Goal: Transaction & Acquisition: Purchase product/service

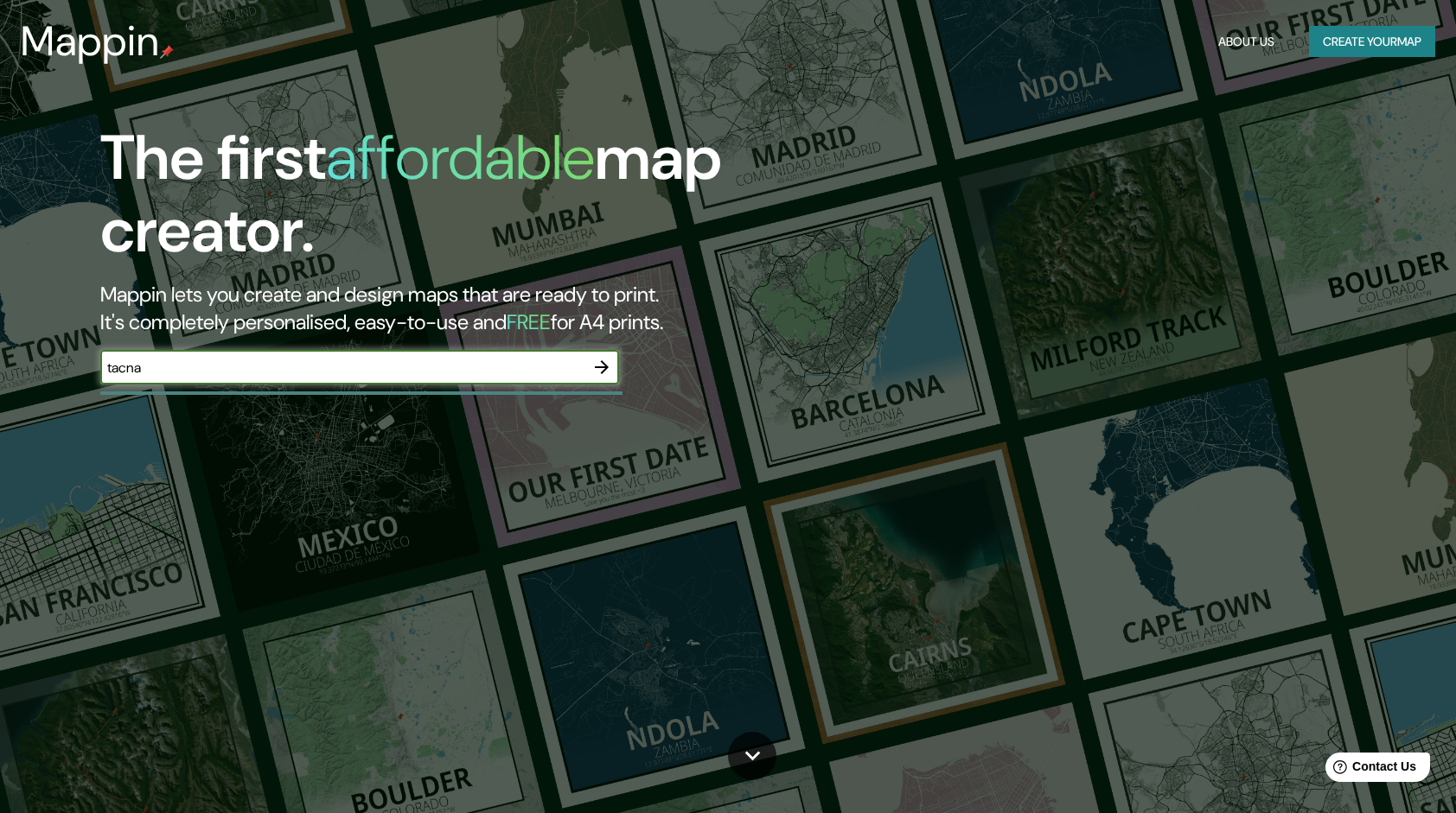
type input "tacna"
click at [388, 368] on input "tacna" at bounding box center [342, 367] width 484 height 20
click at [613, 372] on icon "button" at bounding box center [602, 367] width 21 height 21
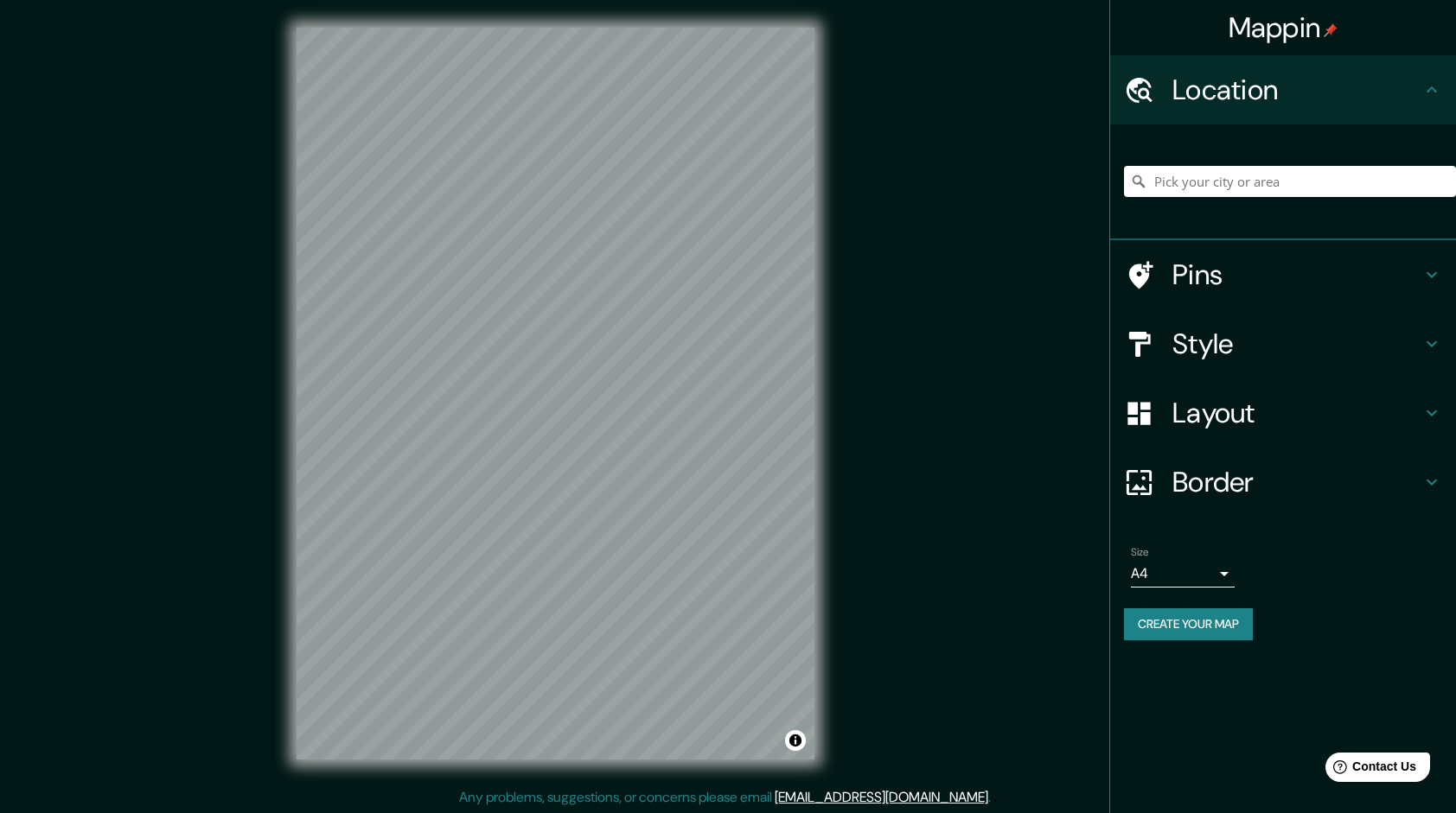
click at [1160, 211] on div at bounding box center [1289, 181] width 332 height 86
click at [1174, 197] on div at bounding box center [1289, 181] width 332 height 86
click at [1179, 193] on input "Pick your city or area" at bounding box center [1289, 181] width 332 height 31
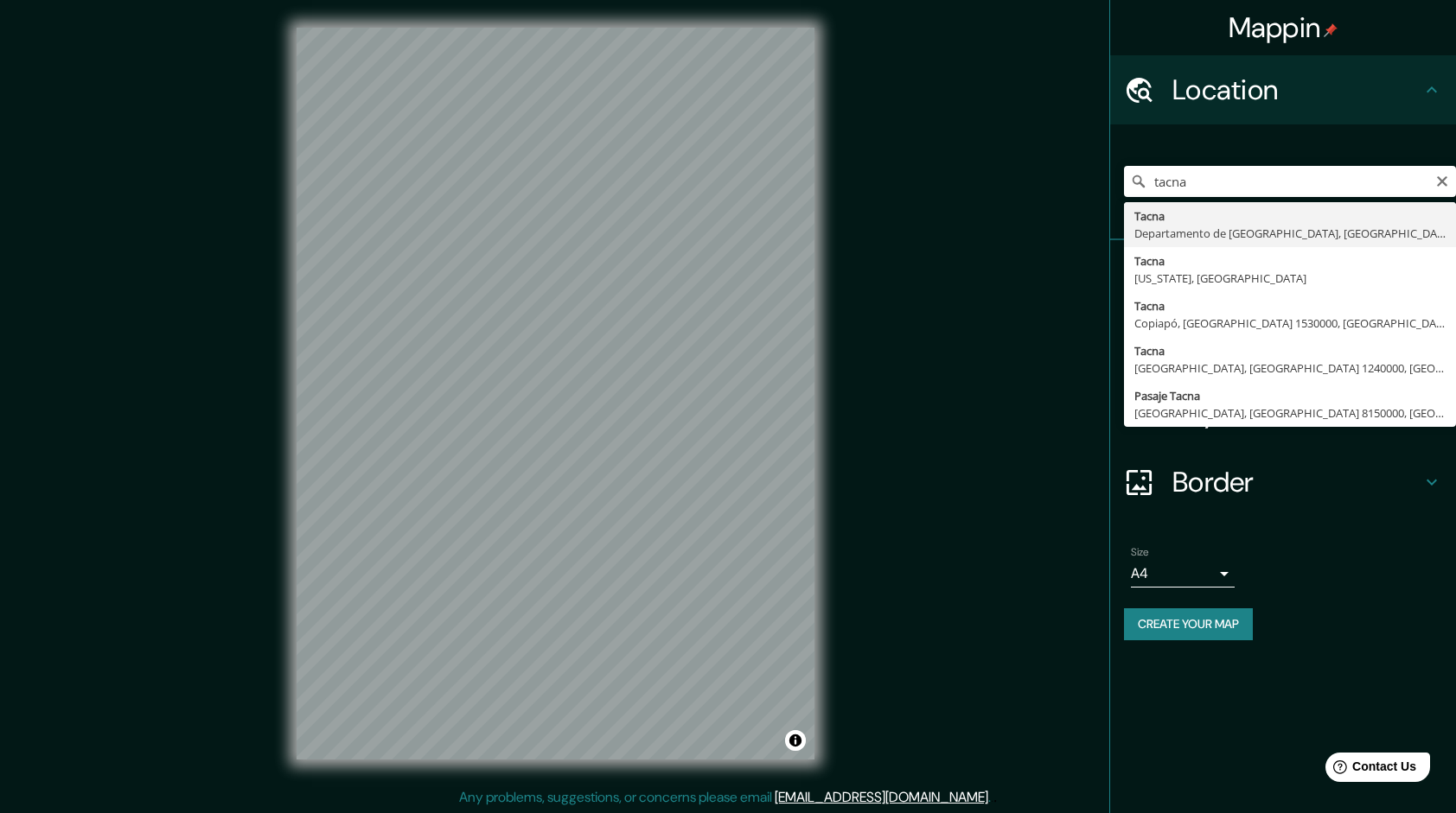
type input "[GEOGRAPHIC_DATA], [GEOGRAPHIC_DATA], [GEOGRAPHIC_DATA]"
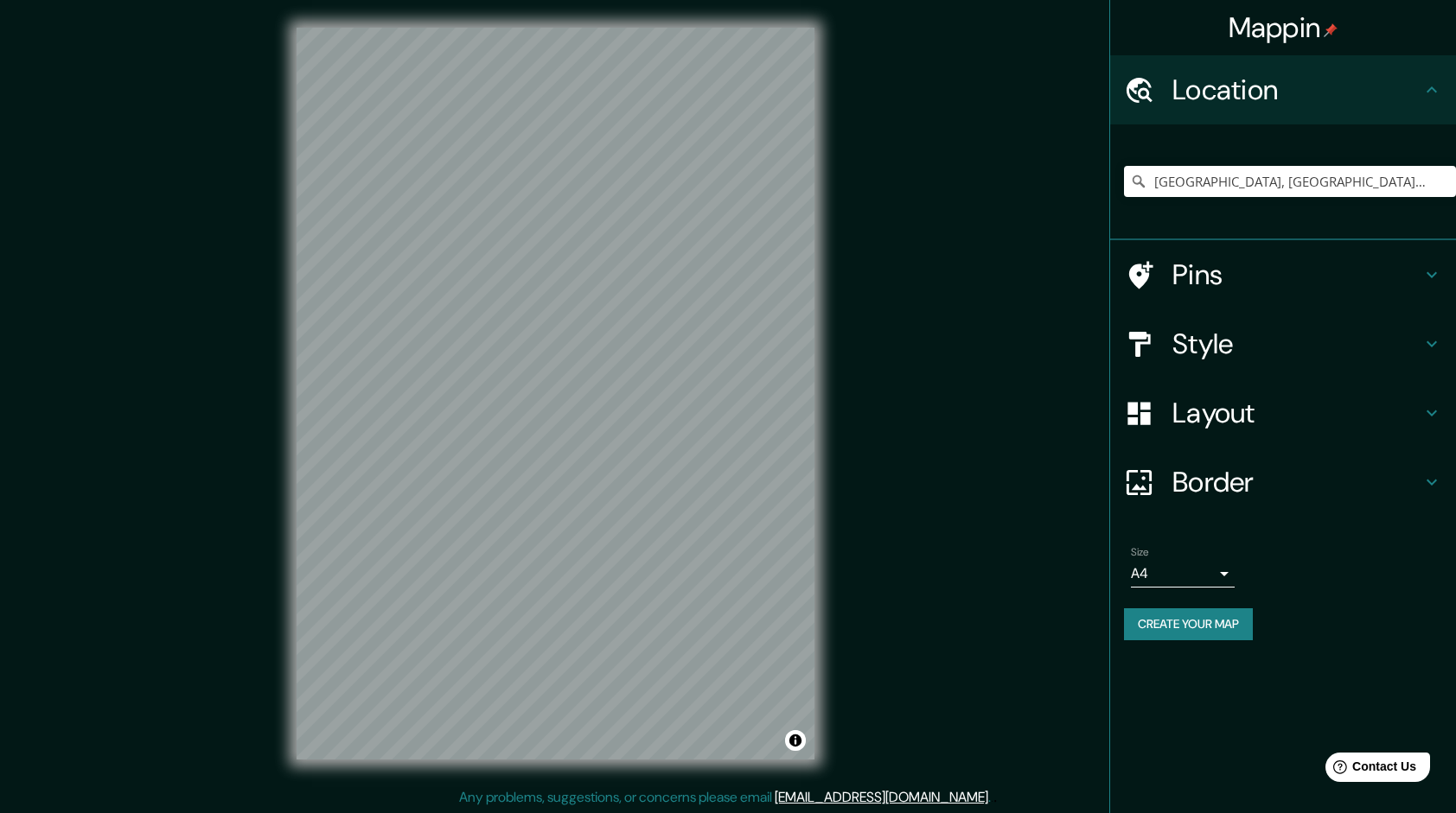
click at [1243, 335] on h4 "Style" at bounding box center [1296, 344] width 249 height 34
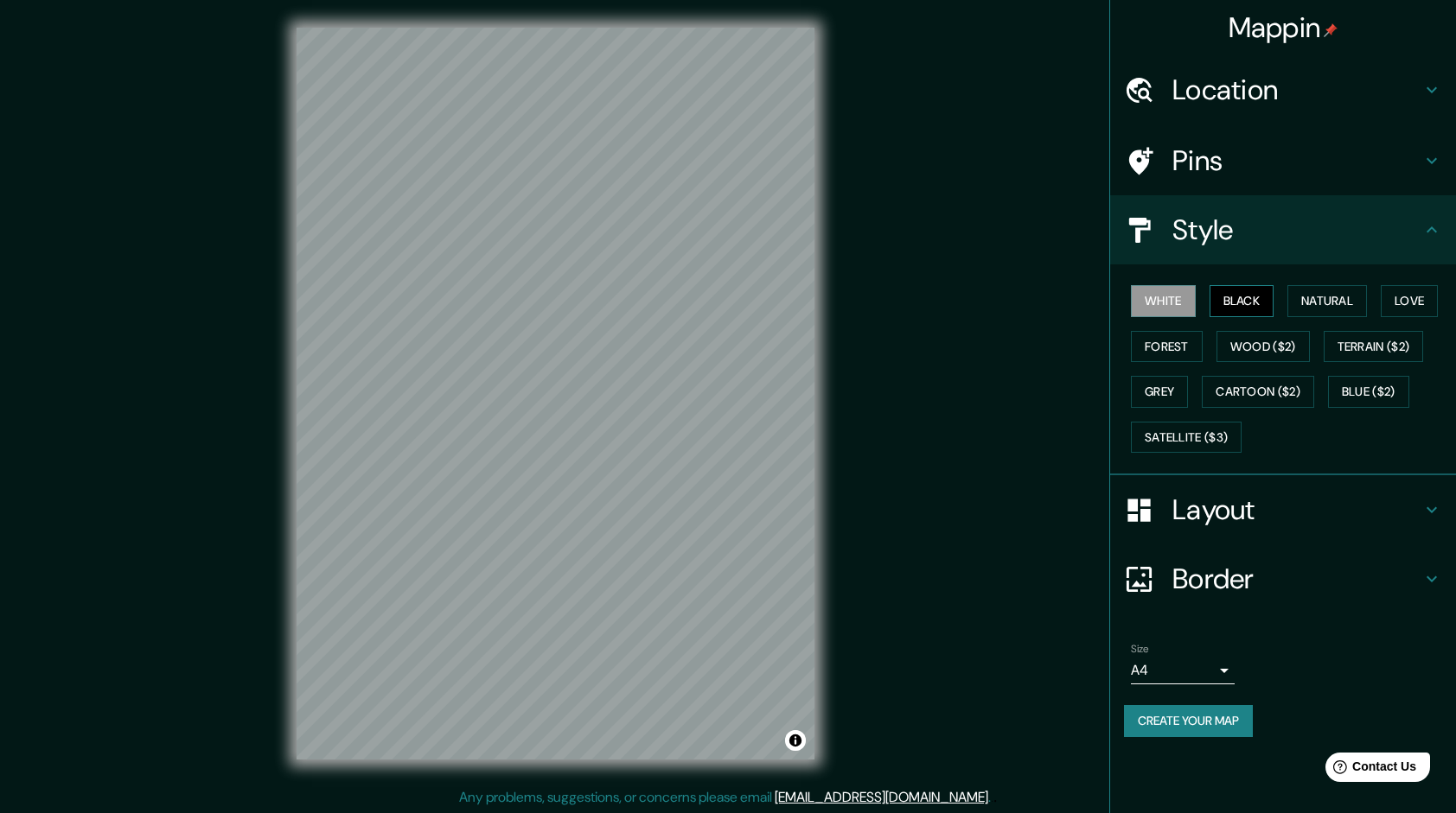
click at [1242, 304] on button "Black" at bounding box center [1242, 301] width 65 height 32
click at [1297, 296] on button "Natural" at bounding box center [1327, 301] width 79 height 32
click at [1421, 309] on button "Love" at bounding box center [1409, 301] width 57 height 32
click at [1192, 344] on button "Forest" at bounding box center [1166, 347] width 71 height 32
click at [1309, 340] on button "Wood ($2)" at bounding box center [1263, 347] width 93 height 32
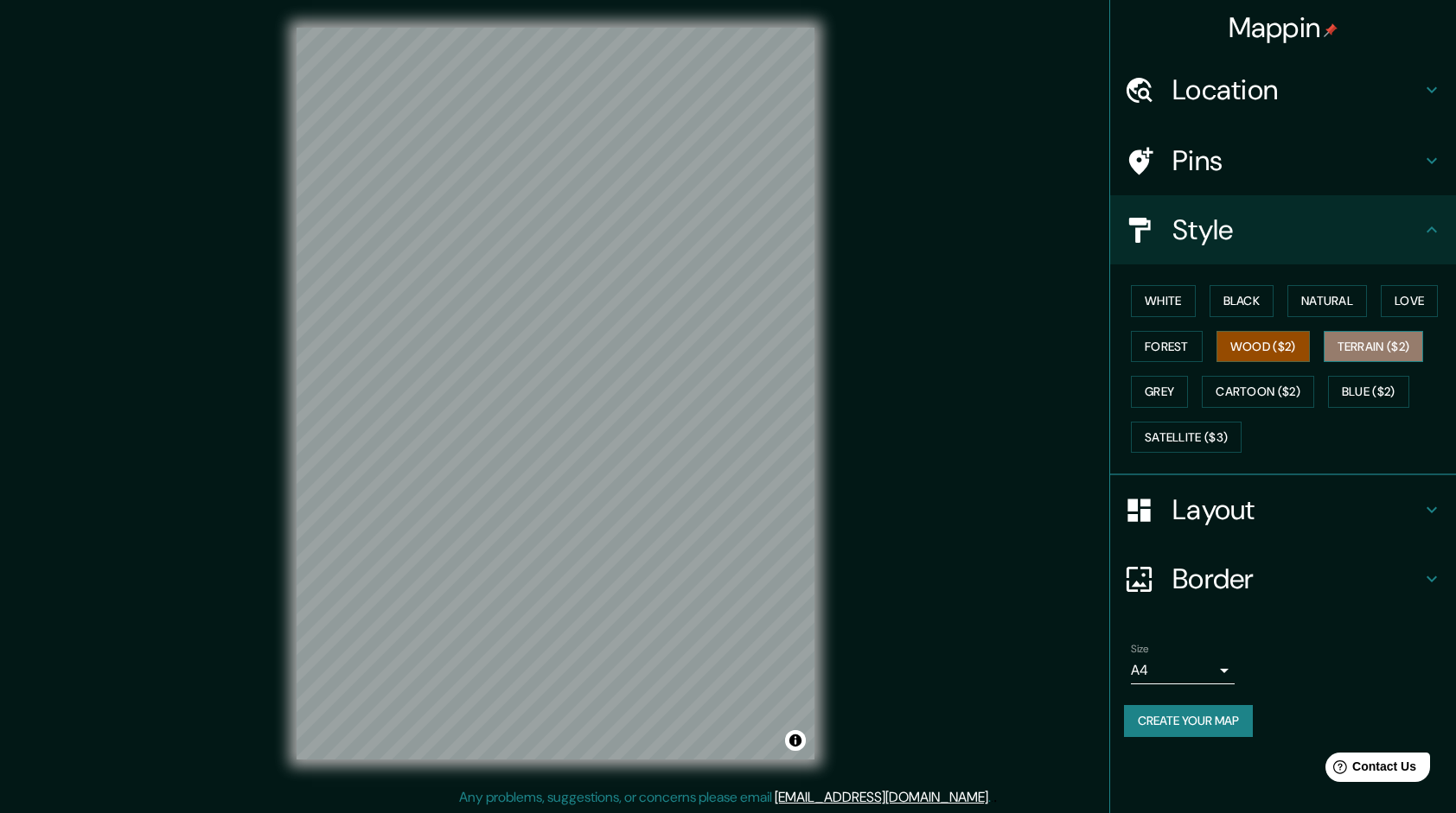
click at [1356, 342] on button "Terrain ($2)" at bounding box center [1374, 347] width 100 height 32
click at [1335, 299] on button "Natural" at bounding box center [1327, 301] width 79 height 32
click at [1251, 514] on h4 "Layout" at bounding box center [1296, 509] width 249 height 34
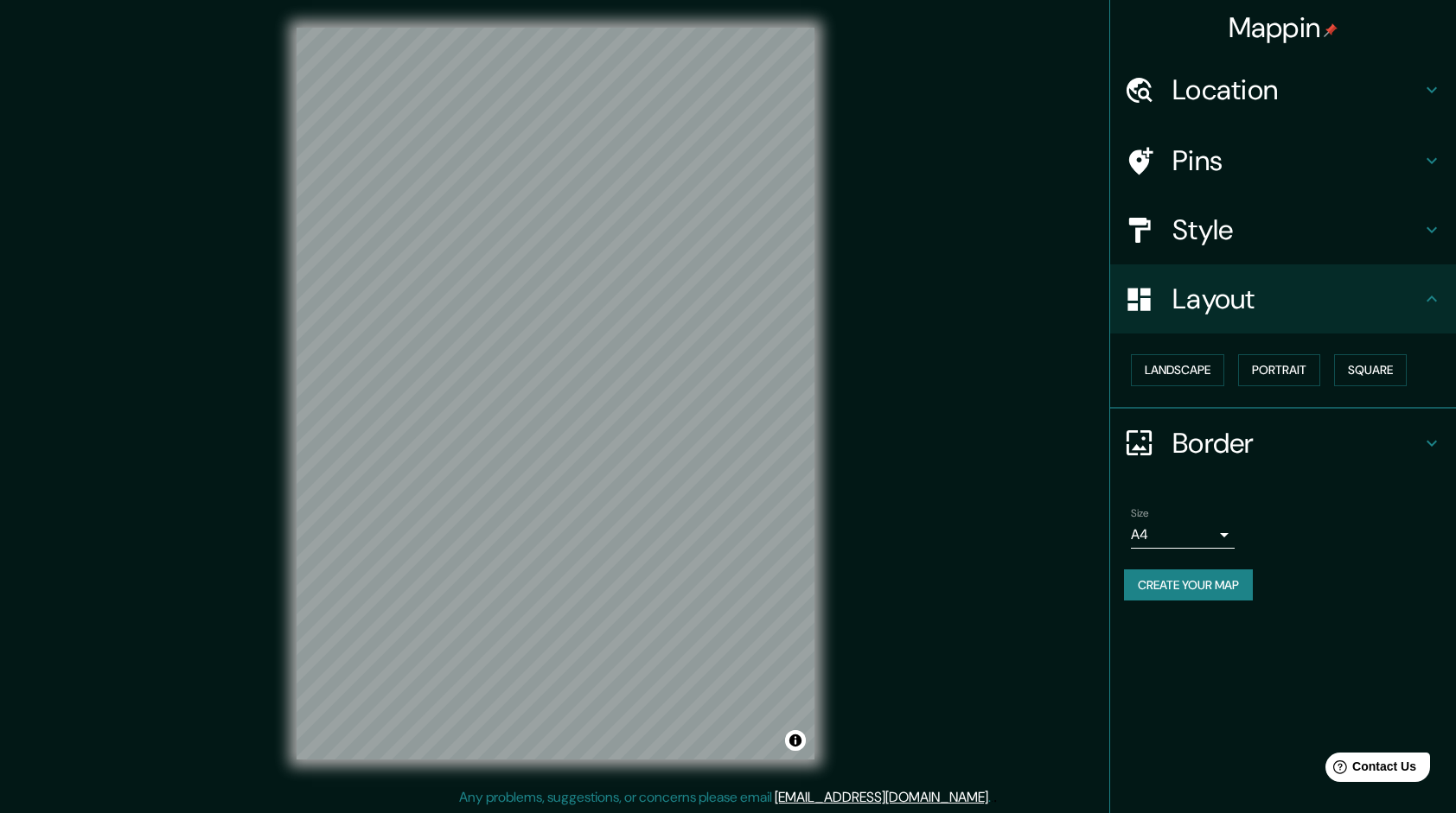
click at [1222, 436] on h4 "Border" at bounding box center [1296, 443] width 249 height 34
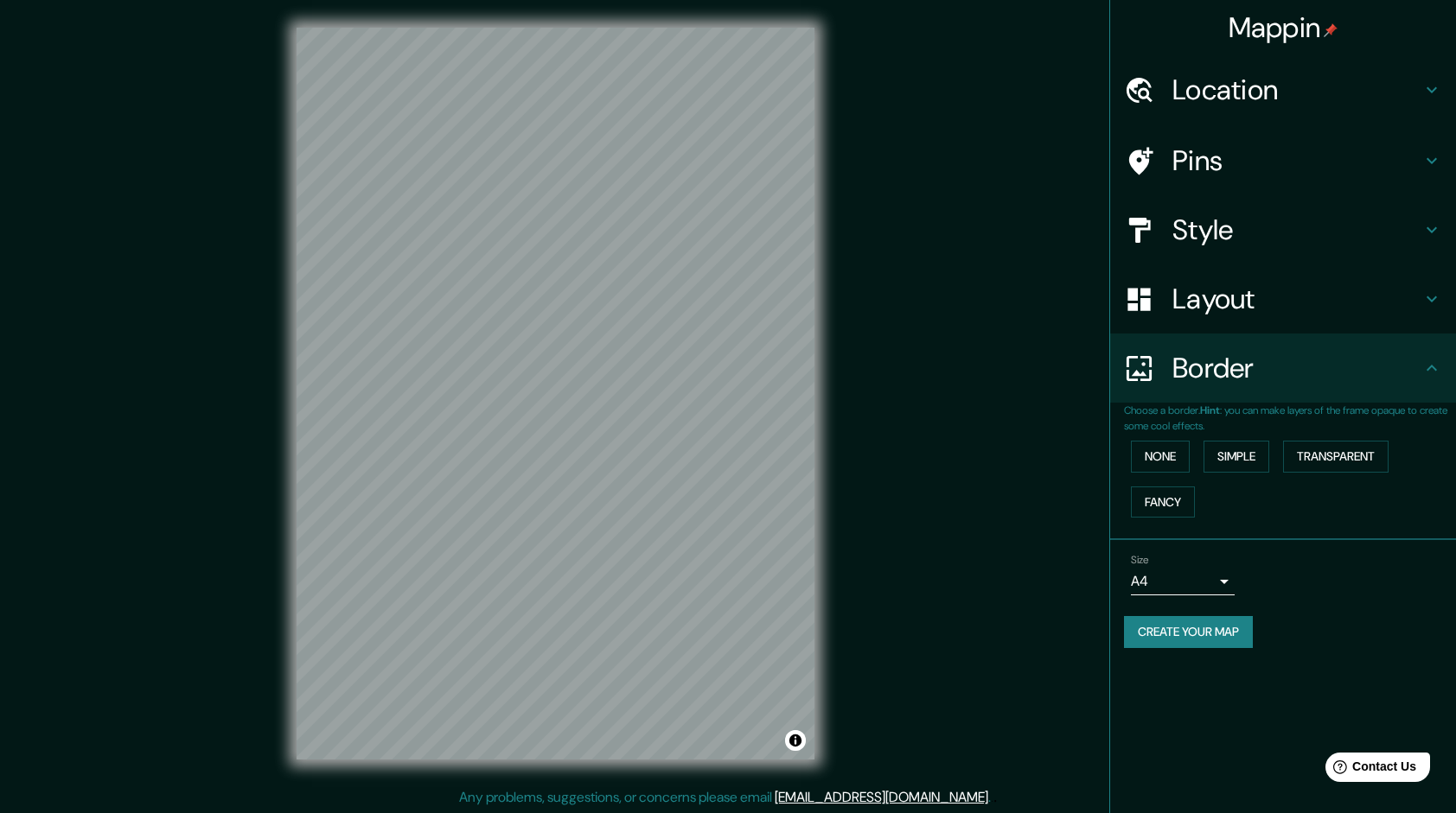
click at [1206, 306] on h4 "Layout" at bounding box center [1296, 299] width 249 height 34
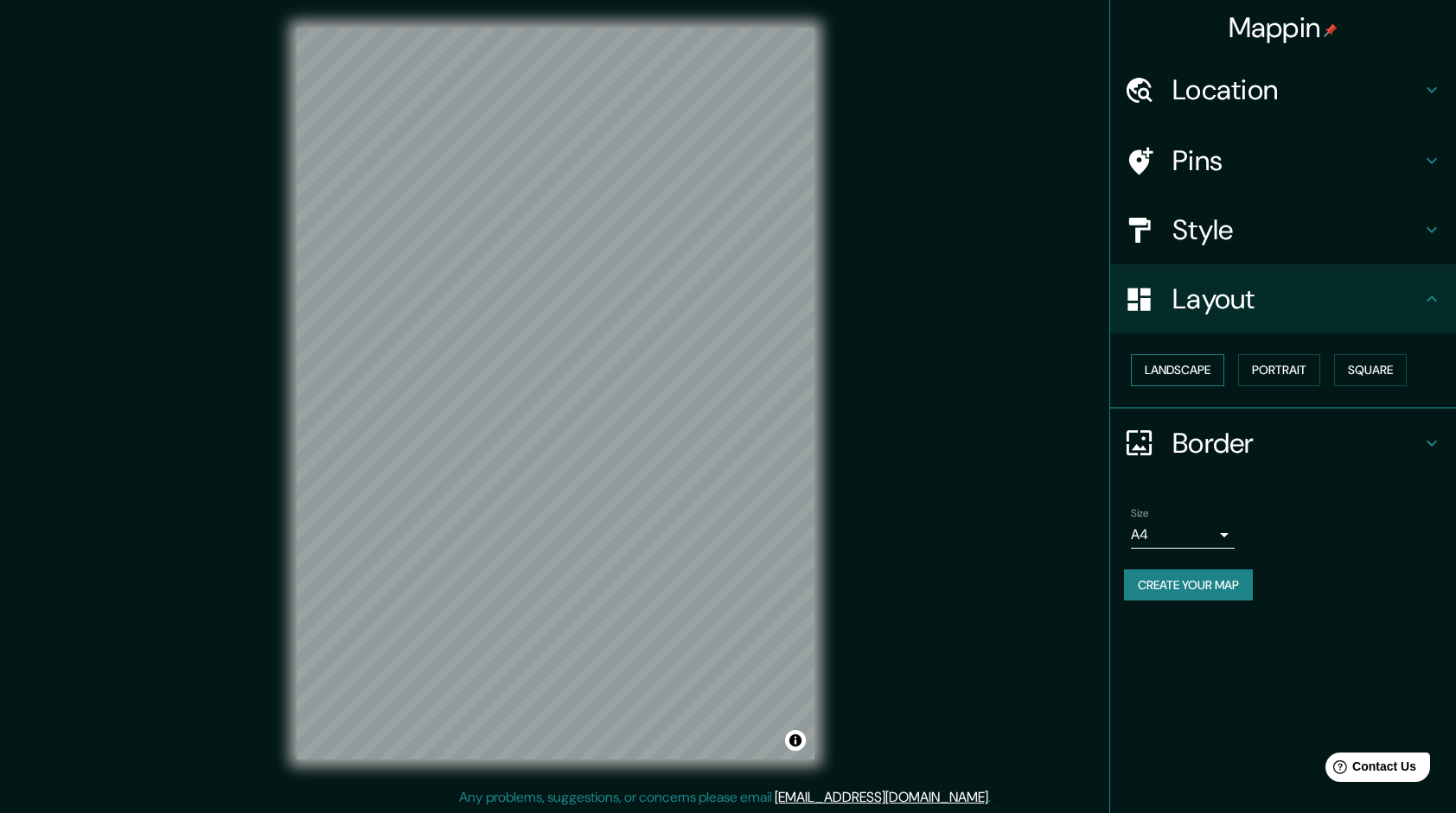
click at [1207, 368] on button "Landscape" at bounding box center [1177, 370] width 93 height 32
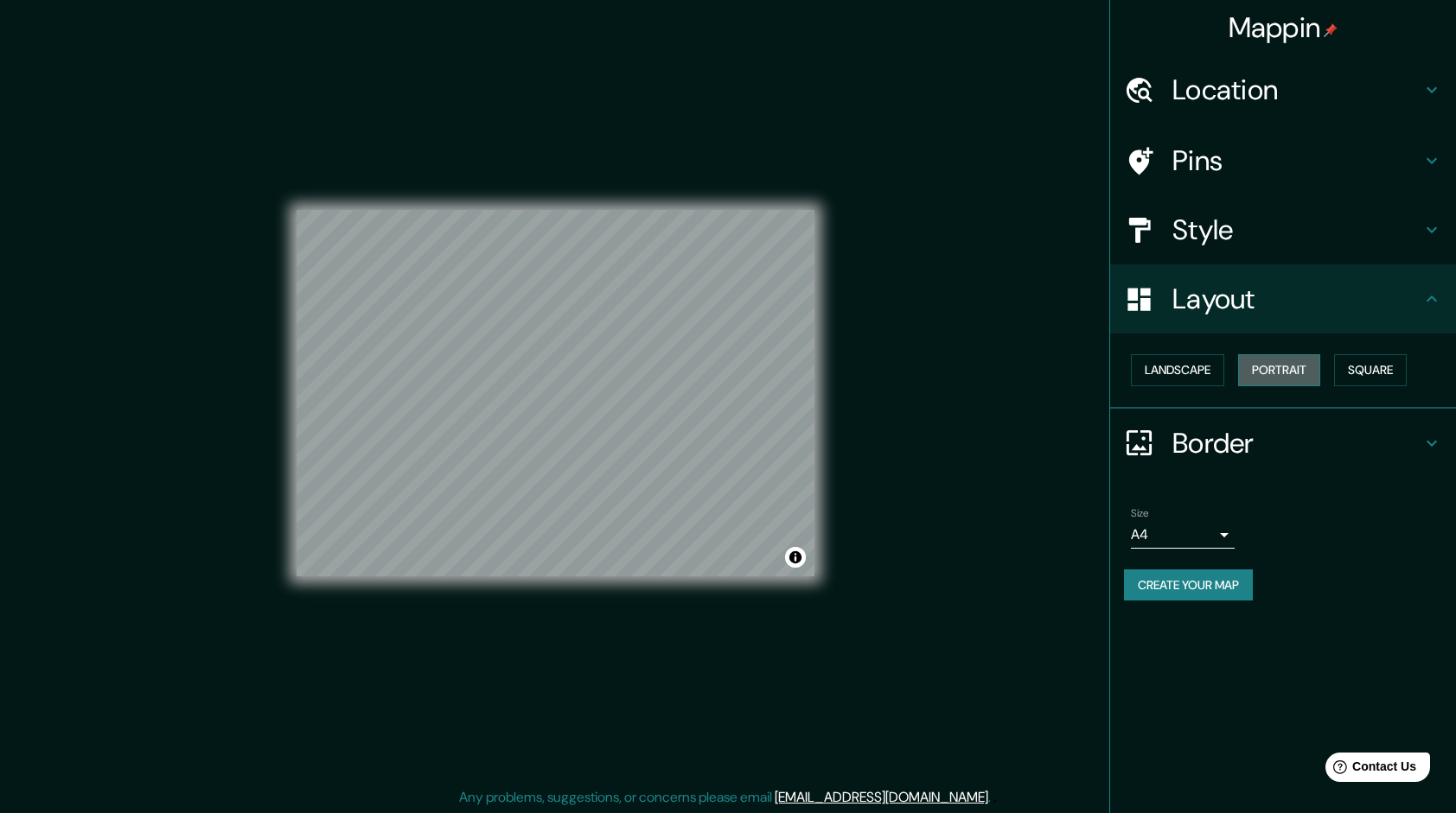
click at [1255, 365] on button "Portrait" at bounding box center [1279, 370] width 82 height 32
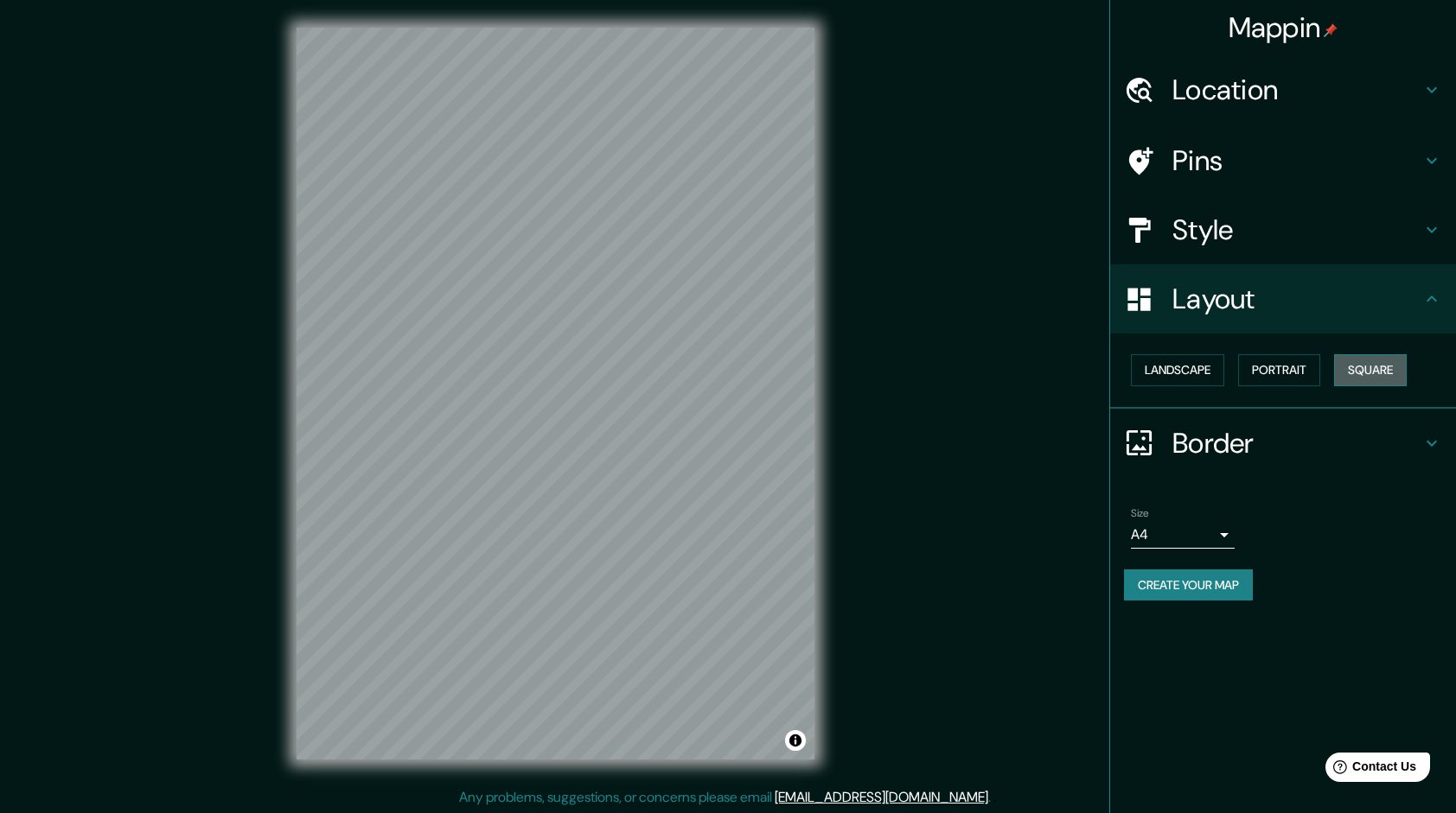
click at [1371, 359] on button "Square" at bounding box center [1371, 370] width 72 height 32
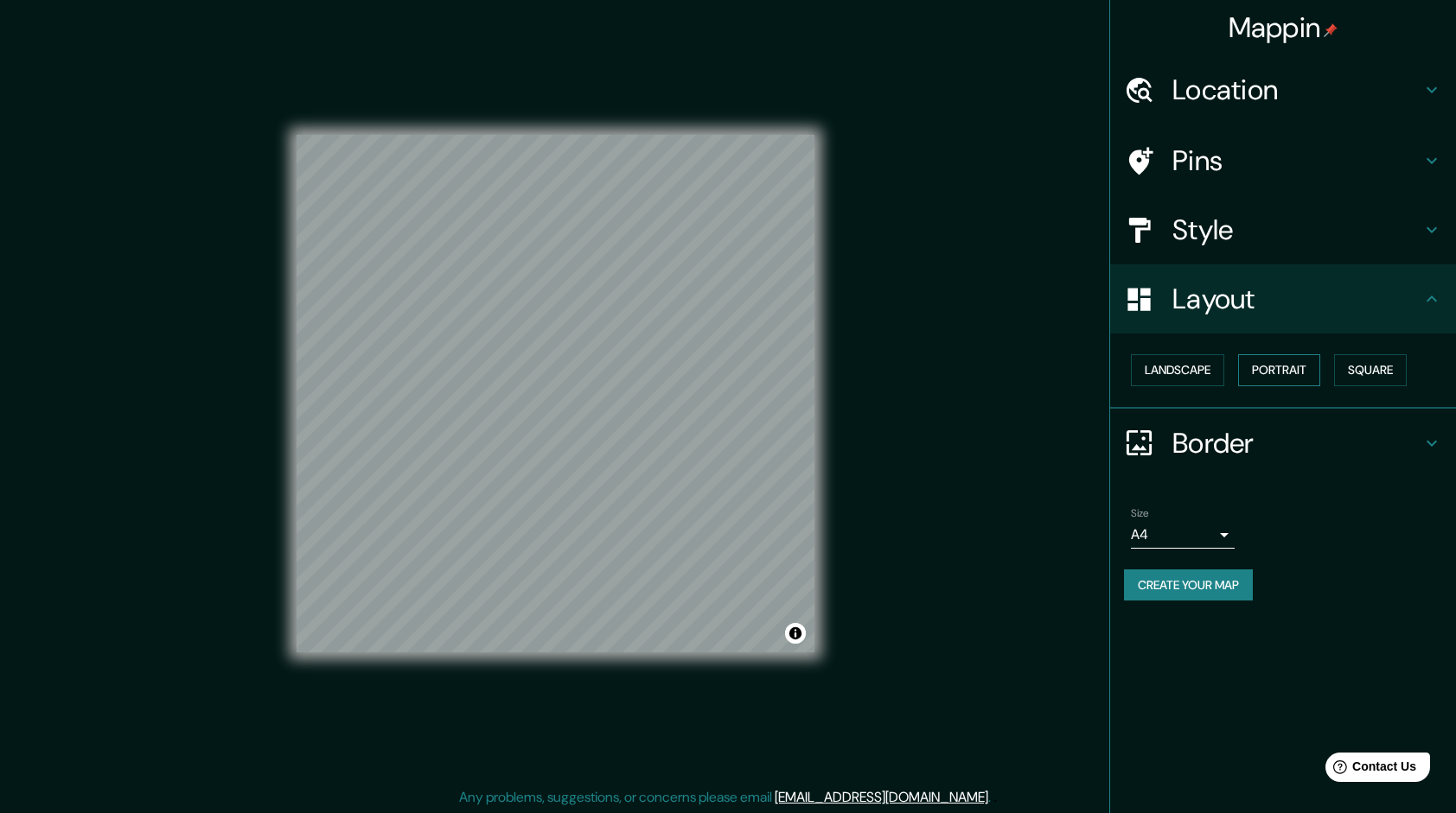
click at [1317, 366] on button "Portrait" at bounding box center [1279, 370] width 82 height 32
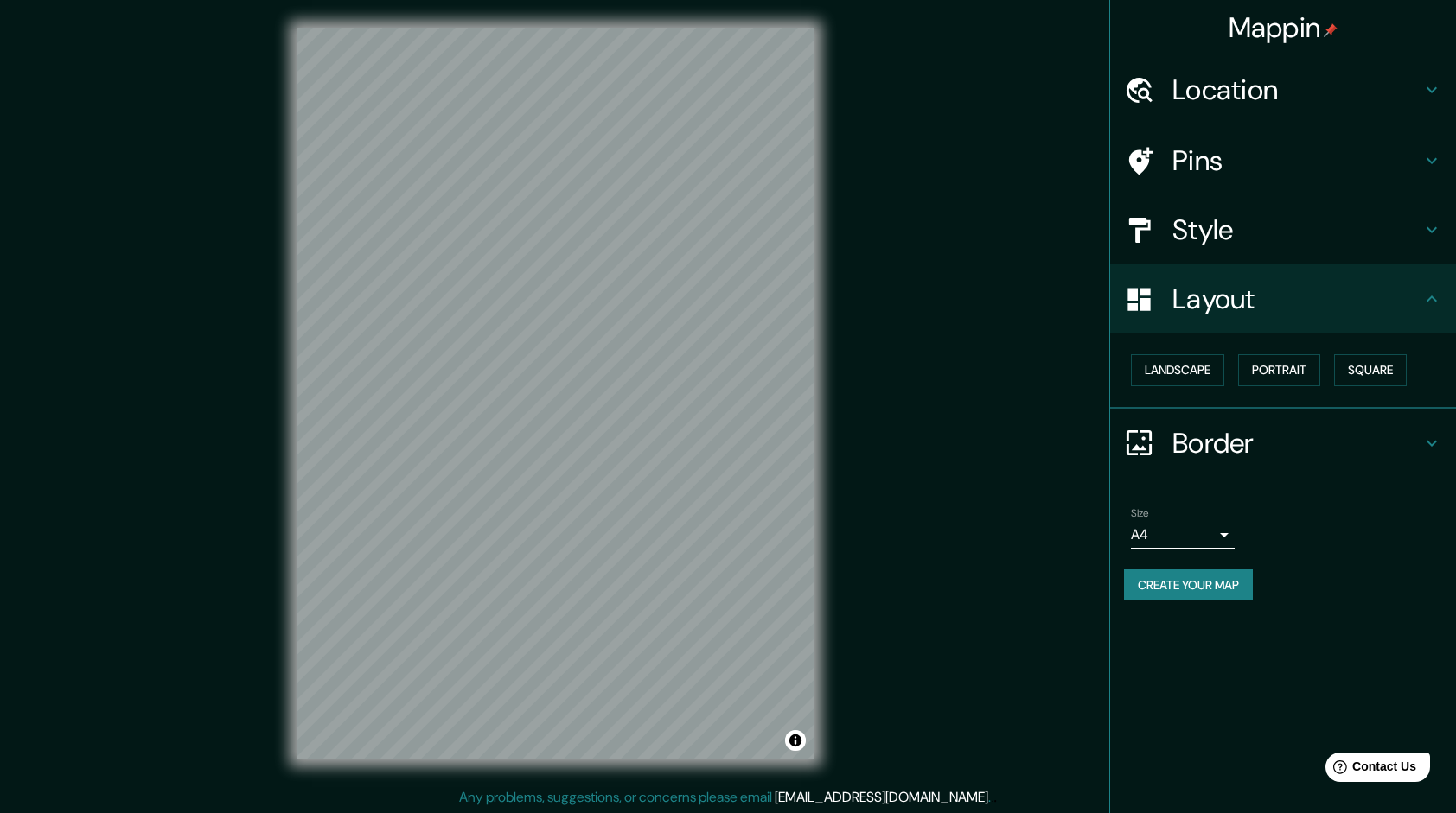
click at [1228, 593] on button "Create your map" at bounding box center [1188, 585] width 129 height 32
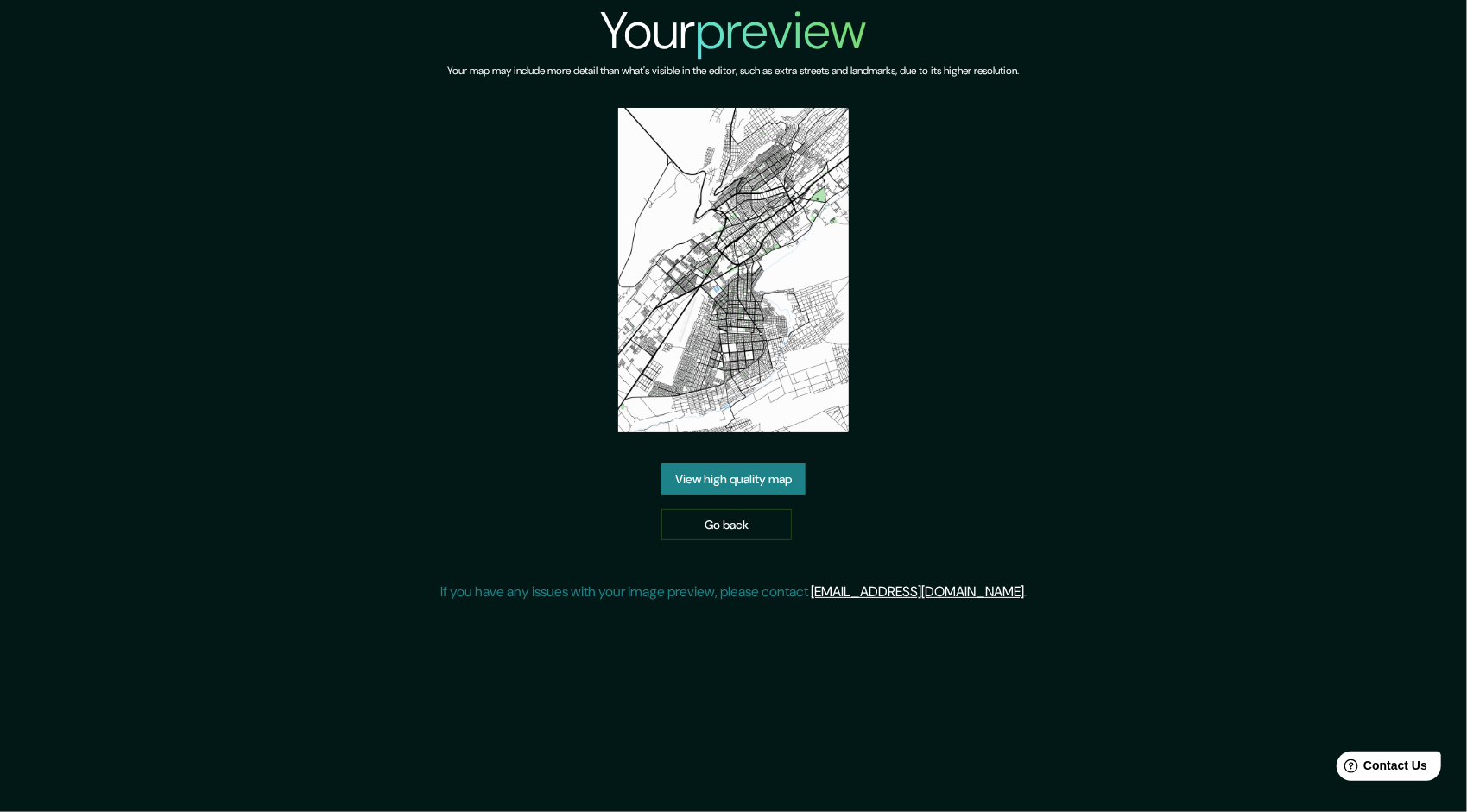
click at [775, 488] on link "View high quality map" at bounding box center [733, 479] width 144 height 32
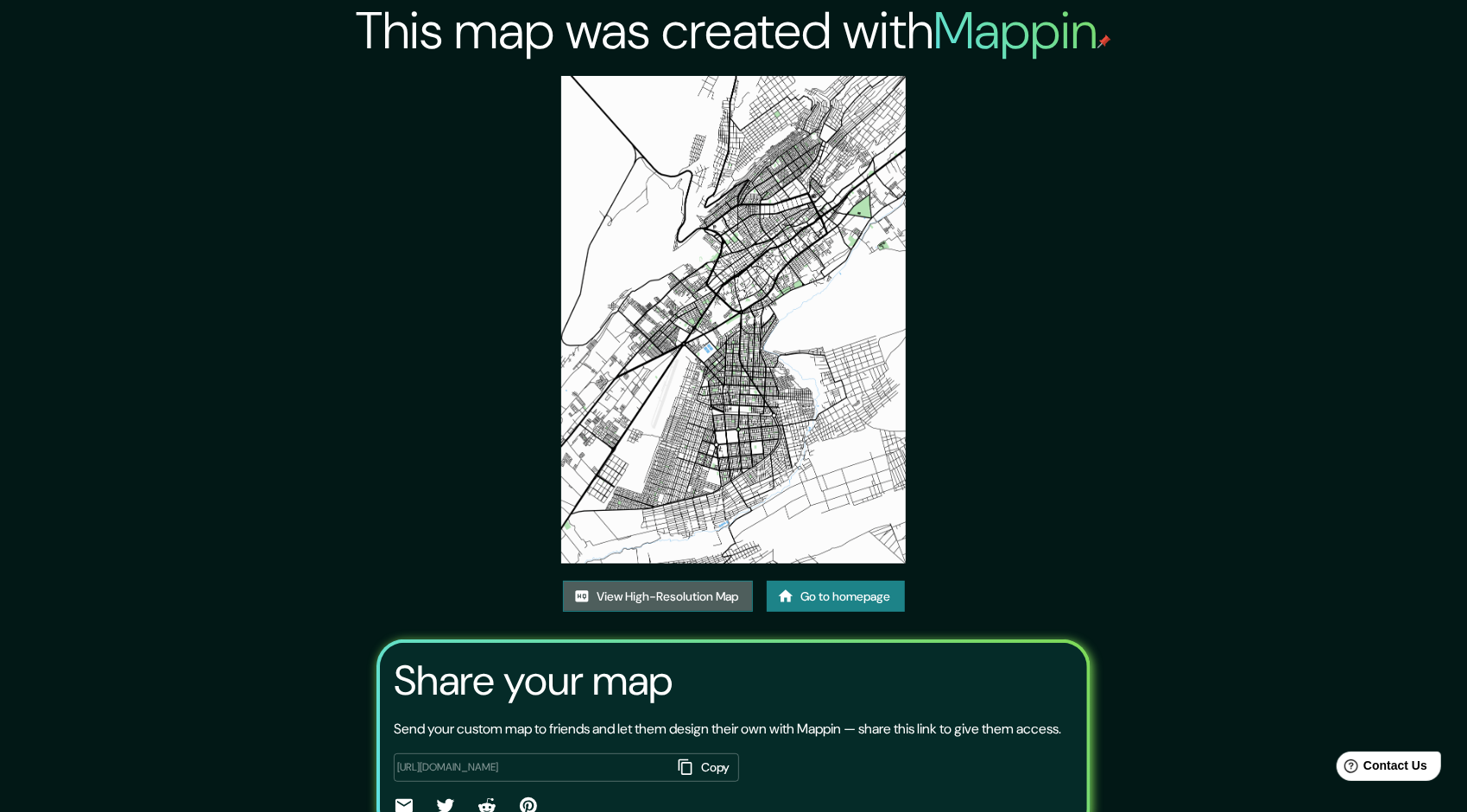
click at [704, 581] on link "View High-Resolution Map" at bounding box center [658, 596] width 190 height 32
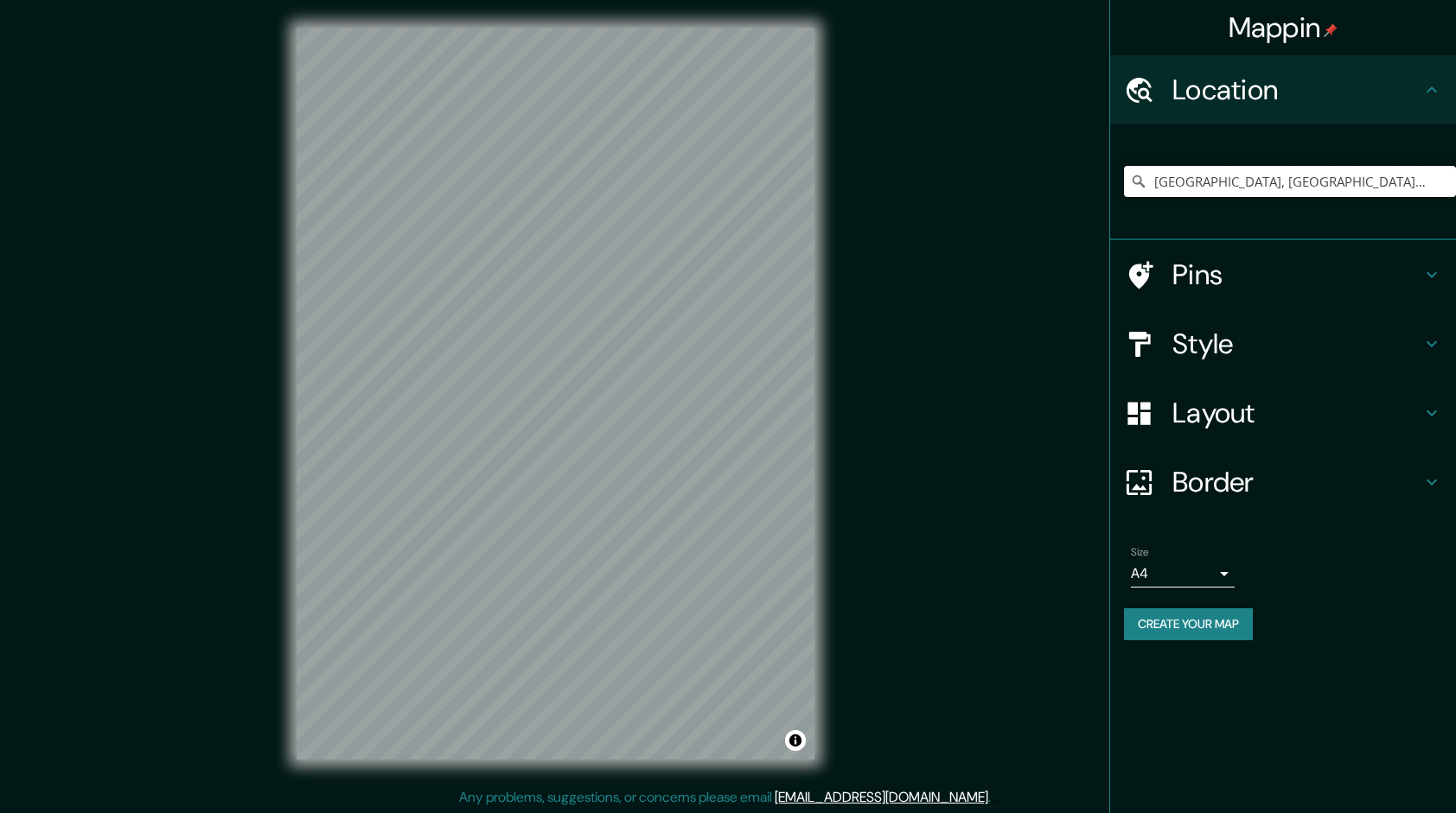
click at [1197, 172] on input "Tacna, Departamento de Tacna, Perú" at bounding box center [1289, 181] width 332 height 31
click at [1265, 328] on h4 "Style" at bounding box center [1296, 344] width 249 height 34
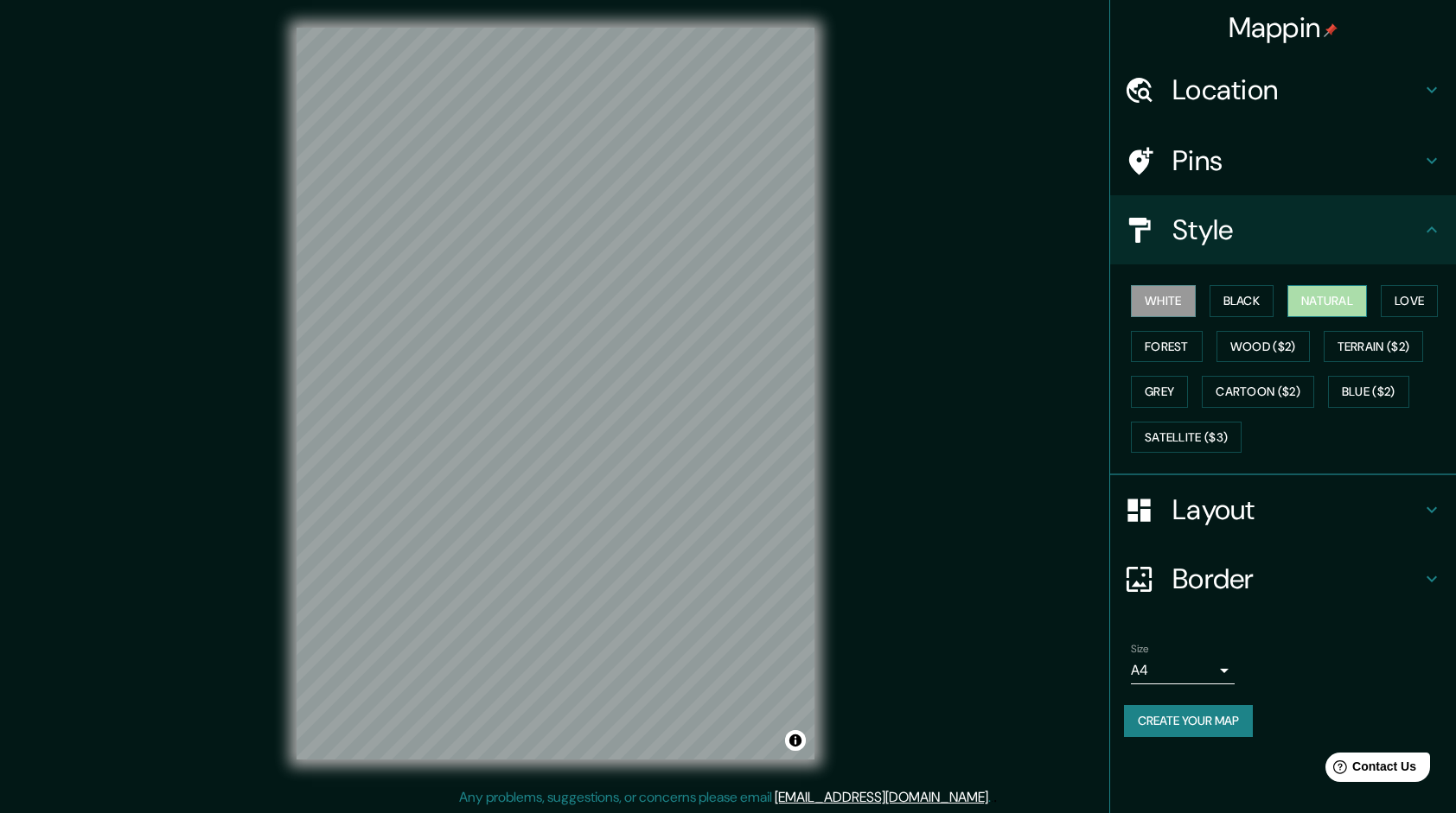
click at [1328, 313] on button "Natural" at bounding box center [1327, 301] width 79 height 32
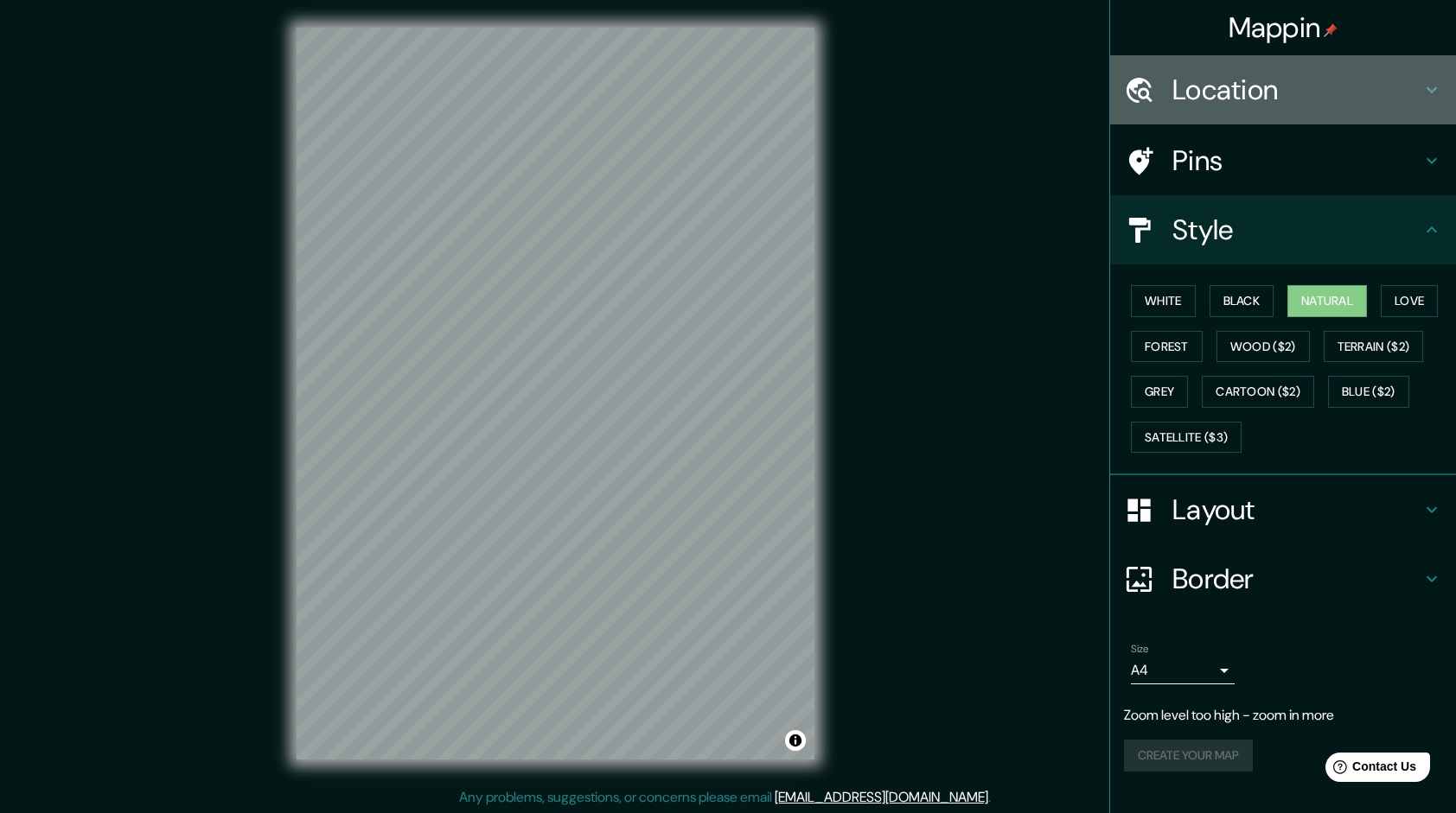
click at [1283, 100] on h4 "Location" at bounding box center [1296, 89] width 249 height 34
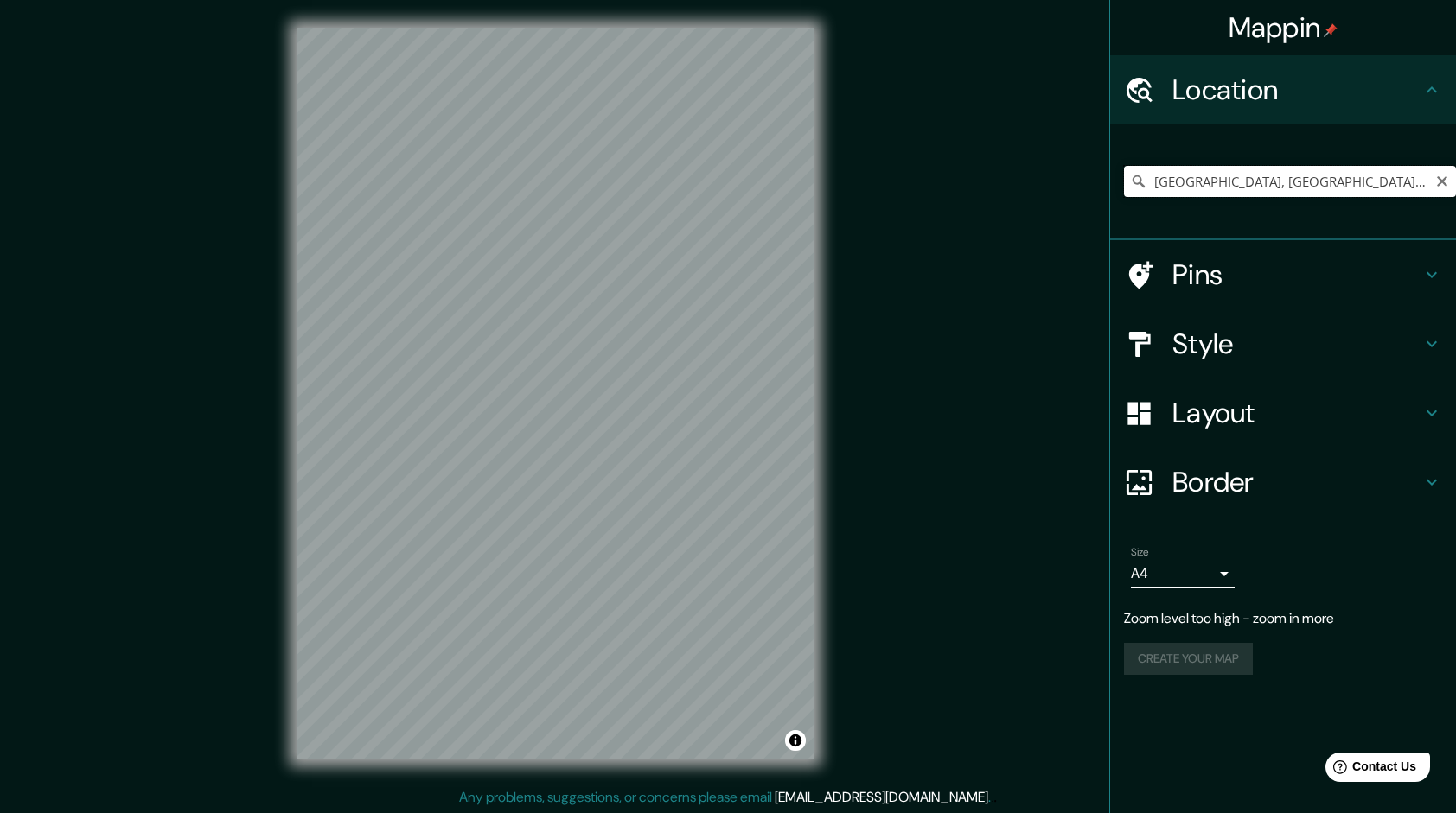
click at [1232, 181] on input "Lima, Provincia de Lima, Perú" at bounding box center [1289, 181] width 332 height 31
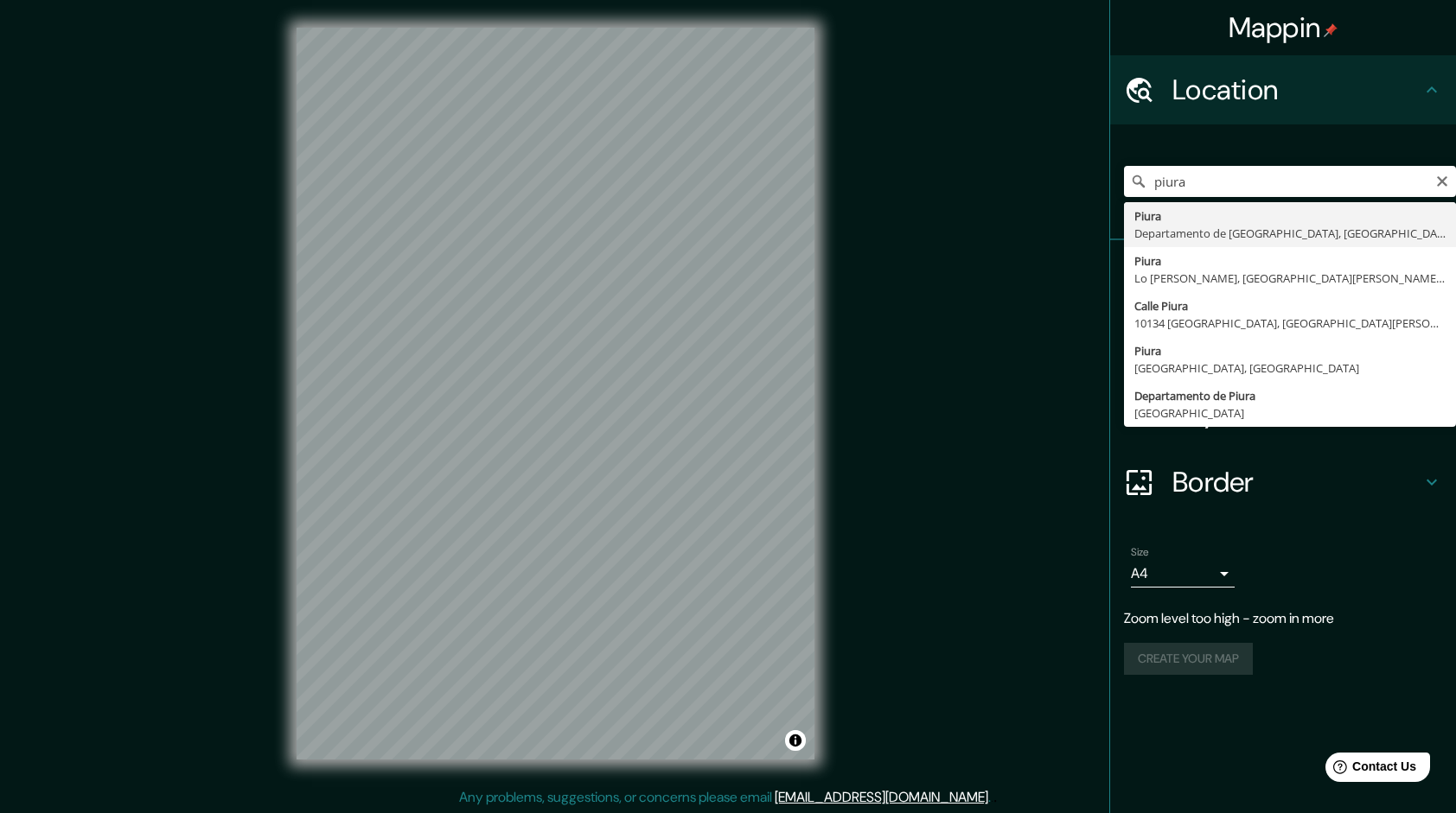
type input "Piura, Departamento de Piura, Perú"
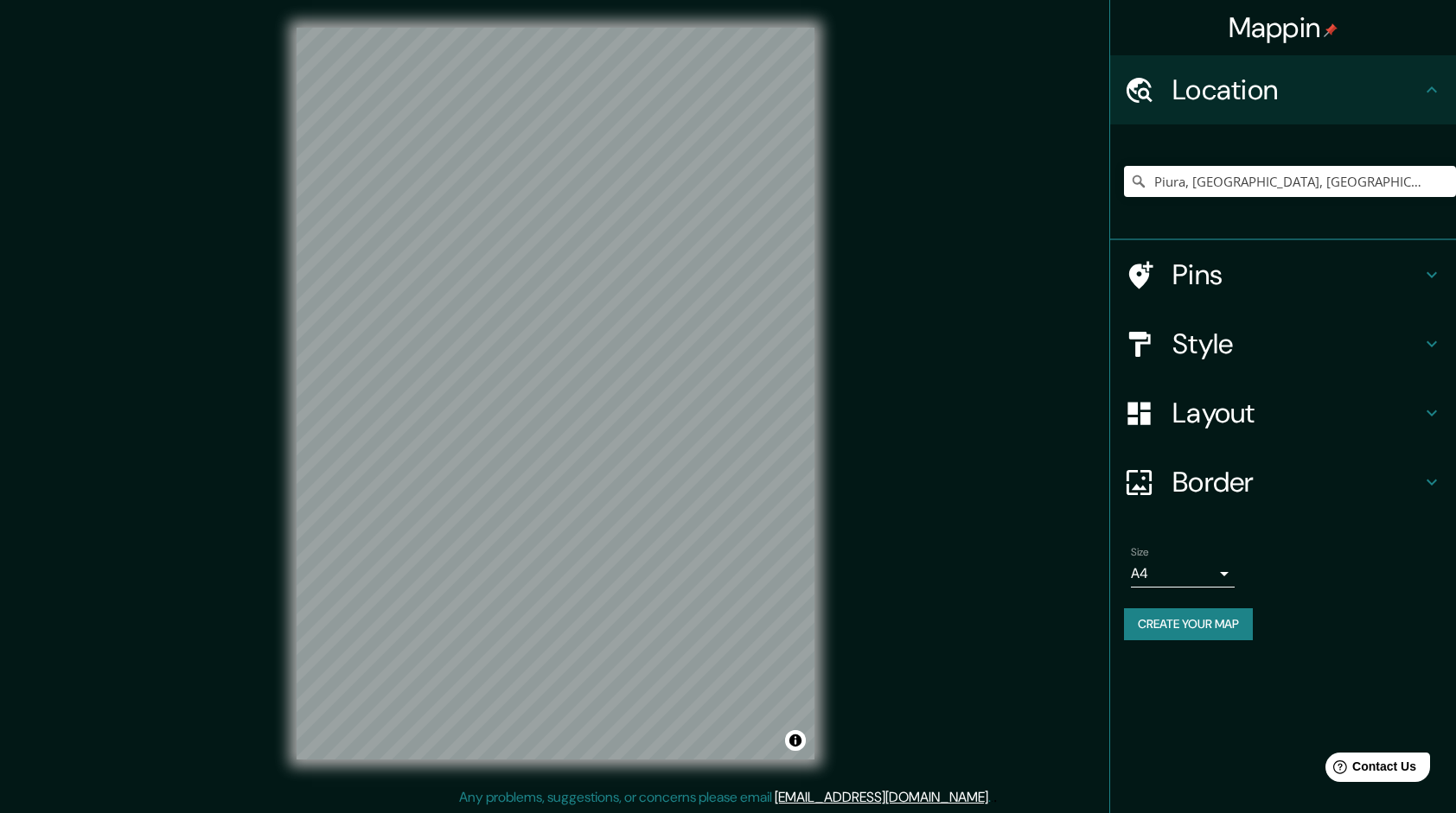
click at [1244, 344] on h4 "Style" at bounding box center [1296, 344] width 249 height 34
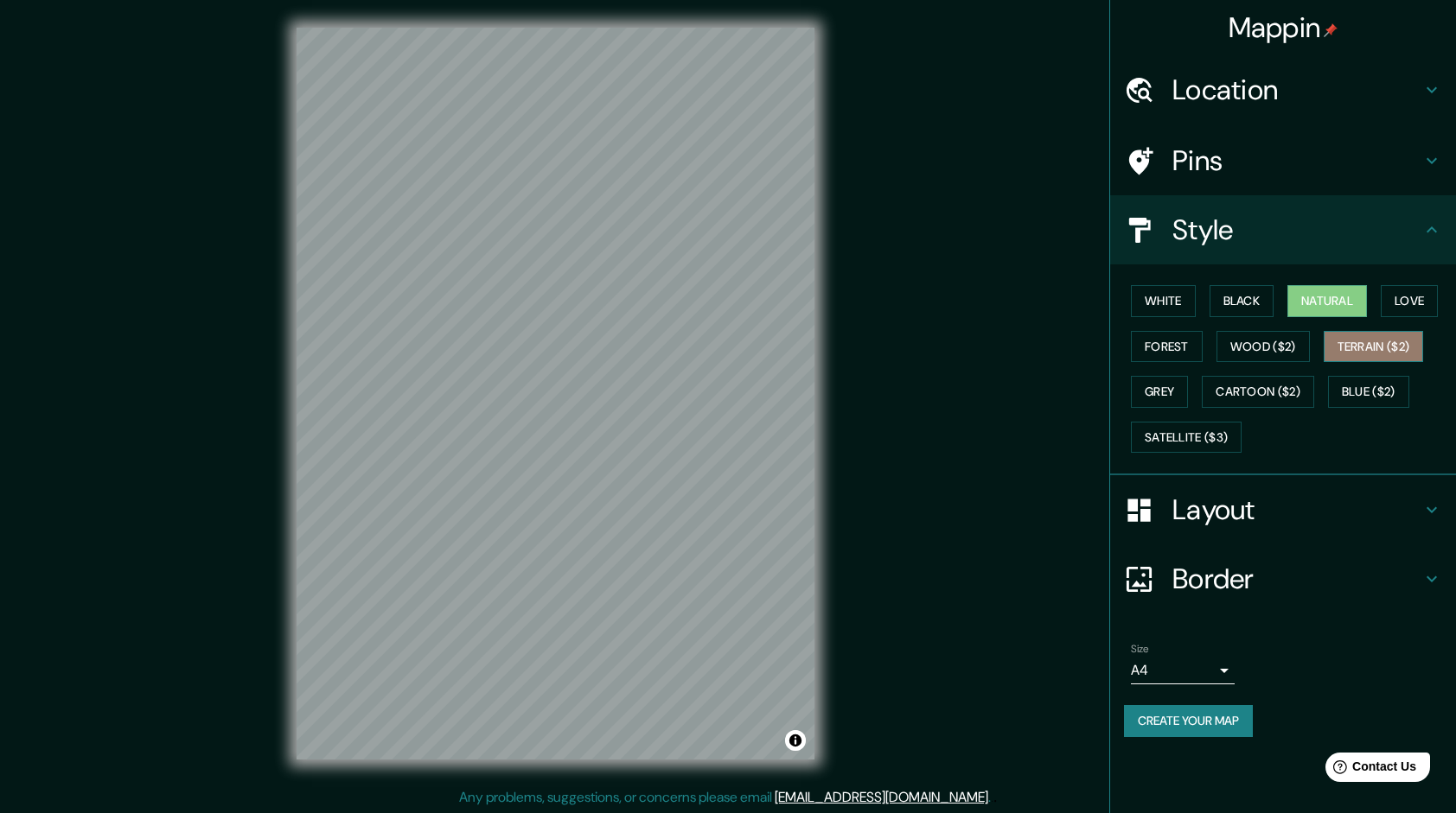
click at [1372, 340] on button "Terrain ($2)" at bounding box center [1374, 347] width 100 height 32
click at [1352, 305] on button "Natural" at bounding box center [1327, 301] width 79 height 32
click at [1366, 340] on button "Terrain ($2)" at bounding box center [1374, 347] width 100 height 32
click at [1332, 304] on button "Natural" at bounding box center [1327, 301] width 79 height 32
drag, startPoint x: 1363, startPoint y: 347, endPoint x: 1354, endPoint y: 348, distance: 9.1
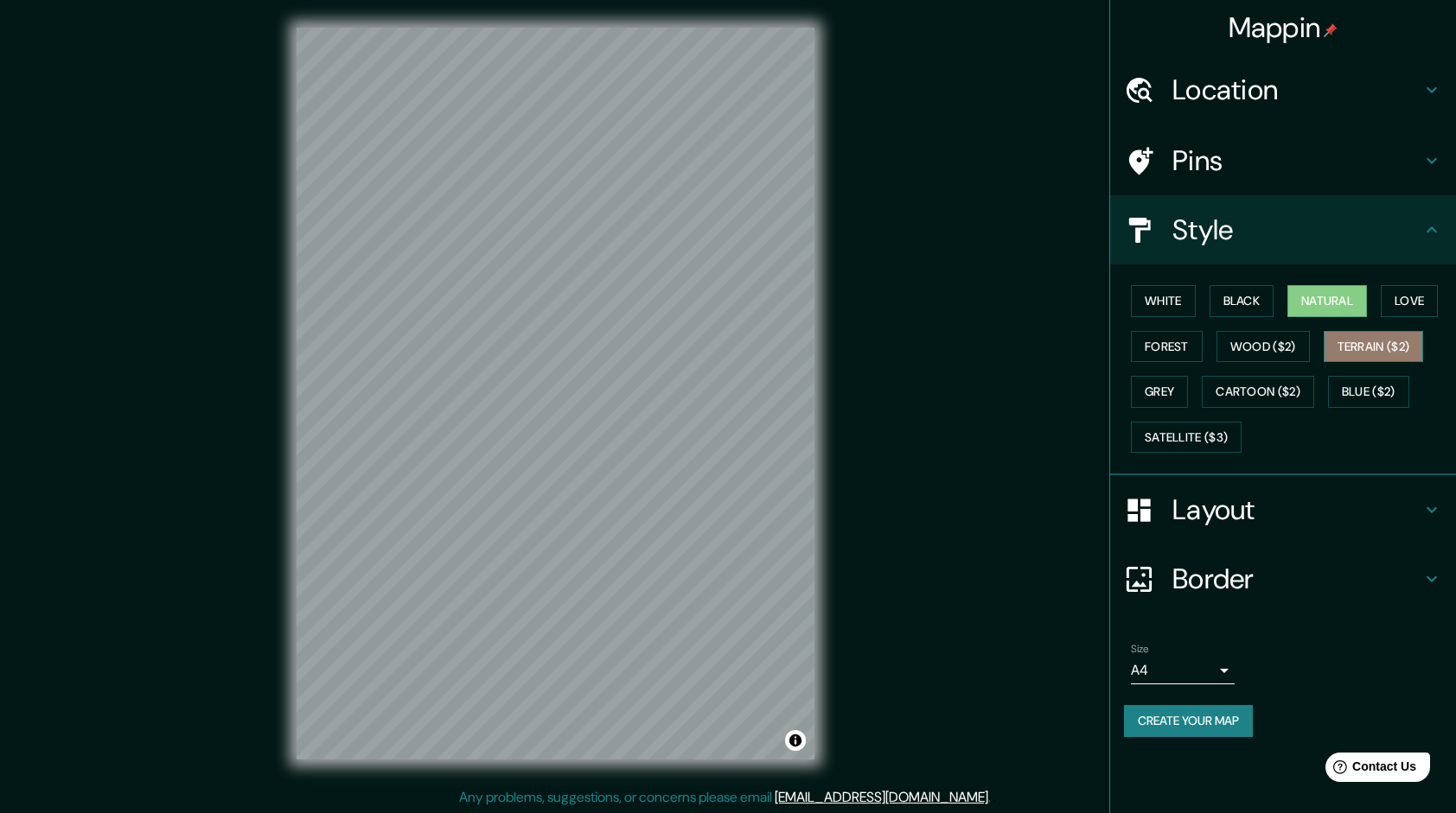
click at [1363, 347] on button "Terrain ($2)" at bounding box center [1374, 347] width 100 height 32
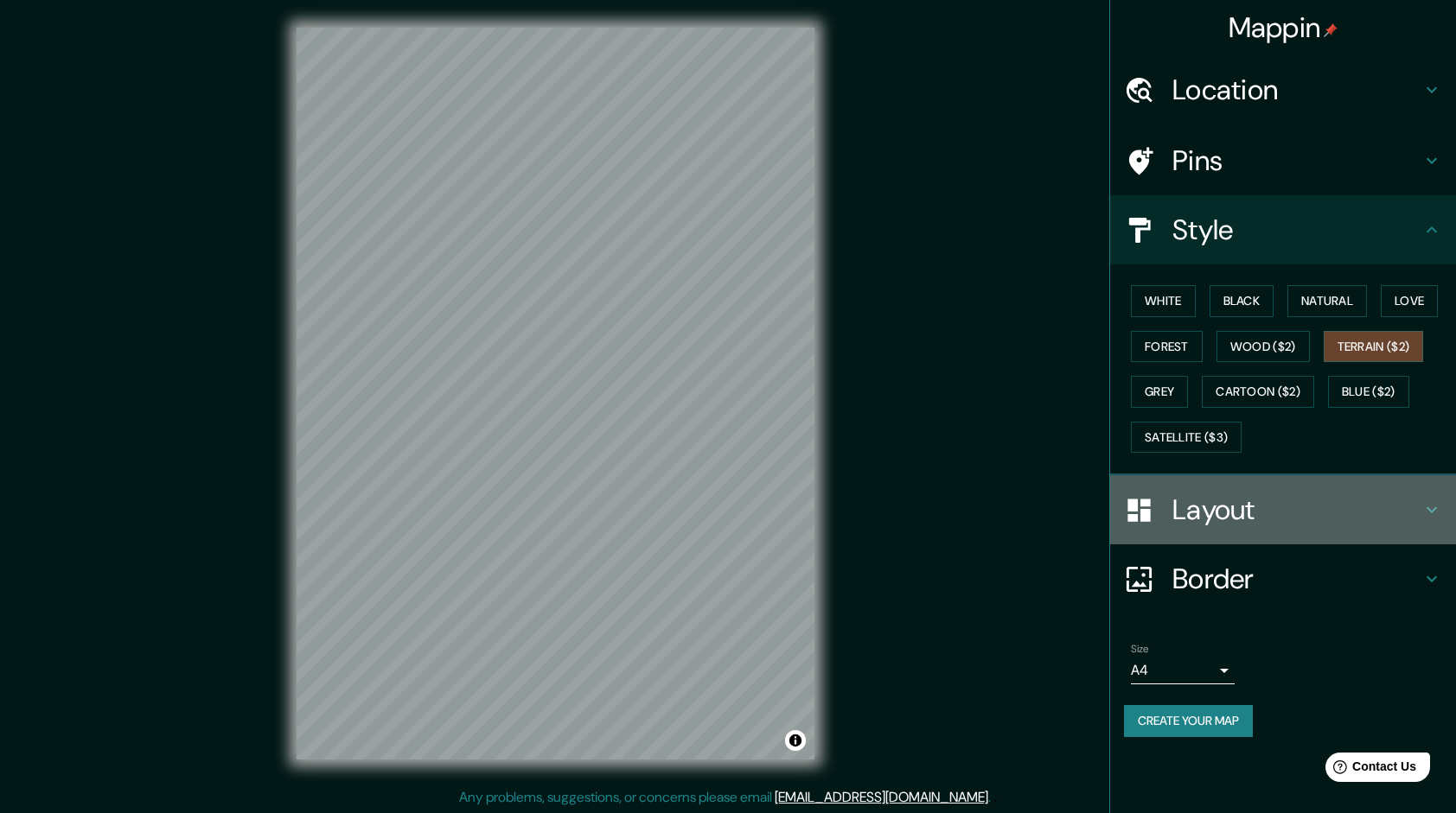
click at [1231, 513] on h4 "Layout" at bounding box center [1296, 509] width 249 height 34
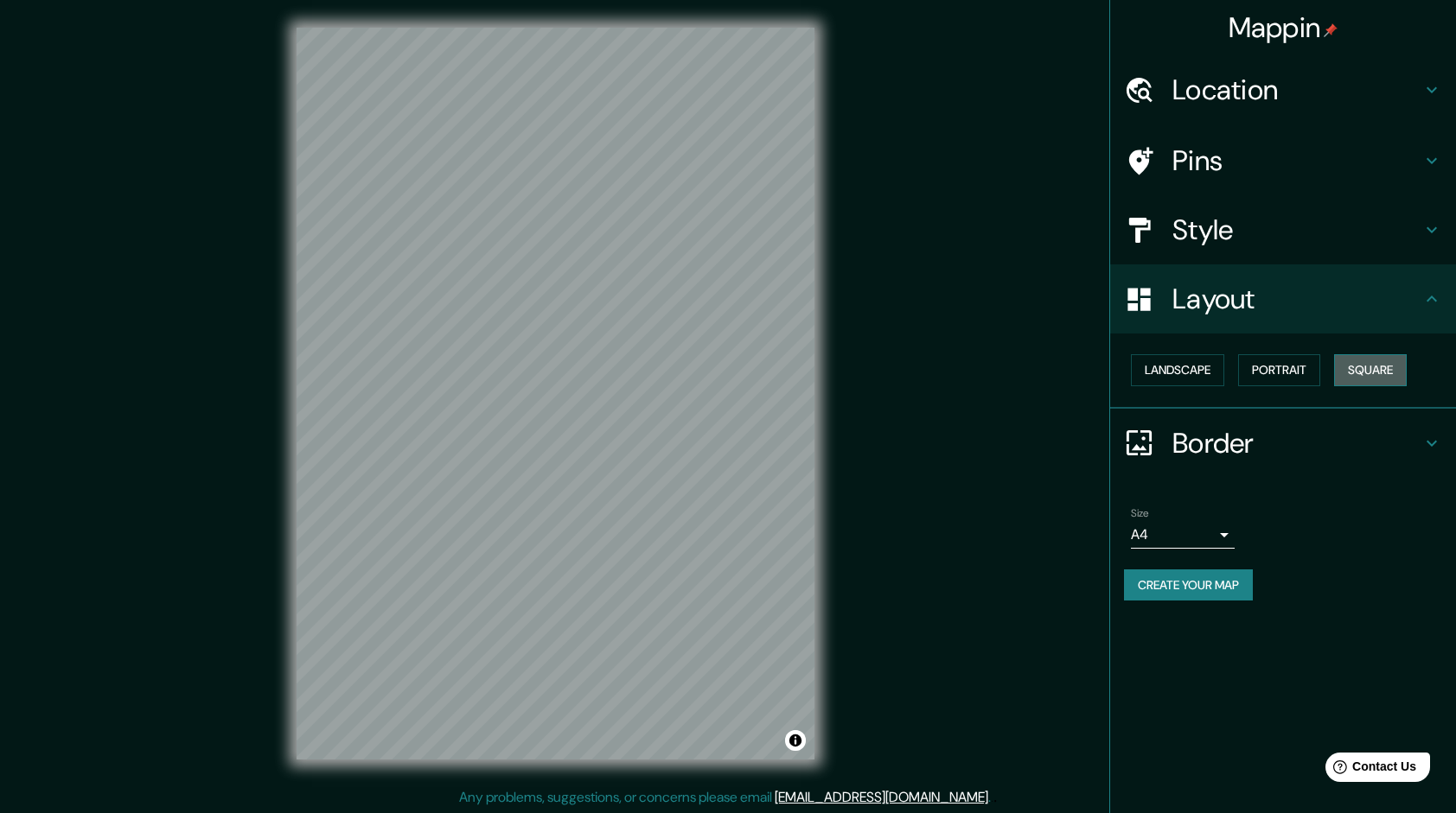
click at [1370, 377] on button "Square" at bounding box center [1371, 370] width 72 height 32
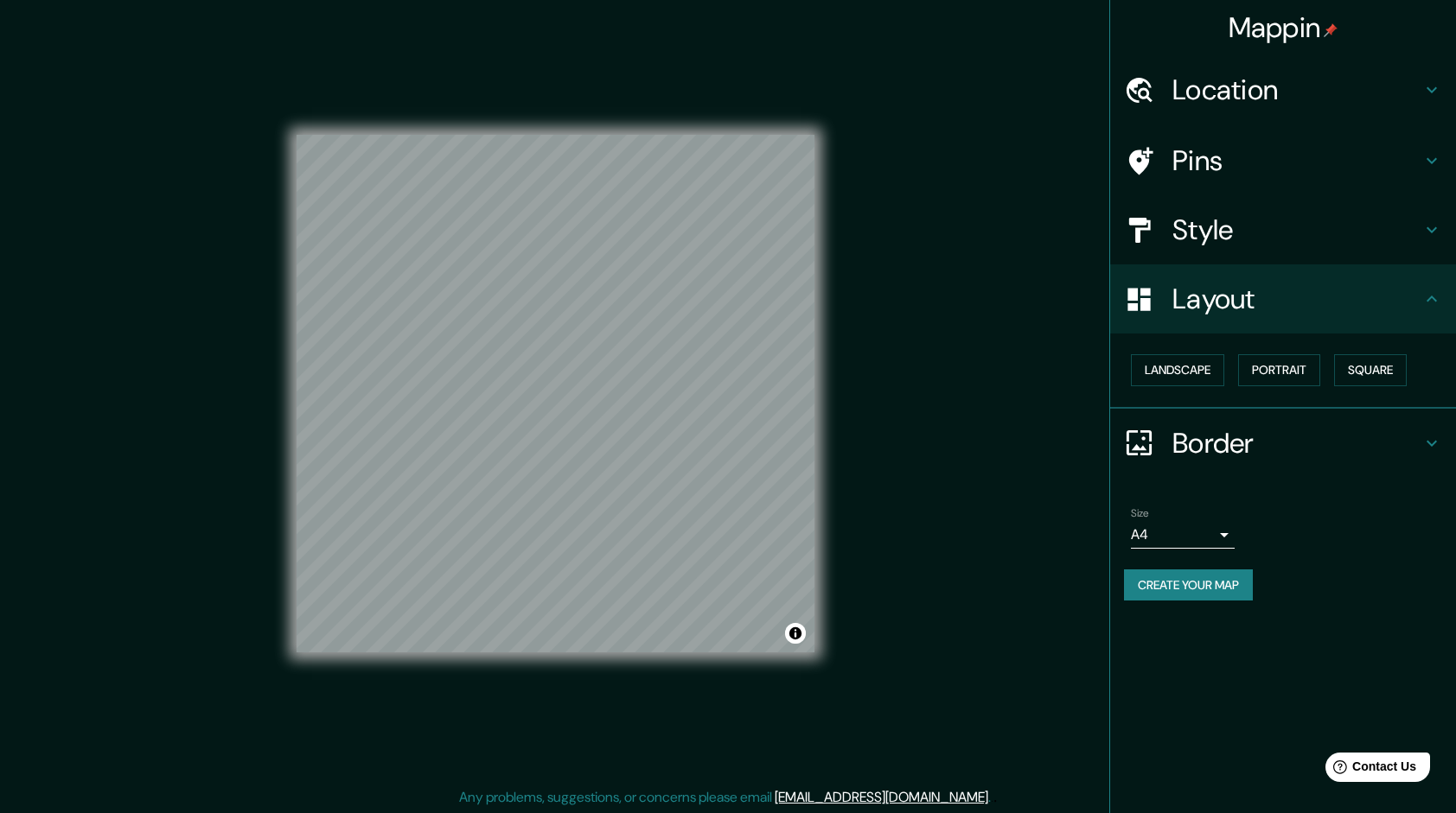
click at [1238, 218] on h4 "Style" at bounding box center [1296, 229] width 249 height 34
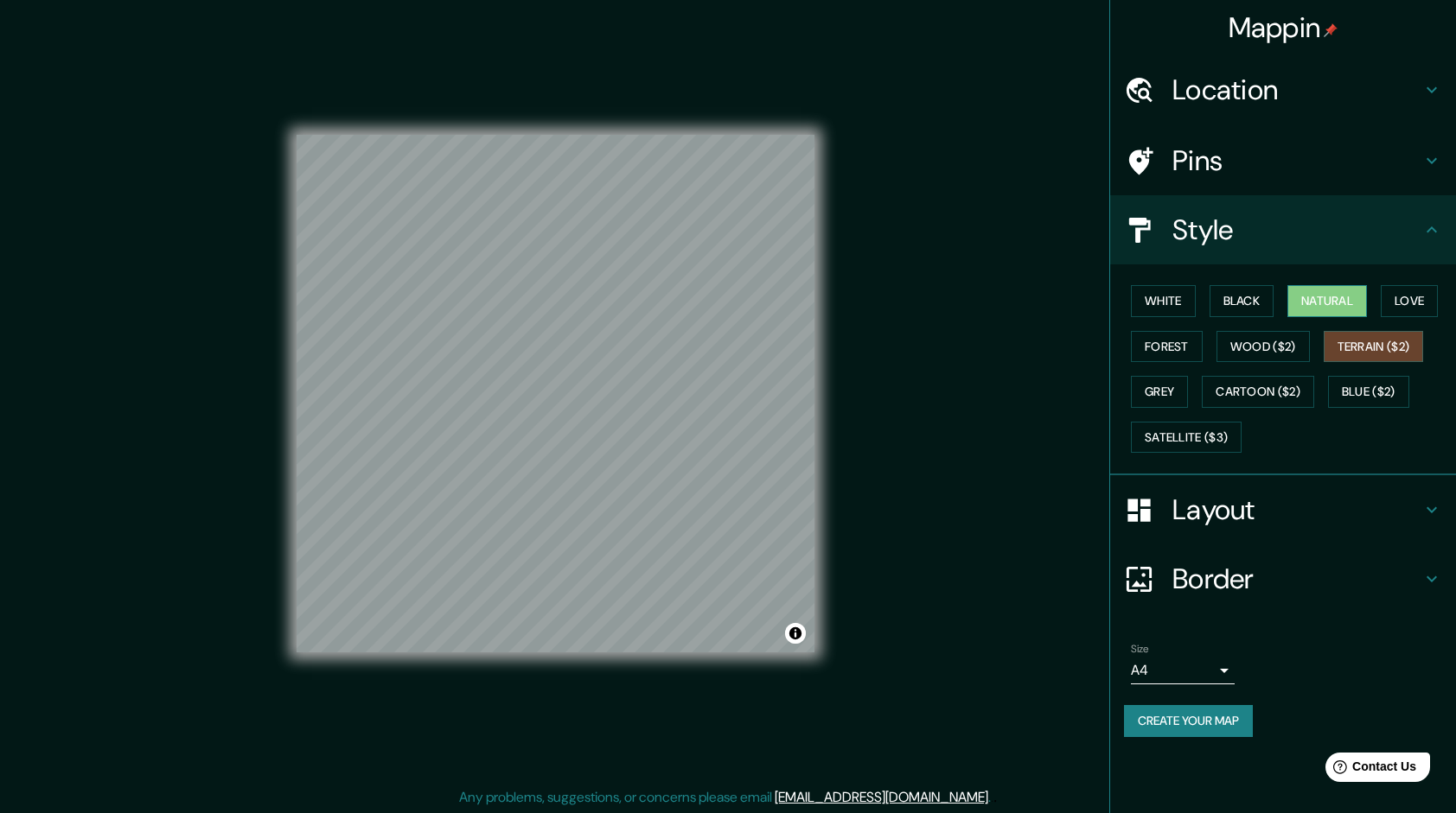
click at [1337, 302] on button "Natural" at bounding box center [1327, 301] width 79 height 32
click at [1373, 337] on button "Terrain ($2)" at bounding box center [1374, 347] width 100 height 32
click at [1354, 304] on button "Natural" at bounding box center [1327, 301] width 79 height 32
click at [1373, 347] on button "Terrain ($2)" at bounding box center [1374, 347] width 100 height 32
click at [1349, 306] on button "Natural" at bounding box center [1327, 301] width 79 height 32
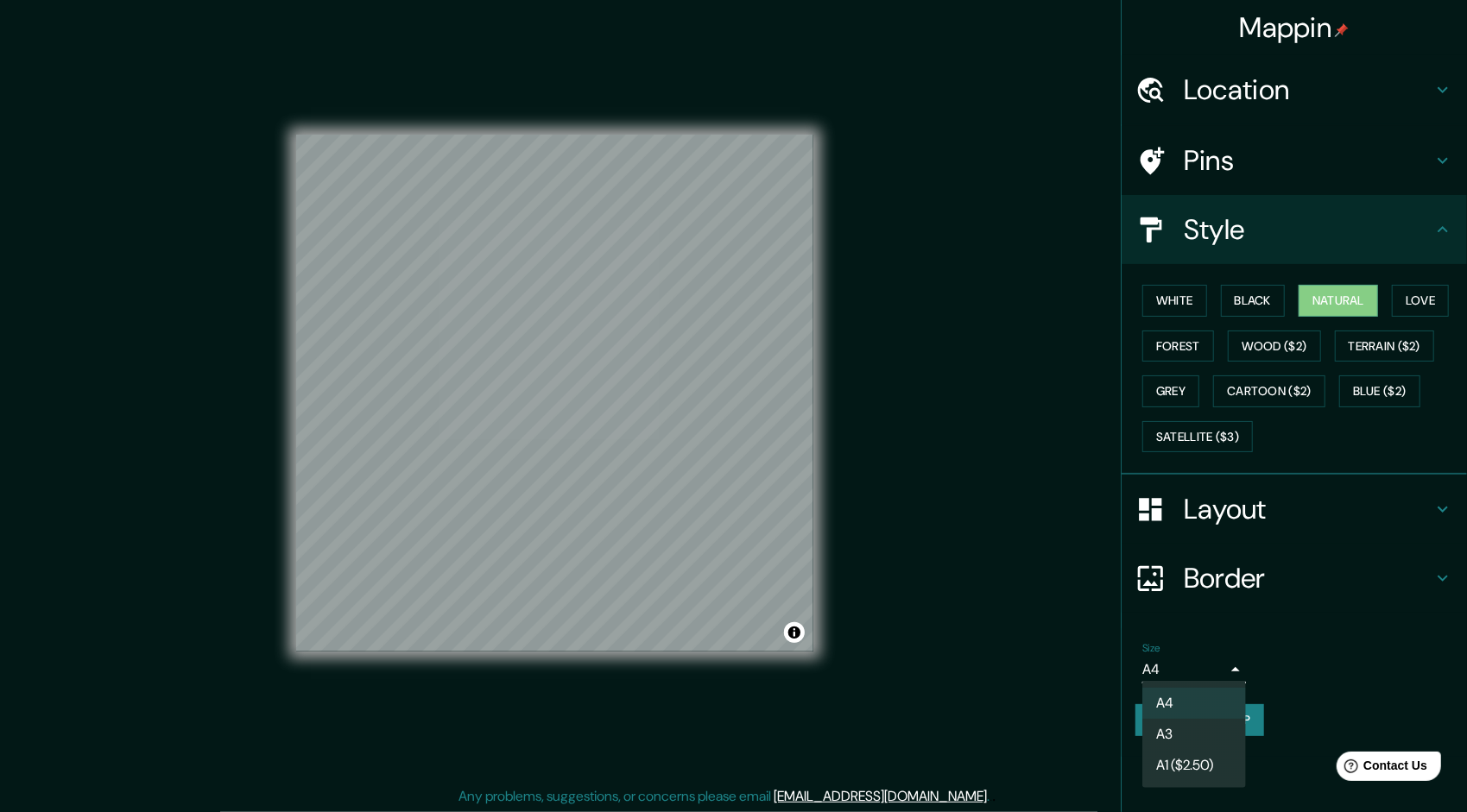
click at [1170, 677] on body "Mappin Location Piura, Departamento de Piura, Perú Pins Style White Black Natur…" at bounding box center [733, 406] width 1467 height 812
click at [1179, 726] on li "A3" at bounding box center [1194, 734] width 104 height 31
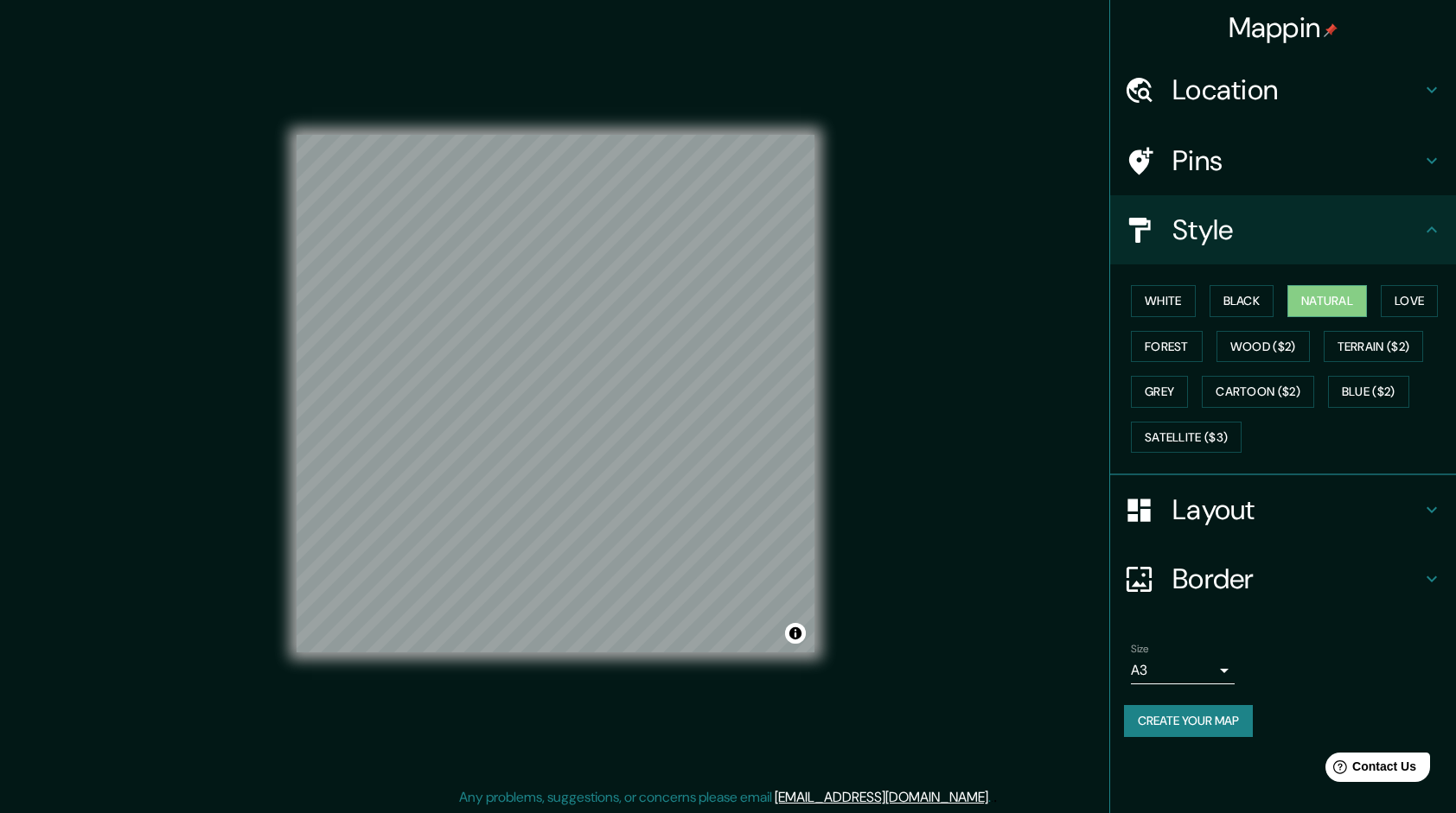
click at [1211, 719] on button "Create your map" at bounding box center [1188, 721] width 129 height 32
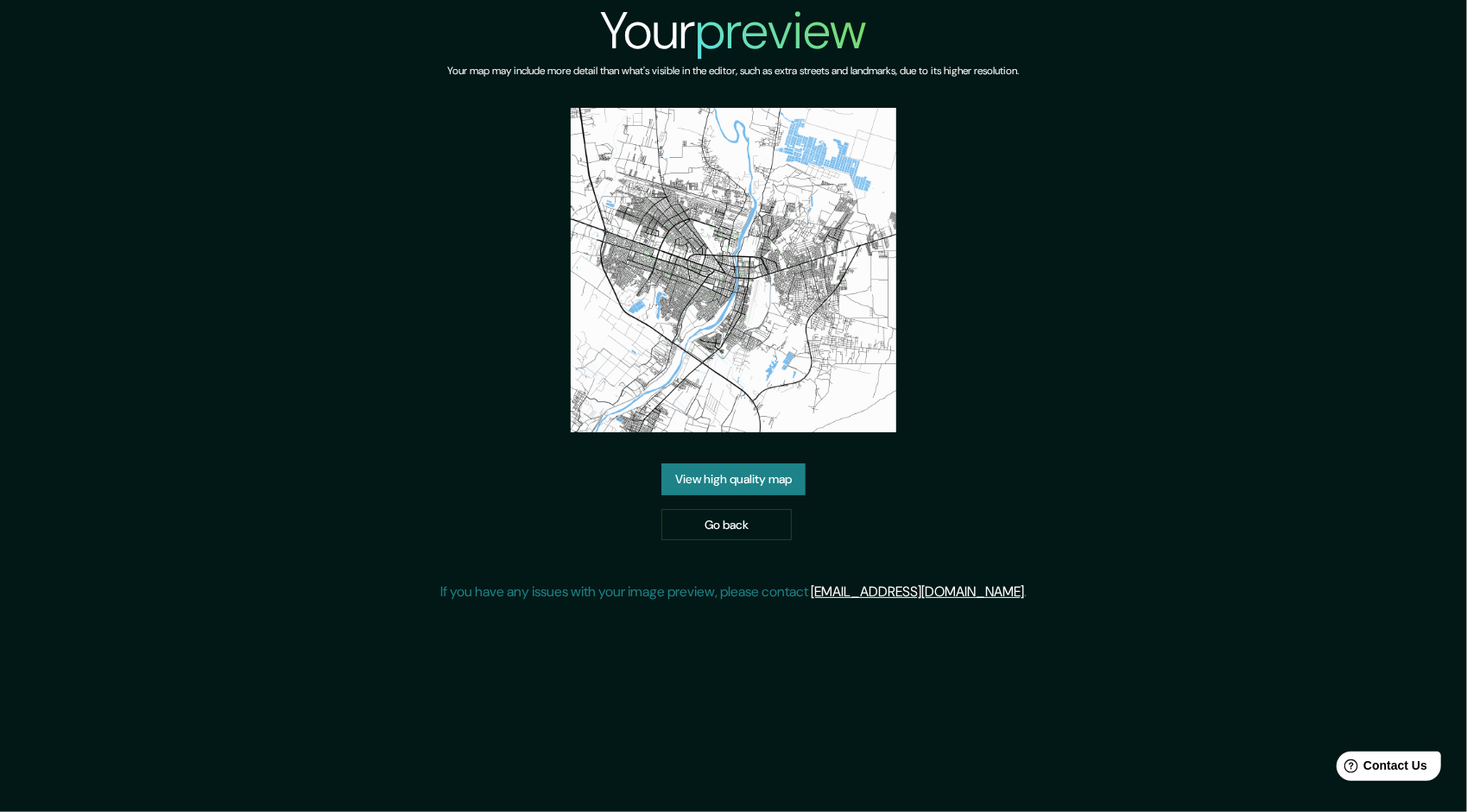
click at [772, 484] on link "View high quality map" at bounding box center [733, 479] width 144 height 32
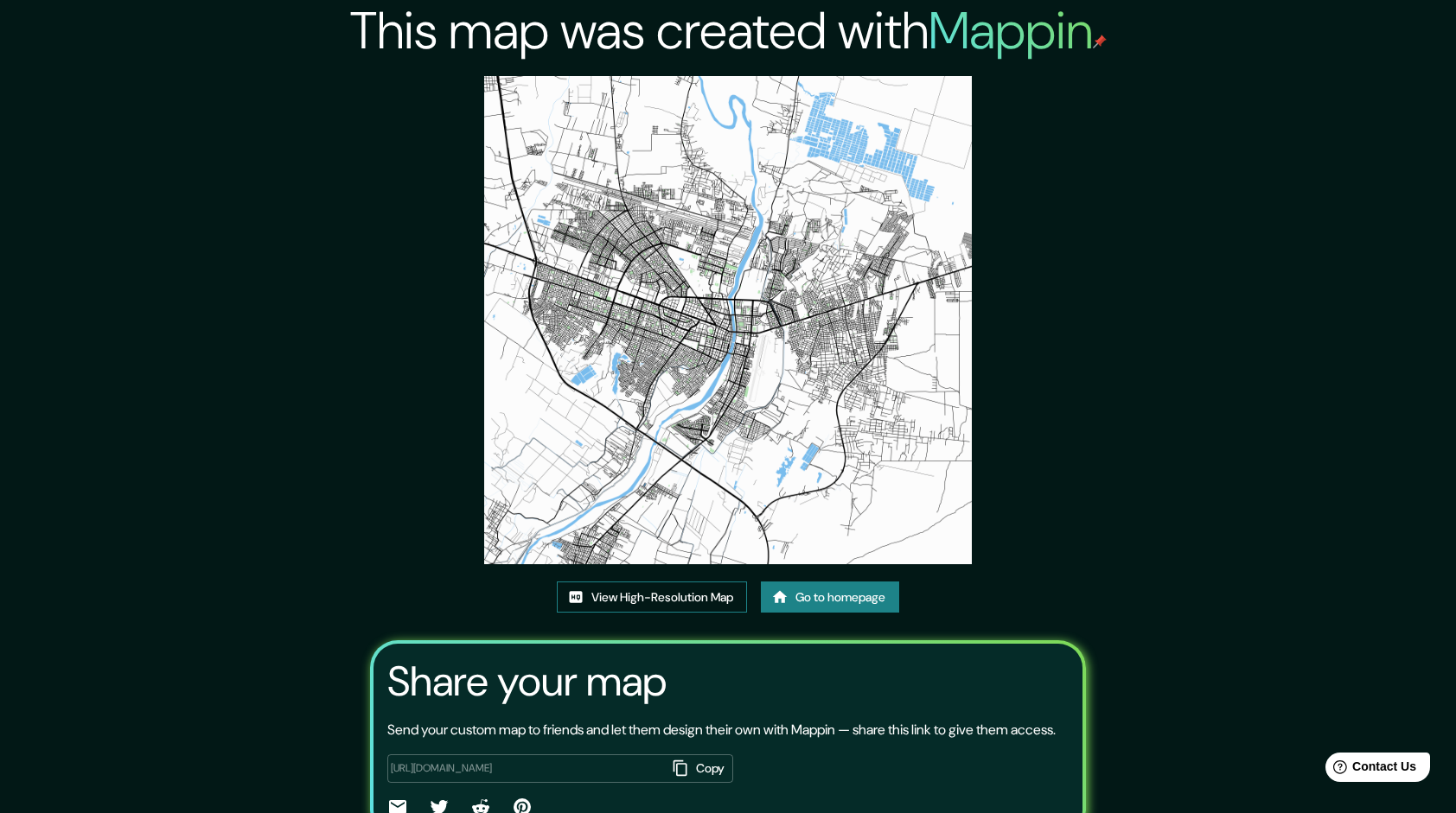
click at [709, 596] on link "View High-Resolution Map" at bounding box center [652, 597] width 190 height 32
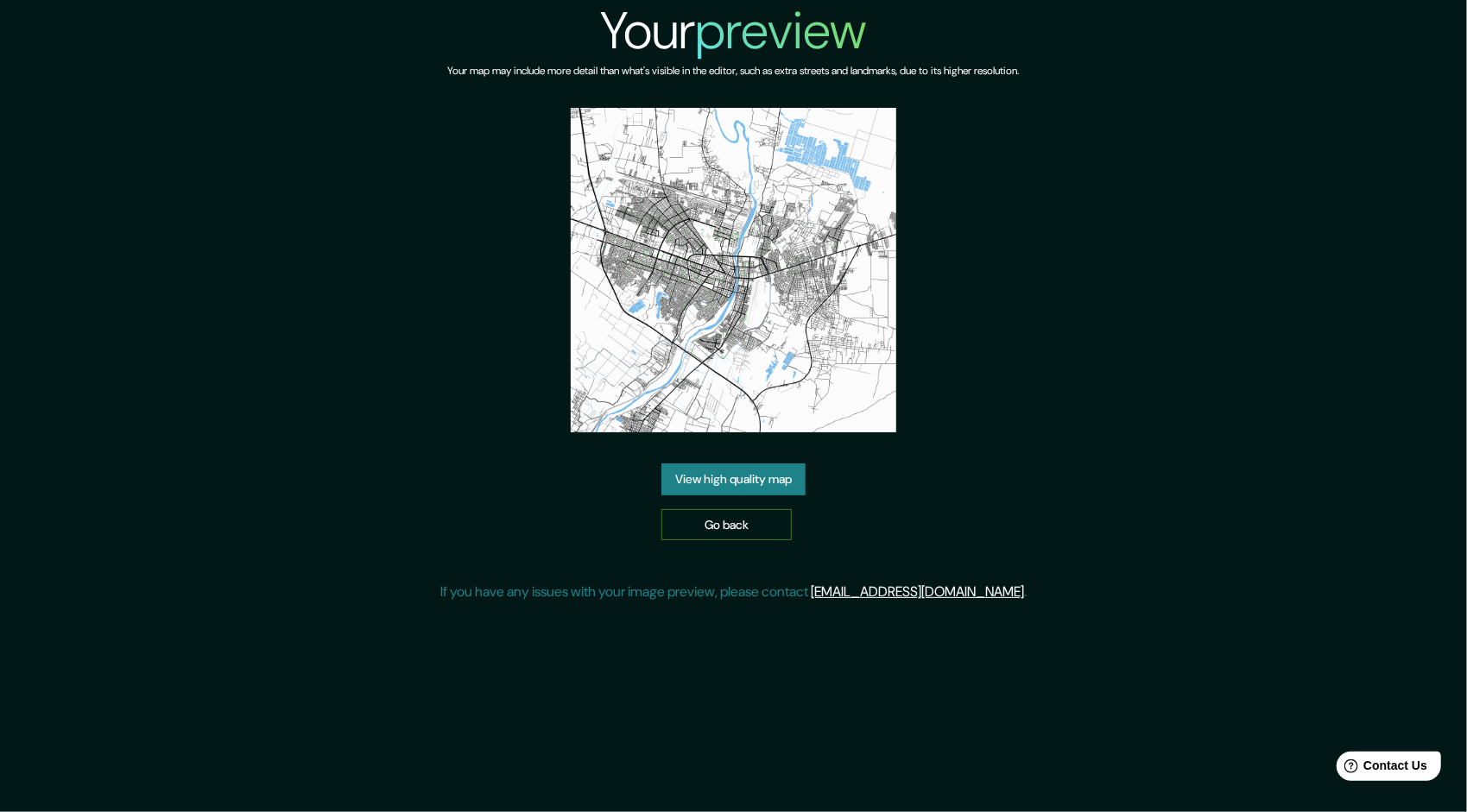
click at [751, 521] on link "Go back" at bounding box center [726, 525] width 130 height 32
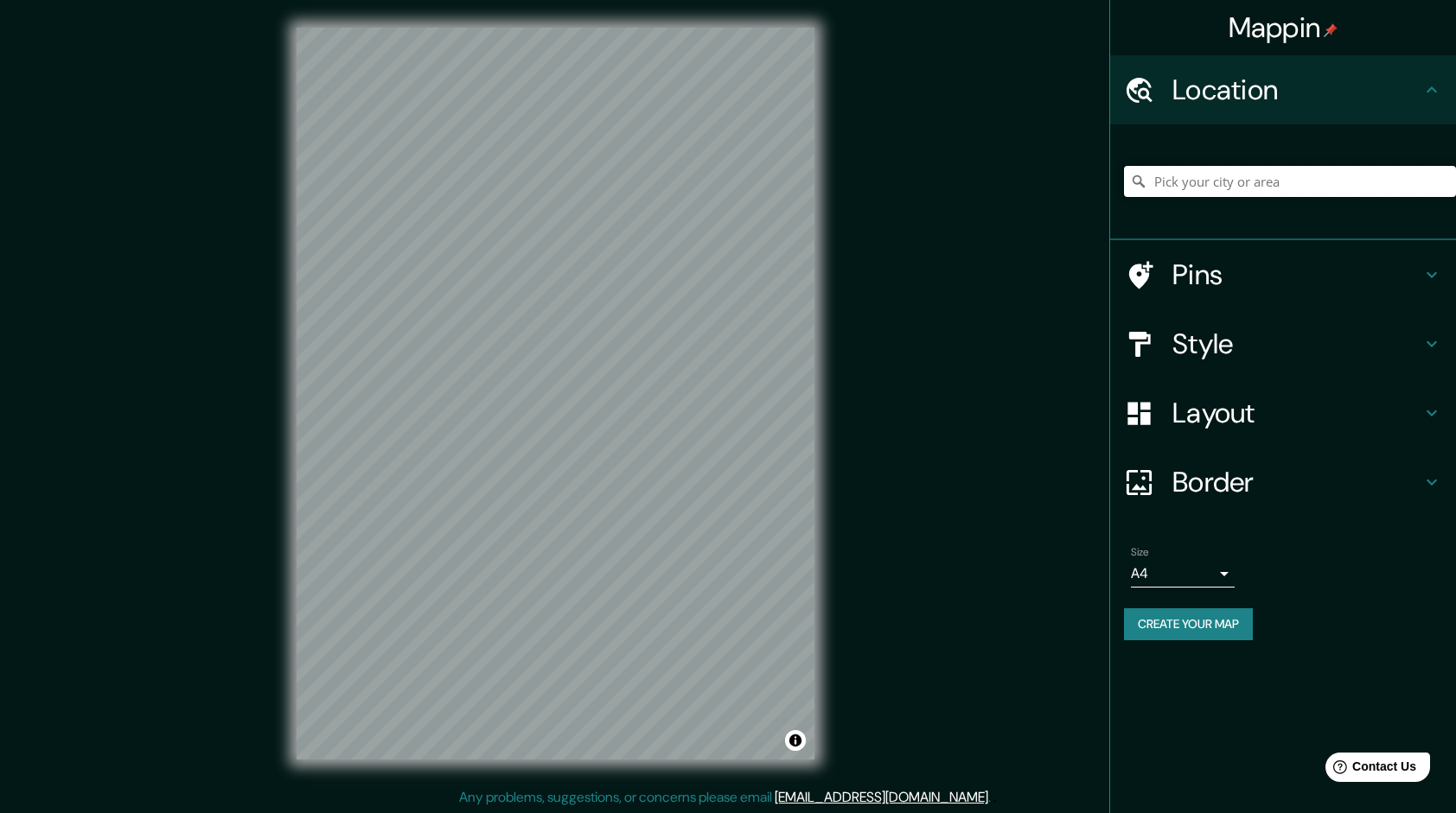
click at [1245, 175] on input "Pick your city or area" at bounding box center [1289, 181] width 332 height 31
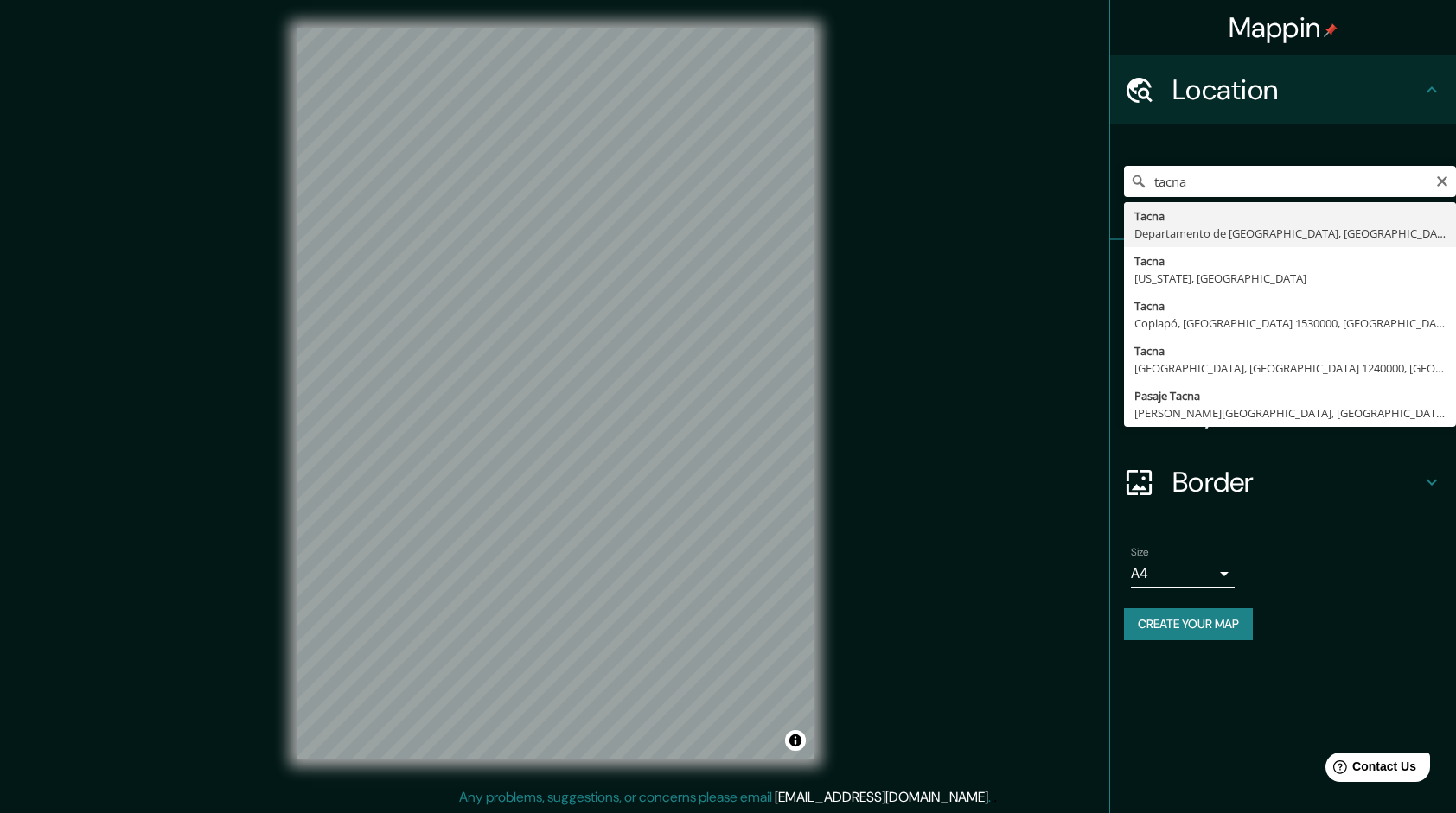
type input "[GEOGRAPHIC_DATA], [GEOGRAPHIC_DATA], [GEOGRAPHIC_DATA]"
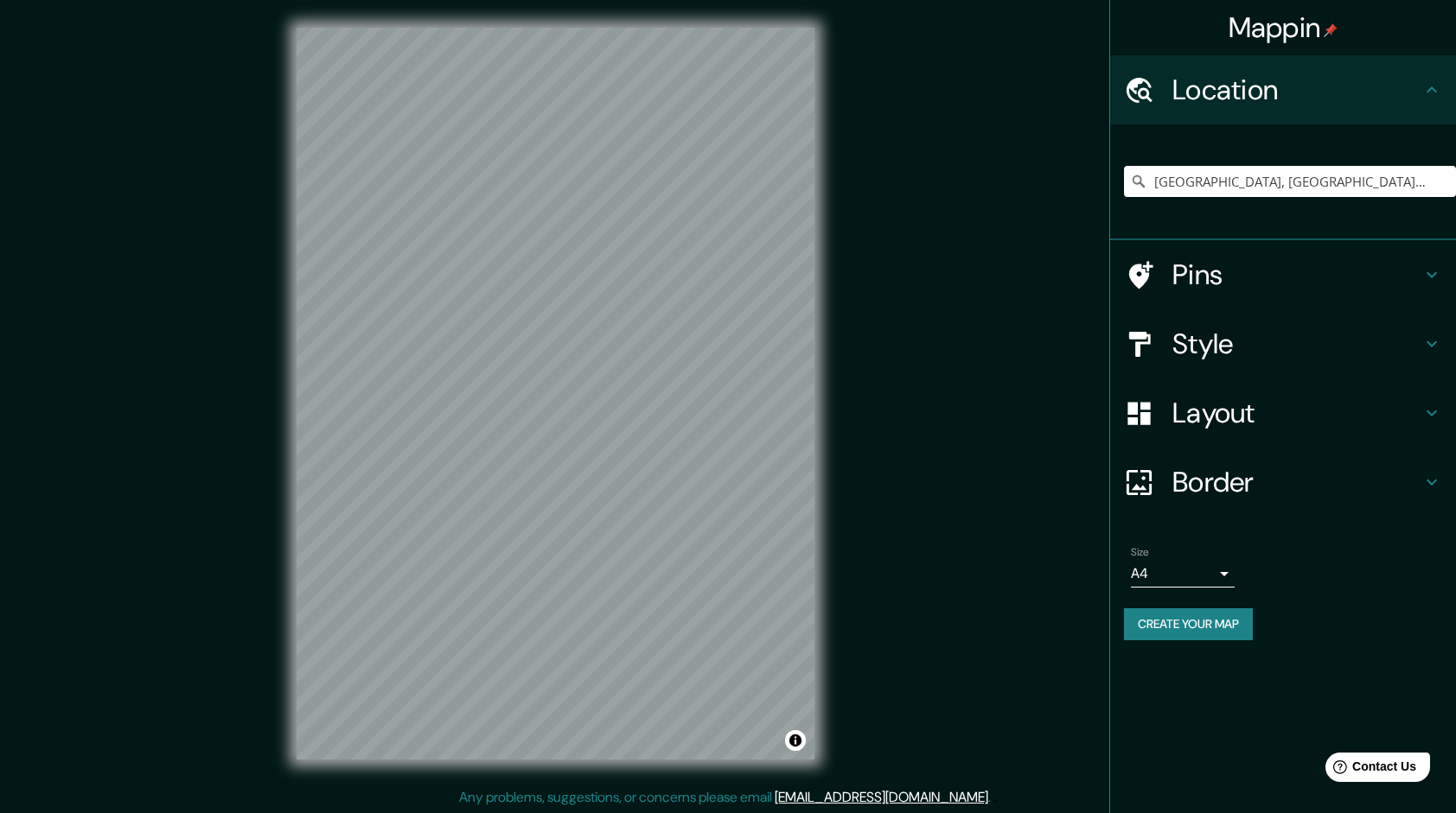
click at [1233, 409] on h4 "Layout" at bounding box center [1296, 412] width 249 height 34
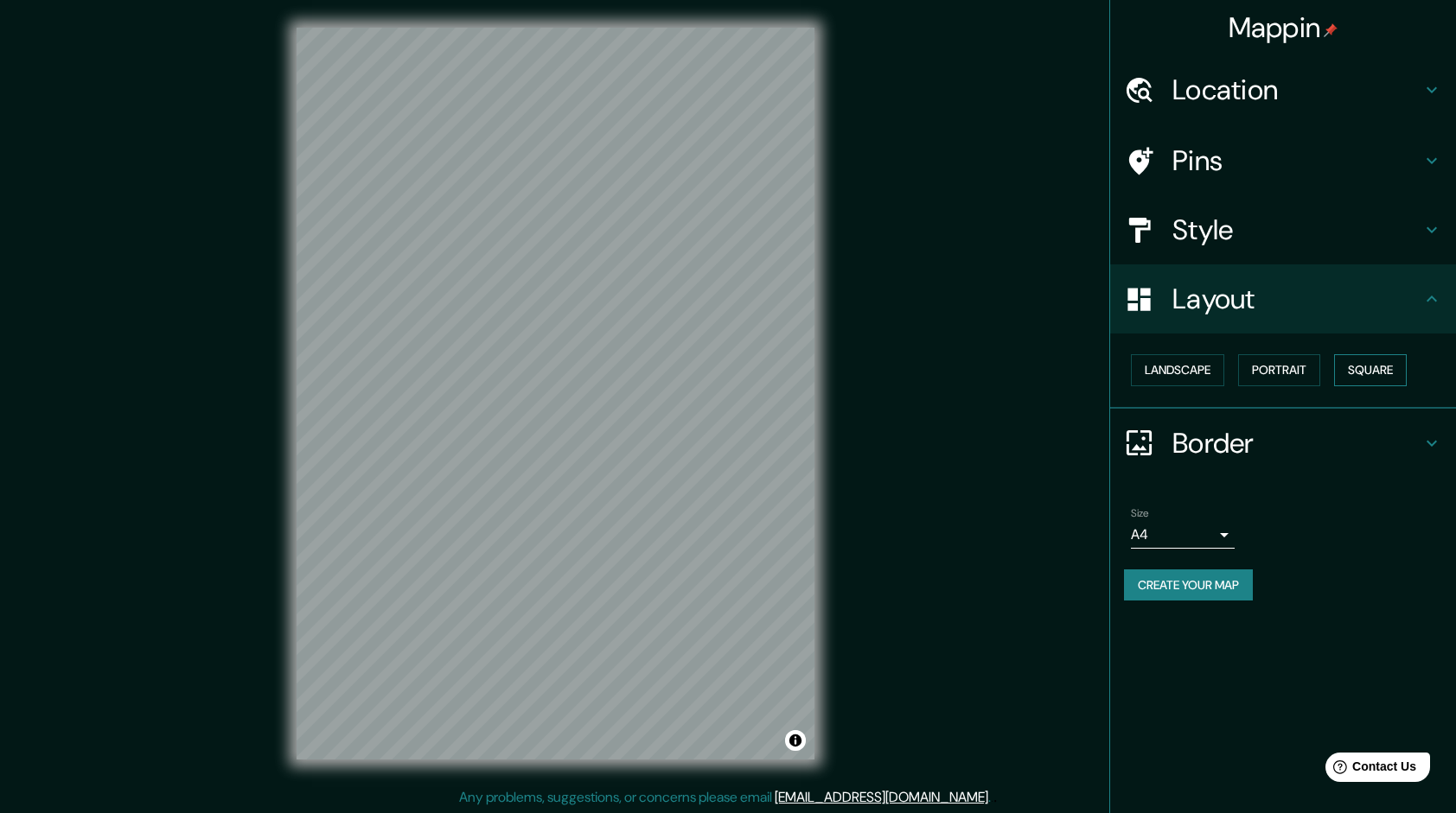
click at [1397, 362] on button "Square" at bounding box center [1371, 370] width 72 height 32
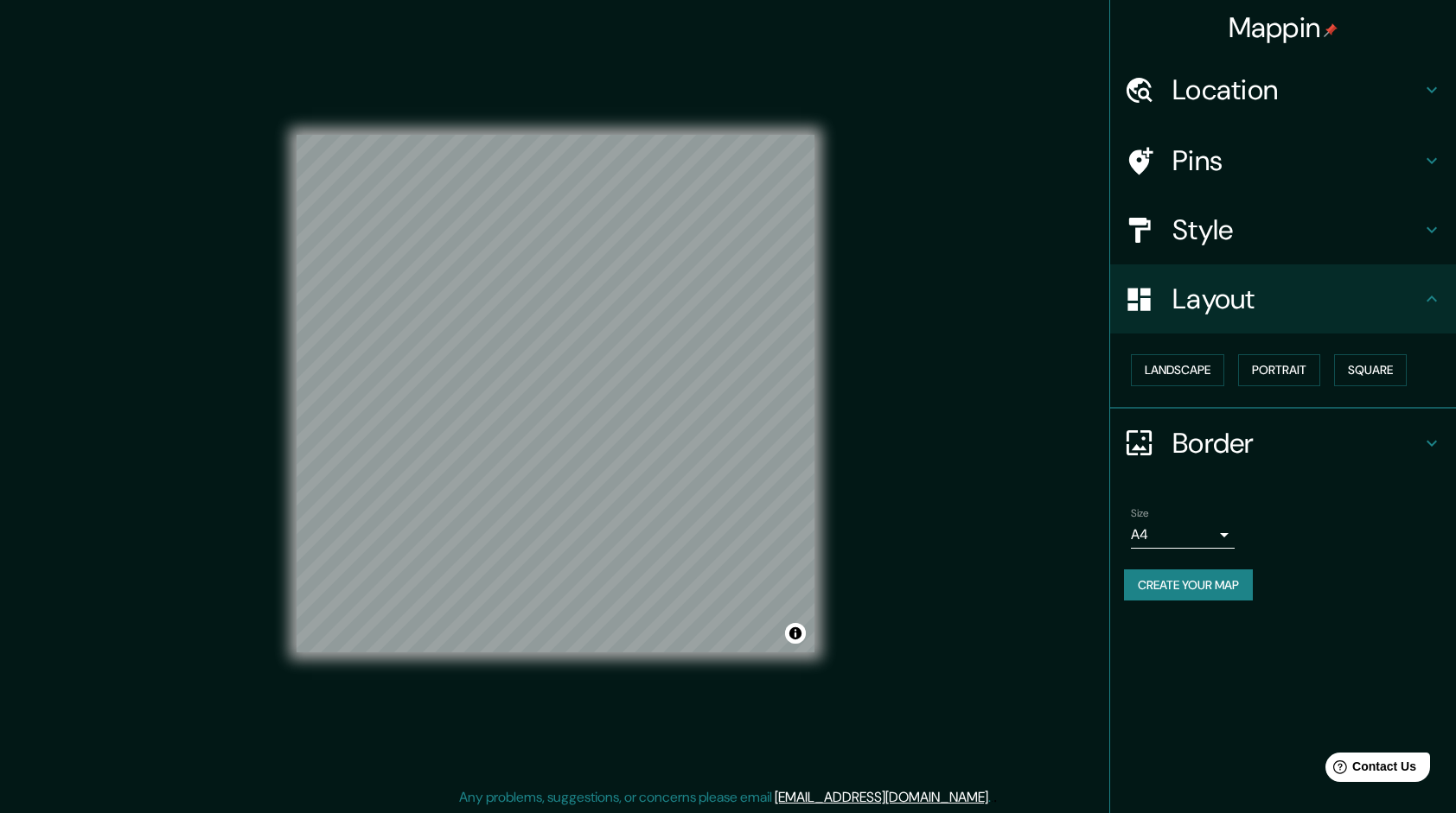
click at [1246, 238] on h4 "Style" at bounding box center [1296, 229] width 249 height 34
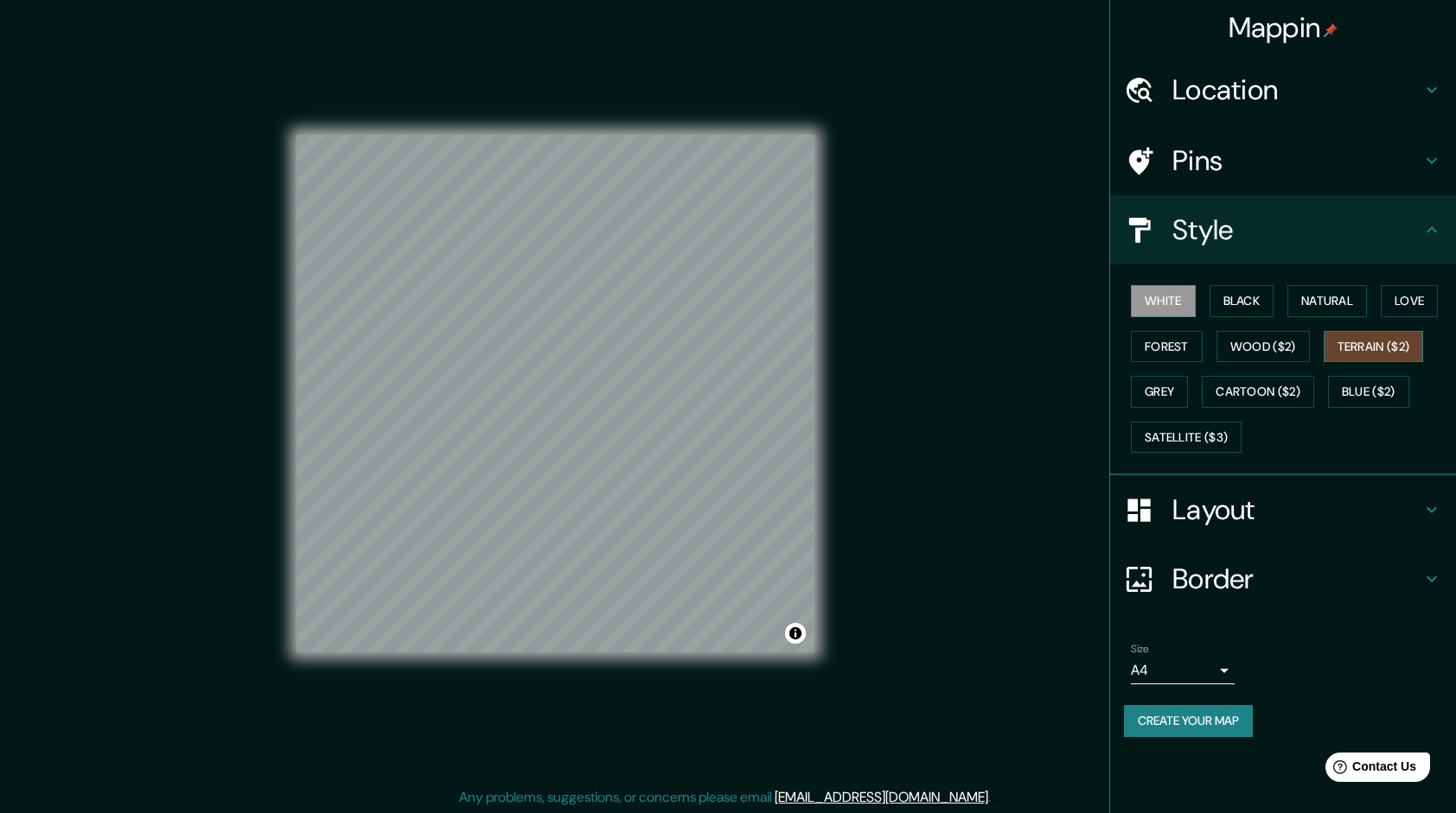
click at [1387, 354] on button "Terrain ($2)" at bounding box center [1374, 347] width 100 height 32
click at [1310, 309] on button "Natural" at bounding box center [1327, 301] width 79 height 32
click at [1351, 355] on button "Terrain ($2)" at bounding box center [1374, 347] width 100 height 32
click at [1302, 299] on button "Natural" at bounding box center [1327, 301] width 79 height 32
click at [1381, 334] on button "Terrain ($2)" at bounding box center [1374, 347] width 100 height 32
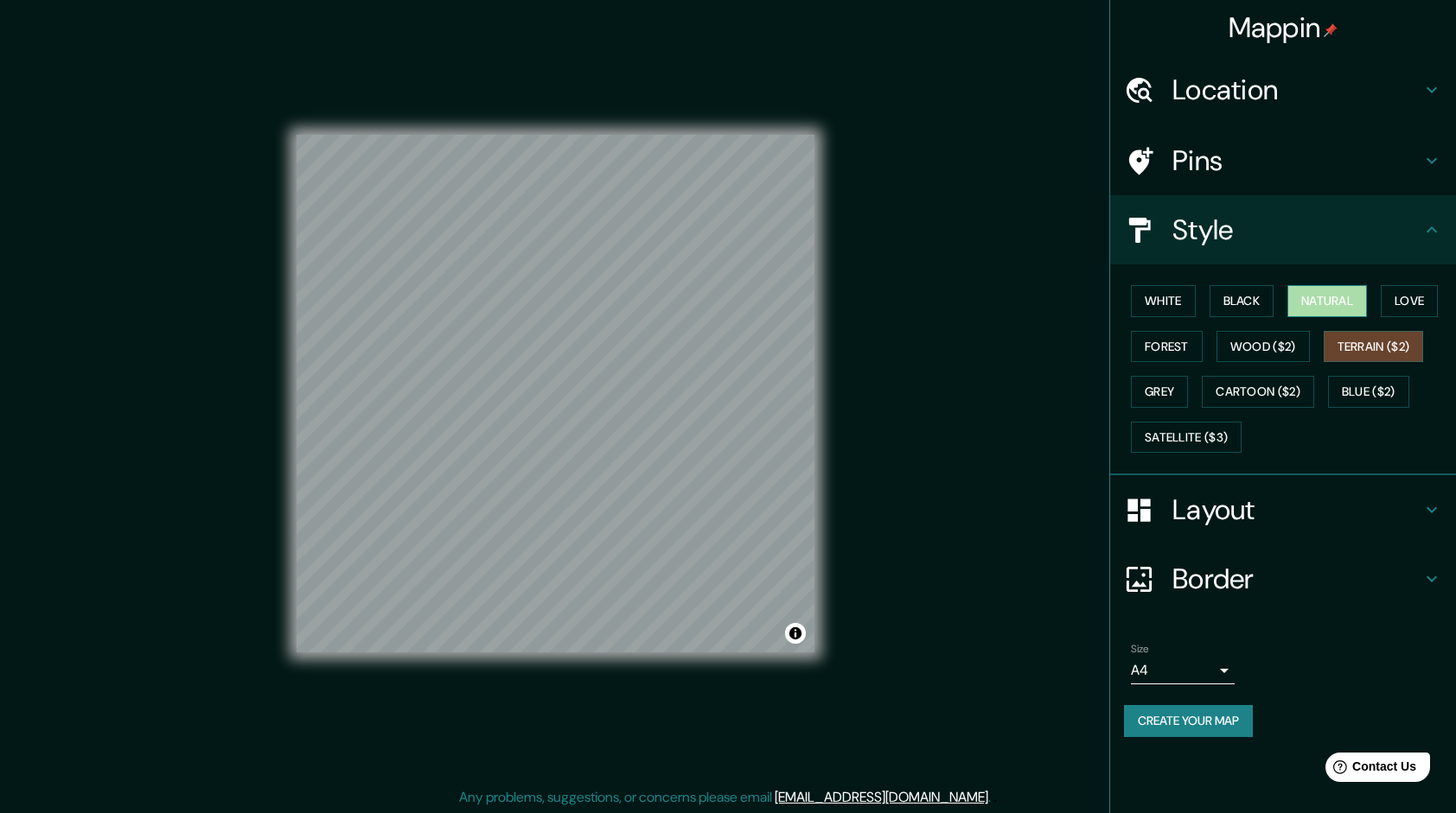
click at [1341, 296] on button "Natural" at bounding box center [1327, 301] width 79 height 32
click at [1383, 351] on button "Terrain ($2)" at bounding box center [1374, 347] width 100 height 32
click at [1330, 299] on button "Natural" at bounding box center [1327, 301] width 79 height 32
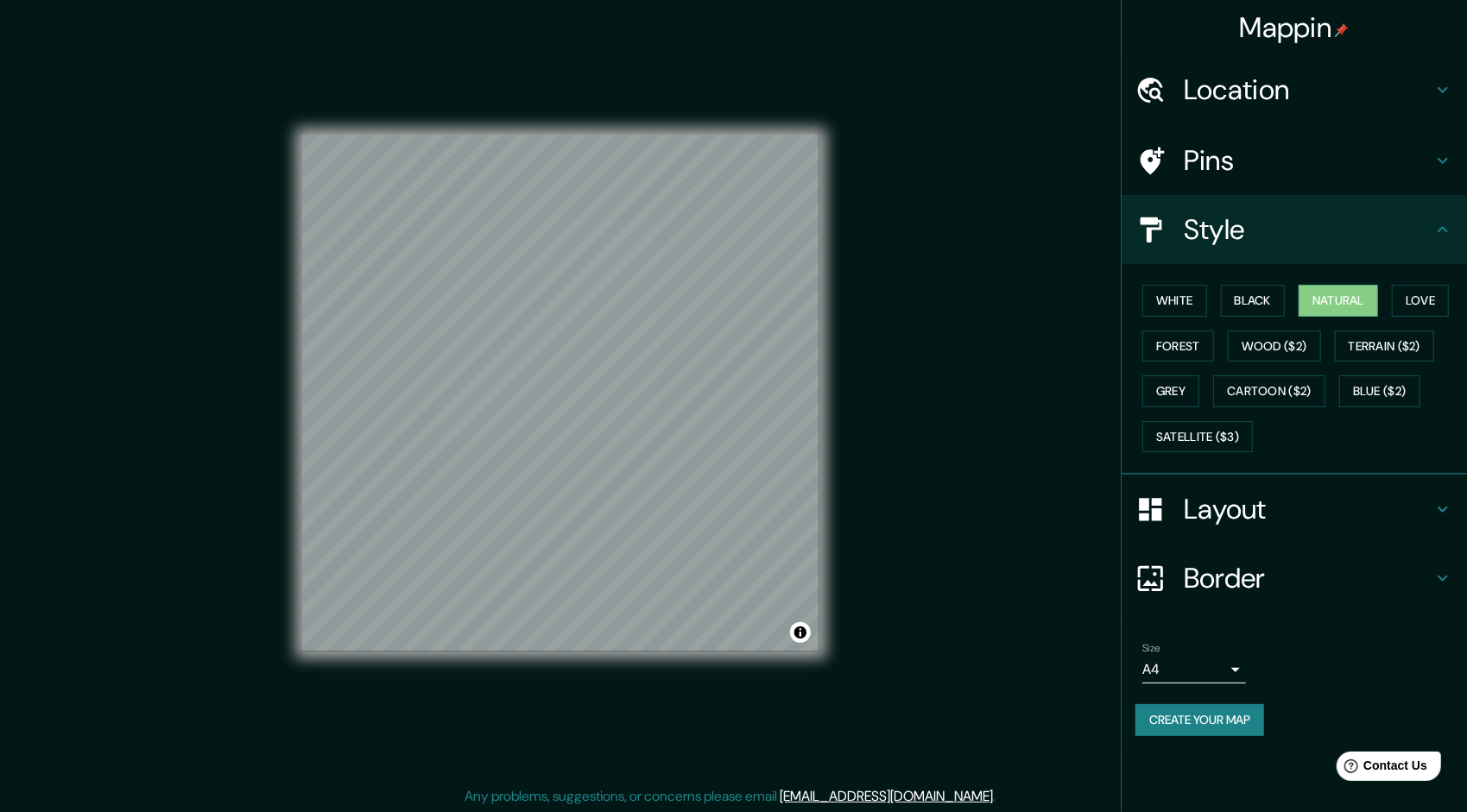
click at [1205, 663] on body "Mappin Location Tacna, Departamento de Tacna, Perú Pins Style White Black Natur…" at bounding box center [733, 406] width 1467 height 812
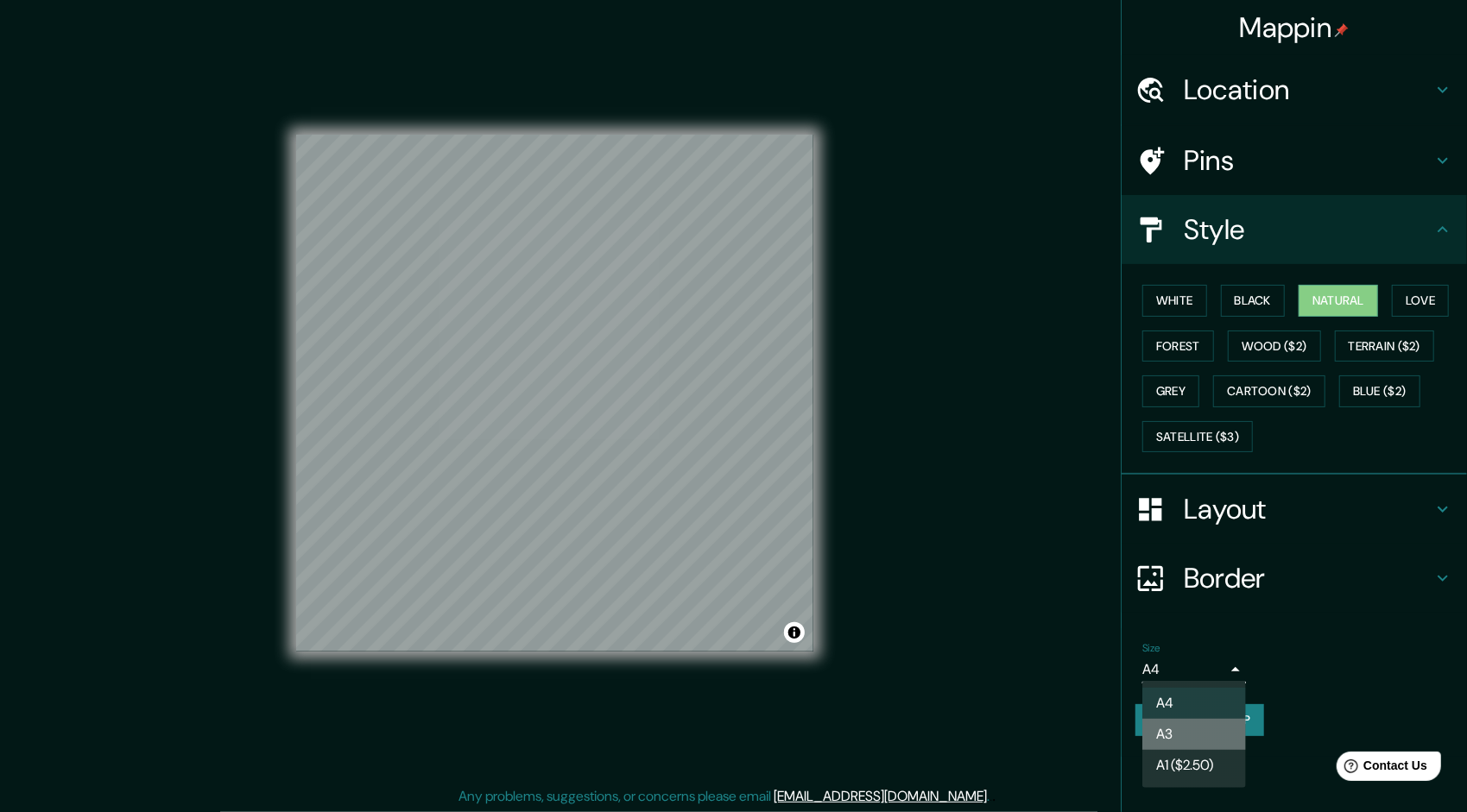
click at [1190, 723] on li "A3" at bounding box center [1194, 734] width 104 height 31
type input "a4"
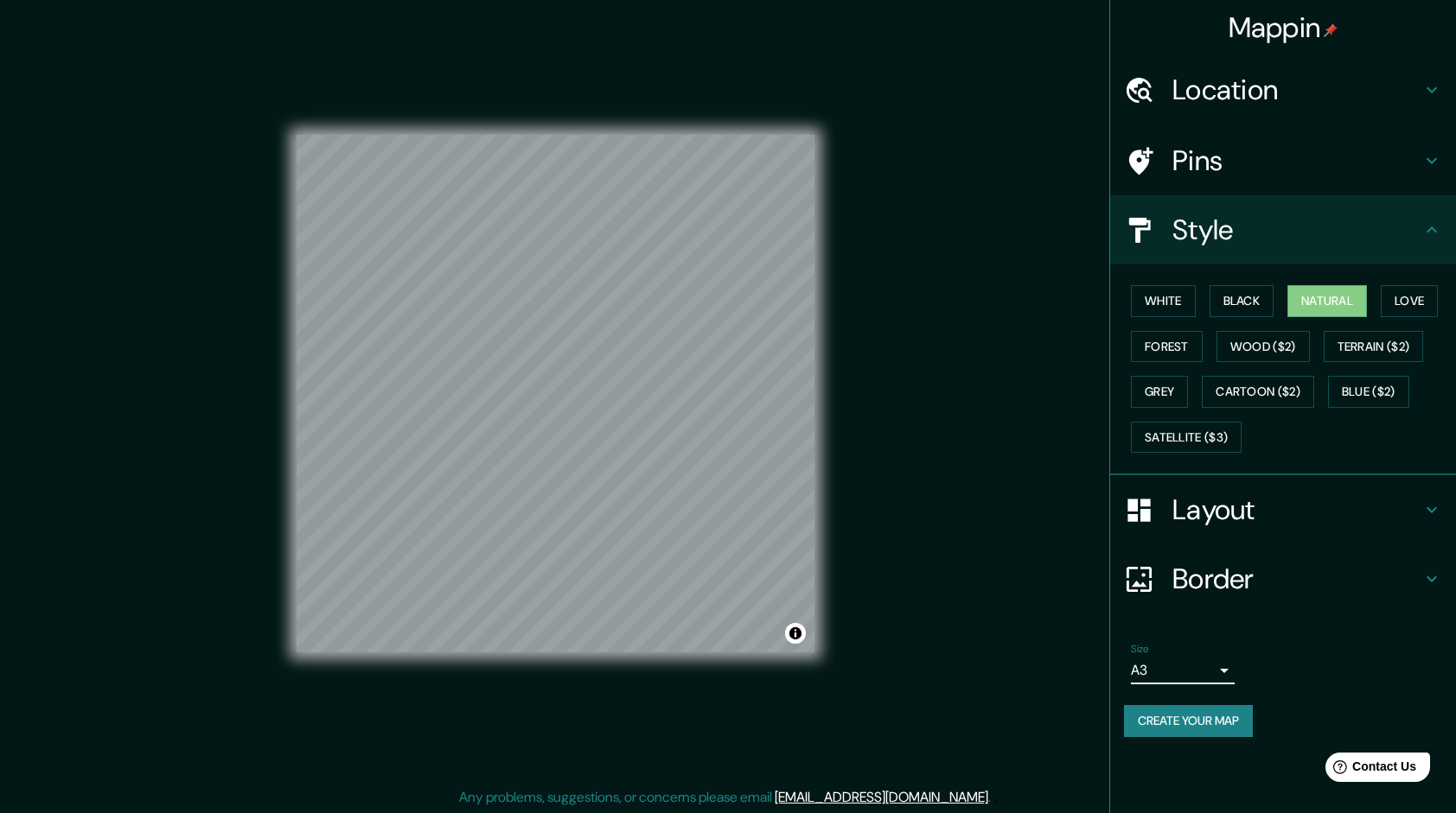
click at [1214, 719] on button "Create your map" at bounding box center [1188, 721] width 129 height 32
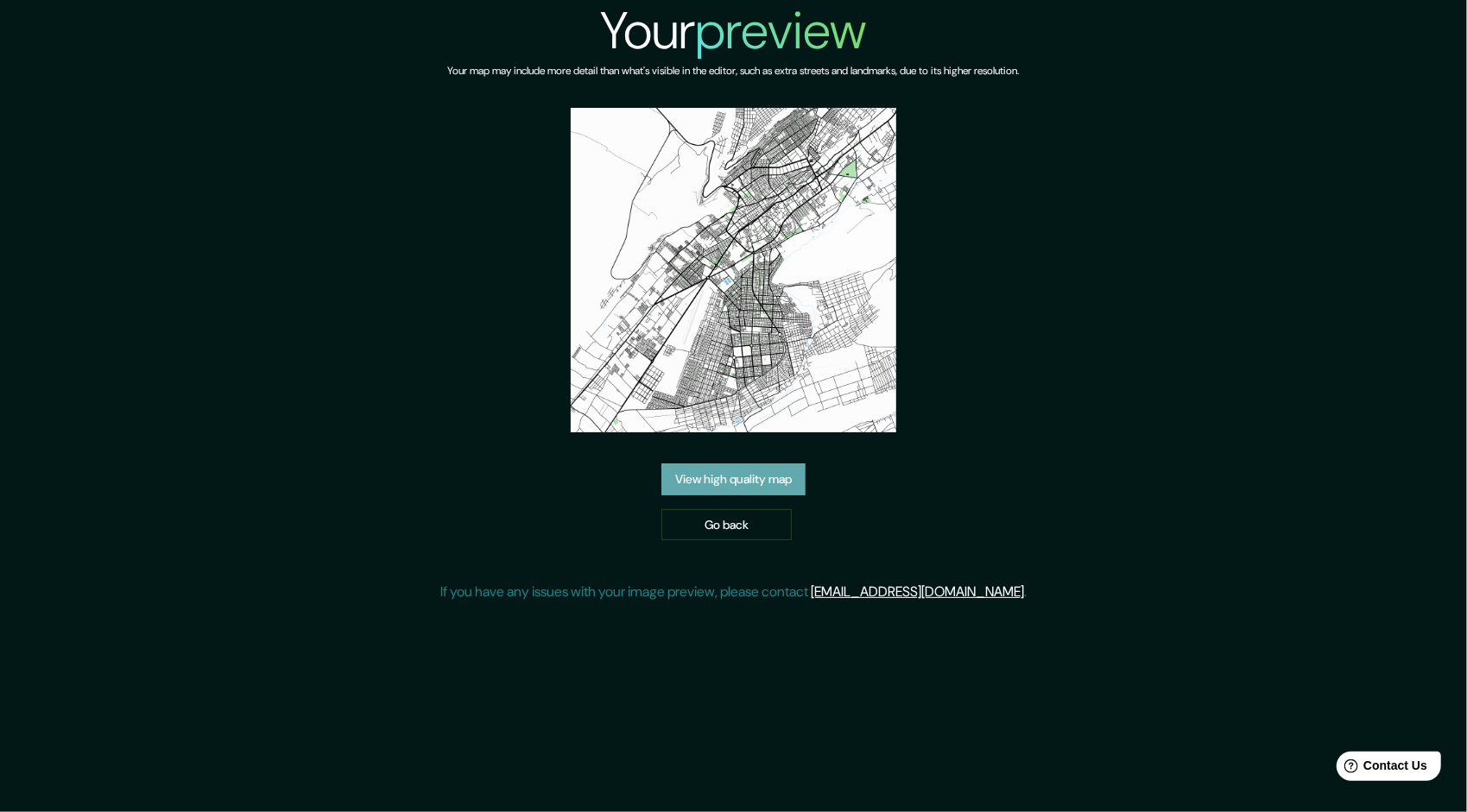
click at [754, 470] on link "View high quality map" at bounding box center [733, 479] width 144 height 32
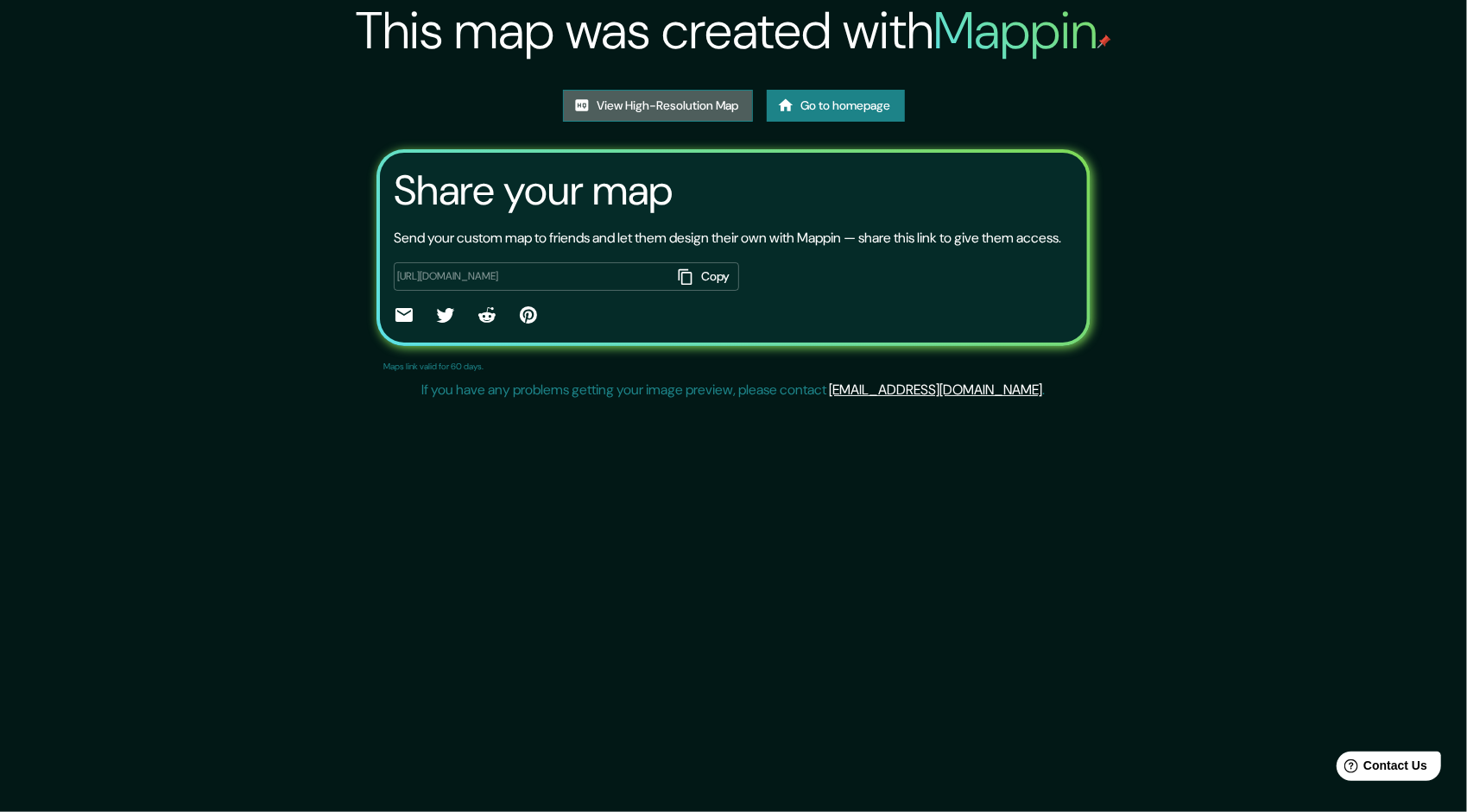
click at [666, 109] on link "View High-Resolution Map" at bounding box center [658, 106] width 190 height 32
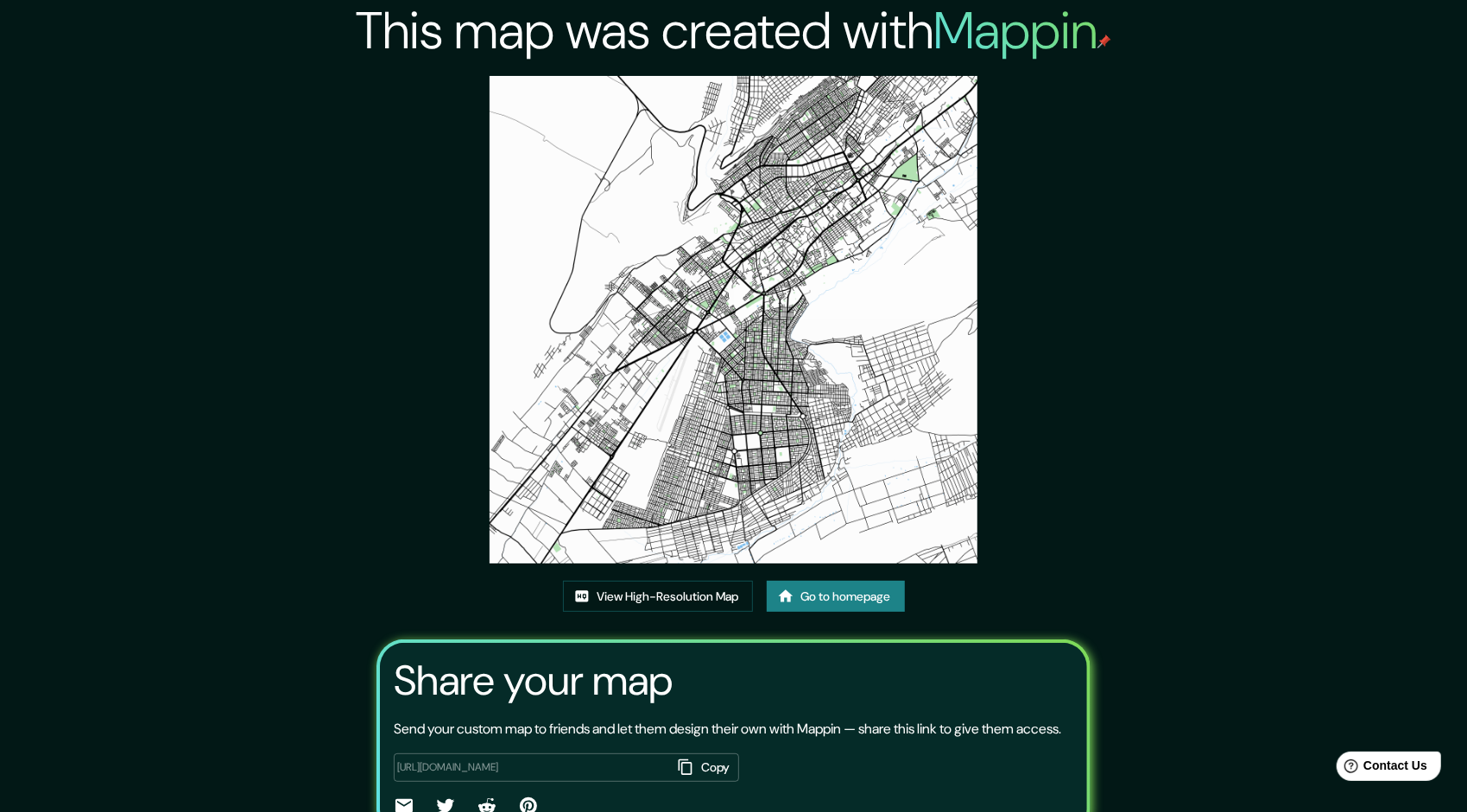
click at [806, 581] on link "Go to homepage" at bounding box center [835, 596] width 138 height 32
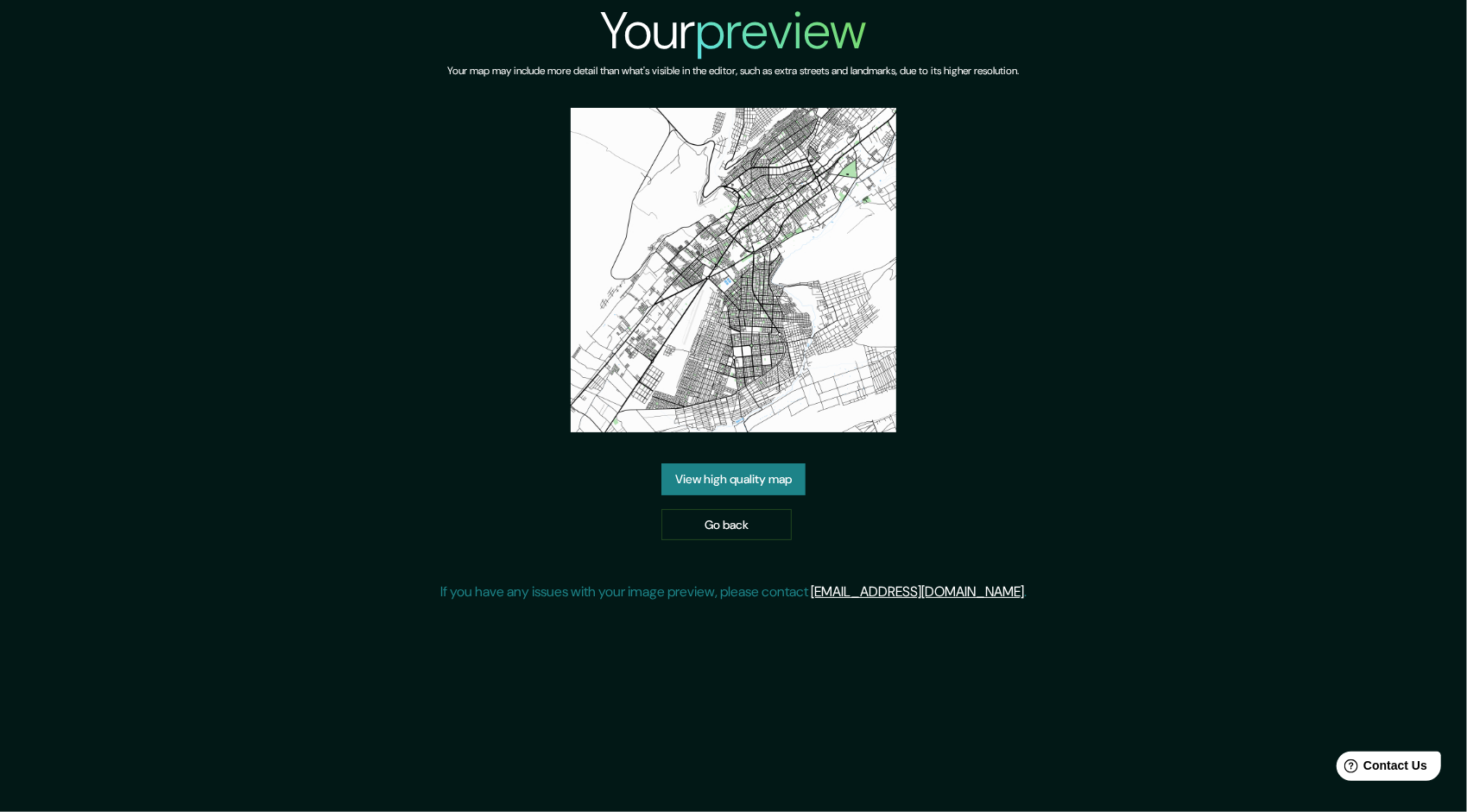
click at [753, 208] on img at bounding box center [732, 270] width 325 height 325
click at [761, 519] on link "Go back" at bounding box center [726, 525] width 130 height 32
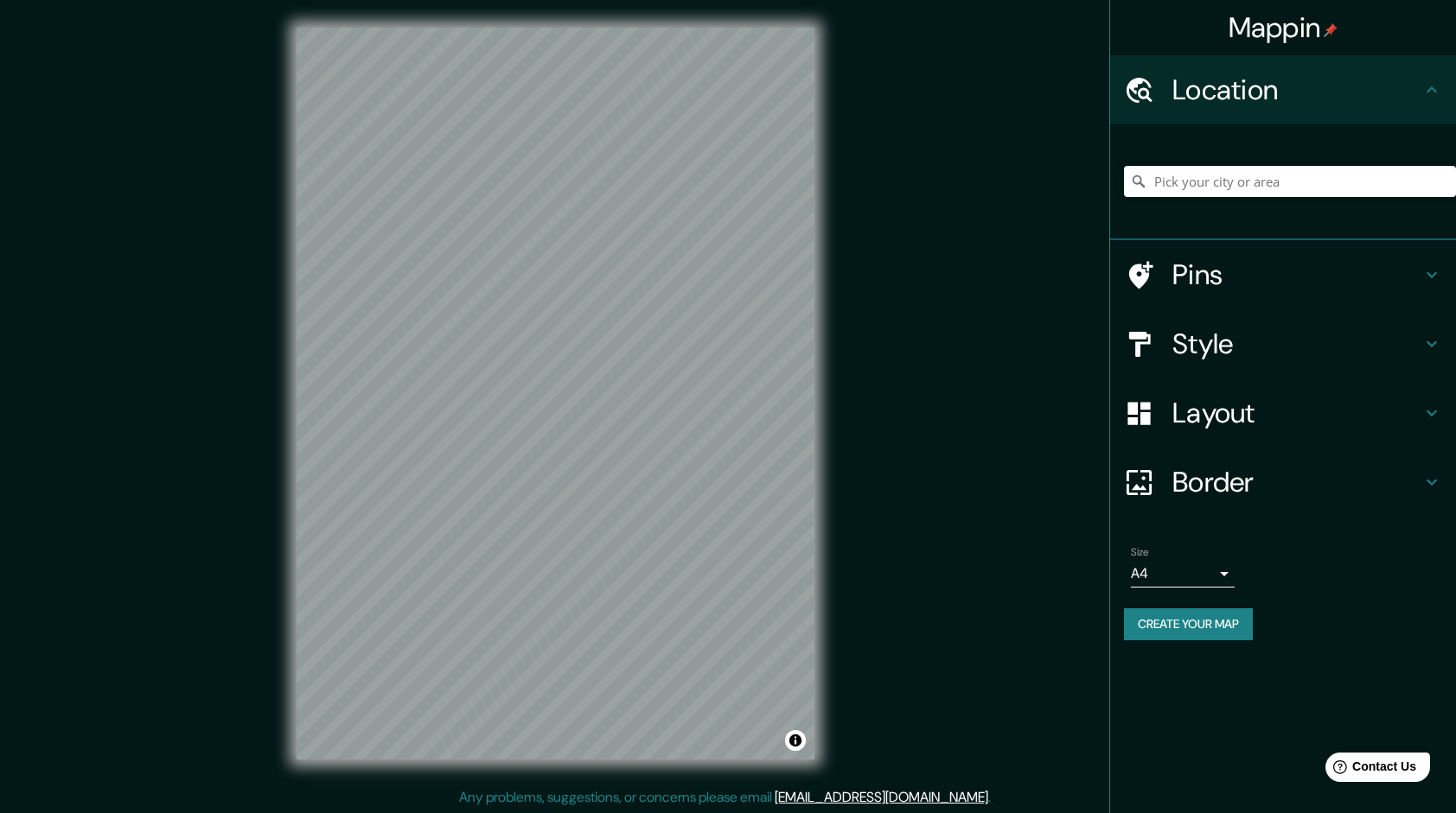
click at [1140, 175] on icon at bounding box center [1139, 181] width 18 height 18
click at [1173, 173] on input "Pick your city or area" at bounding box center [1289, 181] width 332 height 31
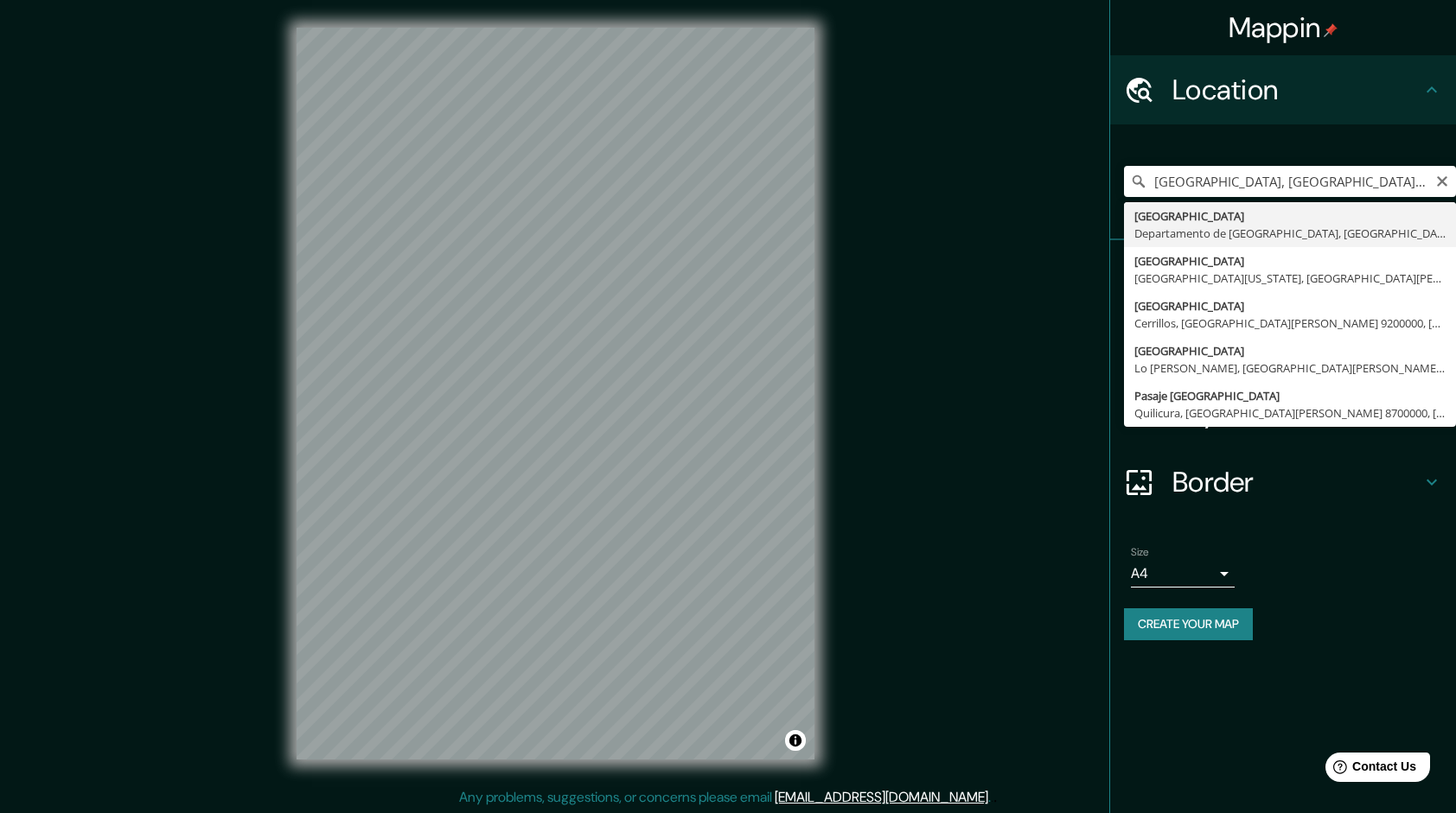
type input "Arequipa, Departamento de Arequipa, Perú"
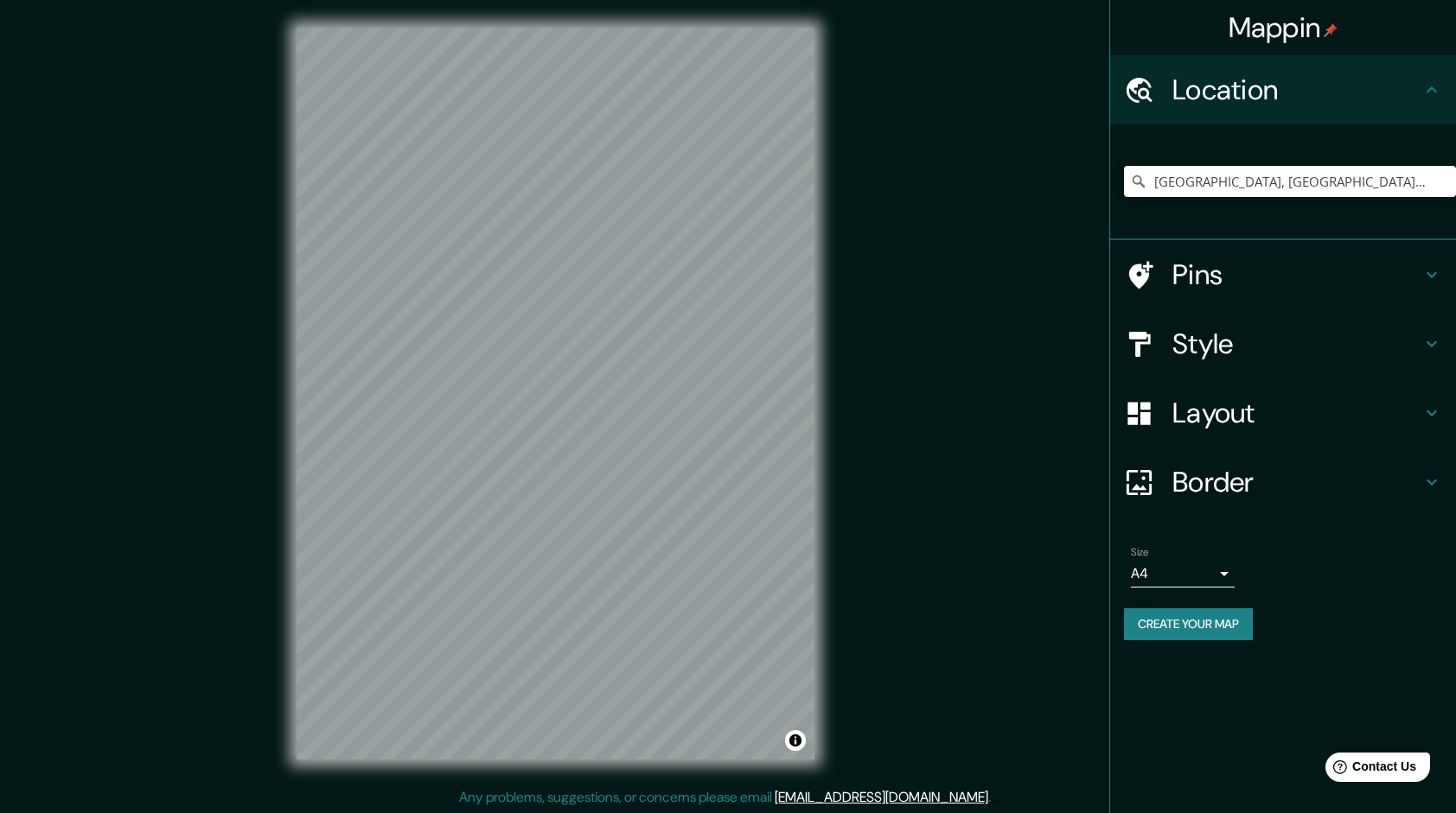
click at [1229, 352] on h4 "Style" at bounding box center [1296, 344] width 249 height 34
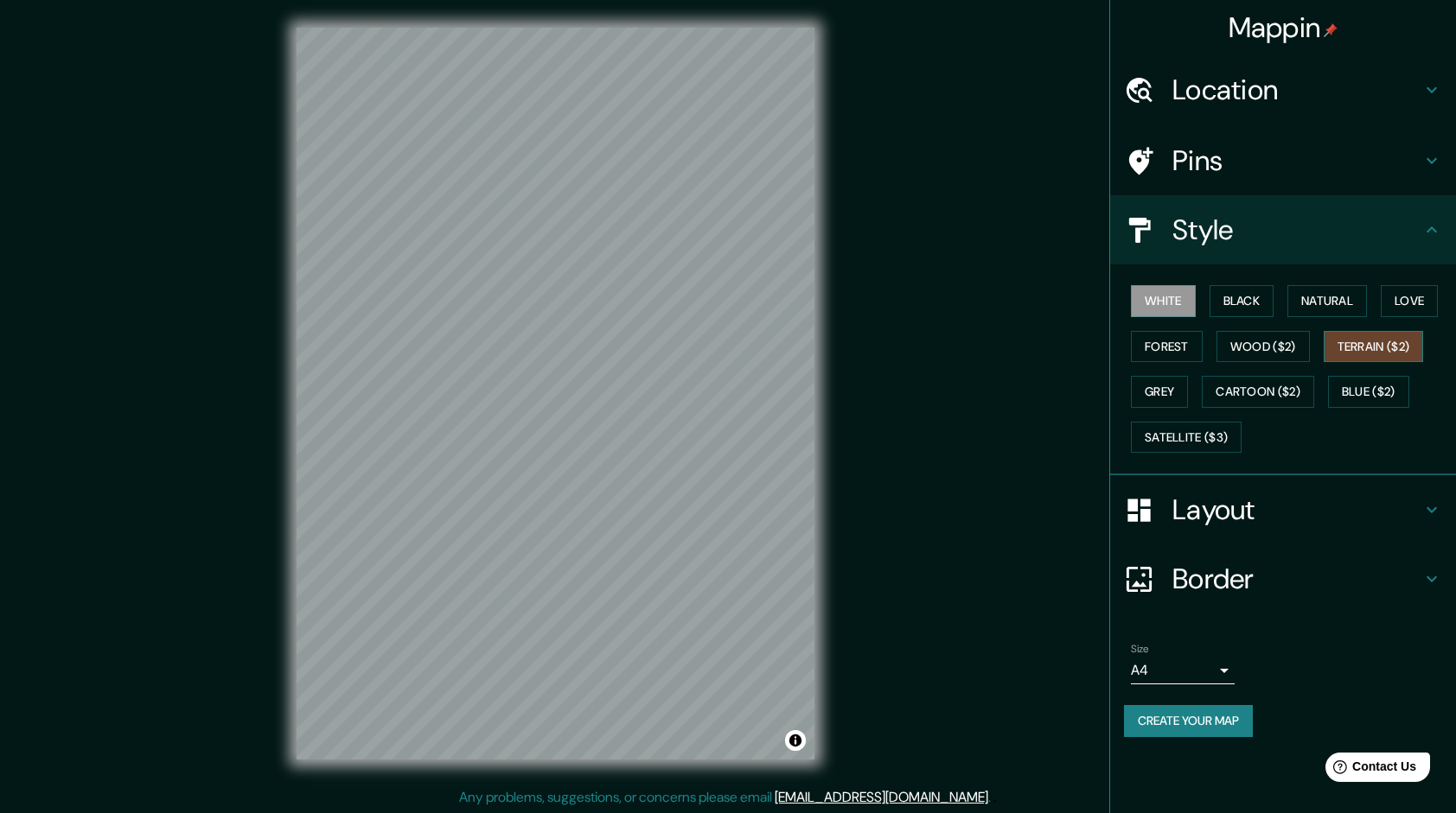
click at [1350, 344] on button "Terrain ($2)" at bounding box center [1374, 347] width 100 height 32
click at [1333, 306] on button "Natural" at bounding box center [1327, 301] width 79 height 32
click at [1338, 345] on button "Terrain ($2)" at bounding box center [1374, 347] width 100 height 32
click at [1249, 507] on h4 "Layout" at bounding box center [1296, 509] width 249 height 34
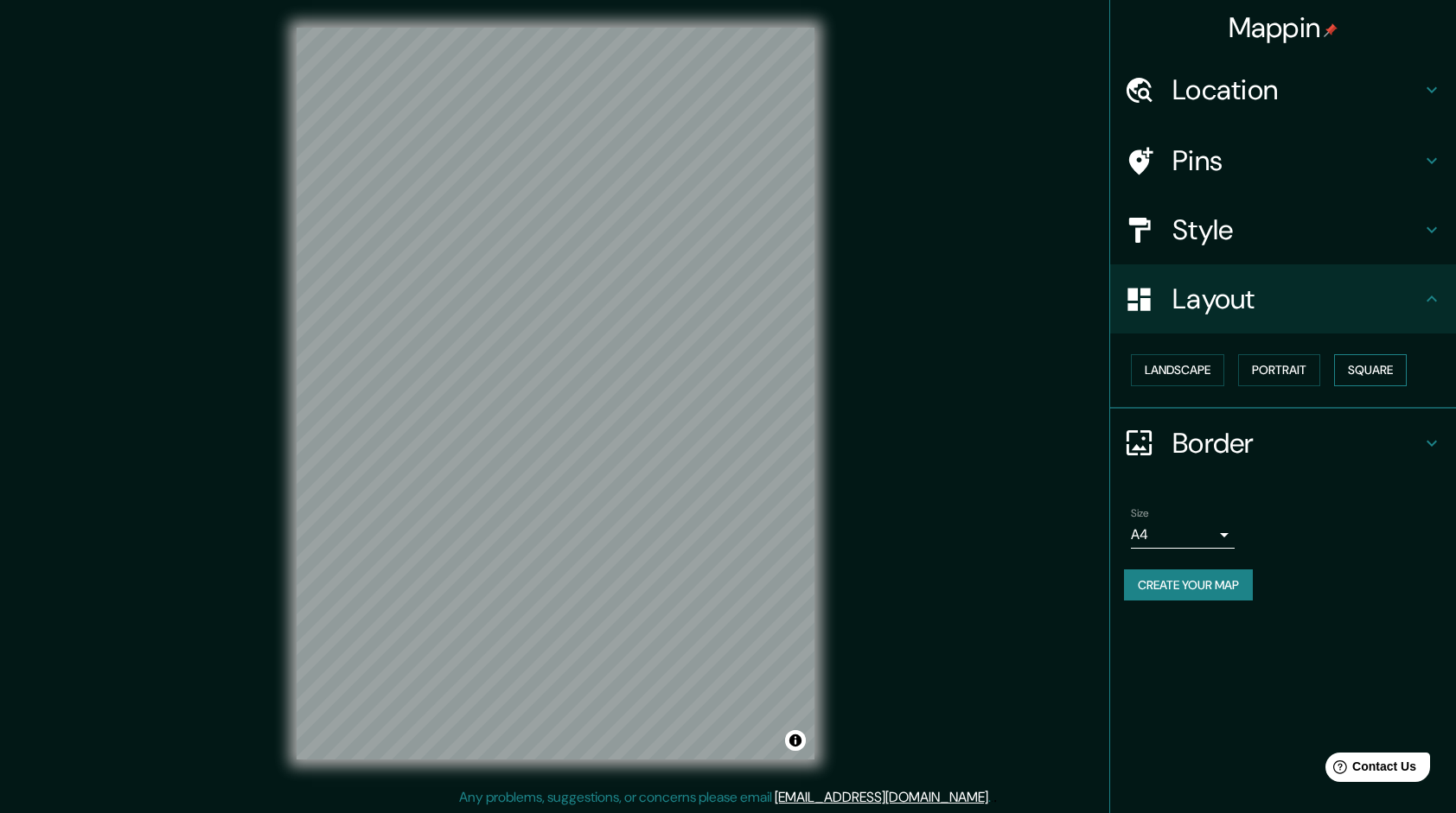
click at [1350, 373] on button "Square" at bounding box center [1371, 370] width 72 height 32
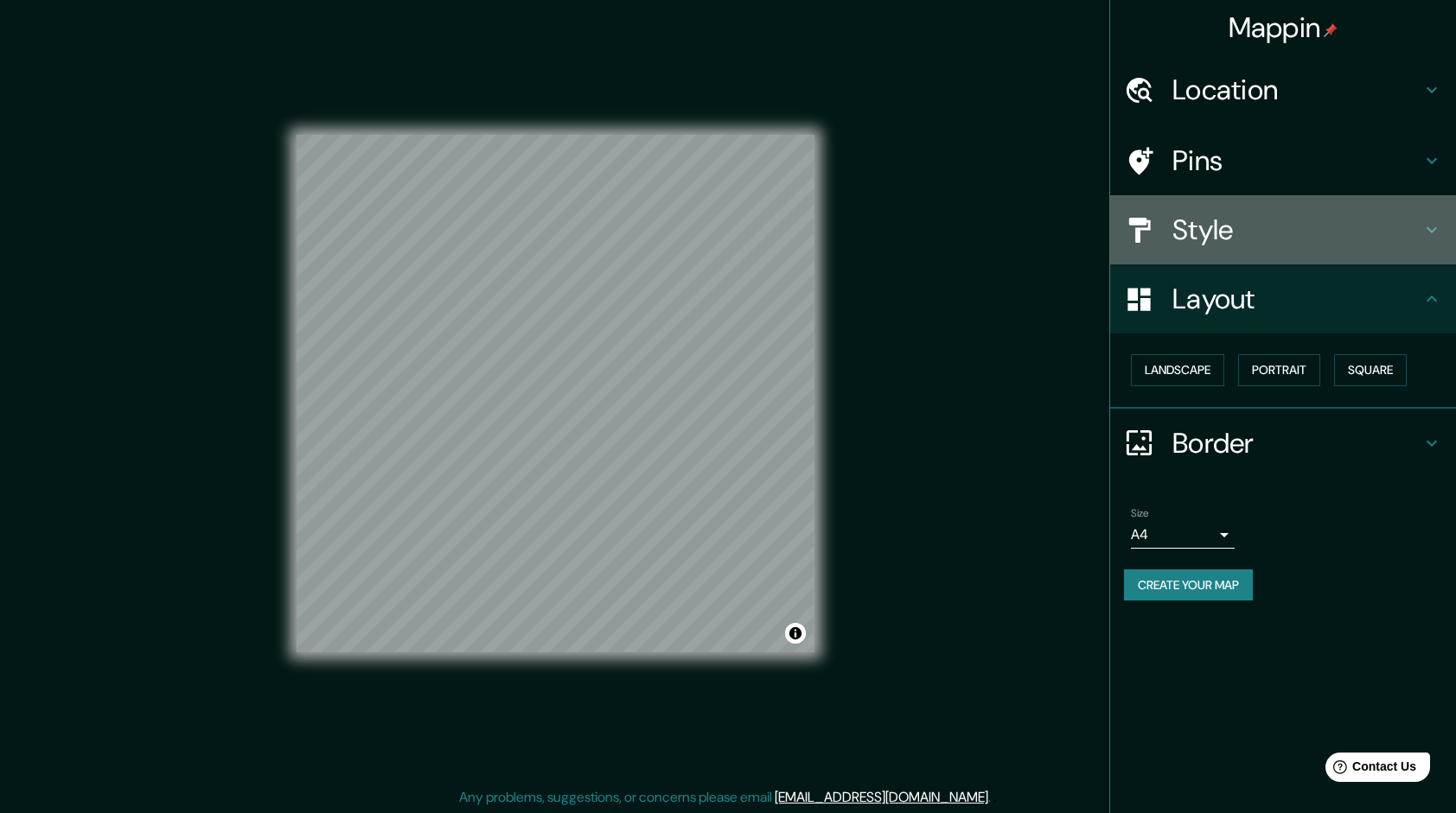
click at [1246, 235] on h4 "Style" at bounding box center [1296, 229] width 249 height 34
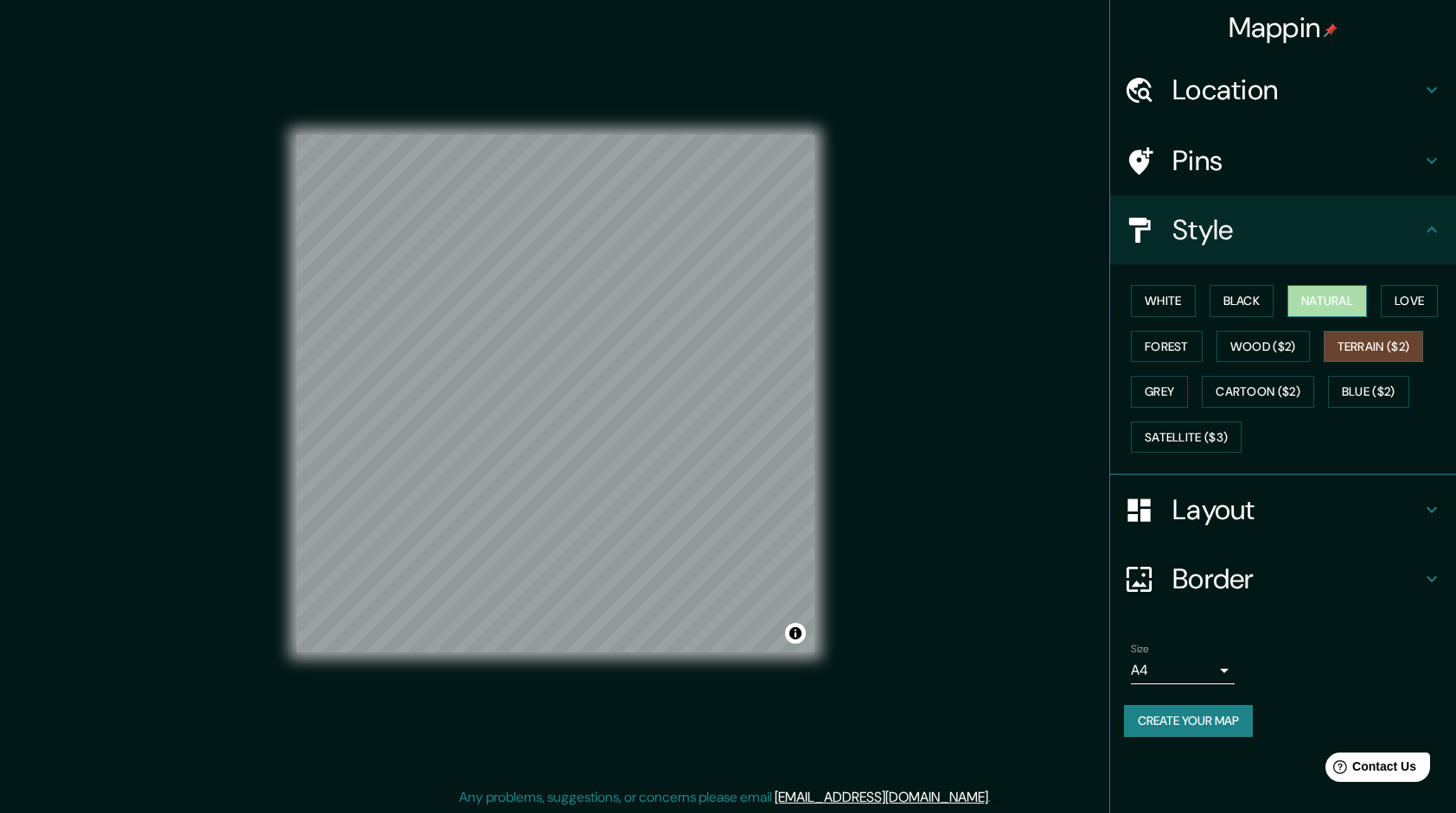
click at [1330, 304] on button "Natural" at bounding box center [1327, 301] width 79 height 32
click at [1354, 337] on button "Terrain ($2)" at bounding box center [1374, 347] width 100 height 32
click at [1319, 302] on button "Natural" at bounding box center [1327, 301] width 79 height 32
click at [1179, 300] on button "White" at bounding box center [1163, 301] width 65 height 32
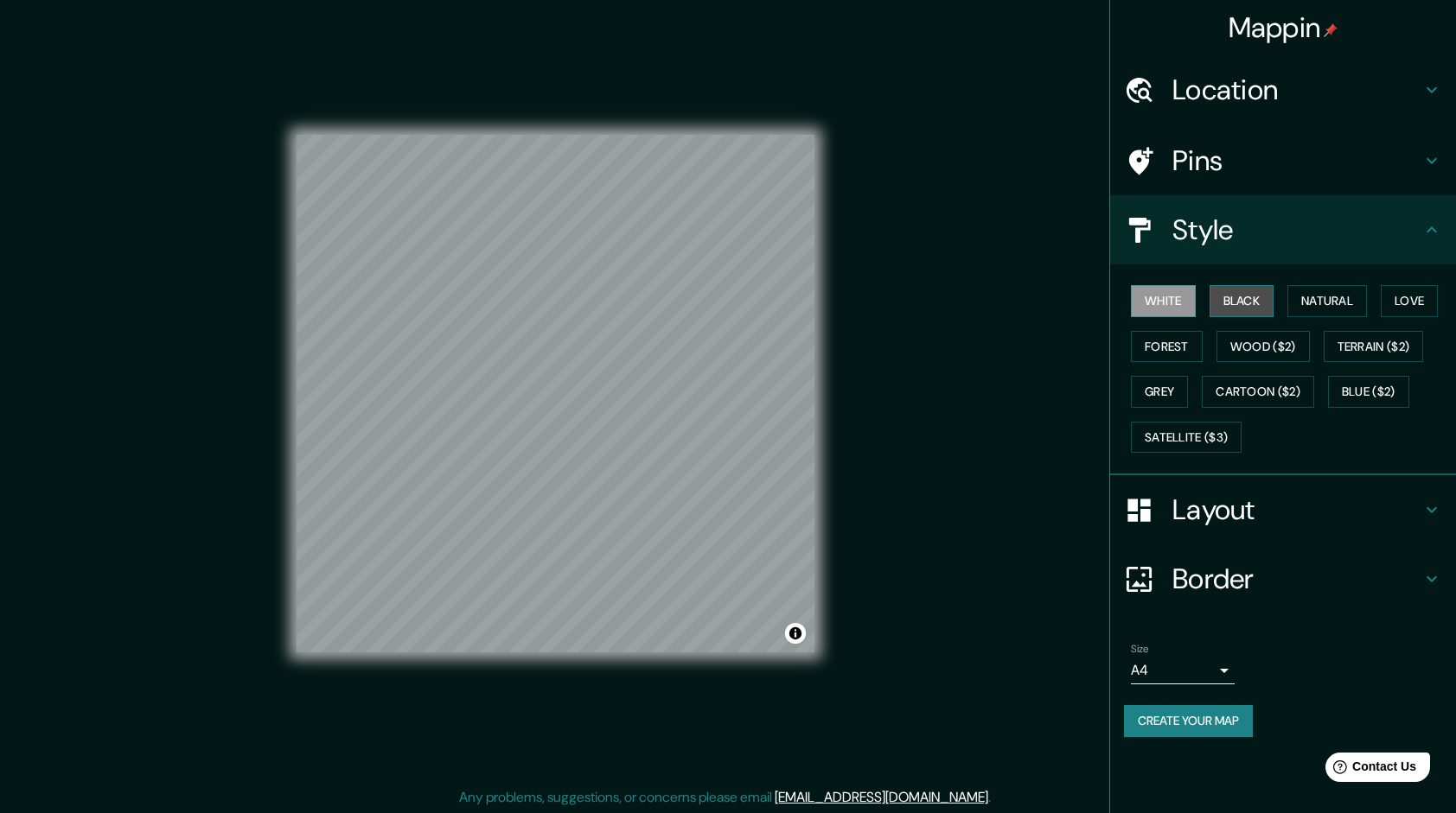
click at [1248, 297] on button "Black" at bounding box center [1242, 301] width 65 height 32
click at [1303, 292] on button "Natural" at bounding box center [1327, 301] width 79 height 32
click at [1325, 344] on div "White Black Natural Love Forest Wood ($2) Terrain ($2) Grey Cartoon ($2) Blue (…" at bounding box center [1289, 369] width 332 height 181
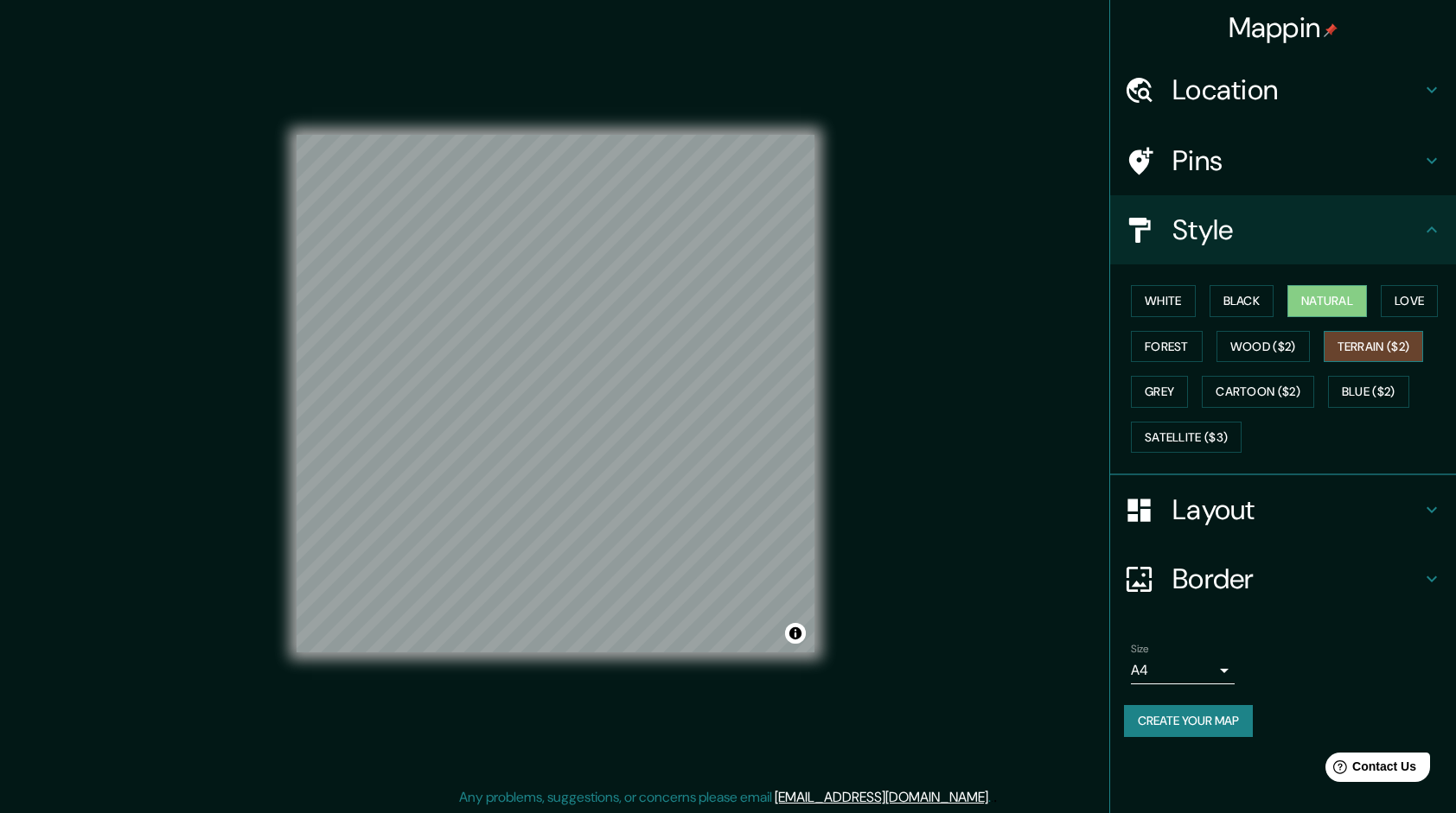
click at [1345, 339] on button "Terrain ($2)" at bounding box center [1374, 347] width 100 height 32
click at [1329, 302] on button "Natural" at bounding box center [1327, 301] width 79 height 32
click at [1355, 331] on button "Terrain ($2)" at bounding box center [1374, 347] width 100 height 32
click at [1337, 299] on button "Natural" at bounding box center [1327, 301] width 79 height 32
click at [1267, 501] on h4 "Layout" at bounding box center [1296, 509] width 249 height 34
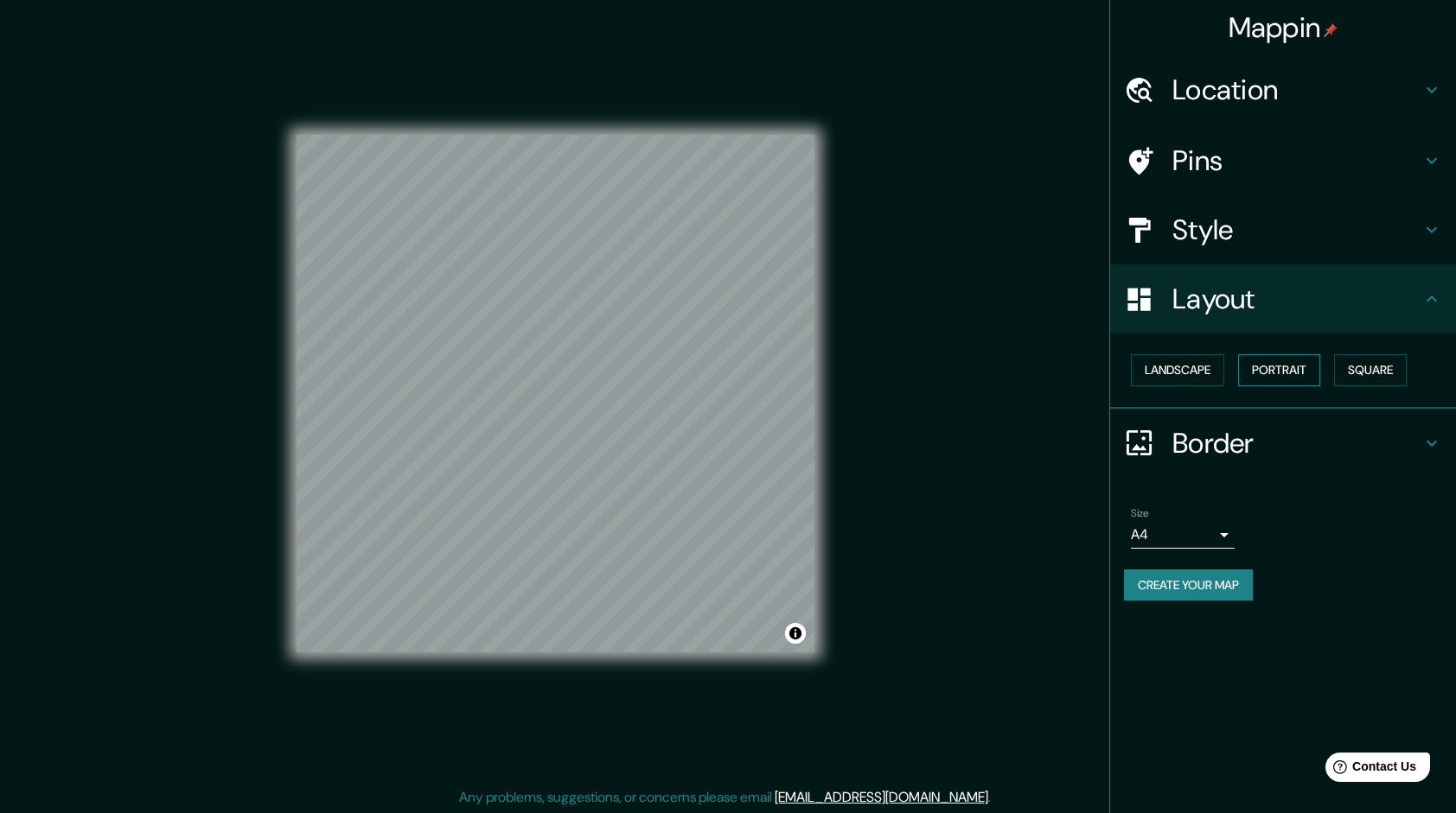
click at [1299, 372] on button "Portrait" at bounding box center [1279, 370] width 82 height 32
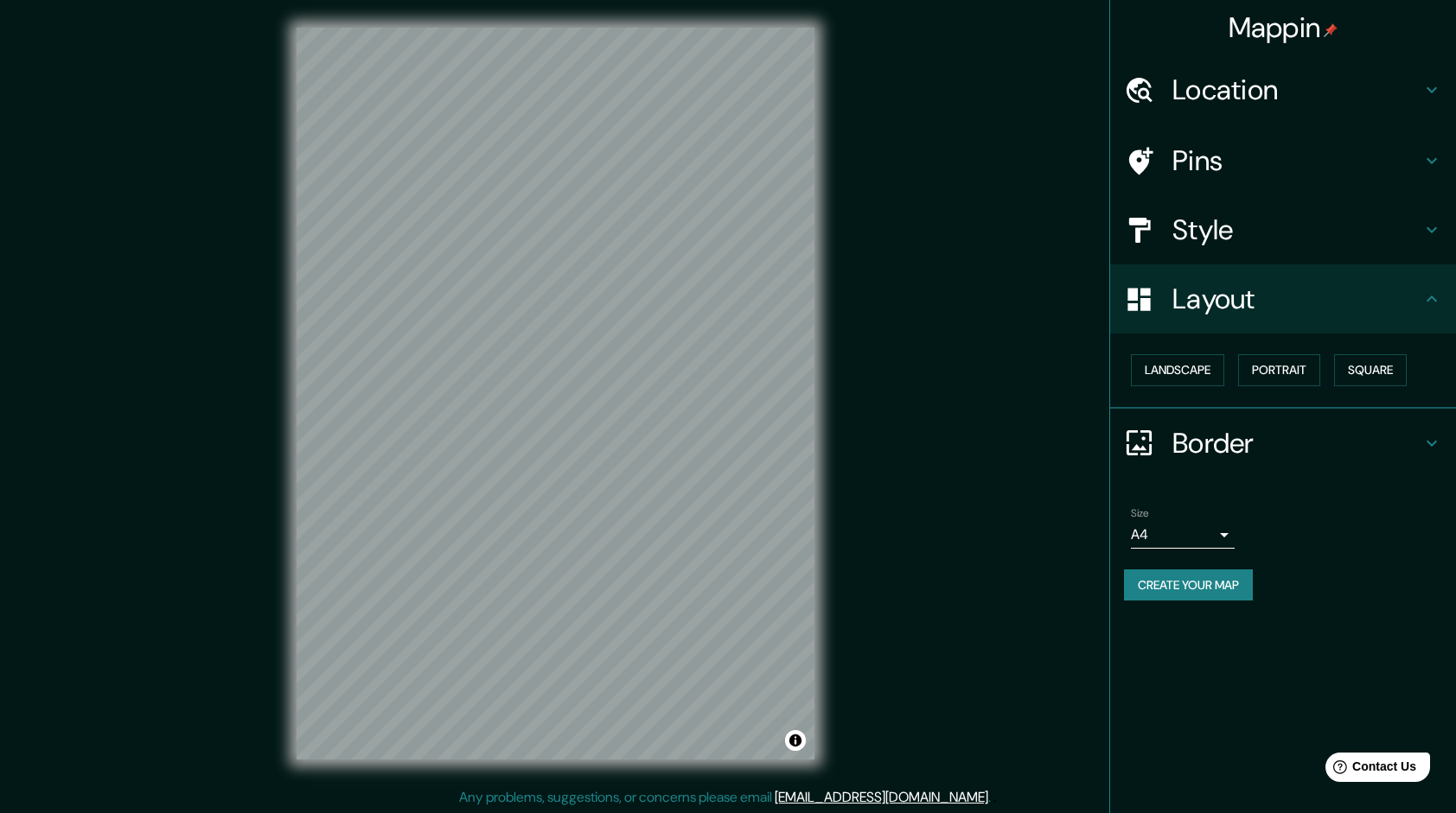
click at [1162, 531] on body "Mappin Location Arequipa, Departamento de Arequipa, Perú Pins Style Layout Land…" at bounding box center [728, 406] width 1456 height 813
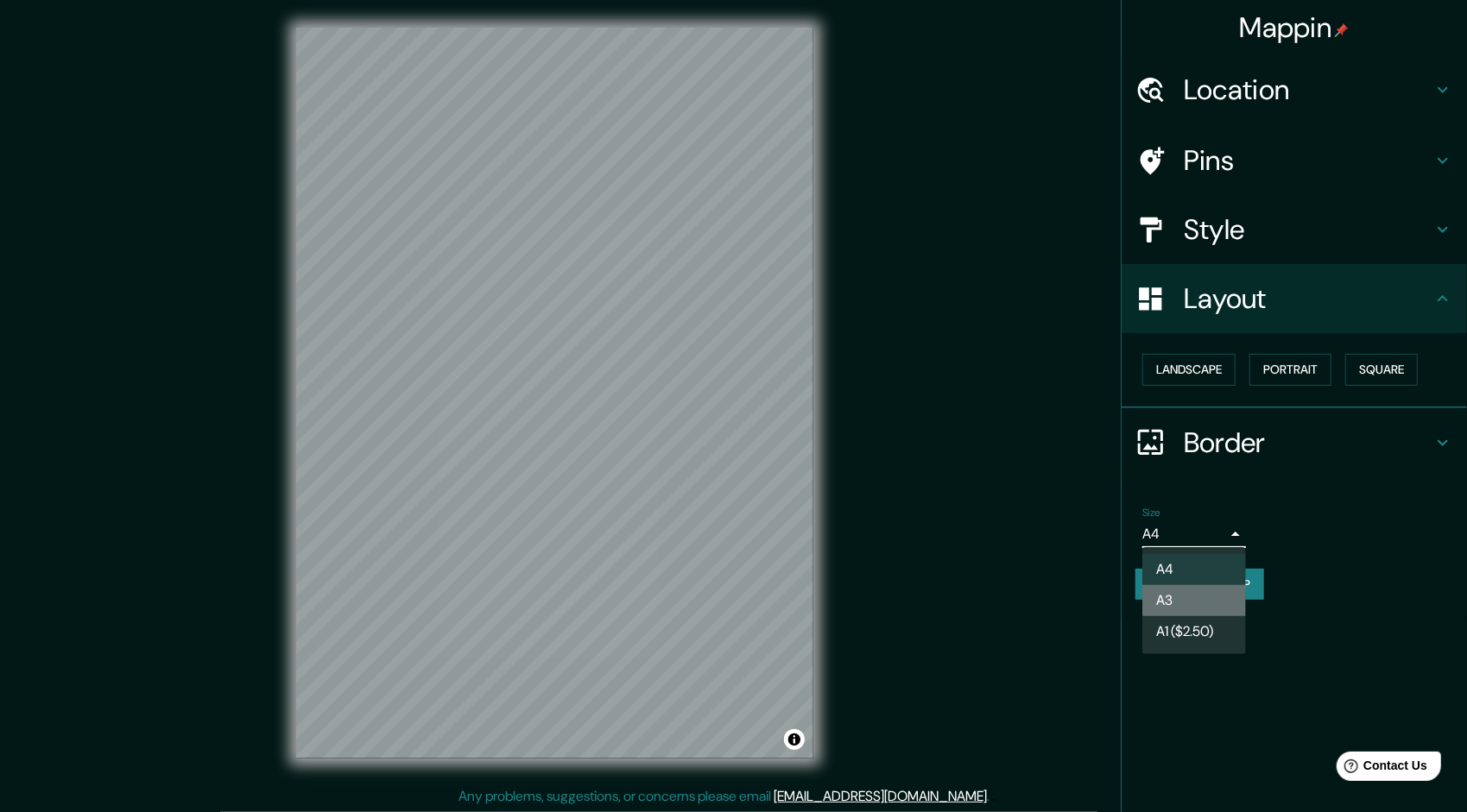
click at [1181, 604] on li "A3" at bounding box center [1194, 600] width 104 height 31
type input "a4"
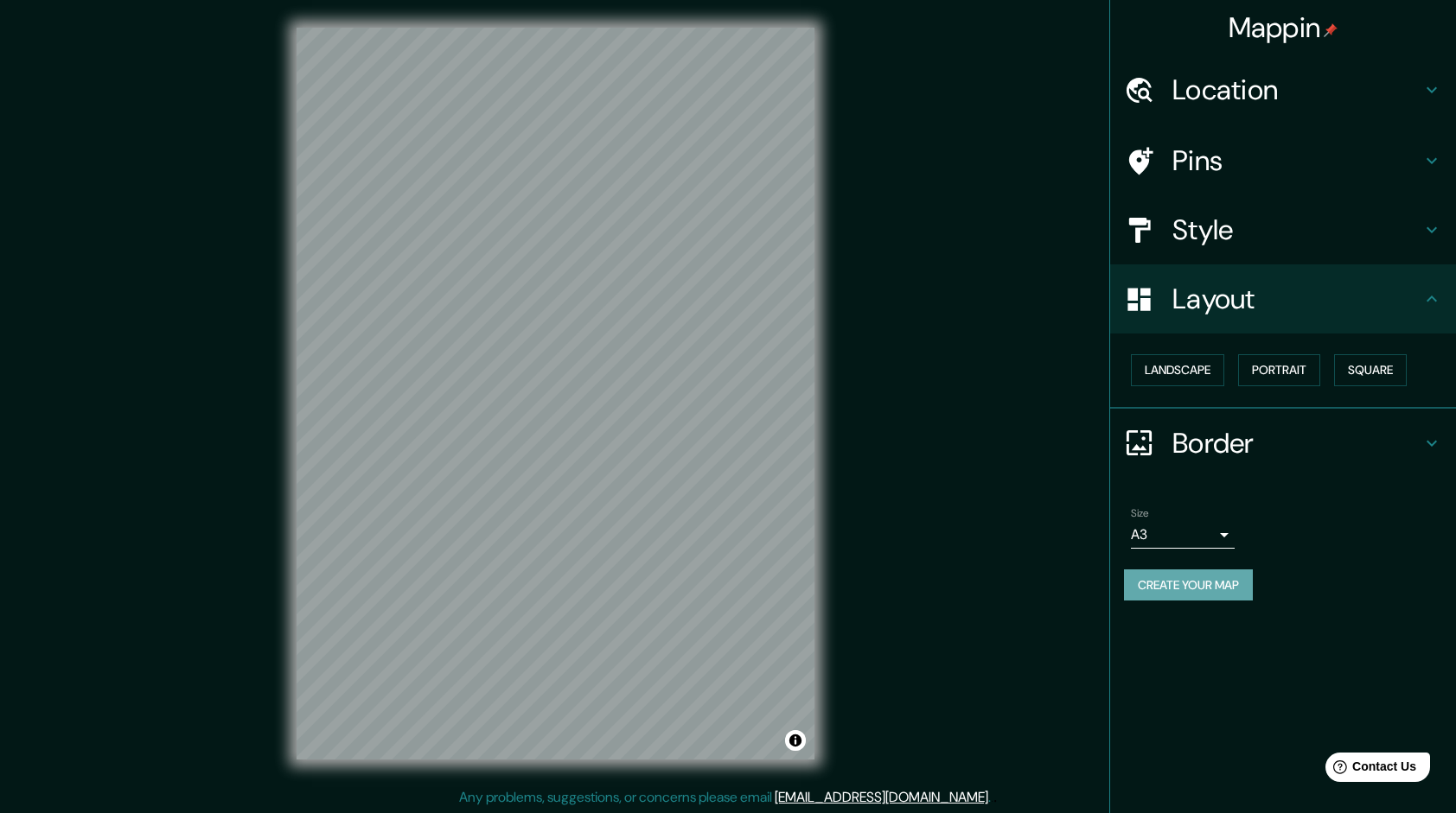
click at [1186, 588] on button "Create your map" at bounding box center [1188, 585] width 129 height 32
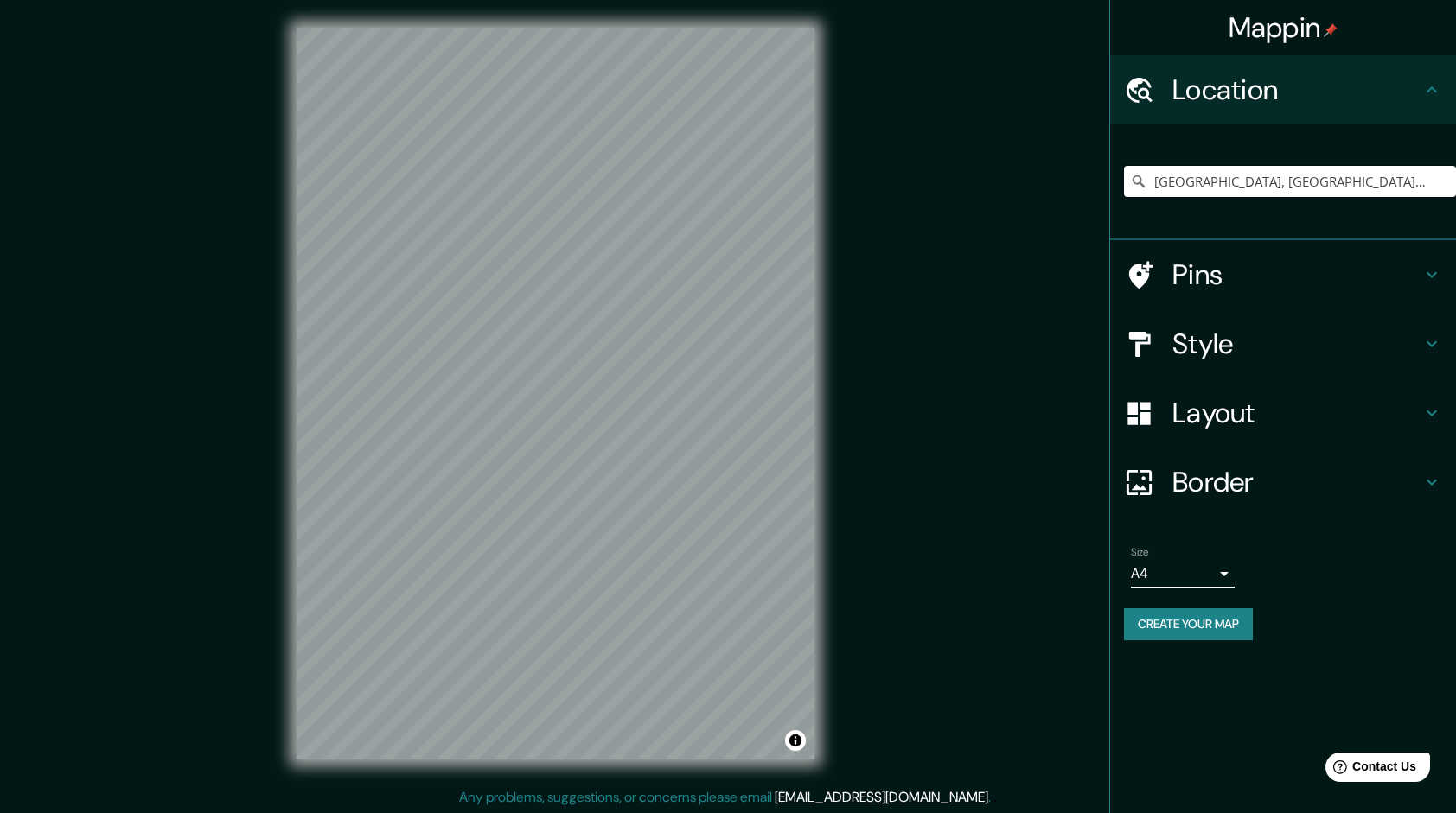
click at [1212, 182] on input "[GEOGRAPHIC_DATA], [GEOGRAPHIC_DATA], [GEOGRAPHIC_DATA]" at bounding box center [1289, 181] width 332 height 31
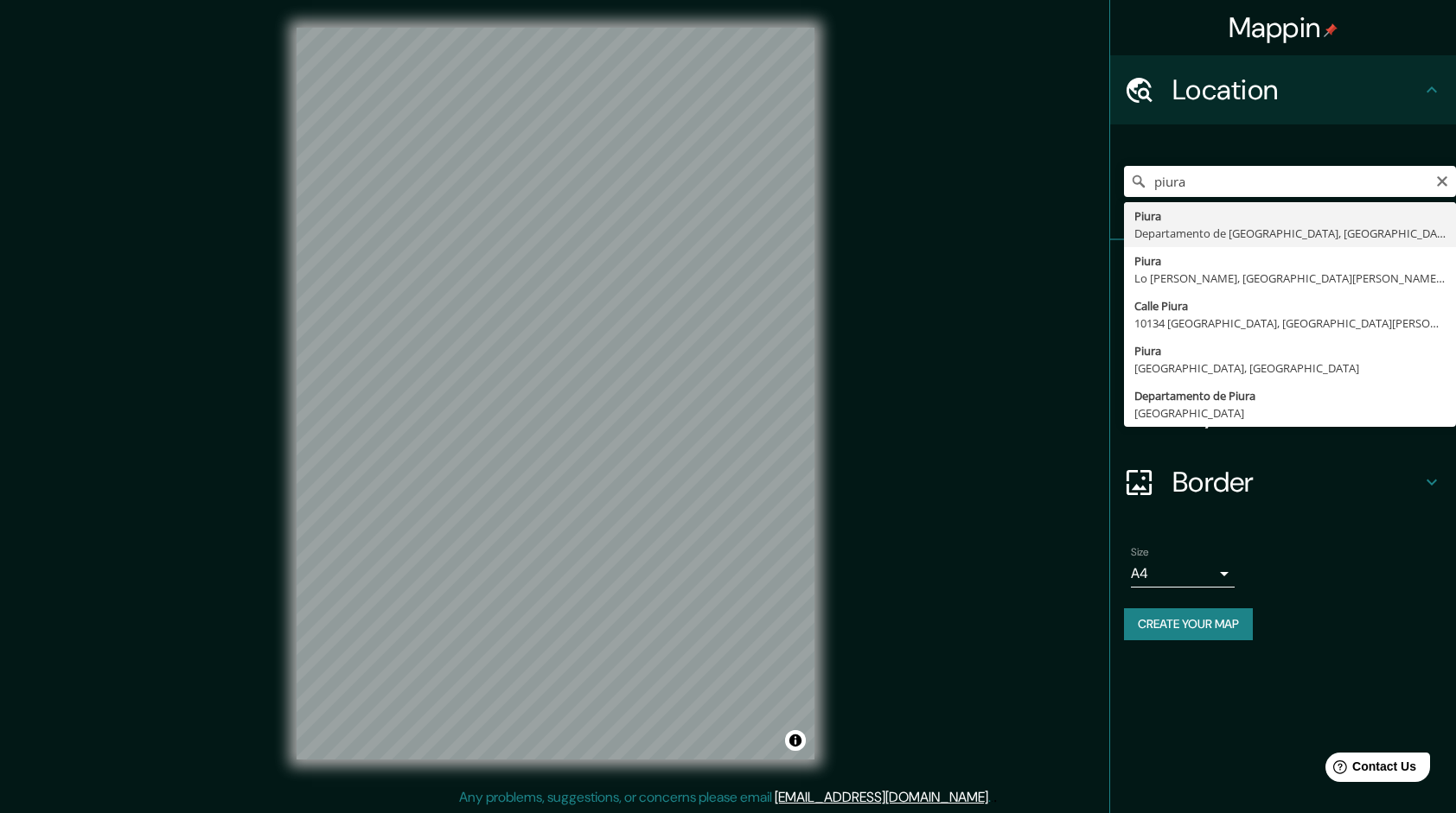
type input "Piura, [GEOGRAPHIC_DATA], [GEOGRAPHIC_DATA]"
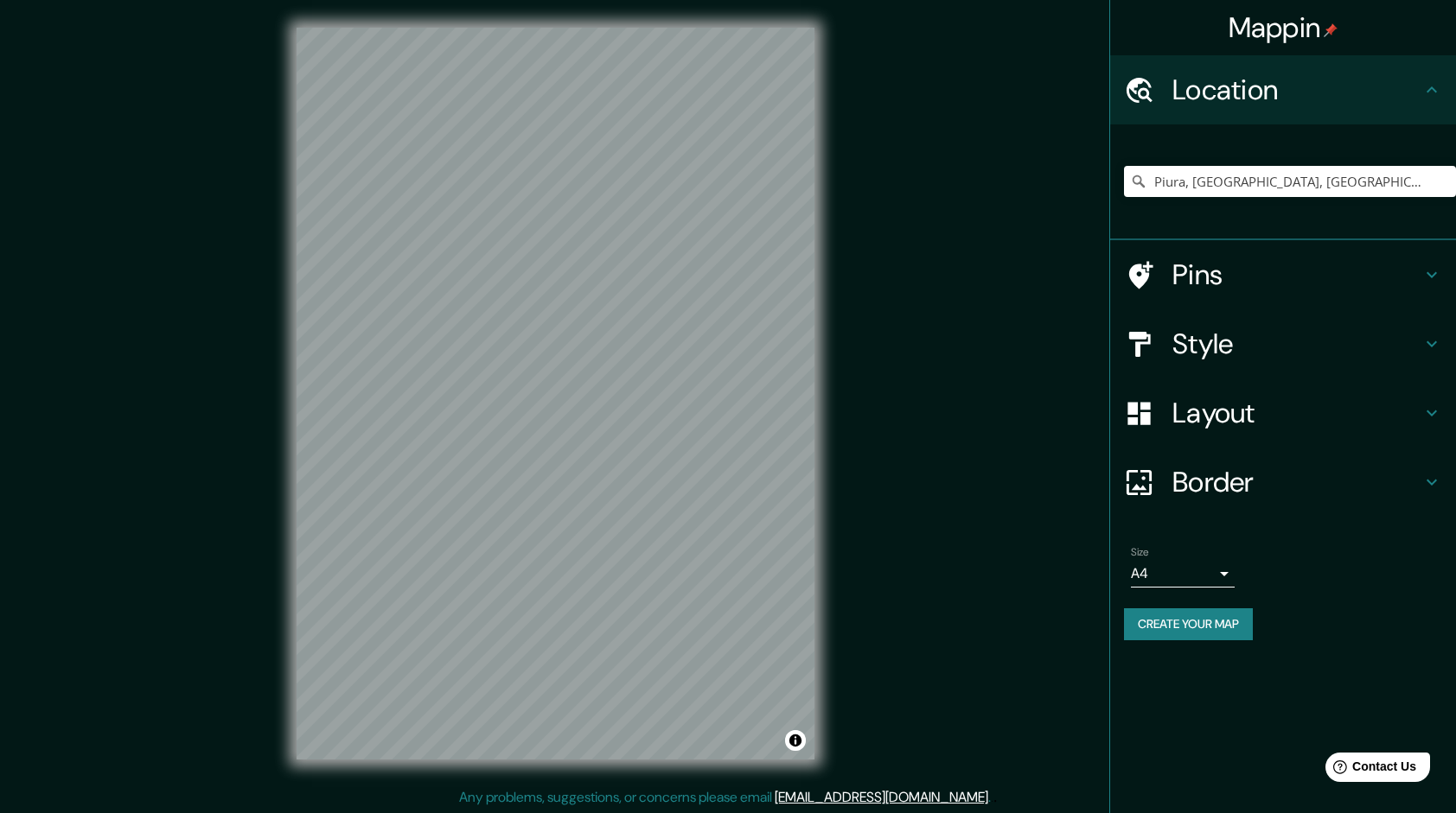
click at [1217, 355] on h4 "Style" at bounding box center [1296, 344] width 249 height 34
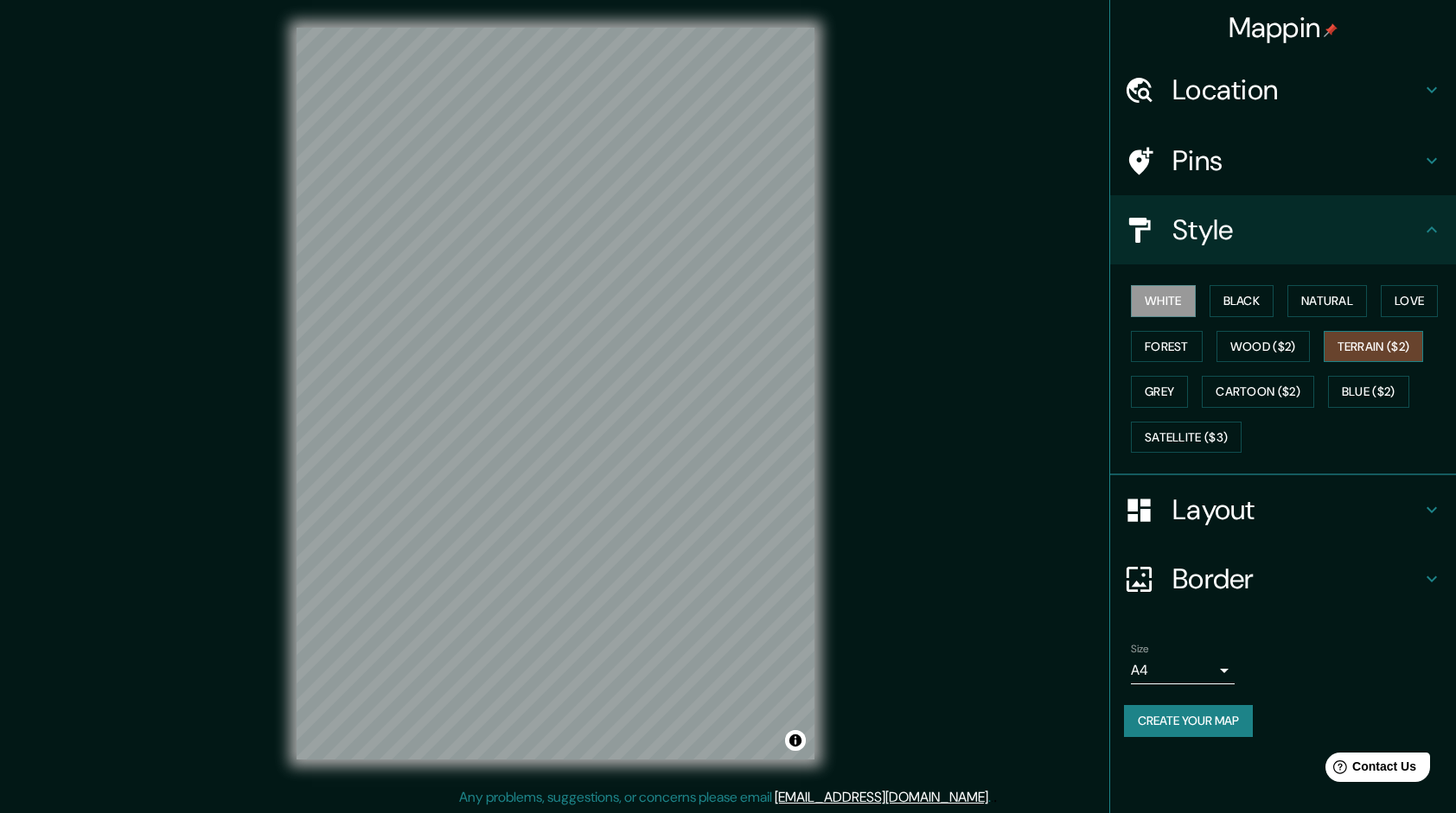
click at [1372, 337] on button "Terrain ($2)" at bounding box center [1374, 347] width 100 height 32
click at [1325, 294] on button "Natural" at bounding box center [1327, 301] width 79 height 32
click at [1370, 340] on button "Terrain ($2)" at bounding box center [1374, 347] width 100 height 32
click at [1314, 292] on button "Natural" at bounding box center [1327, 301] width 79 height 32
drag, startPoint x: 1350, startPoint y: 347, endPoint x: 1118, endPoint y: 356, distance: 232.2
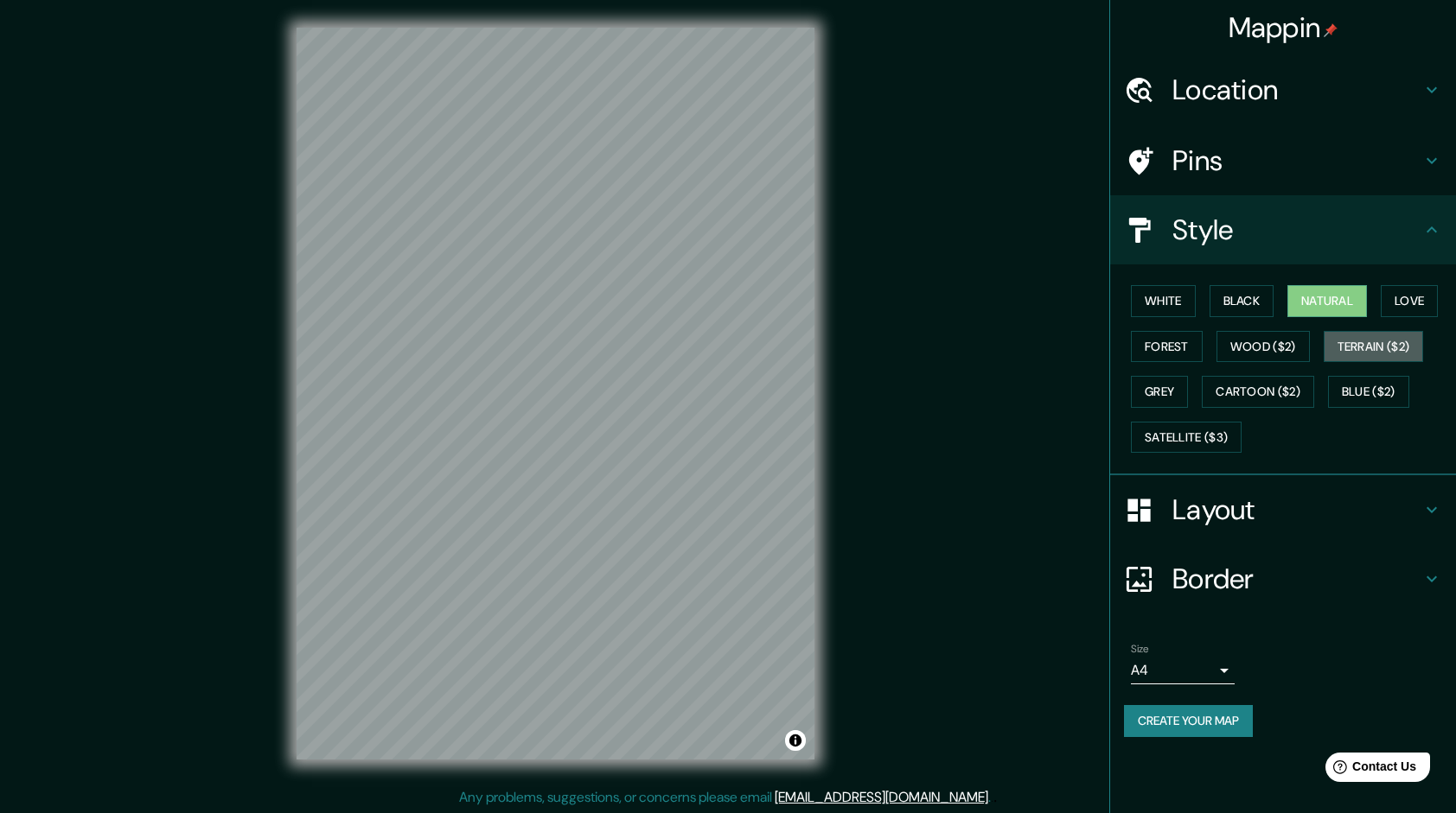
click at [1348, 347] on button "Terrain ($2)" at bounding box center [1374, 347] width 100 height 32
click at [1313, 307] on button "Natural" at bounding box center [1327, 301] width 79 height 32
click at [1363, 337] on button "Terrain ($2)" at bounding box center [1374, 347] width 100 height 32
click at [1311, 294] on button "Natural" at bounding box center [1327, 301] width 79 height 32
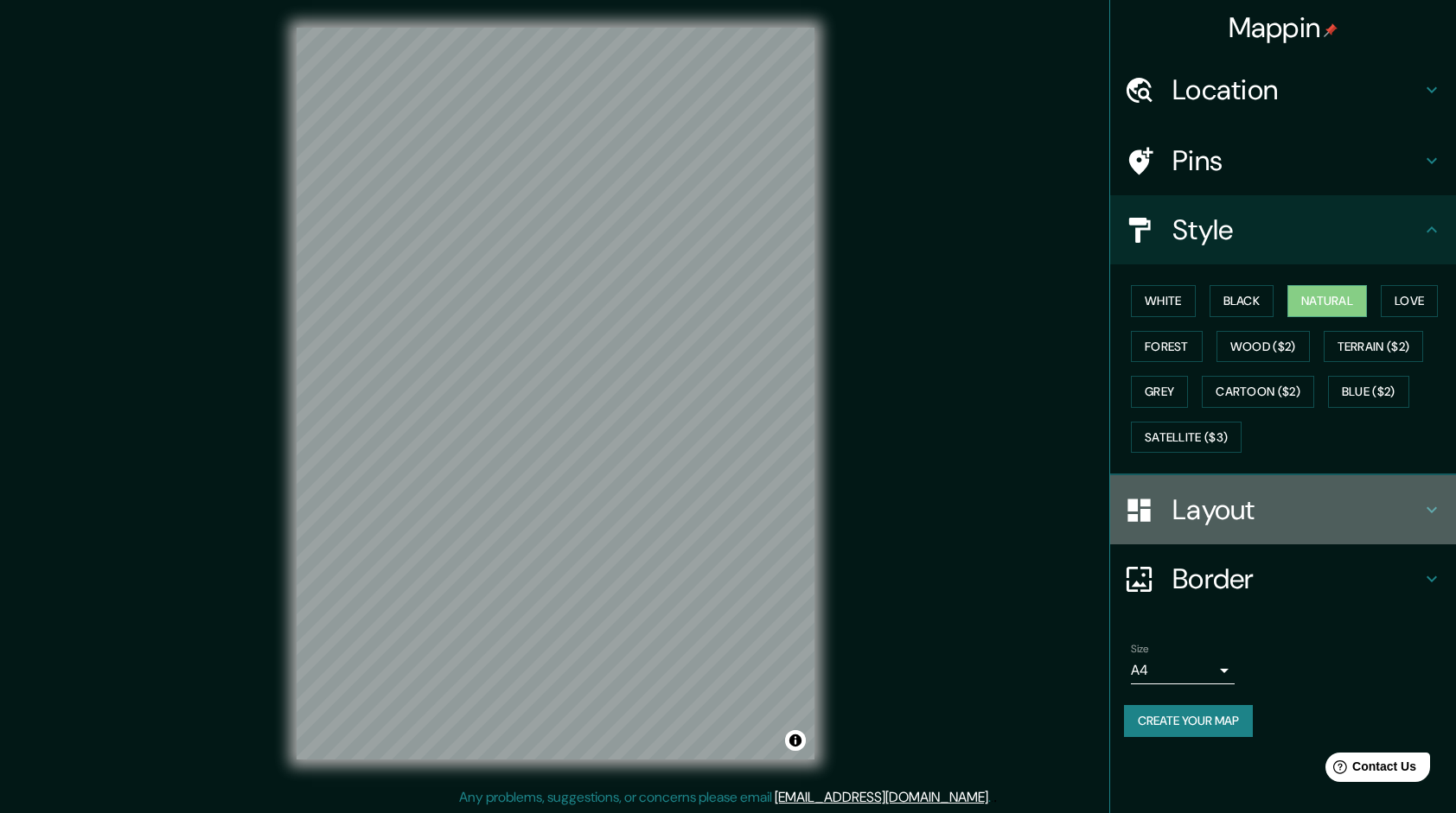
click at [1276, 512] on h4 "Layout" at bounding box center [1296, 509] width 249 height 34
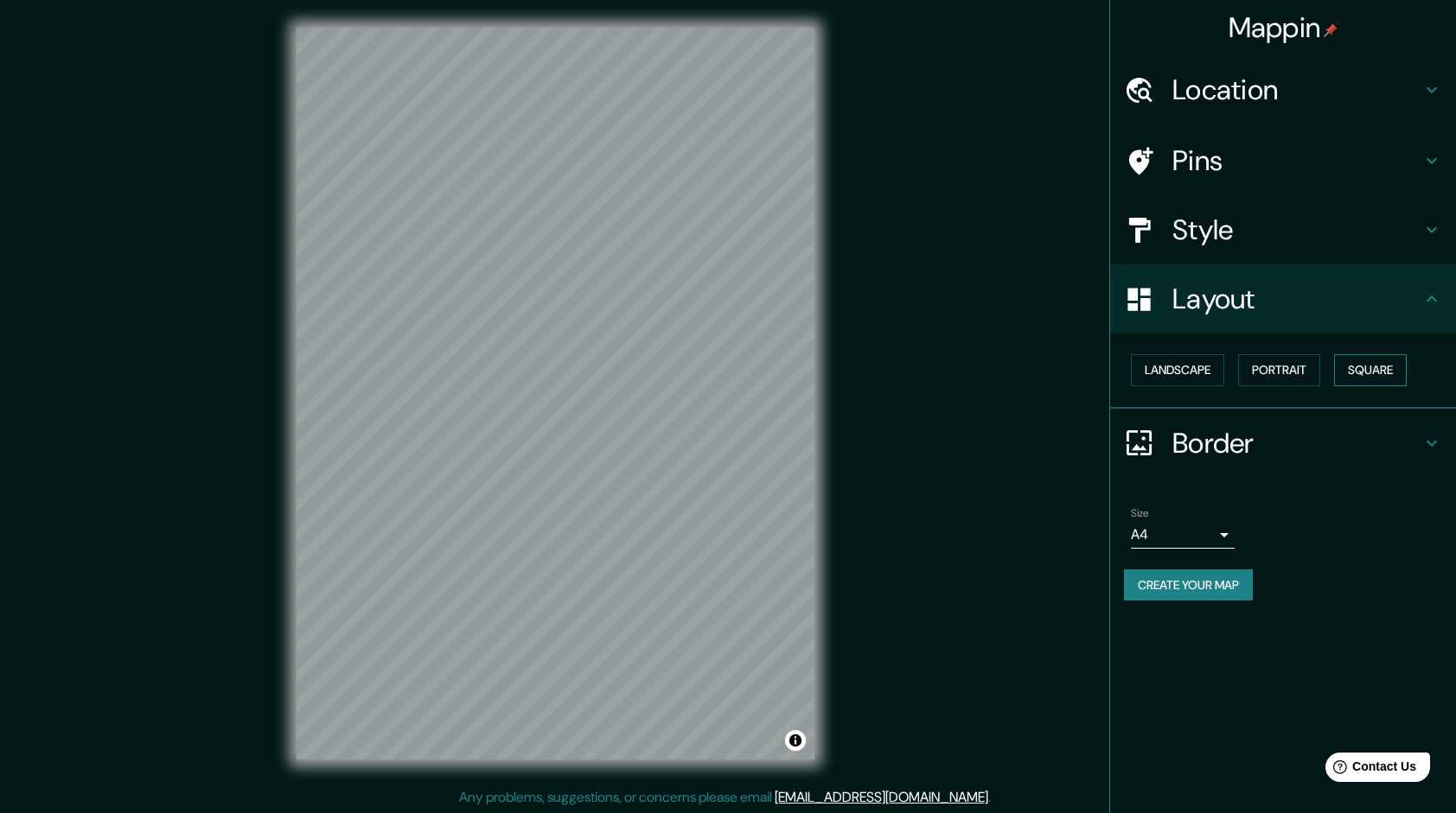
click at [1368, 372] on button "Square" at bounding box center [1371, 370] width 72 height 32
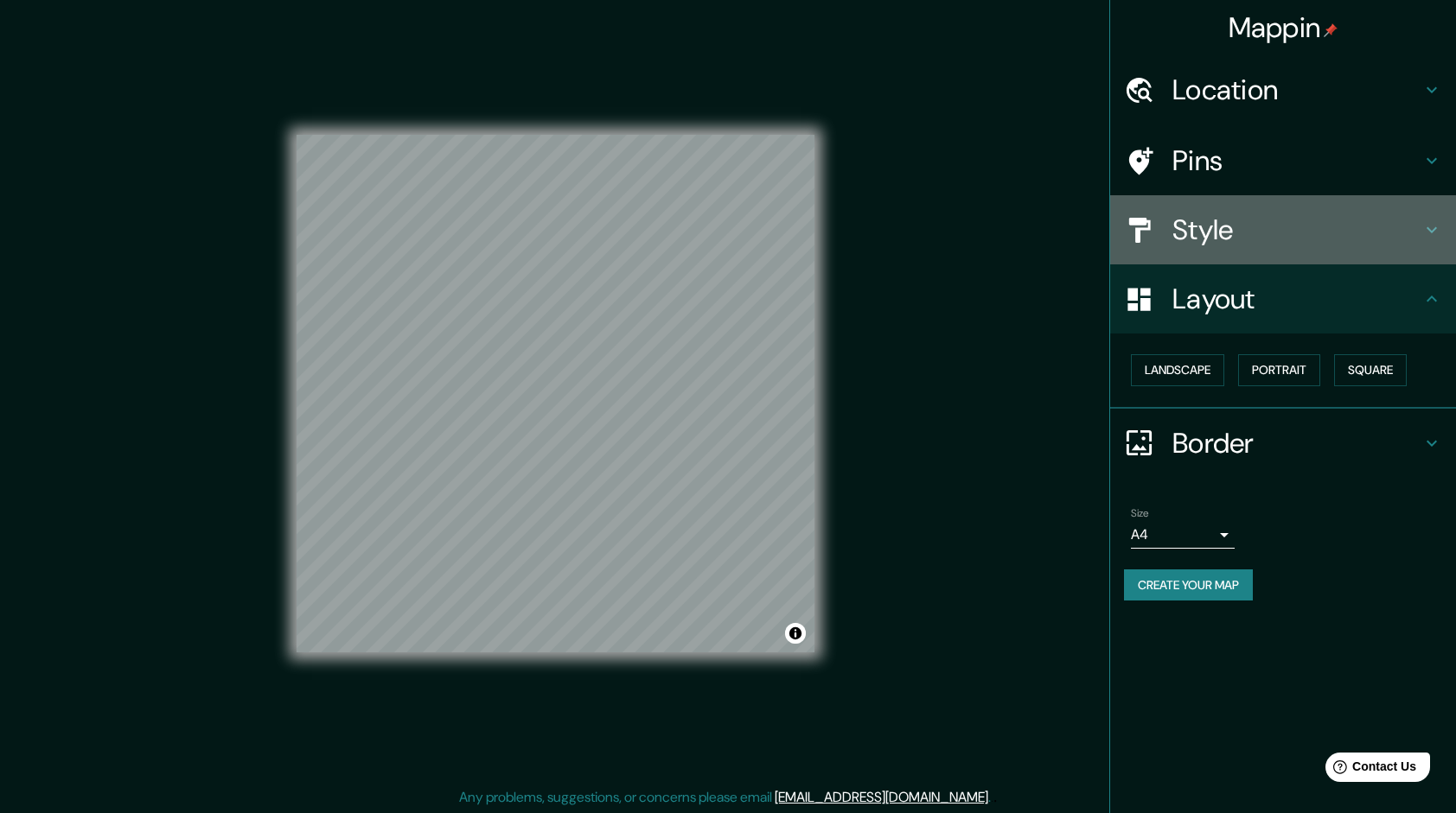
click at [1244, 218] on h4 "Style" at bounding box center [1296, 229] width 249 height 34
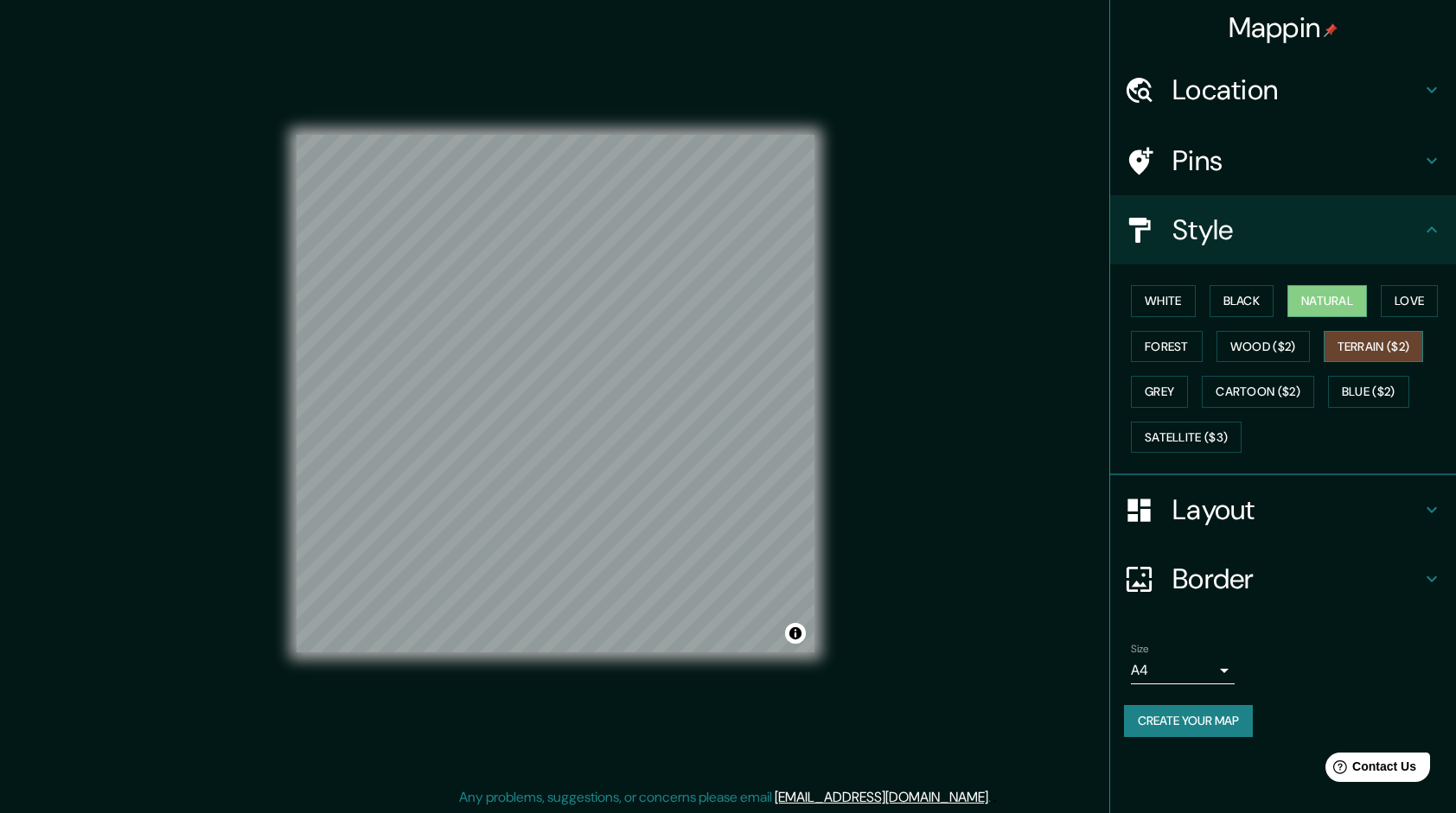
click at [1377, 331] on button "Terrain ($2)" at bounding box center [1374, 347] width 100 height 32
drag, startPoint x: 1361, startPoint y: 306, endPoint x: 1348, endPoint y: 306, distance: 13.0
click at [1360, 306] on button "Natural" at bounding box center [1327, 301] width 79 height 32
click at [1353, 347] on button "Terrain ($2)" at bounding box center [1374, 347] width 100 height 32
click at [1319, 298] on button "Natural" at bounding box center [1327, 301] width 79 height 32
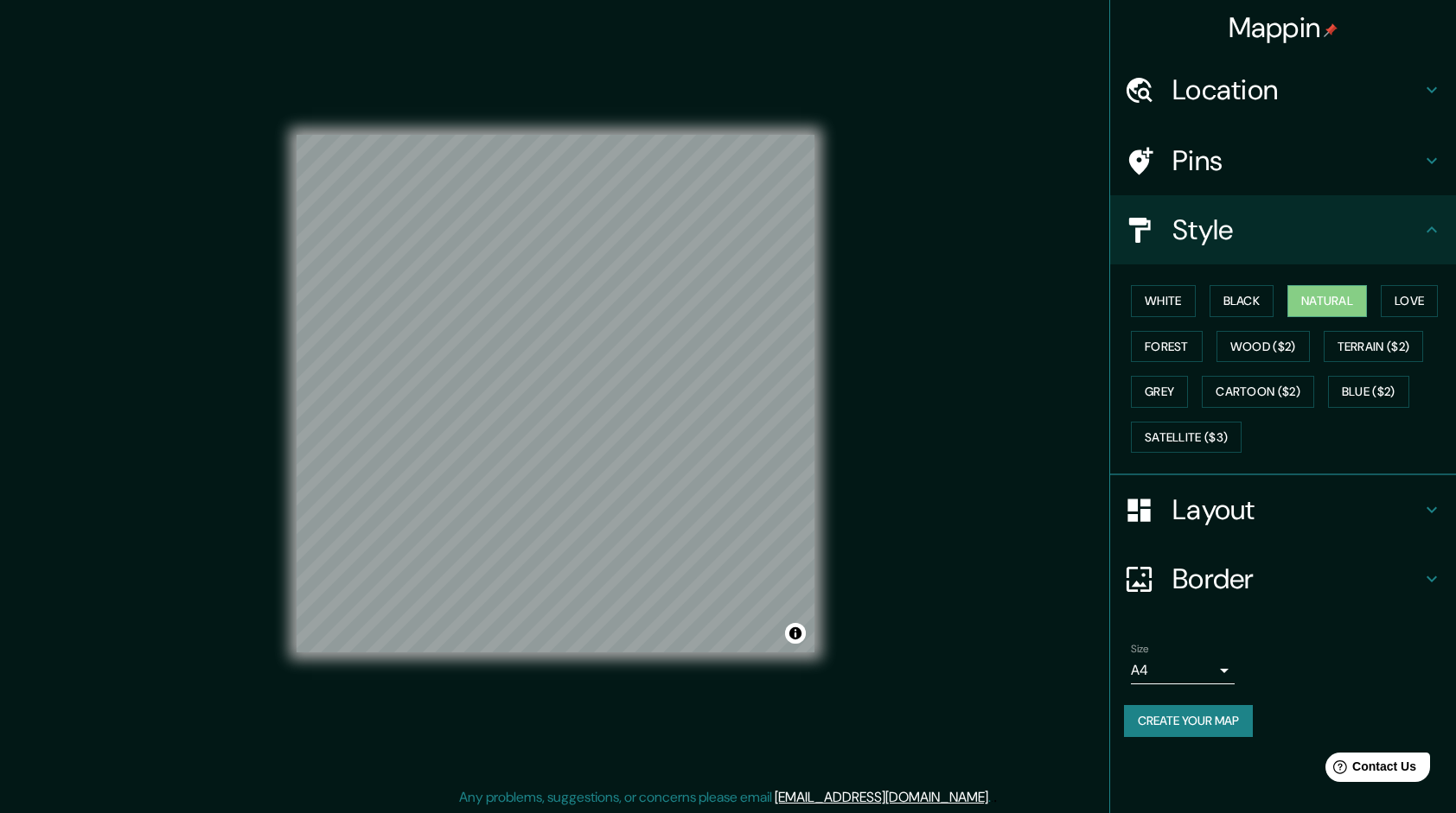
click at [1257, 521] on h4 "Layout" at bounding box center [1296, 509] width 249 height 34
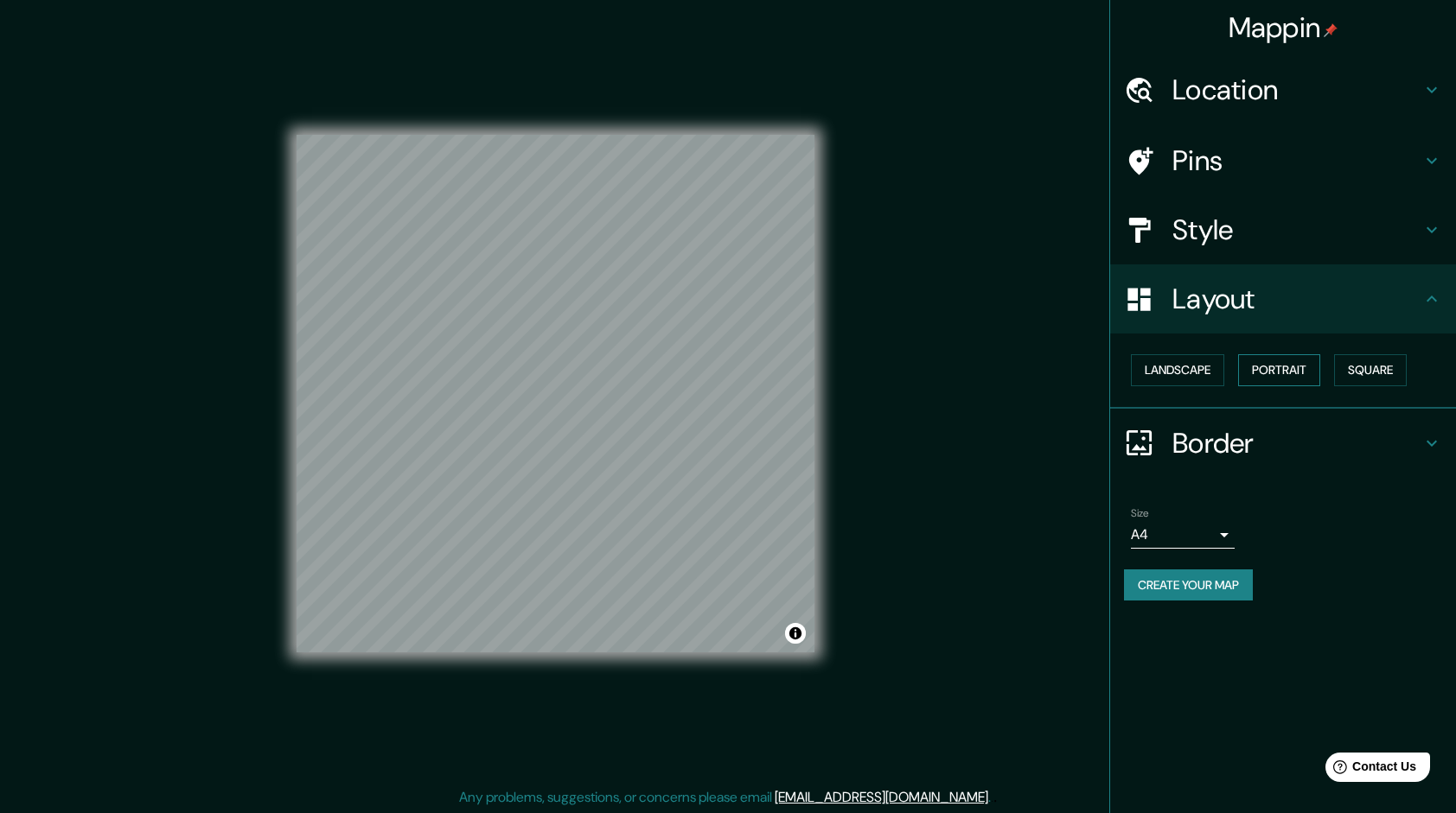
click at [1282, 367] on button "Portrait" at bounding box center [1279, 370] width 82 height 32
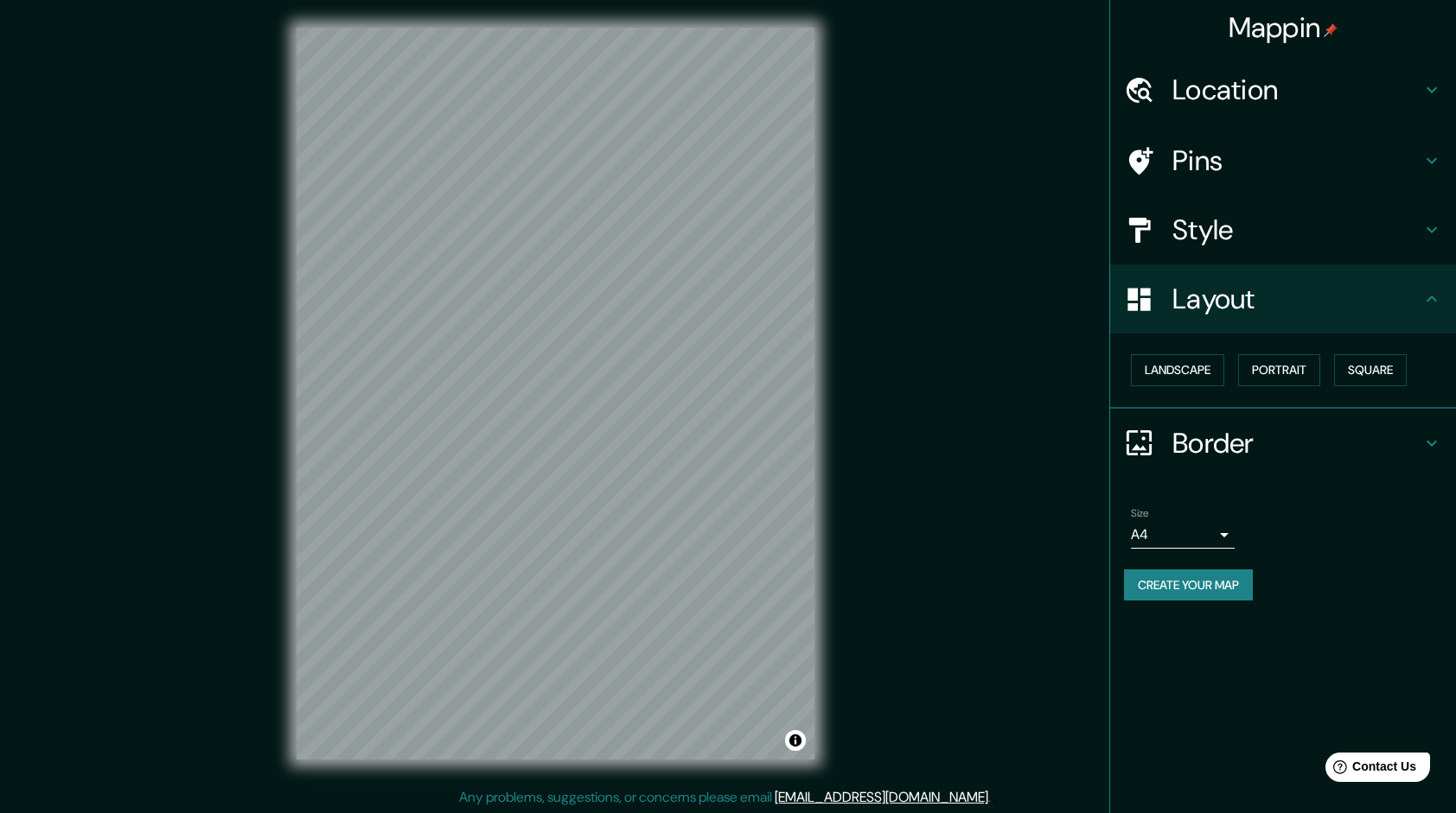
click at [1285, 248] on div "Style" at bounding box center [1283, 230] width 345 height 69
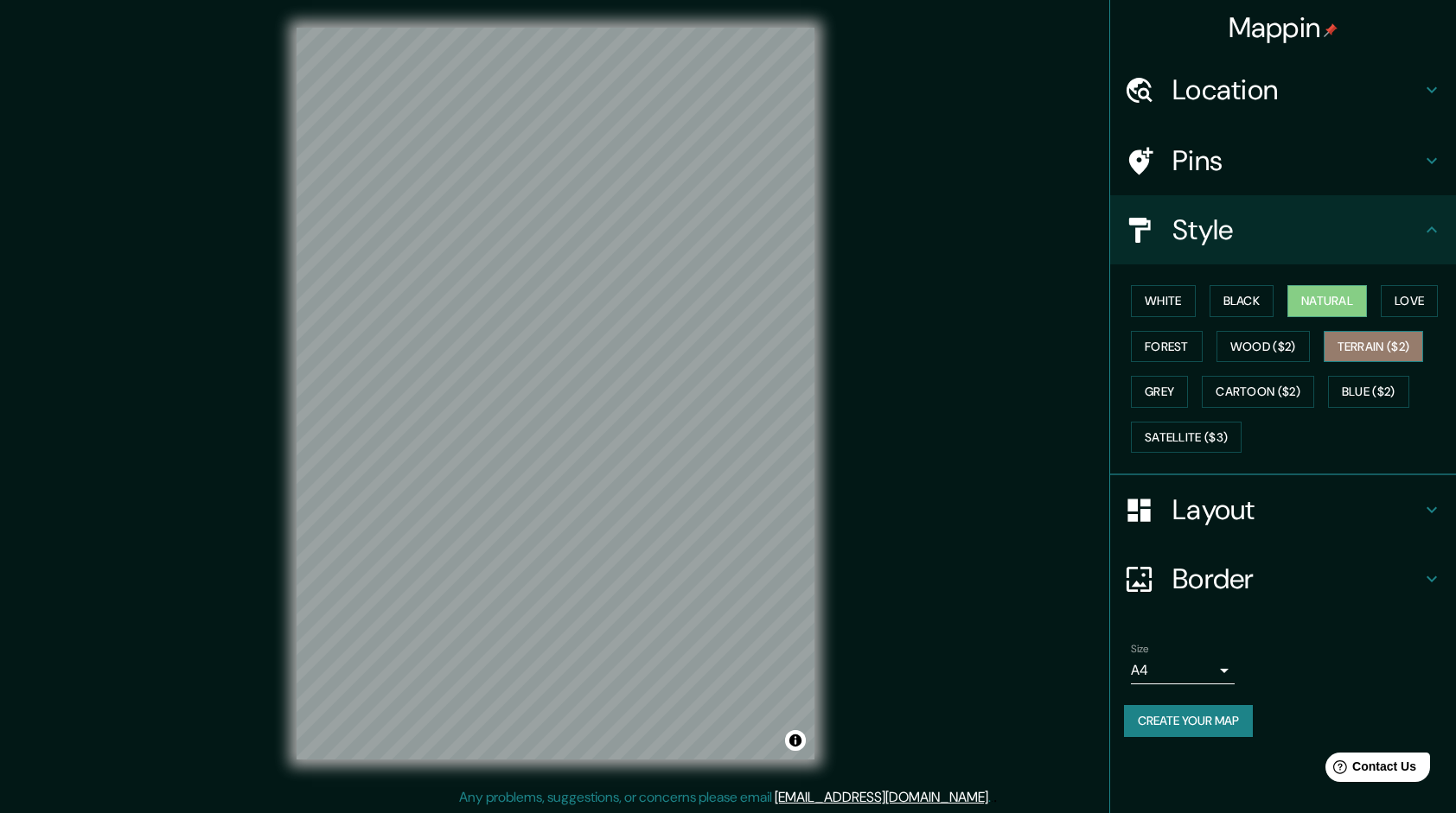
click at [1334, 349] on button "Terrain ($2)" at bounding box center [1374, 347] width 100 height 32
click at [1362, 310] on button "Natural" at bounding box center [1327, 301] width 79 height 32
click at [1147, 669] on body "Mappin Location Piura, Departamento de Piura, Perú Pins Style White Black Natur…" at bounding box center [728, 406] width 1456 height 813
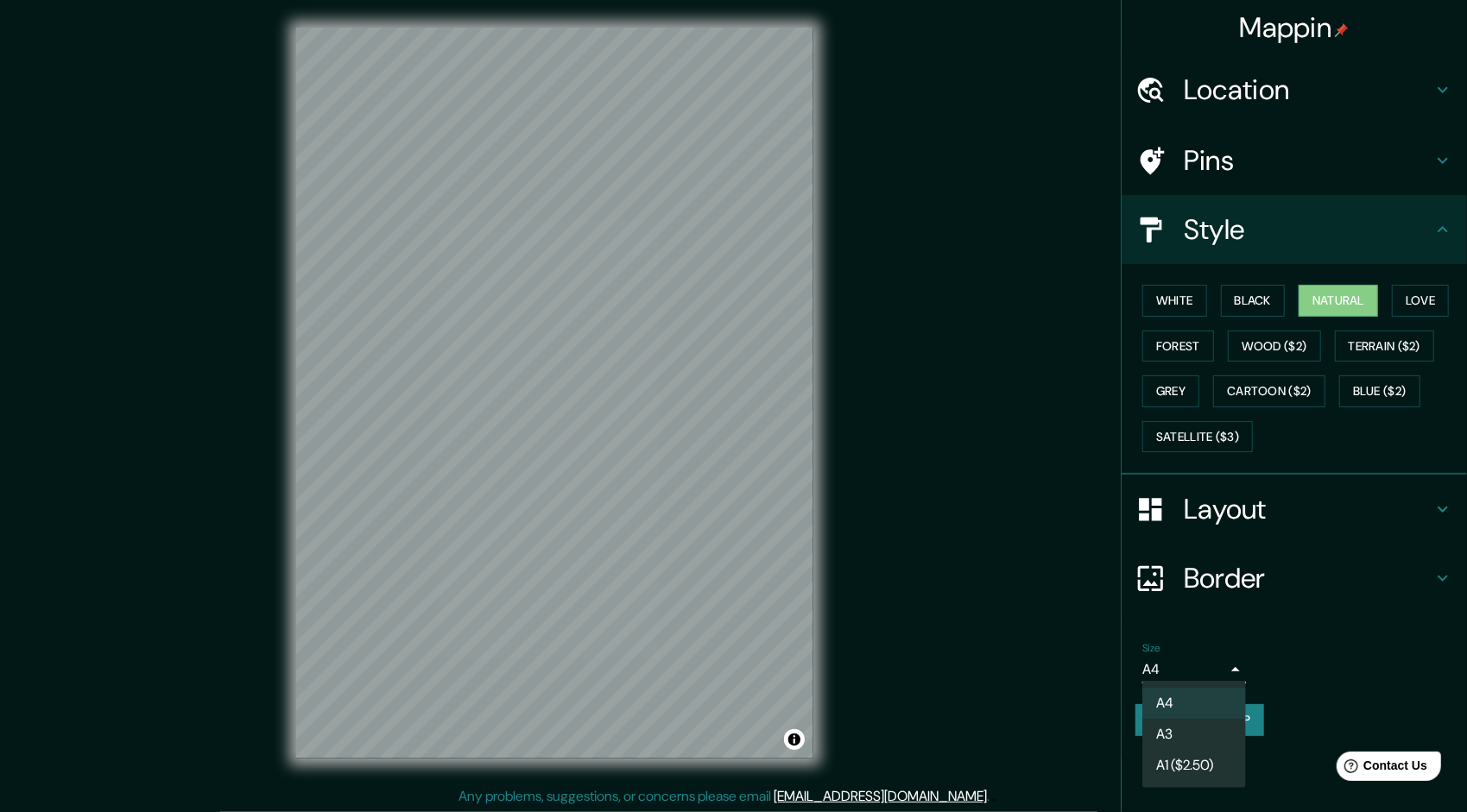
click at [1167, 730] on li "A3" at bounding box center [1194, 734] width 104 height 31
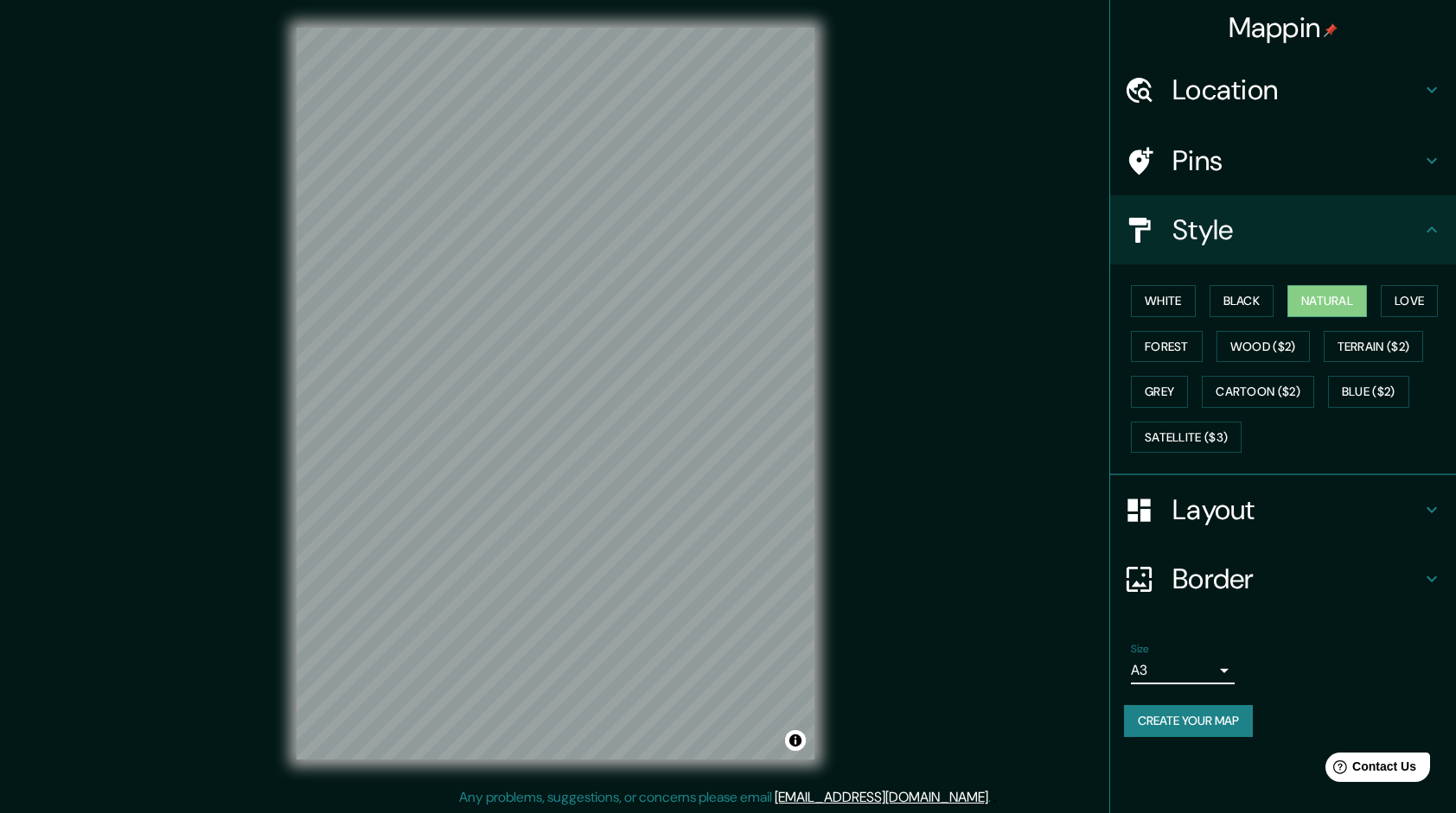
click at [1163, 739] on div "Size A3 single Create your map" at bounding box center [1282, 693] width 318 height 115
click at [1168, 728] on button "Create your map" at bounding box center [1188, 721] width 129 height 32
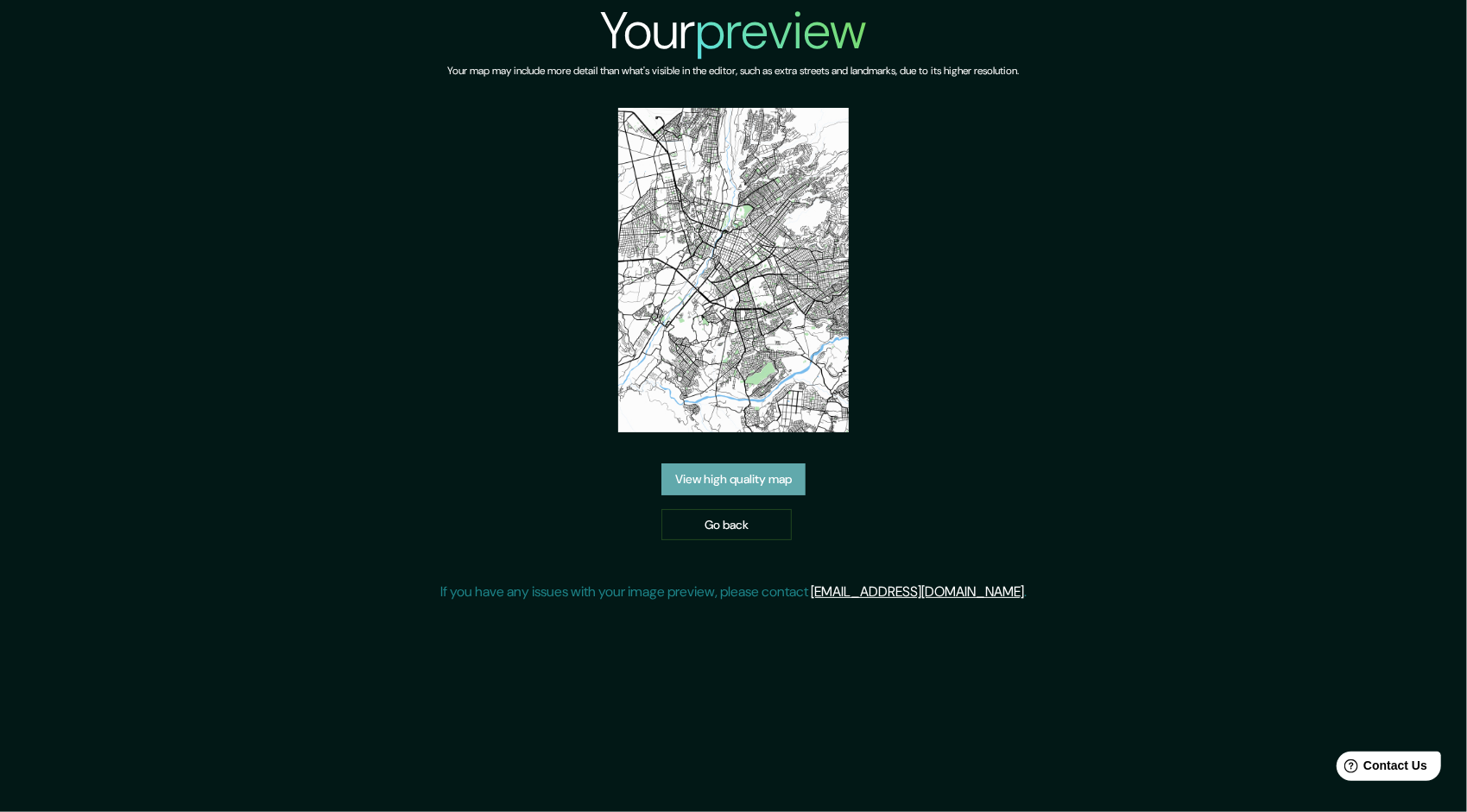
click at [688, 479] on link "View high quality map" at bounding box center [733, 479] width 144 height 32
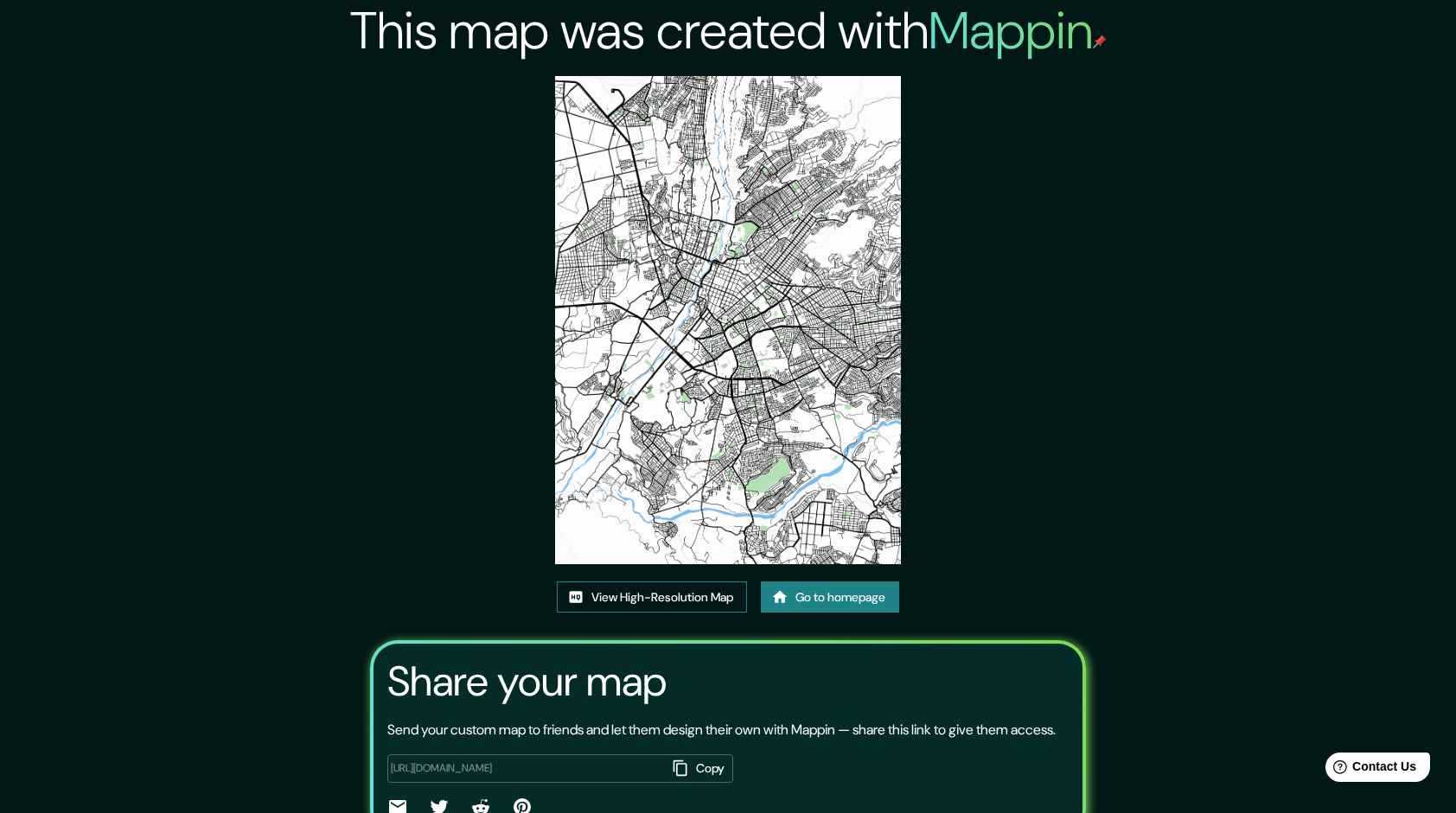
click at [665, 606] on link "View High-Resolution Map" at bounding box center [652, 597] width 190 height 32
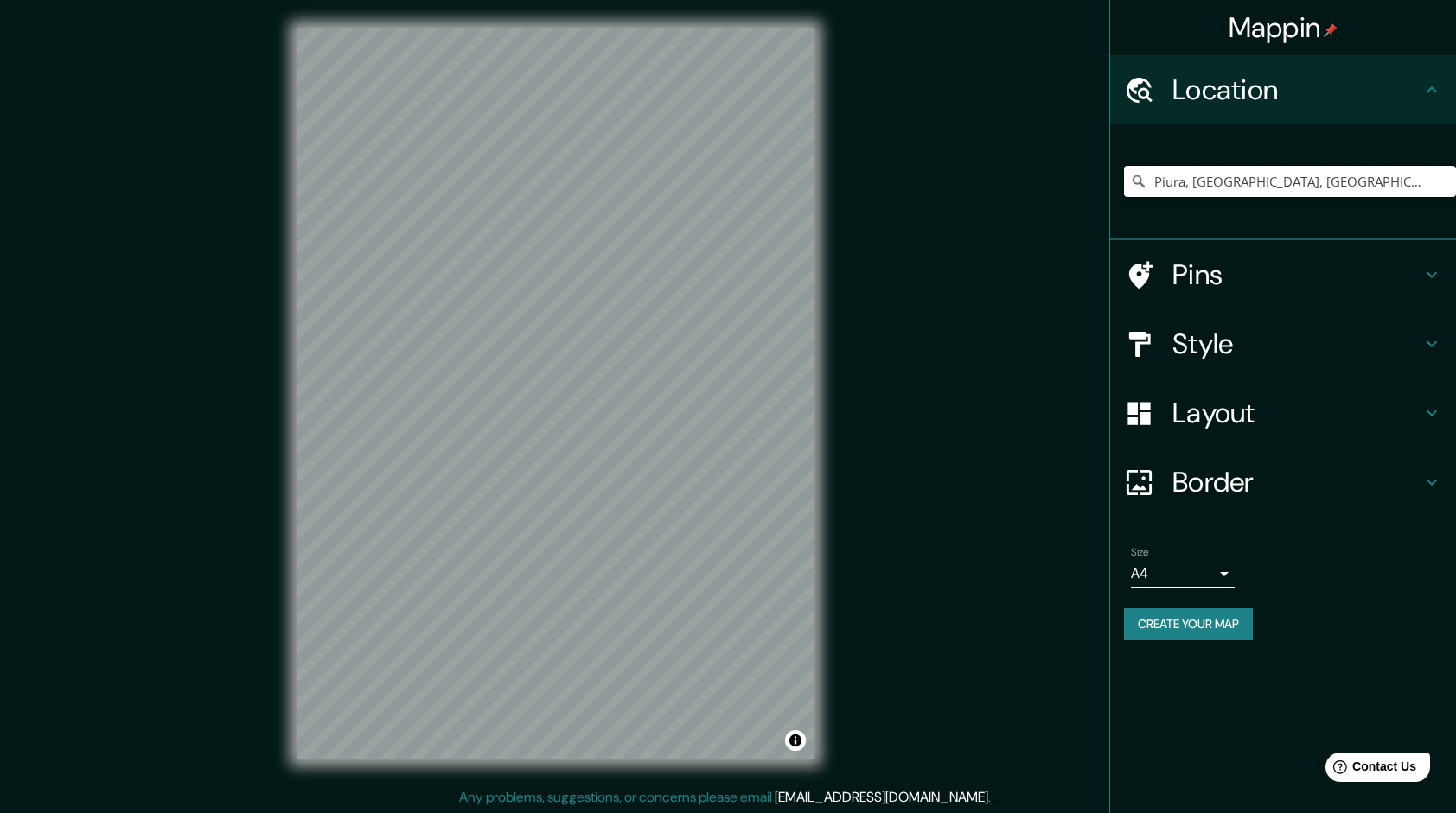
click at [1214, 188] on input "Piura, Departamento de Piura, Perú" at bounding box center [1289, 181] width 332 height 31
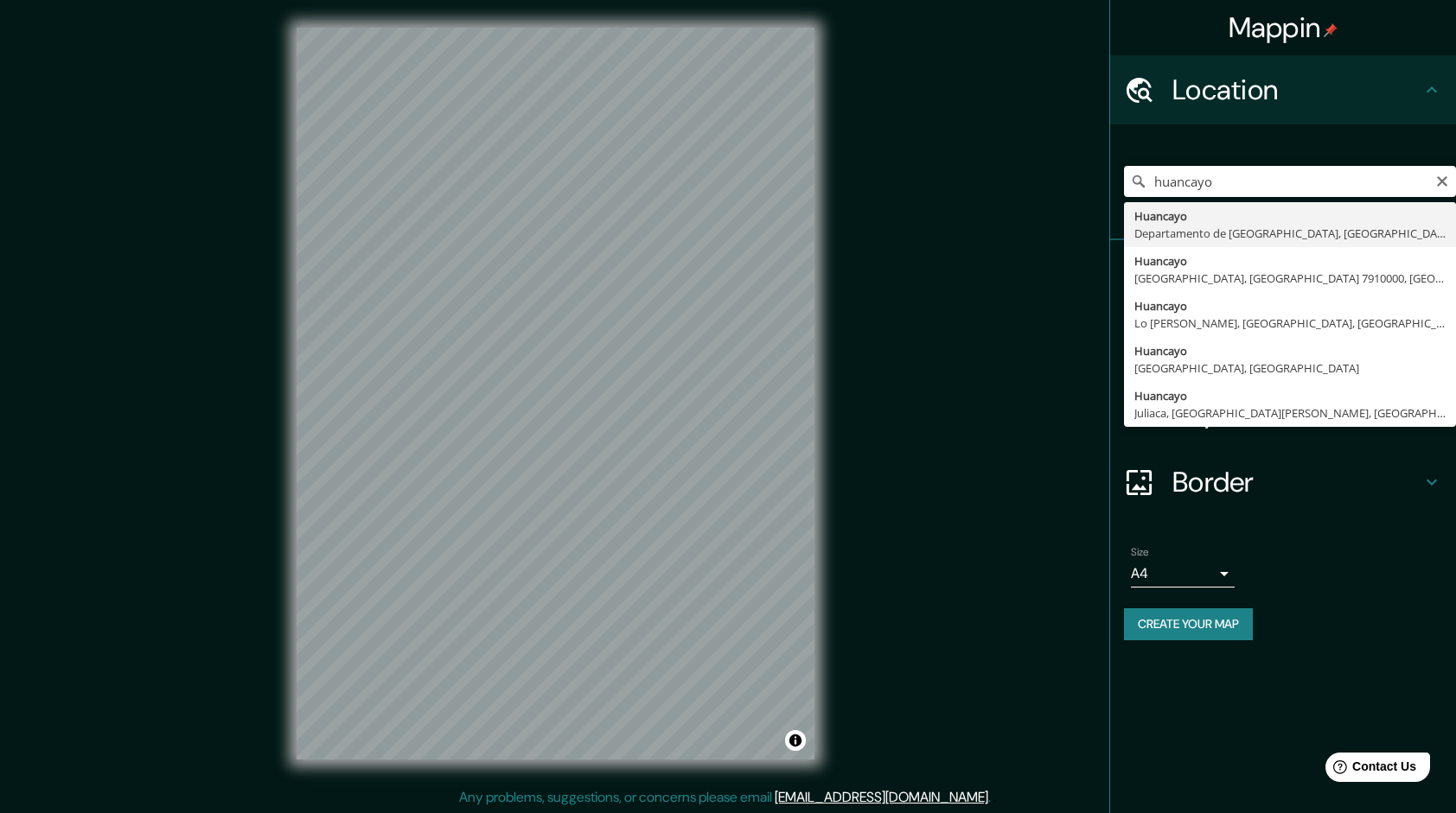
type input "Huancayo, Departamento de Junín, Perú"
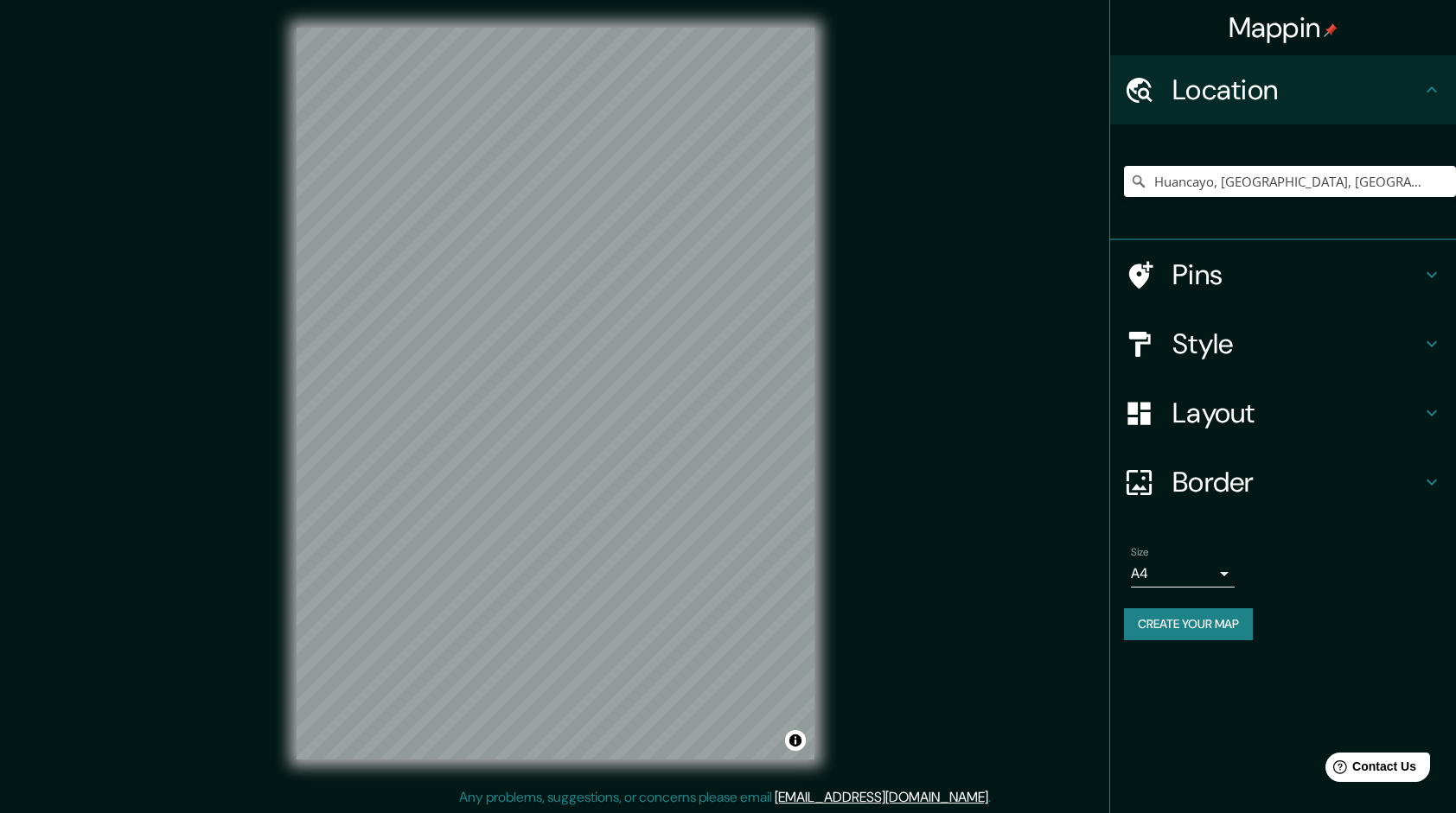
click at [1211, 342] on h4 "Style" at bounding box center [1296, 344] width 249 height 34
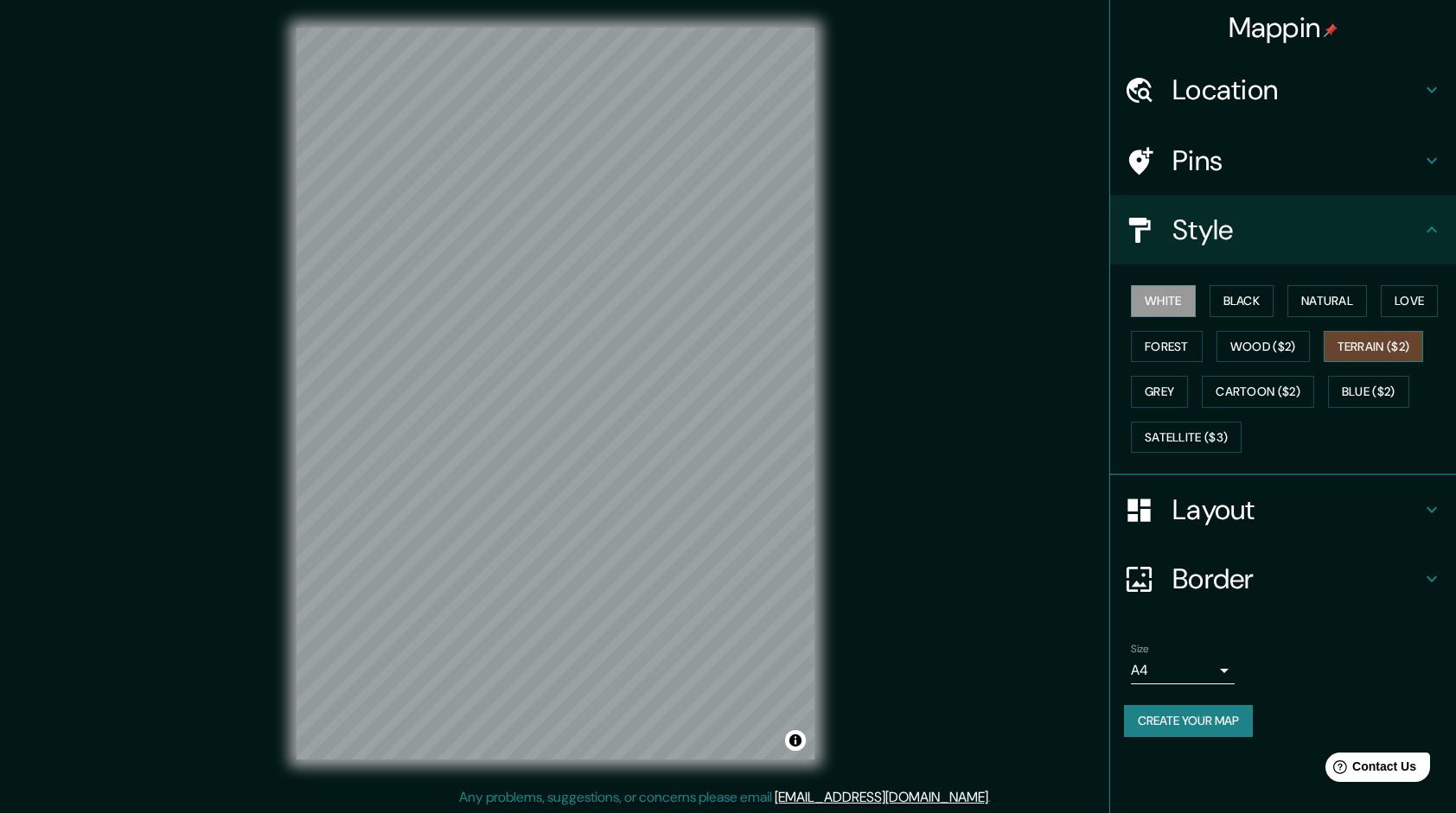
click at [1371, 340] on button "Terrain ($2)" at bounding box center [1374, 347] width 100 height 32
click at [1338, 295] on button "Natural" at bounding box center [1327, 301] width 79 height 32
click at [1362, 346] on button "Terrain ($2)" at bounding box center [1374, 347] width 100 height 32
click at [1332, 307] on button "Natural" at bounding box center [1327, 301] width 79 height 32
click at [1359, 350] on button "Terrain ($2)" at bounding box center [1374, 347] width 100 height 32
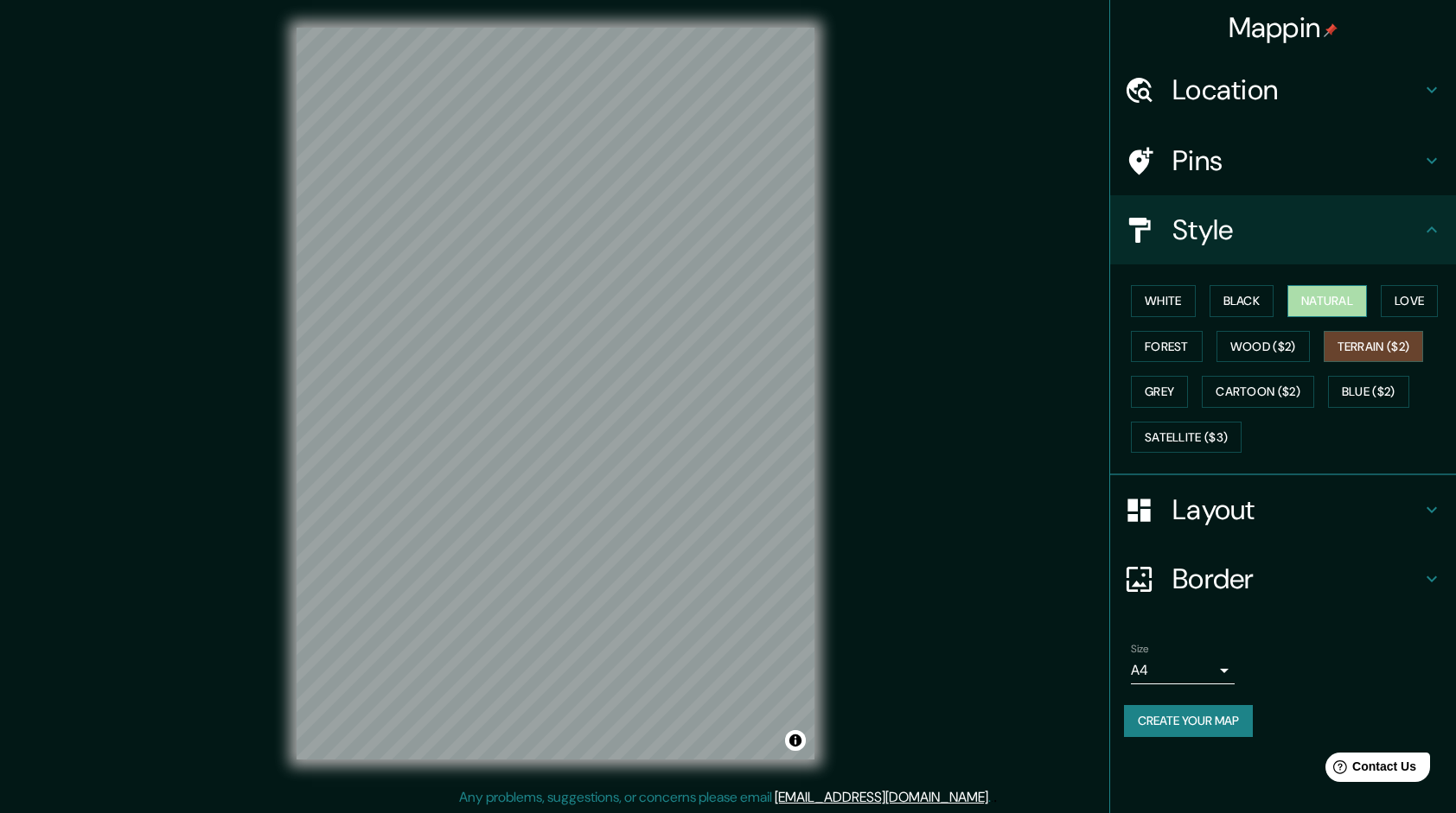
click at [1300, 307] on button "Natural" at bounding box center [1327, 301] width 79 height 32
click at [1388, 346] on button "Terrain ($2)" at bounding box center [1374, 347] width 100 height 32
click at [1333, 307] on button "Natural" at bounding box center [1327, 301] width 79 height 32
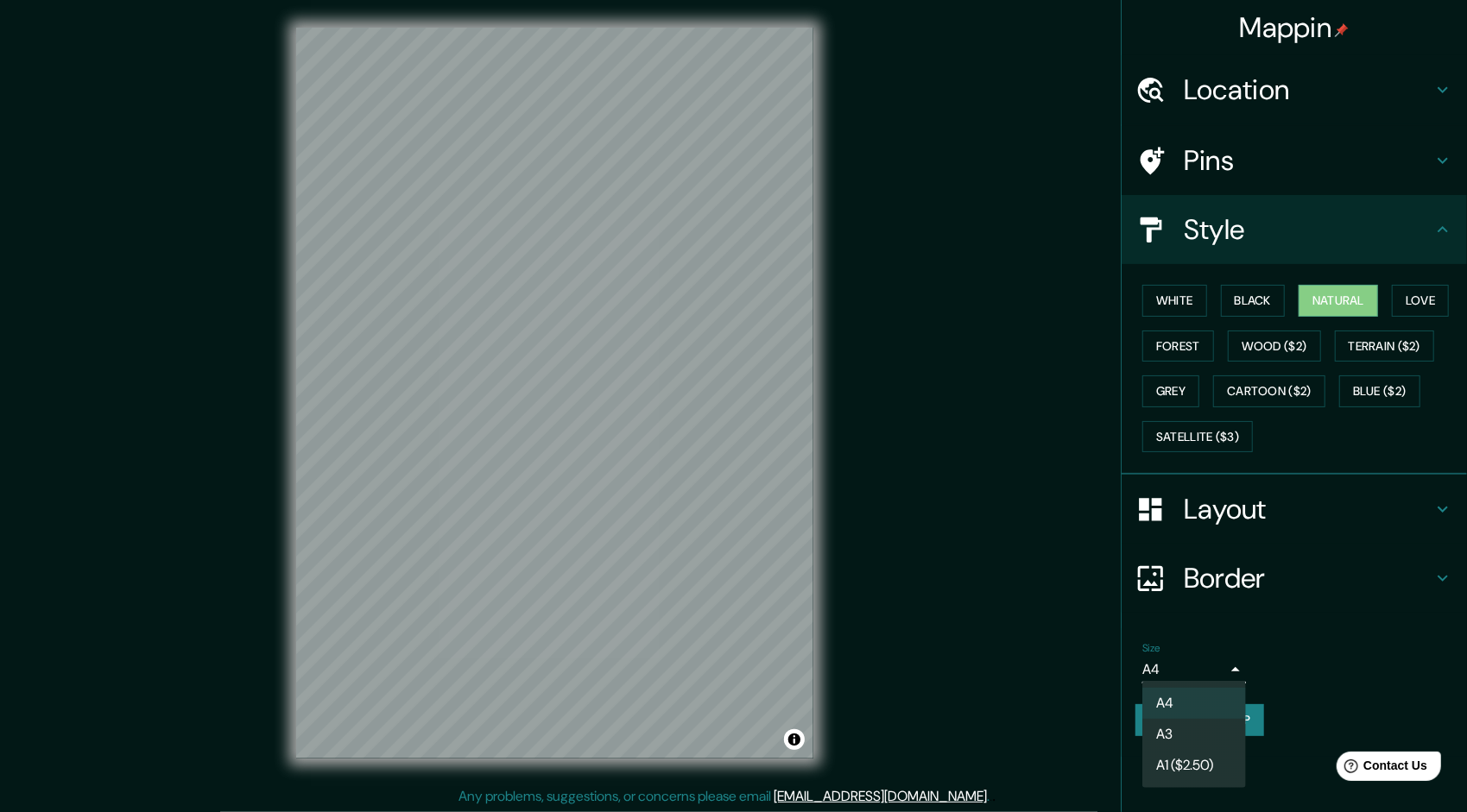
click at [1163, 668] on body "Mappin Location Huancayo, Departamento de Junín, Perú Pins Style White Black Na…" at bounding box center [733, 406] width 1467 height 812
click at [1179, 723] on li "A3" at bounding box center [1194, 734] width 104 height 31
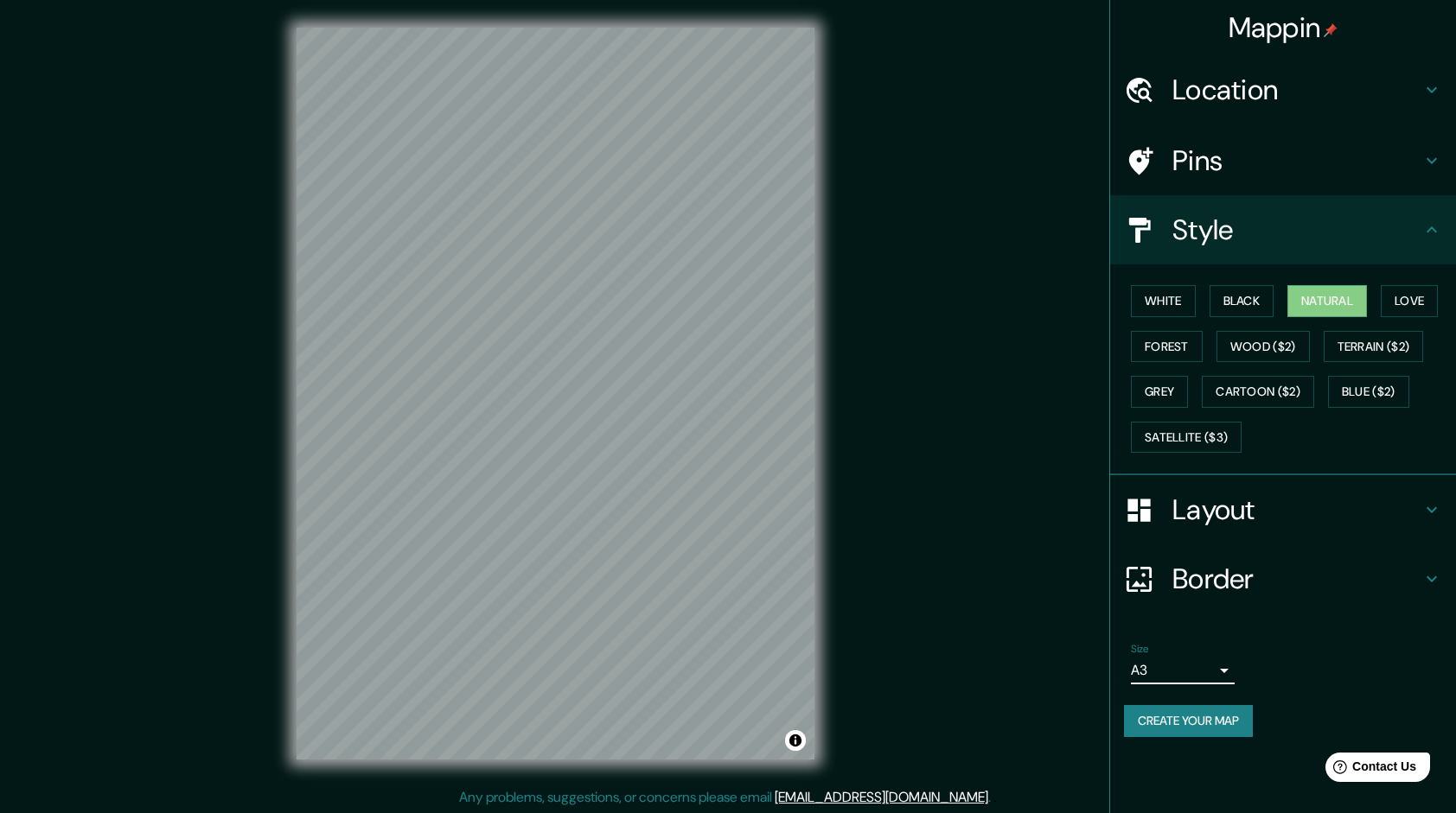
click at [1195, 722] on button "Create your map" at bounding box center [1188, 721] width 129 height 32
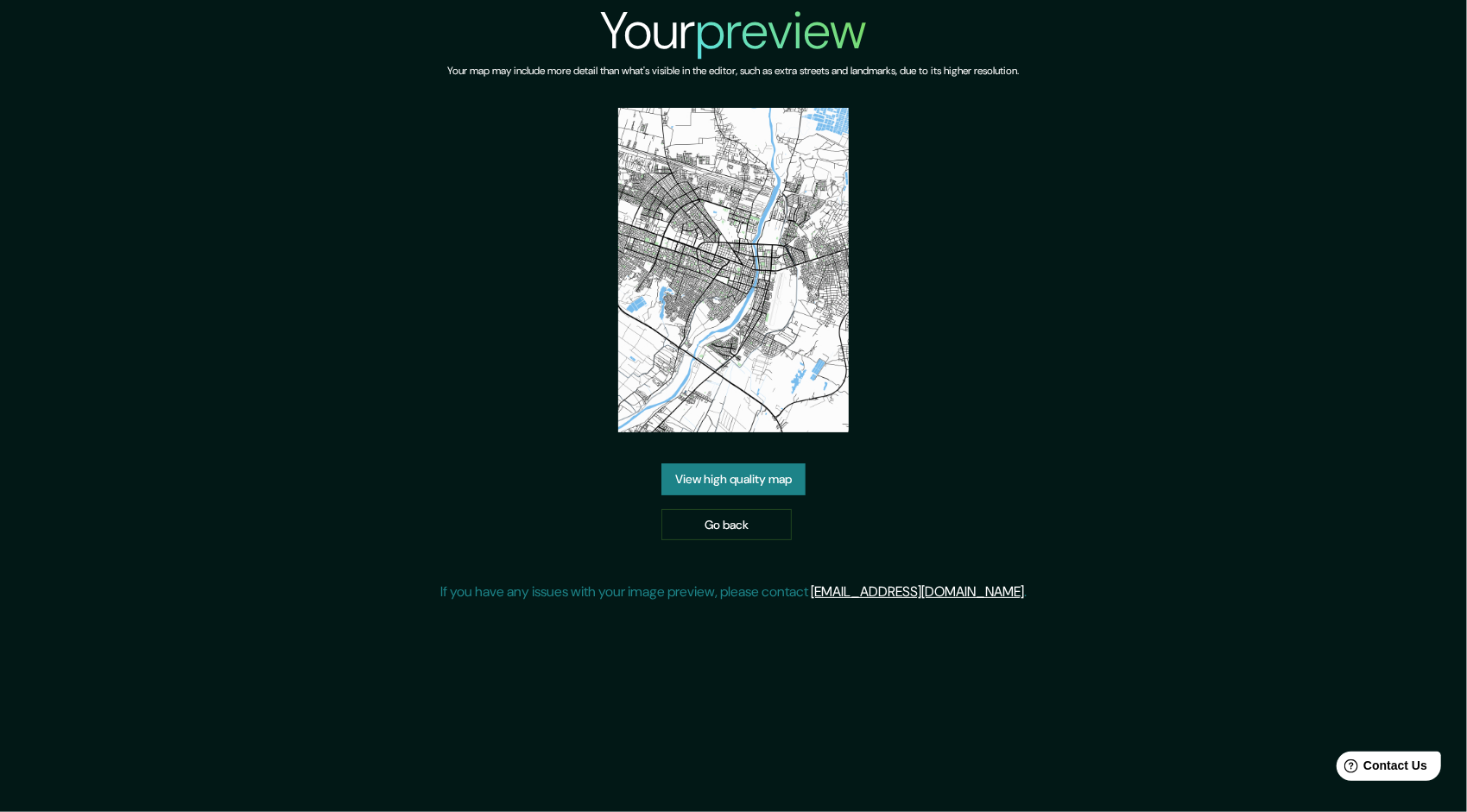
drag, startPoint x: 793, startPoint y: 477, endPoint x: 803, endPoint y: 438, distance: 40.3
click at [793, 478] on link "View high quality map" at bounding box center [733, 479] width 144 height 32
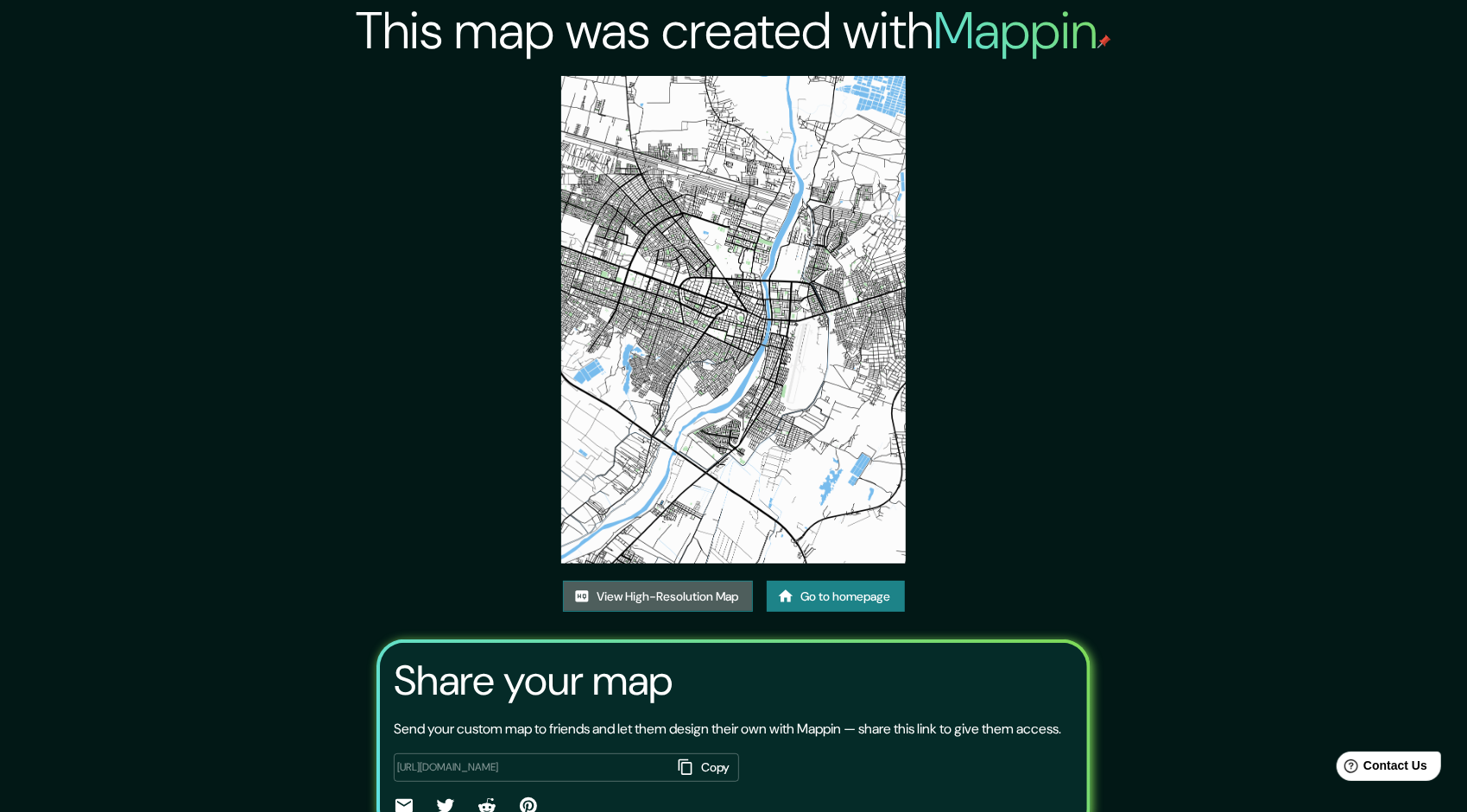
click at [672, 581] on link "View High-Resolution Map" at bounding box center [658, 596] width 190 height 32
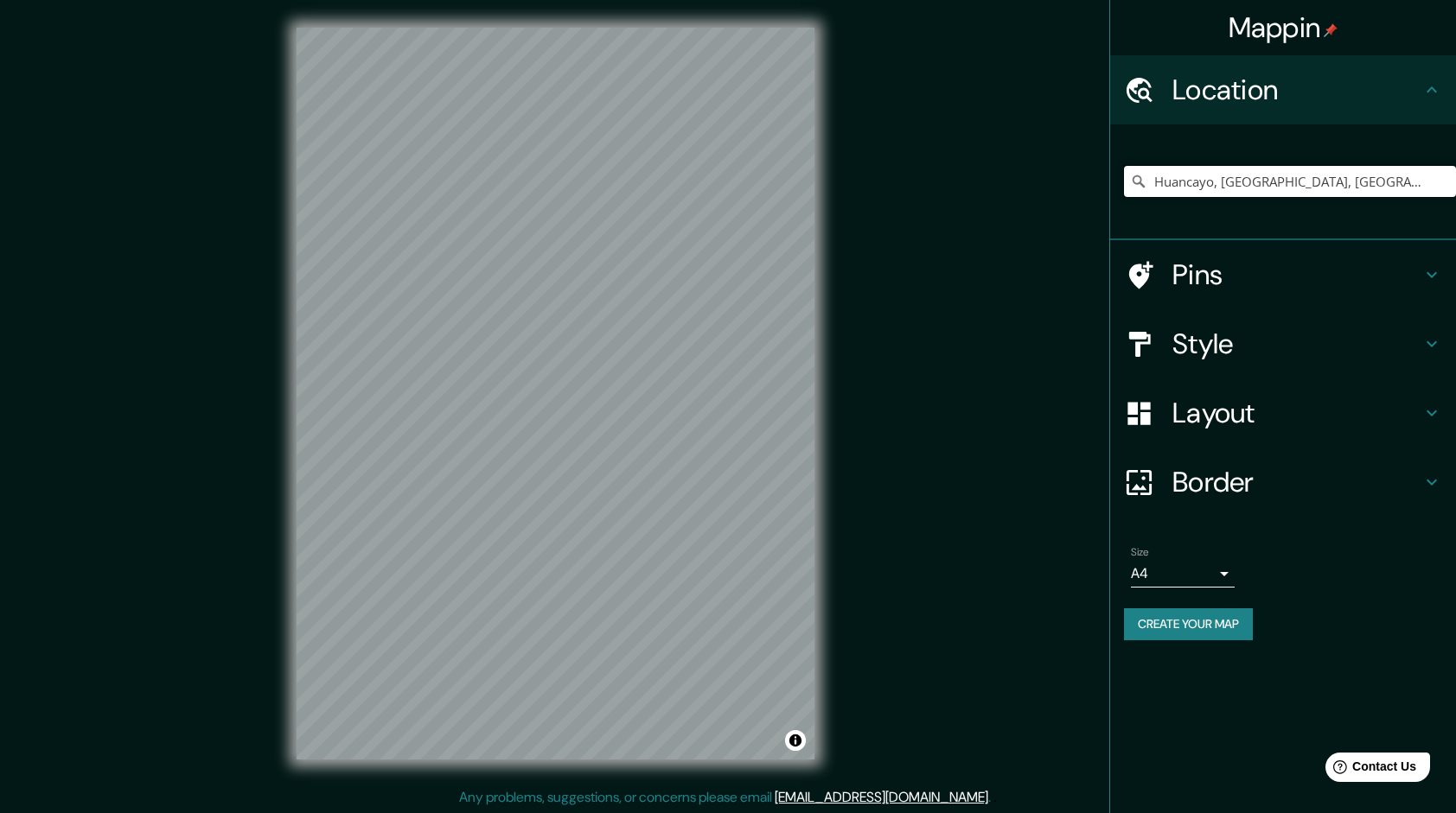
click at [1205, 174] on input "Huancayo, [GEOGRAPHIC_DATA], [GEOGRAPHIC_DATA]" at bounding box center [1289, 181] width 332 height 31
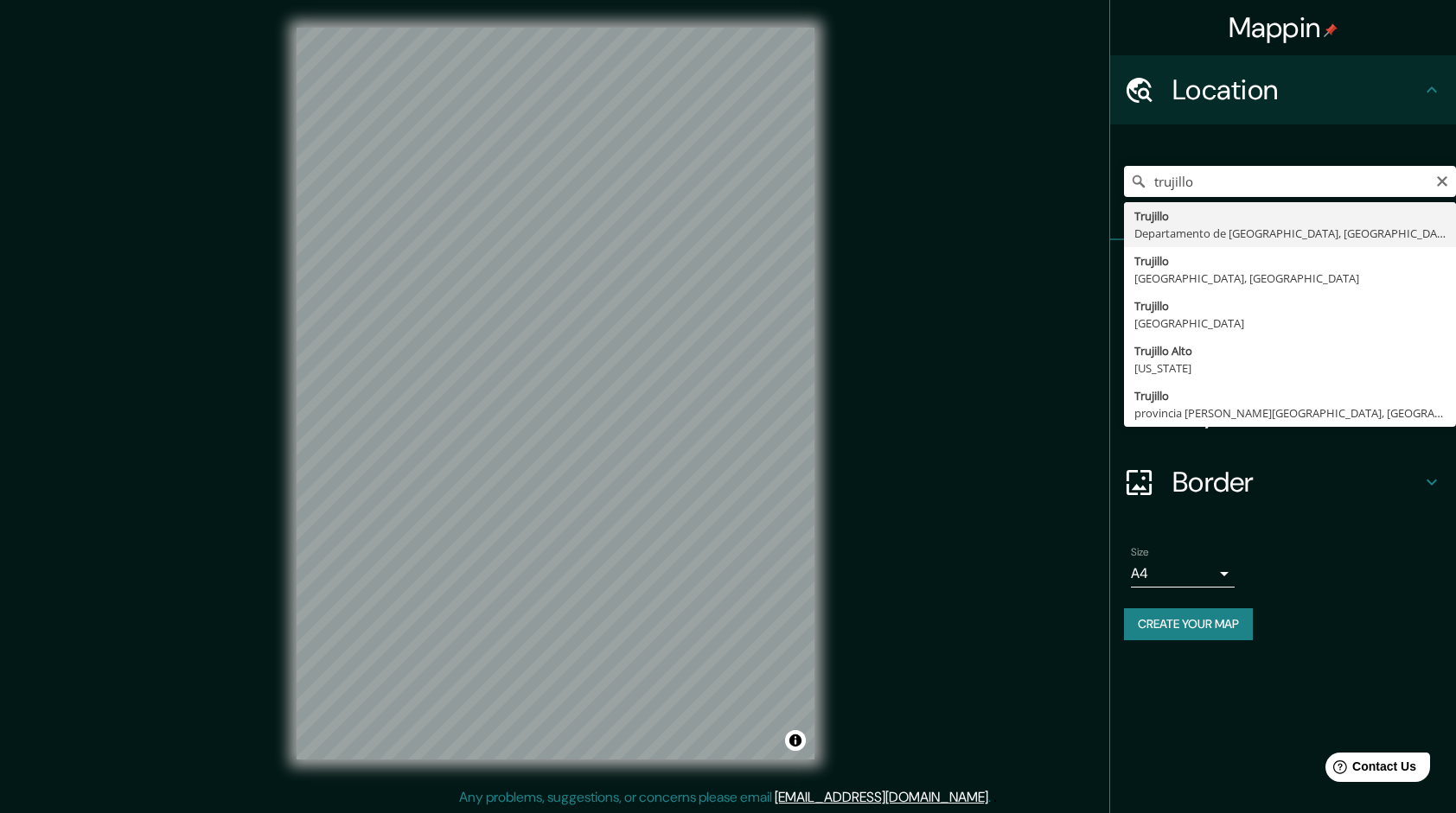
type input "[GEOGRAPHIC_DATA], [GEOGRAPHIC_DATA], [GEOGRAPHIC_DATA]"
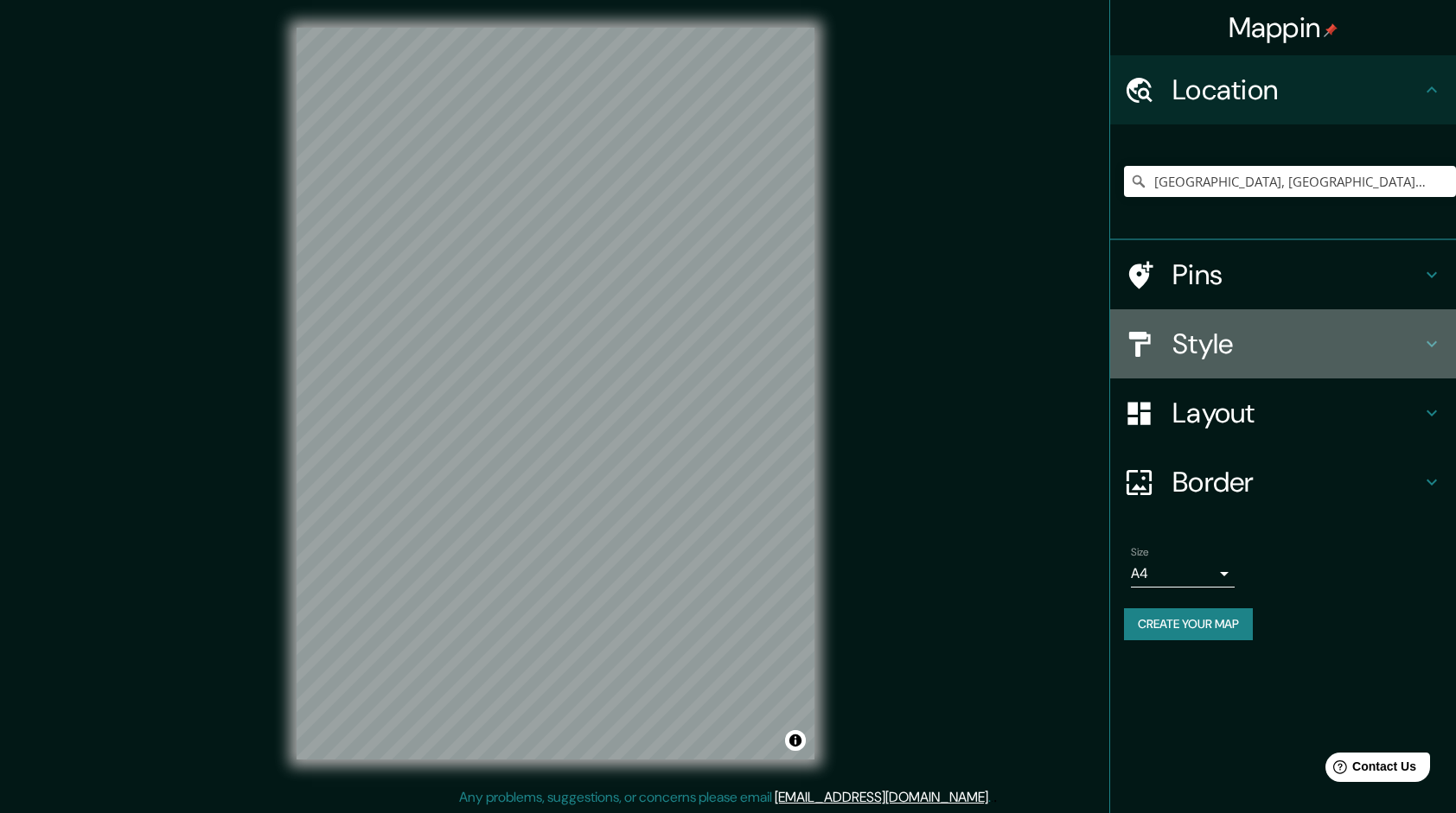
click at [1224, 336] on h4 "Style" at bounding box center [1296, 344] width 249 height 34
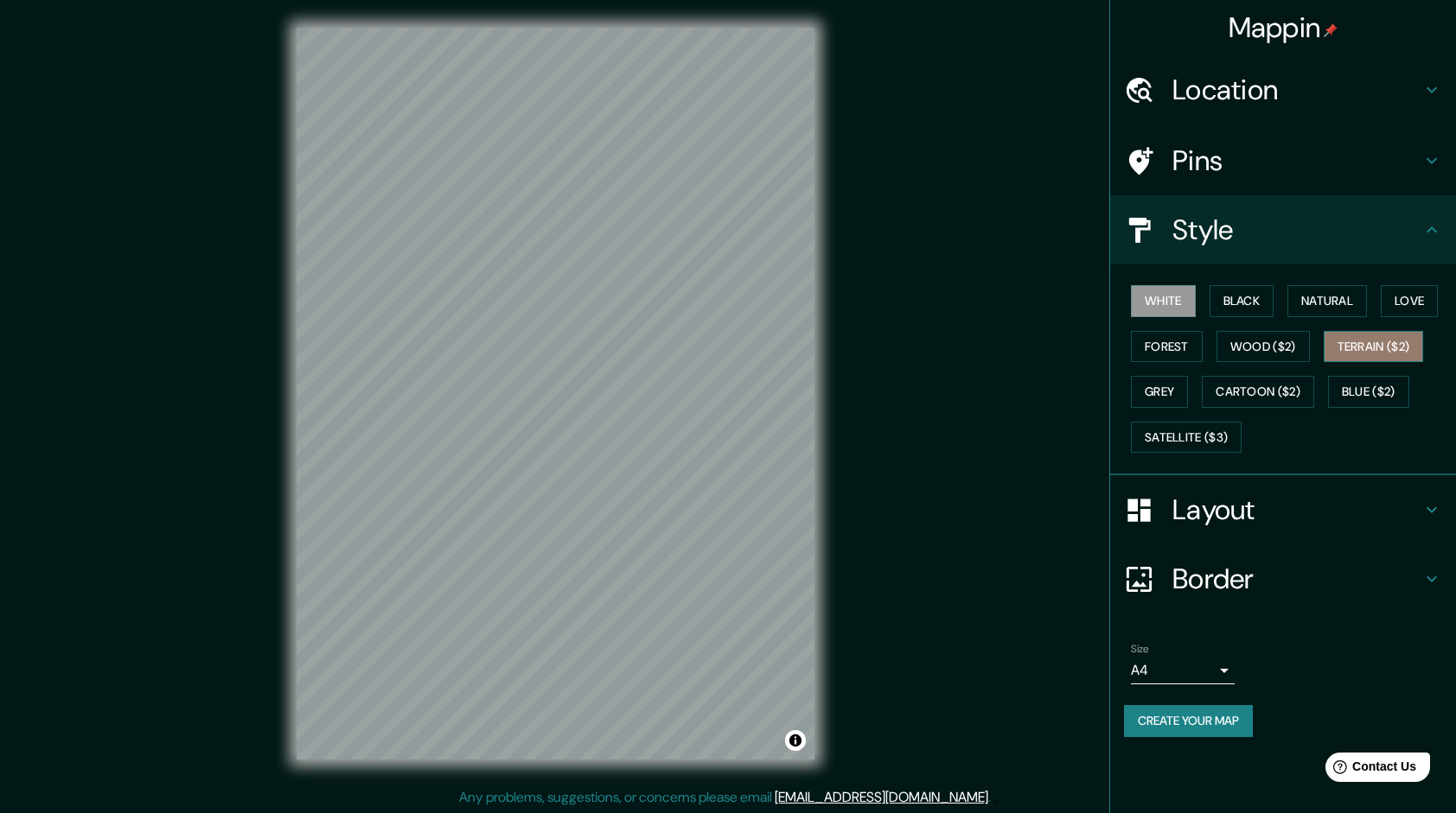
click at [1375, 352] on button "Terrain ($2)" at bounding box center [1374, 347] width 100 height 32
click at [1324, 308] on button "Natural" at bounding box center [1327, 301] width 79 height 32
click at [1373, 339] on button "Terrain ($2)" at bounding box center [1374, 347] width 100 height 32
drag, startPoint x: 1328, startPoint y: 301, endPoint x: 1239, endPoint y: 323, distance: 91.7
click at [1328, 302] on button "Natural" at bounding box center [1327, 301] width 79 height 32
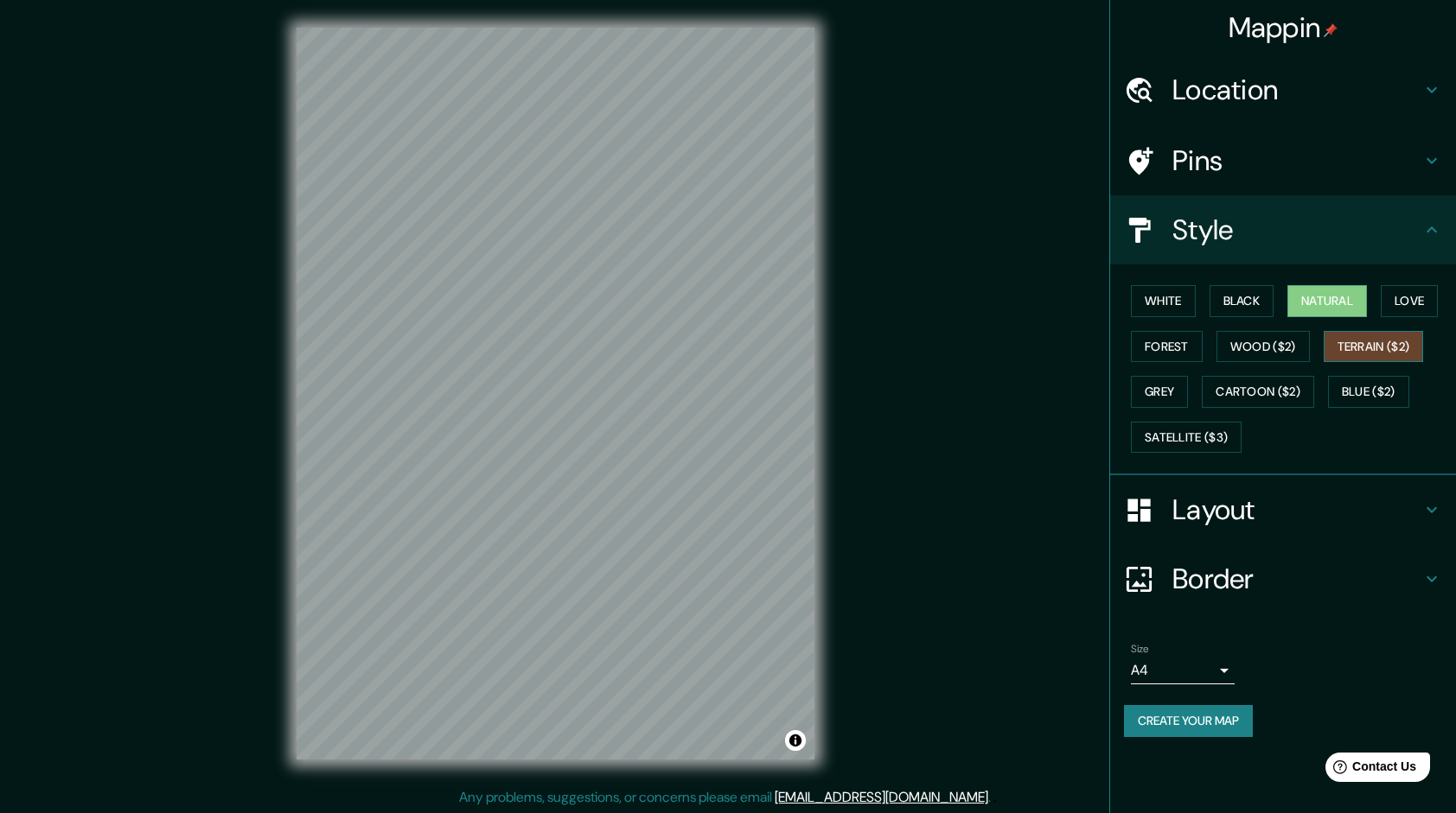
click at [1375, 344] on button "Terrain ($2)" at bounding box center [1374, 347] width 100 height 32
click at [1309, 300] on button "Natural" at bounding box center [1327, 301] width 79 height 32
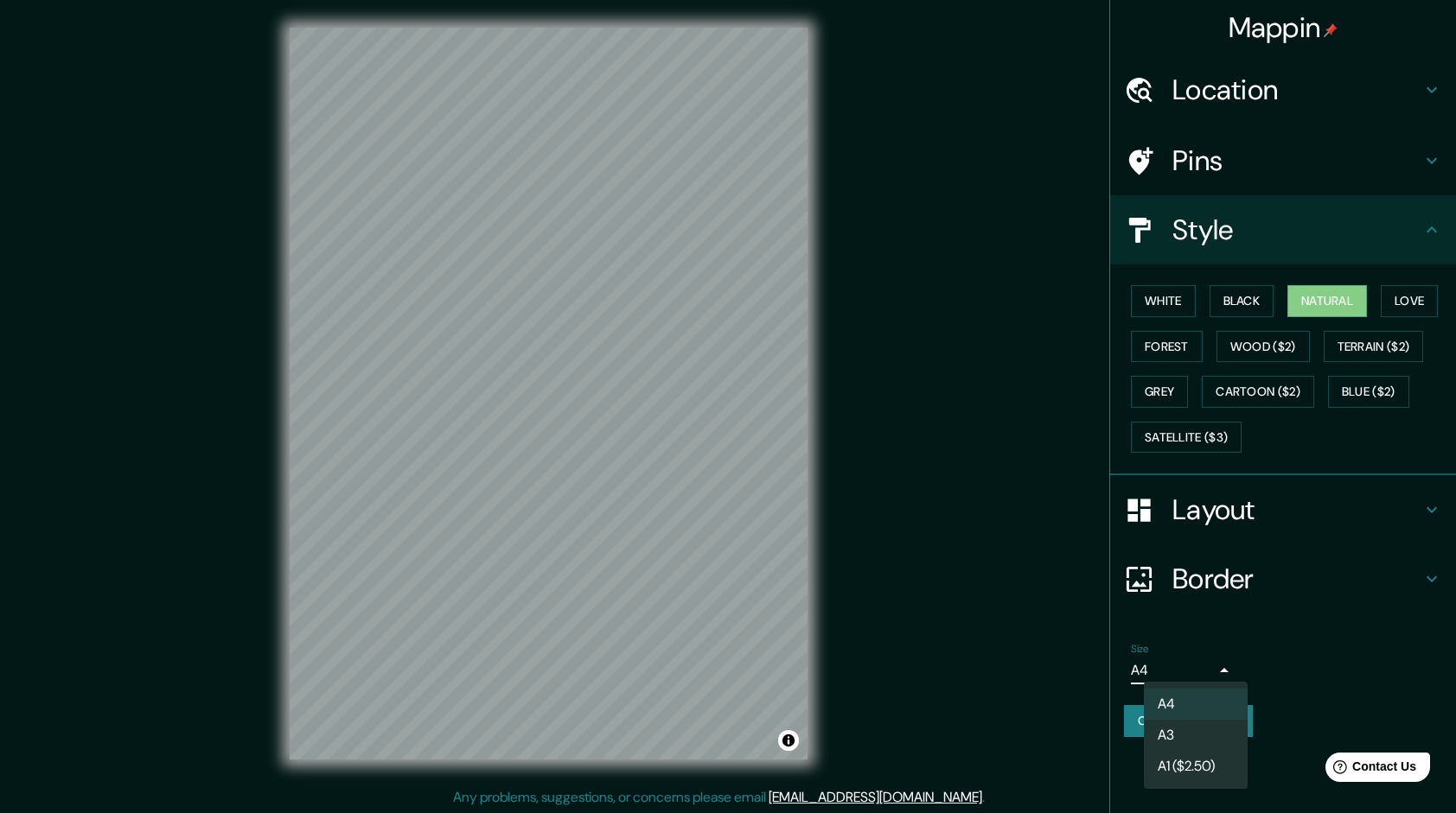
click at [1183, 665] on body "Mappin Location [GEOGRAPHIC_DATA], [GEOGRAPHIC_DATA], [GEOGRAPHIC_DATA] Pins St…" at bounding box center [728, 406] width 1456 height 813
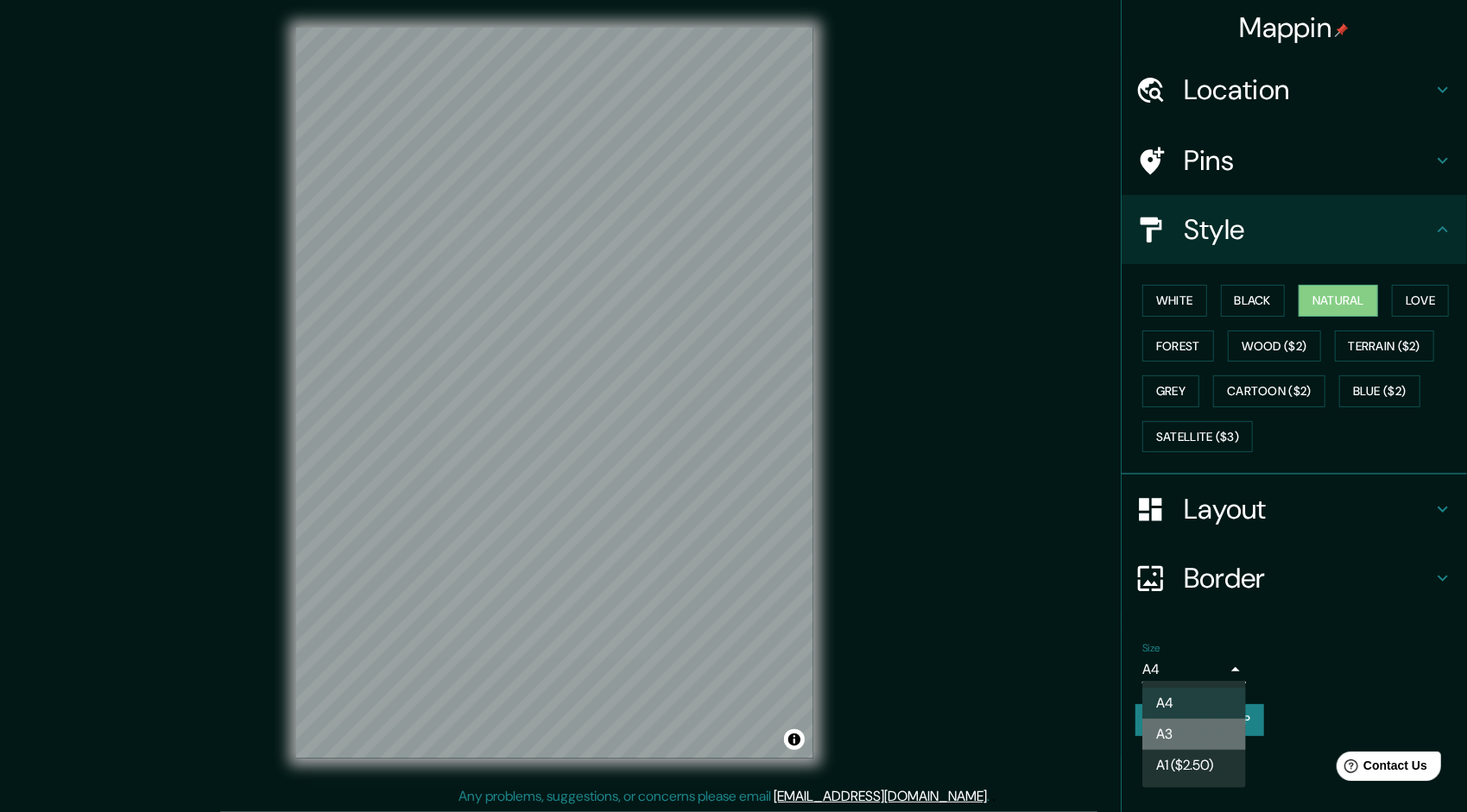
click at [1179, 725] on li "A3" at bounding box center [1194, 734] width 104 height 31
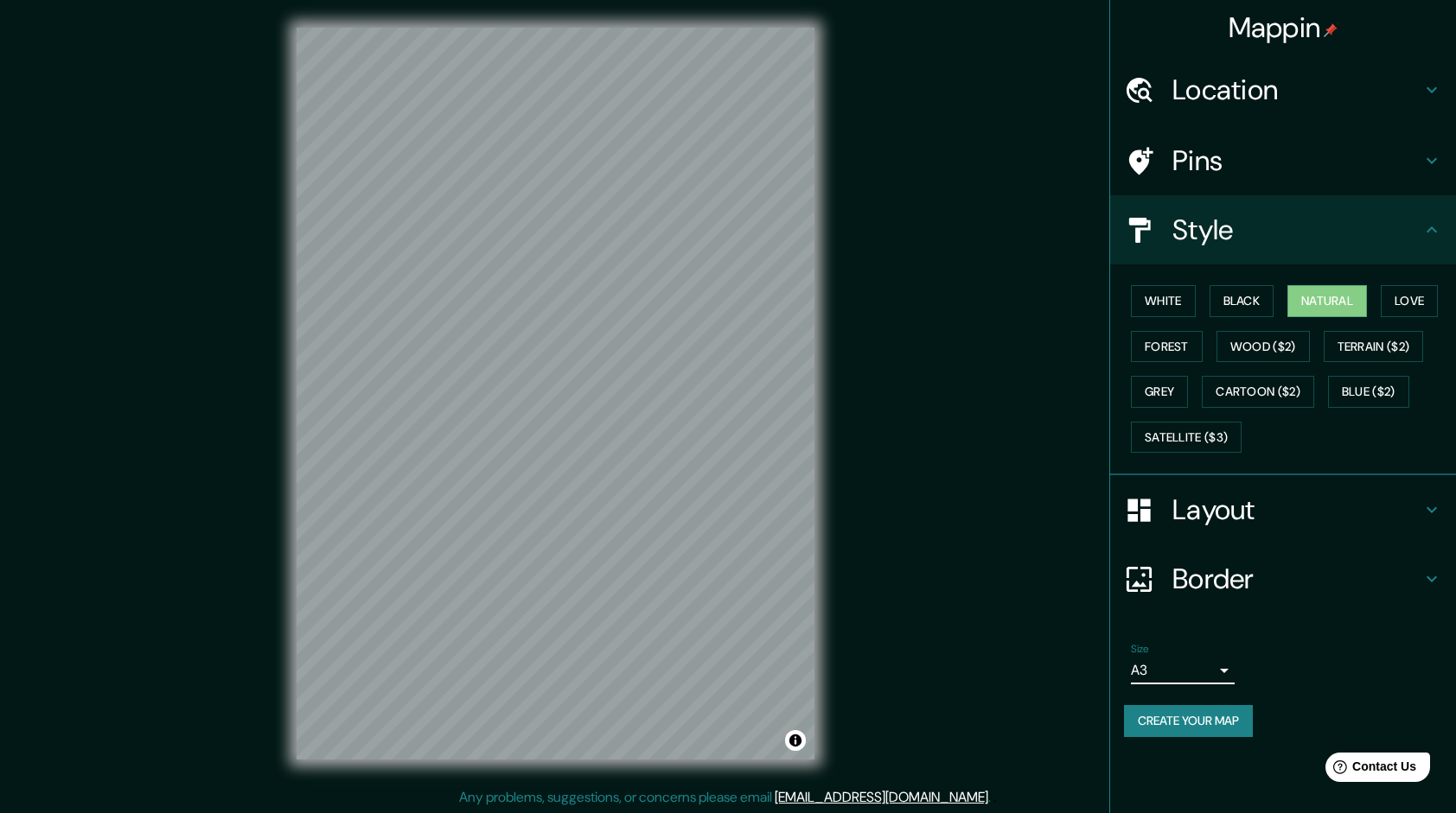
click at [1200, 713] on button "Create your map" at bounding box center [1188, 721] width 129 height 32
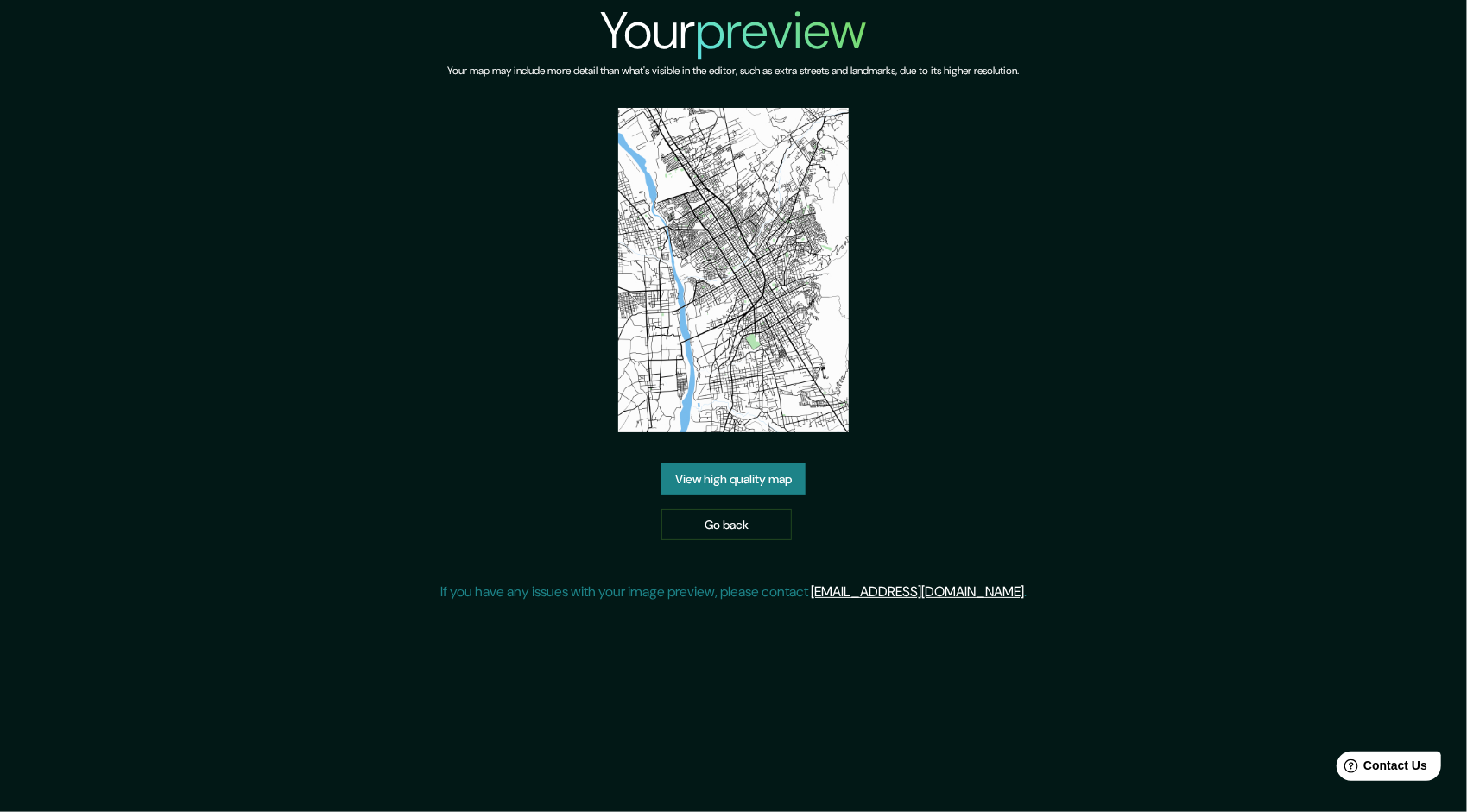
click at [753, 489] on link "View high quality map" at bounding box center [733, 479] width 144 height 32
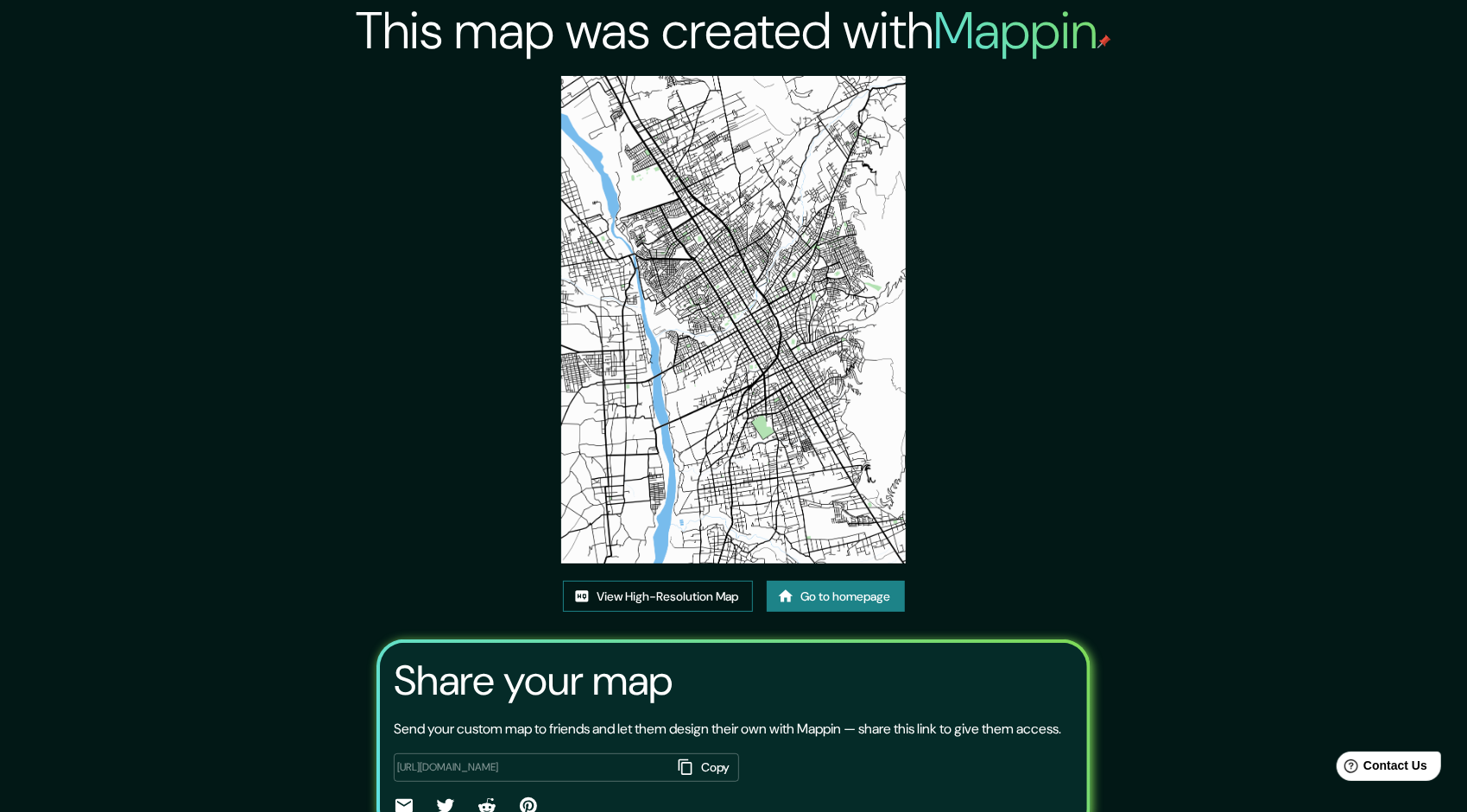
click at [684, 581] on link "View High-Resolution Map" at bounding box center [658, 596] width 190 height 32
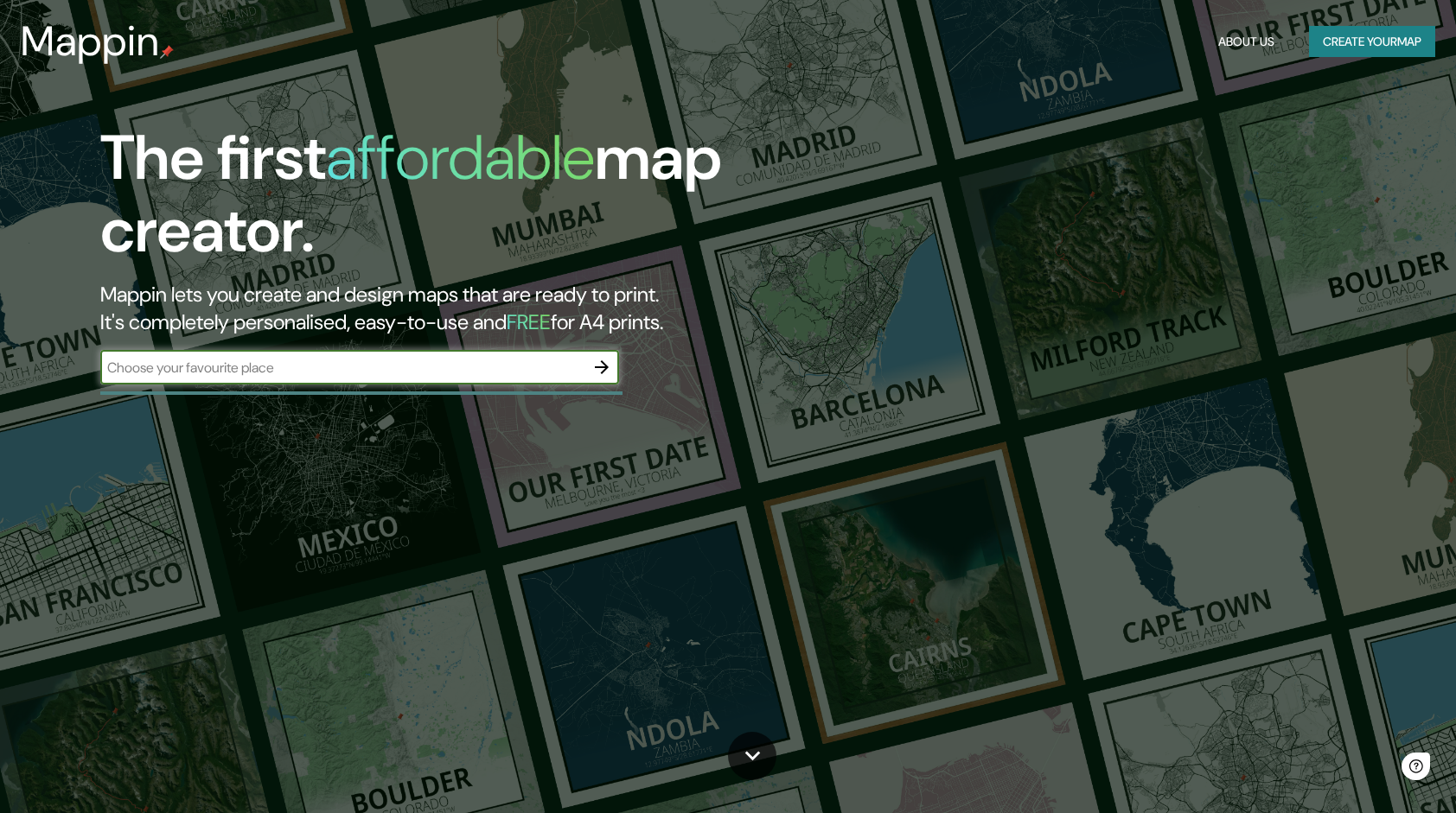
click at [386, 368] on input "text" at bounding box center [342, 367] width 484 height 20
click at [611, 361] on icon "button" at bounding box center [602, 367] width 21 height 21
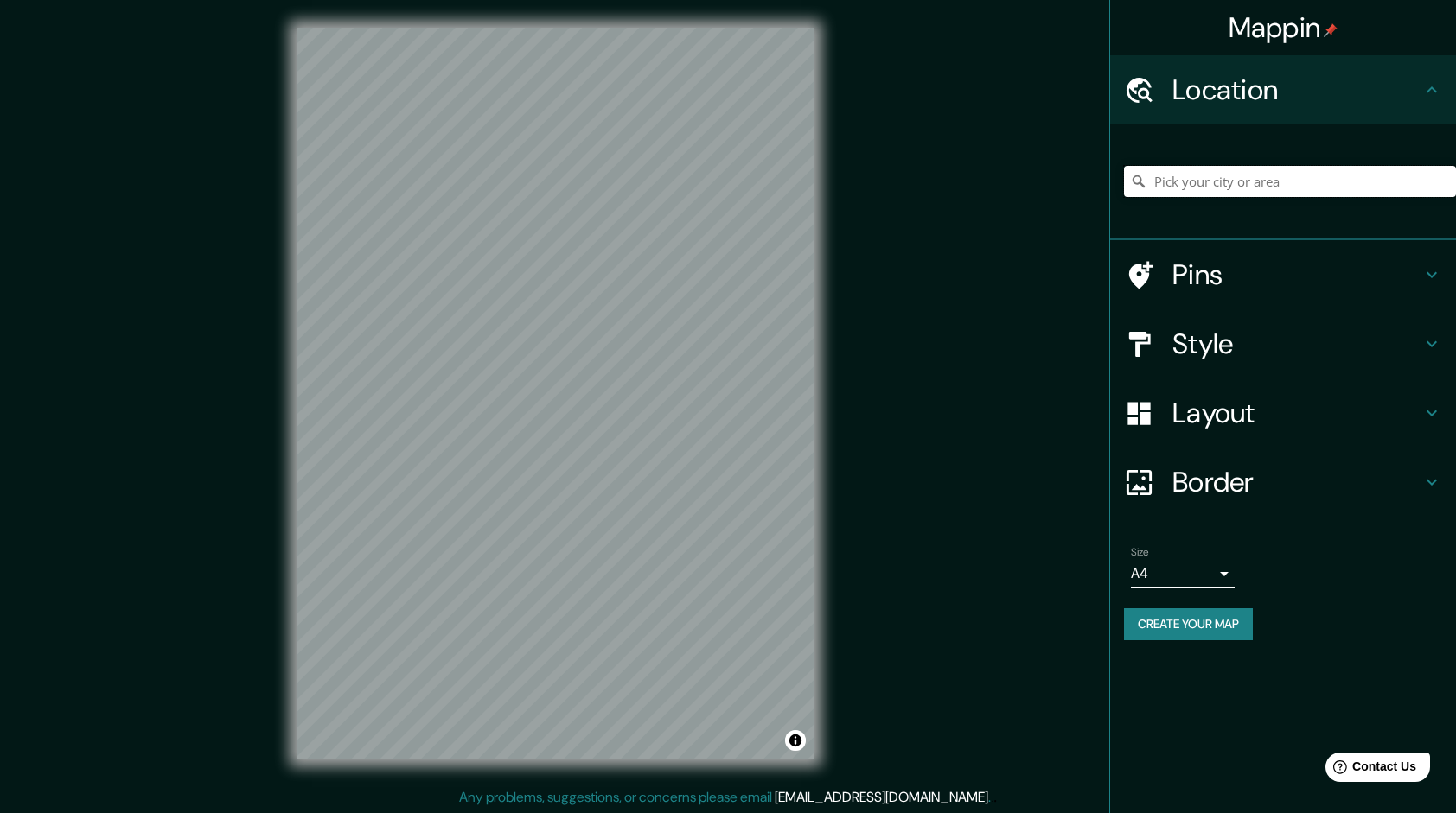
click at [1199, 187] on input "Pick your city or area" at bounding box center [1289, 181] width 332 height 31
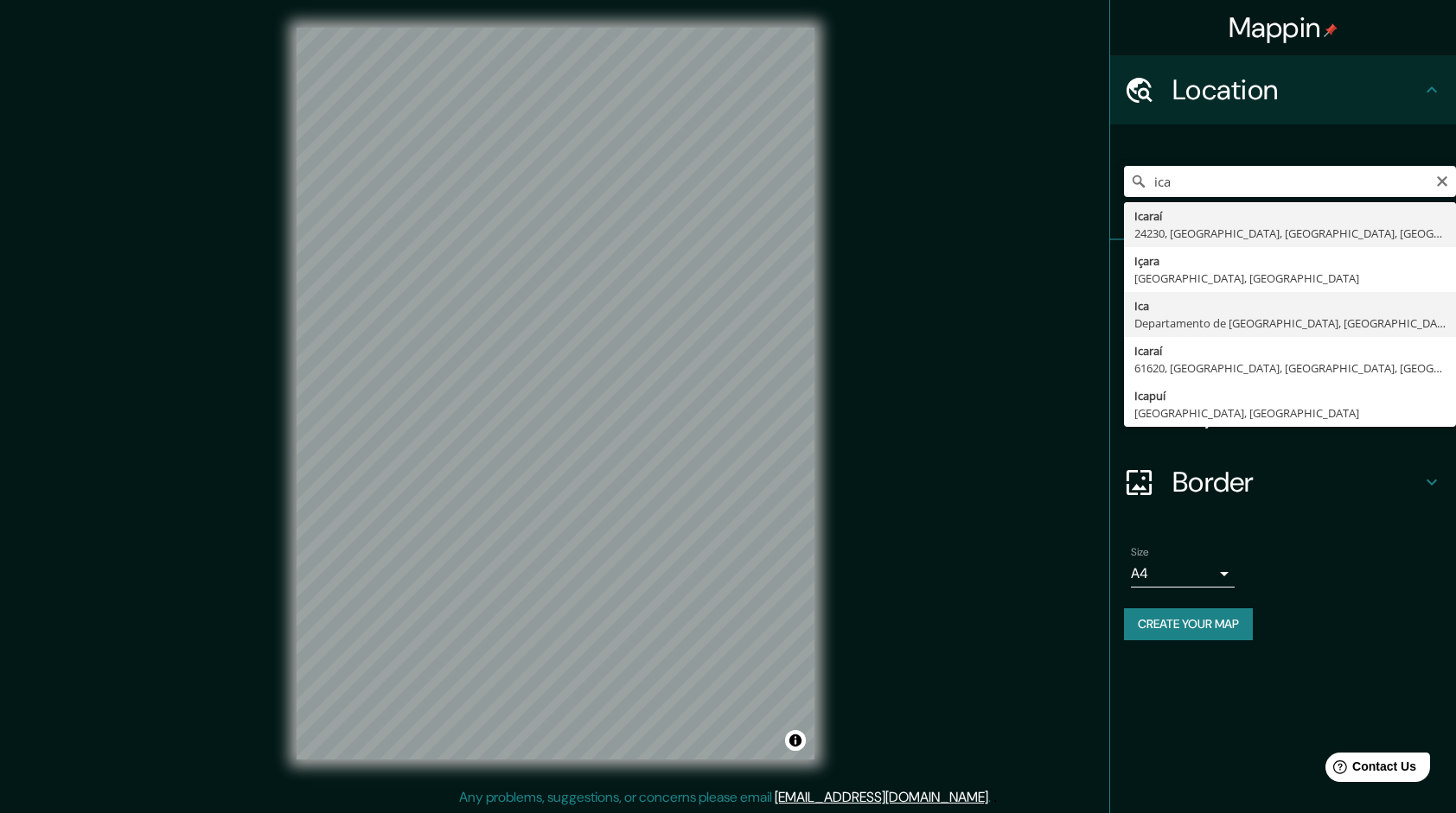
type input "Ica, [GEOGRAPHIC_DATA], [GEOGRAPHIC_DATA]"
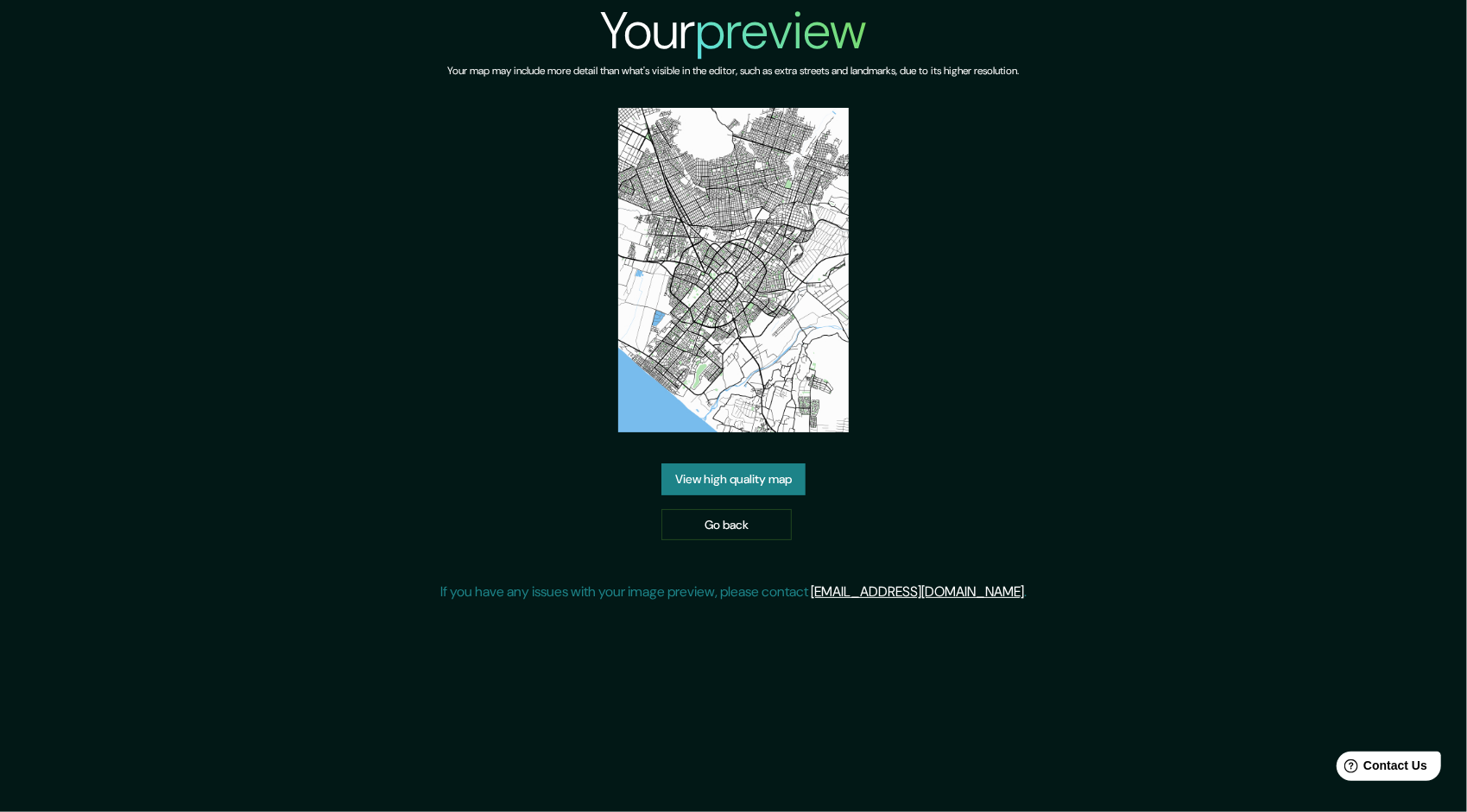
click at [765, 474] on link "View high quality map" at bounding box center [733, 479] width 144 height 32
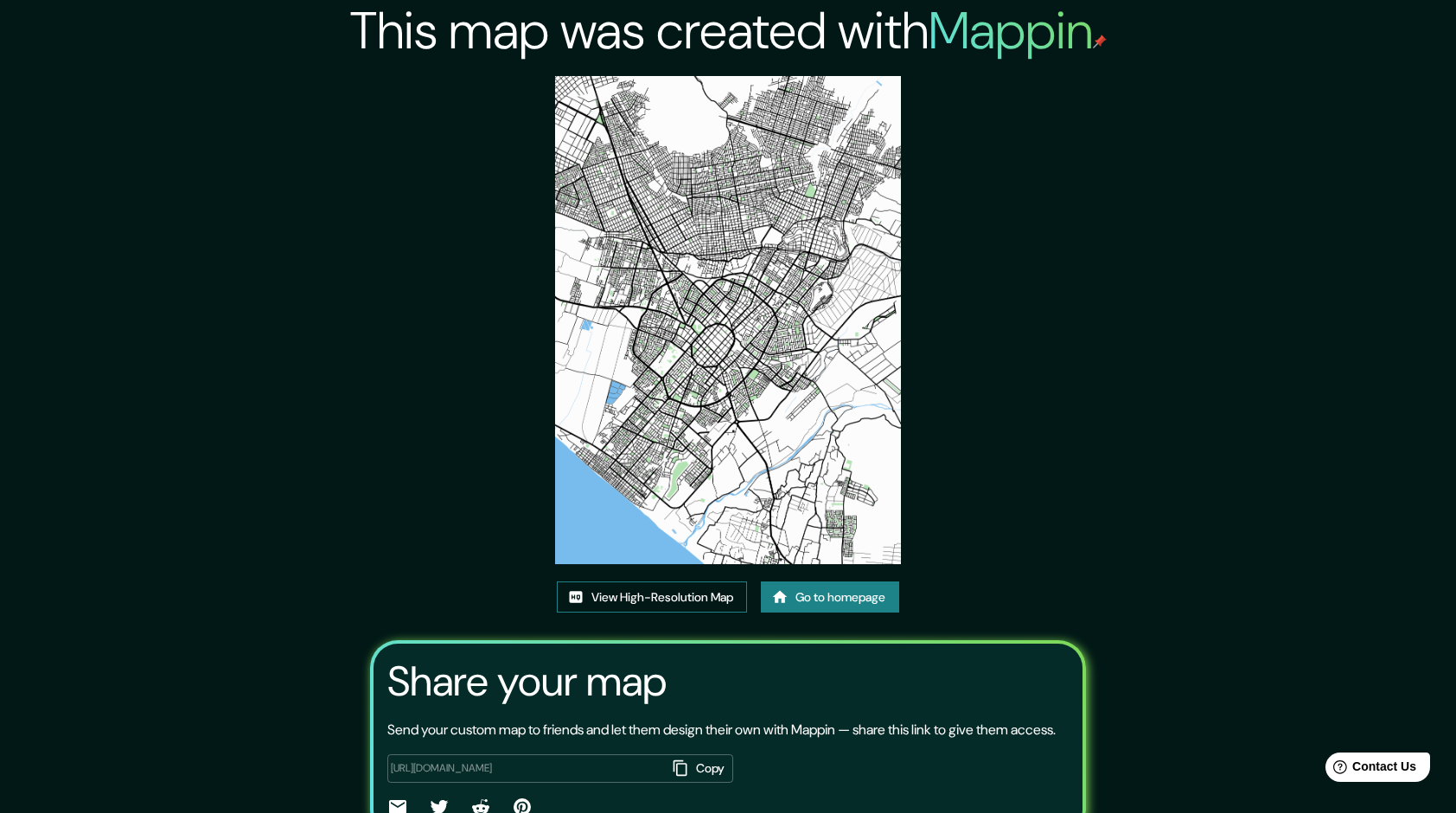
click at [690, 118] on img at bounding box center [727, 320] width 345 height 488
click at [692, 603] on link "View High-Resolution Map" at bounding box center [652, 597] width 190 height 32
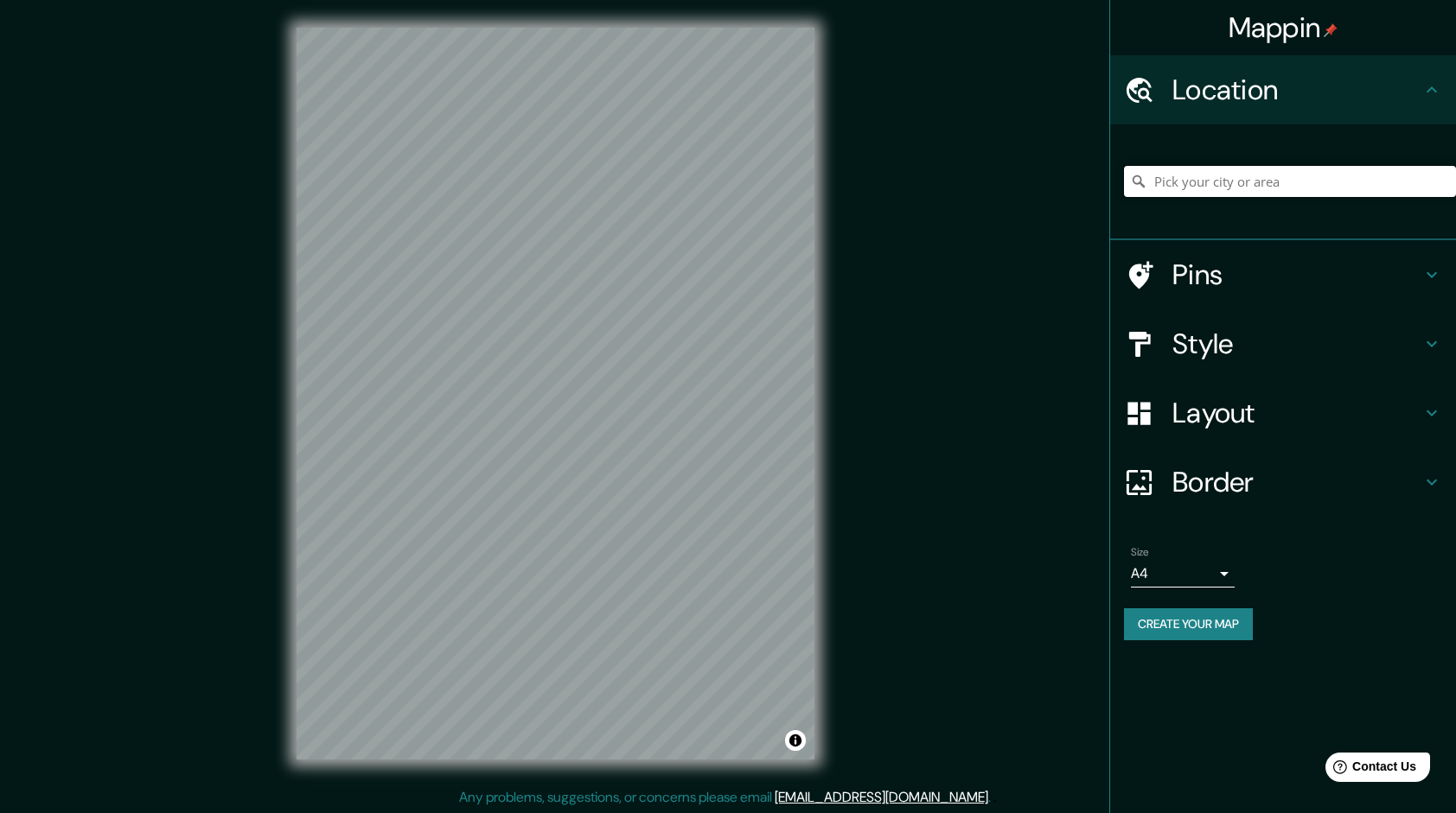
click at [1220, 173] on input "Pick your city or area" at bounding box center [1289, 181] width 332 height 31
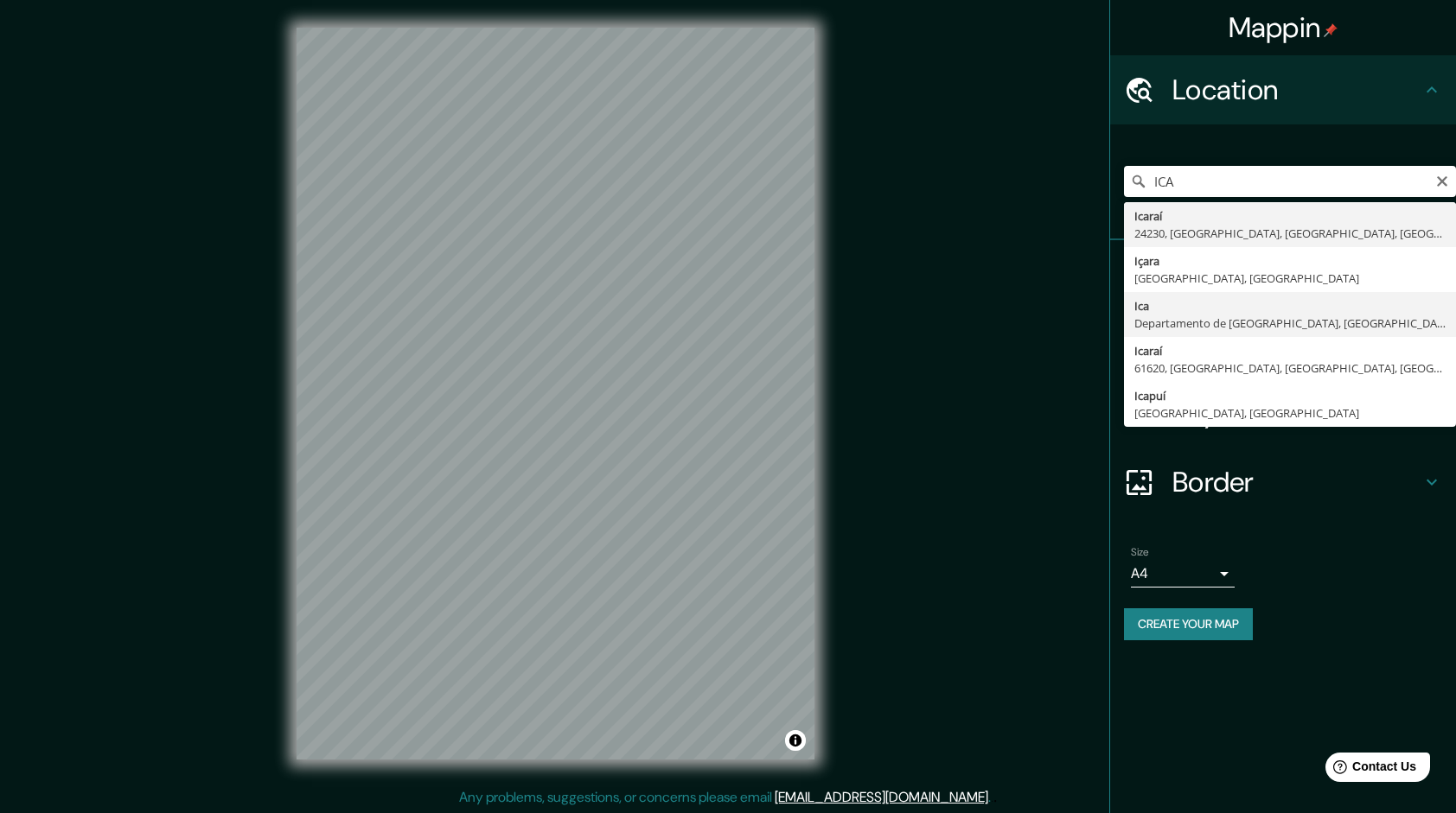
type input "Ica, [GEOGRAPHIC_DATA], [GEOGRAPHIC_DATA]"
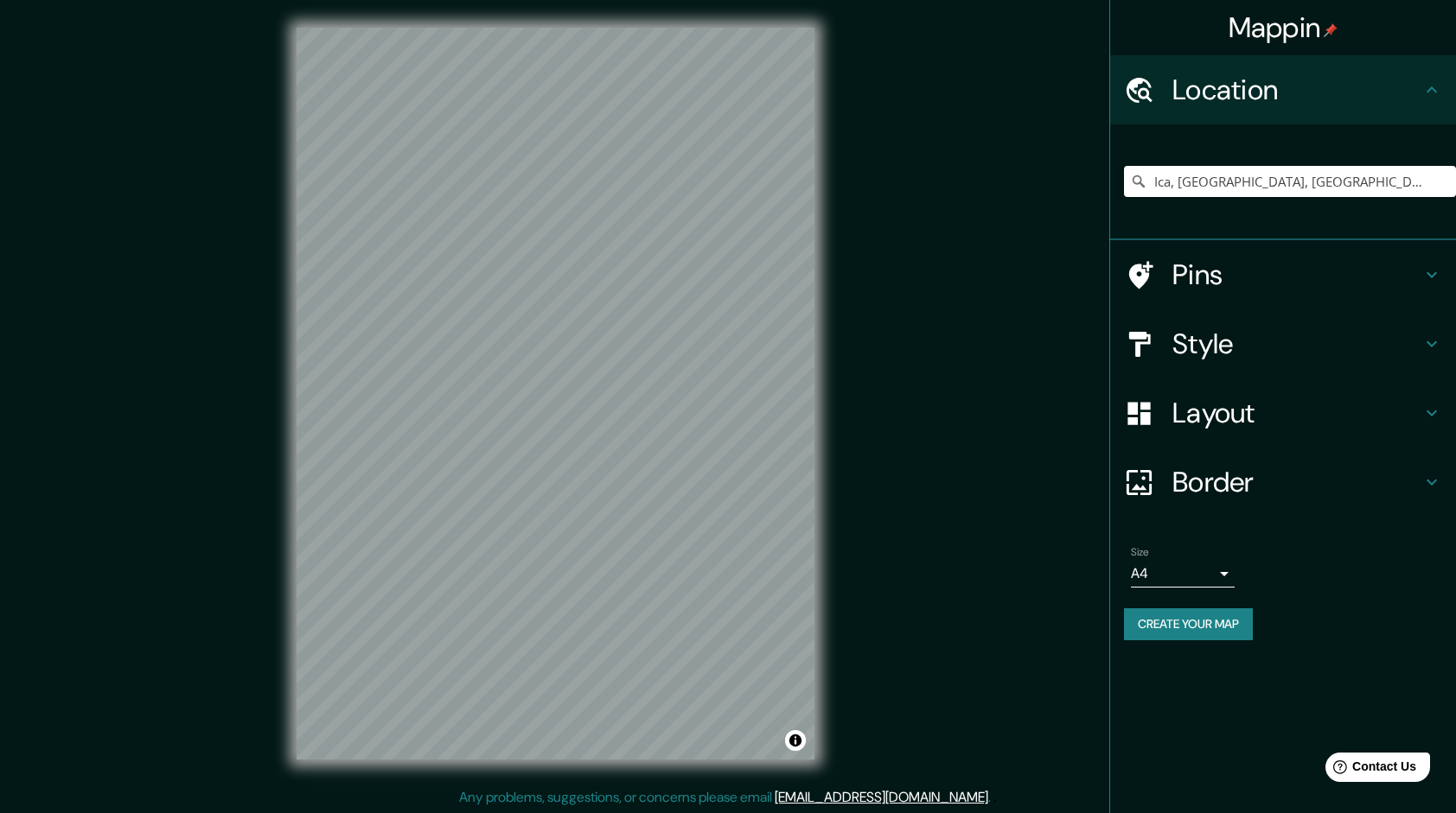
click at [1210, 347] on h4 "Style" at bounding box center [1296, 344] width 249 height 34
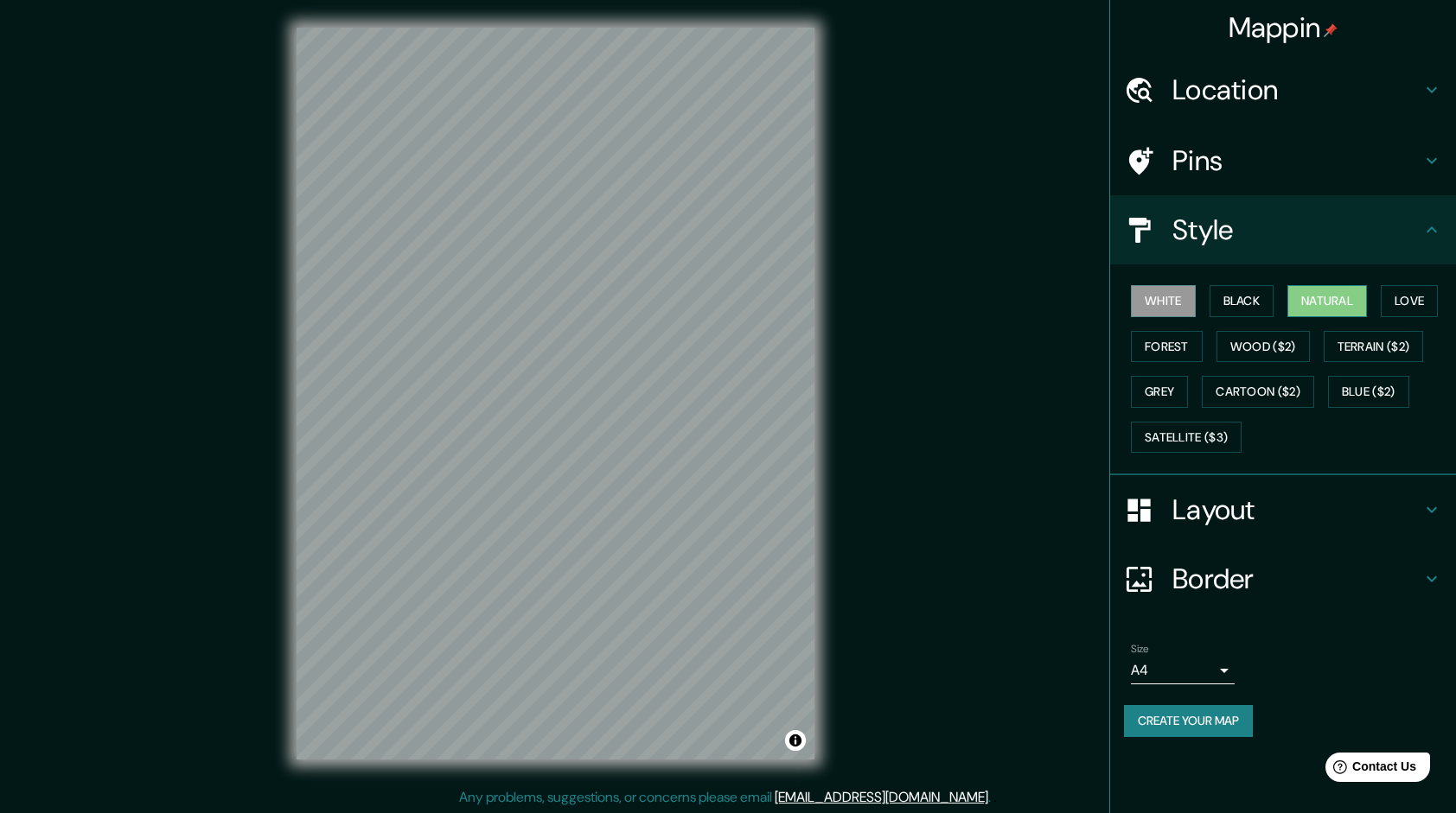
click at [1342, 299] on button "Natural" at bounding box center [1327, 301] width 79 height 32
click at [1362, 331] on button "Terrain ($2)" at bounding box center [1374, 347] width 100 height 32
click at [1311, 306] on button "Natural" at bounding box center [1327, 301] width 79 height 32
click at [1384, 345] on button "Terrain ($2)" at bounding box center [1374, 347] width 100 height 32
click at [1340, 292] on button "Natural" at bounding box center [1327, 301] width 79 height 32
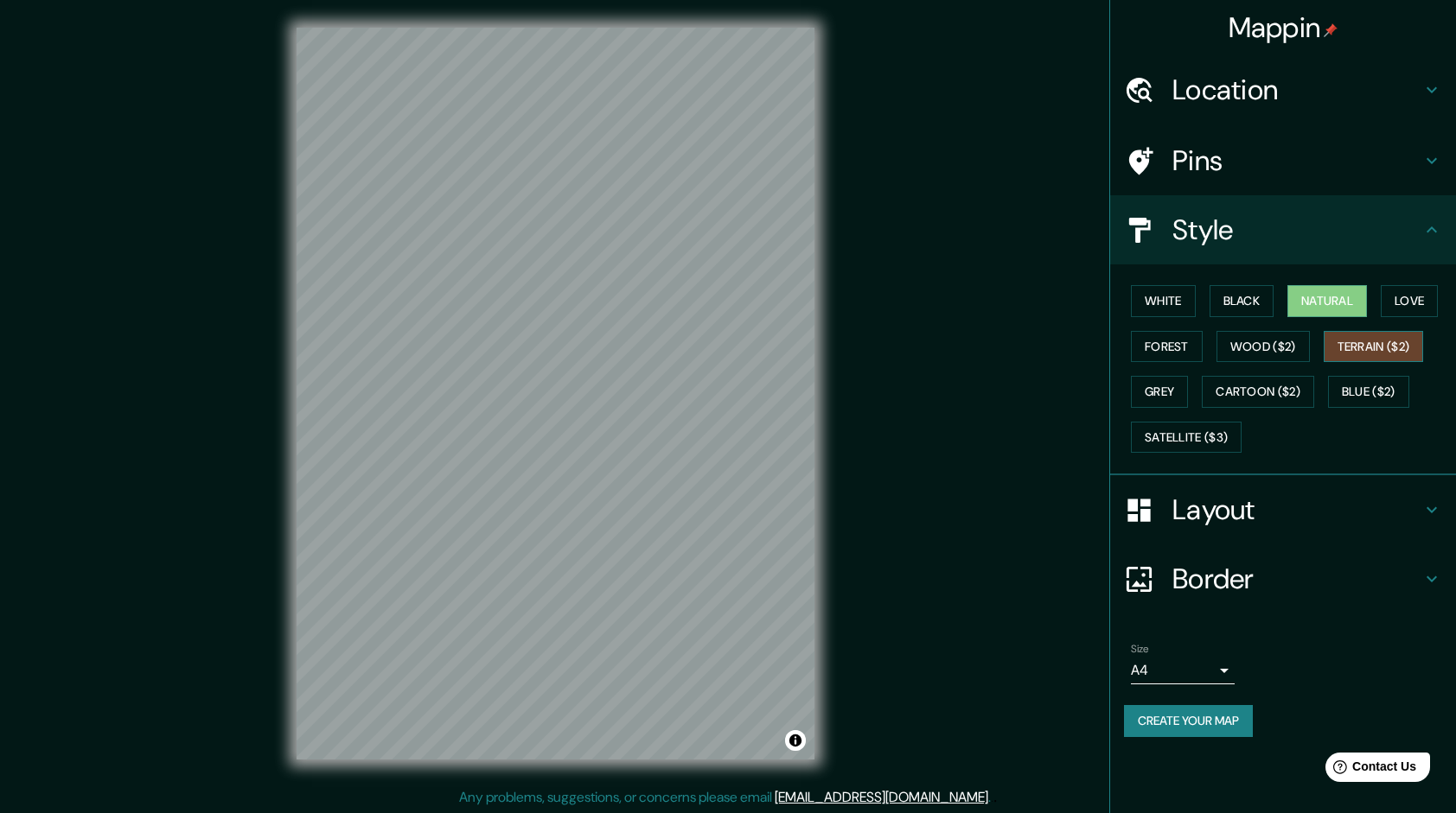
click at [1352, 343] on button "Terrain ($2)" at bounding box center [1374, 347] width 100 height 32
click at [1356, 295] on button "Natural" at bounding box center [1327, 301] width 79 height 32
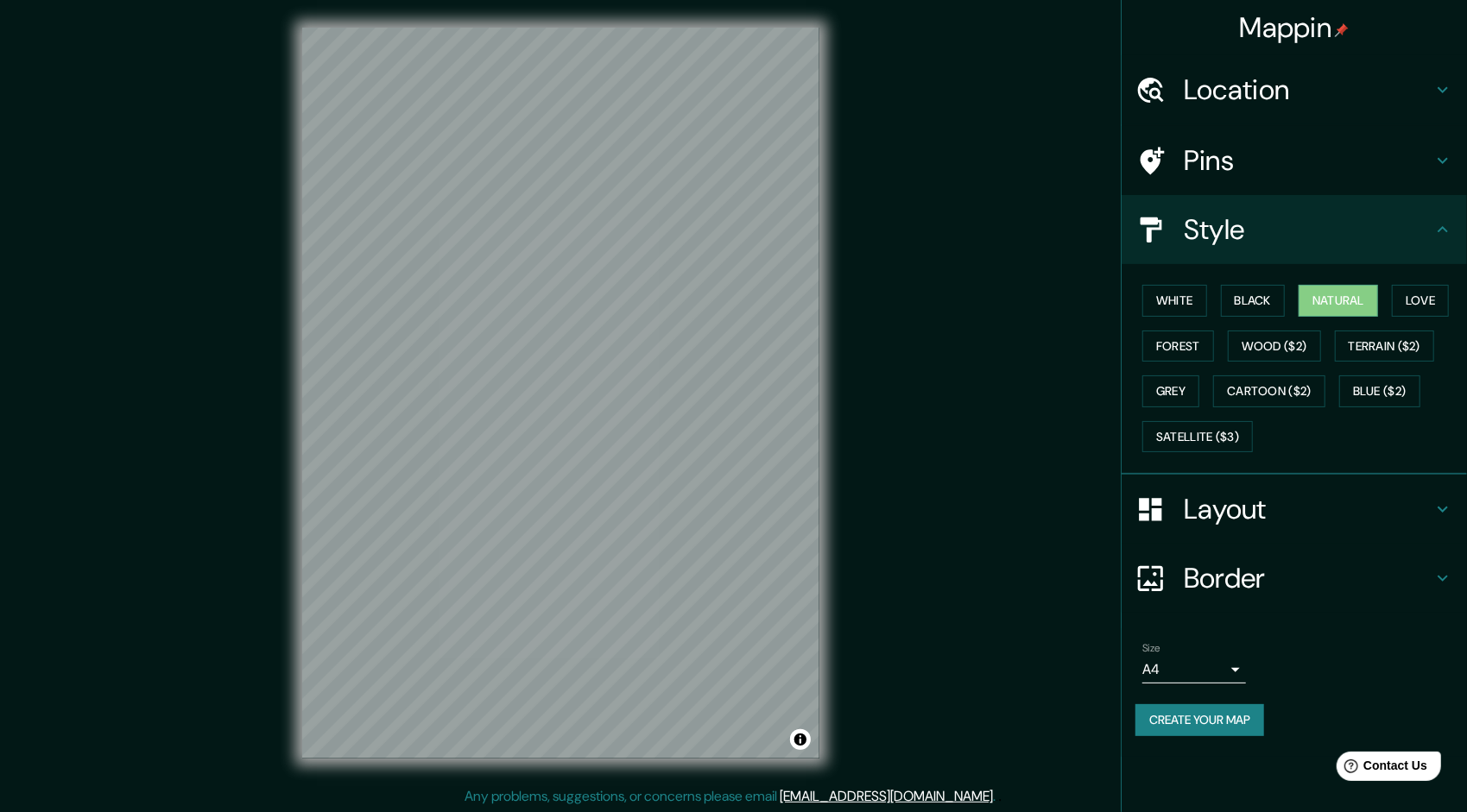
click at [1174, 677] on body "Mappin Location [GEOGRAPHIC_DATA], [GEOGRAPHIC_DATA], [GEOGRAPHIC_DATA] Pins St…" at bounding box center [733, 406] width 1467 height 812
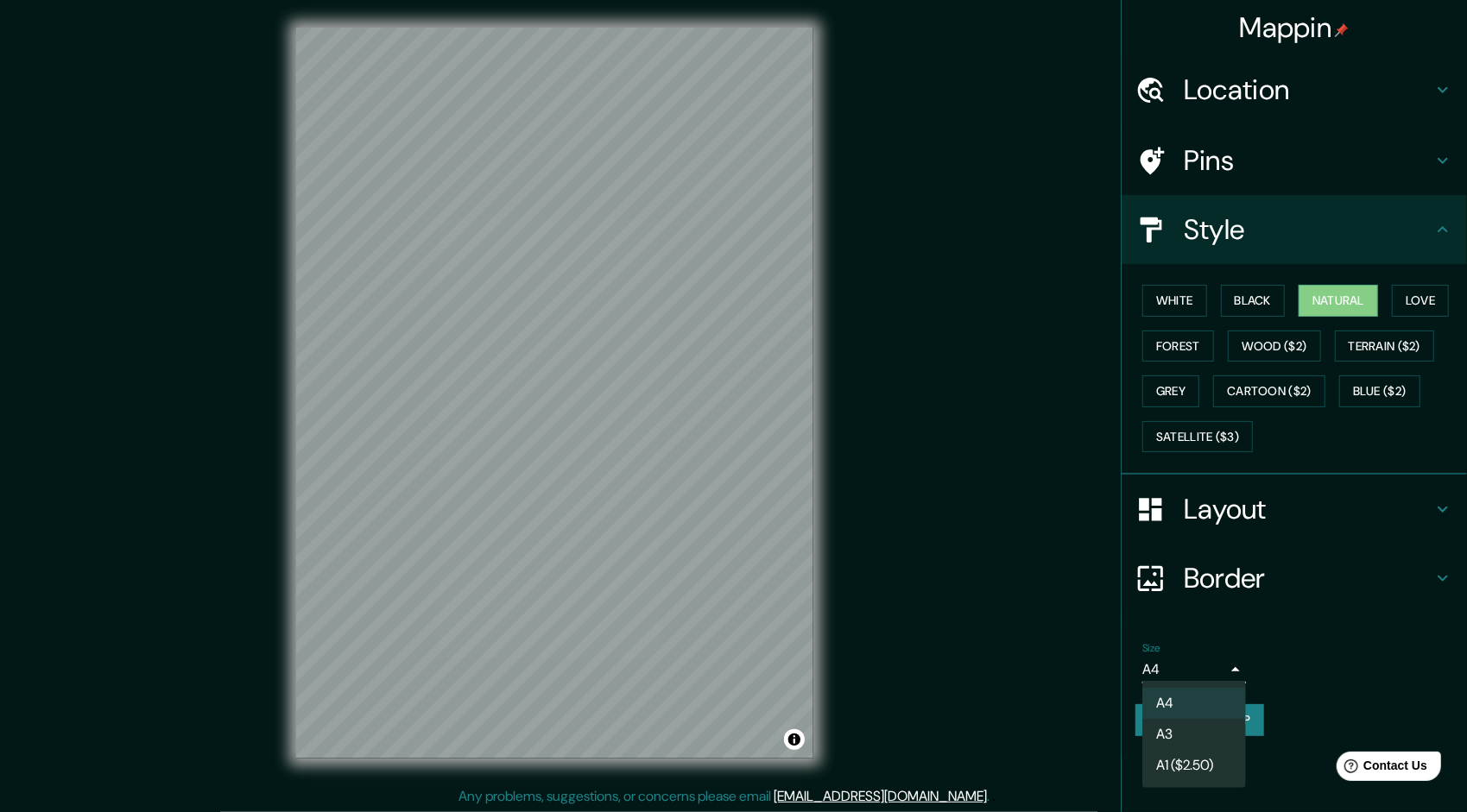
click at [1186, 728] on li "A3" at bounding box center [1194, 734] width 104 height 31
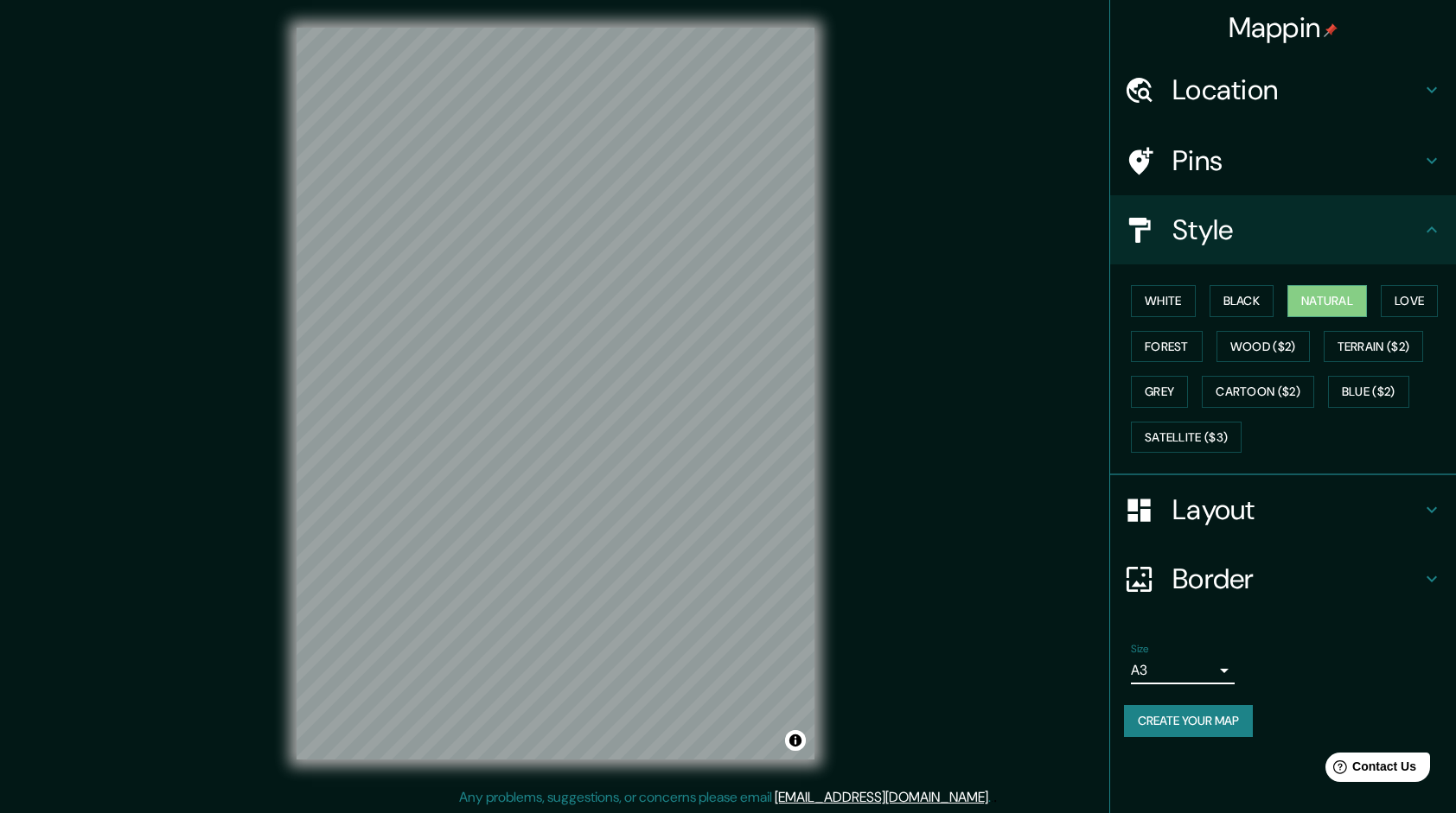
click at [1200, 718] on button "Create your map" at bounding box center [1188, 721] width 129 height 32
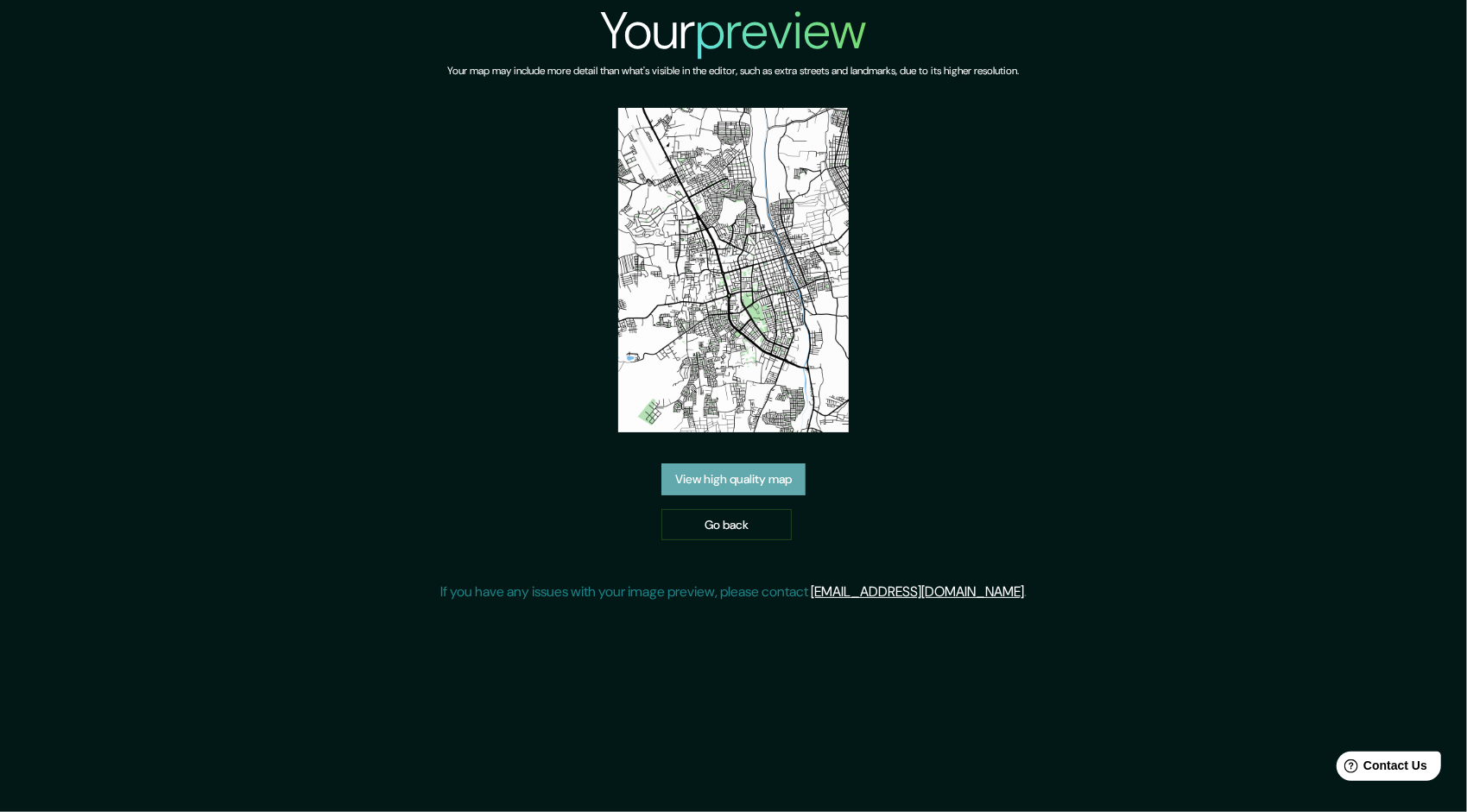
click at [726, 481] on link "View high quality map" at bounding box center [733, 479] width 144 height 32
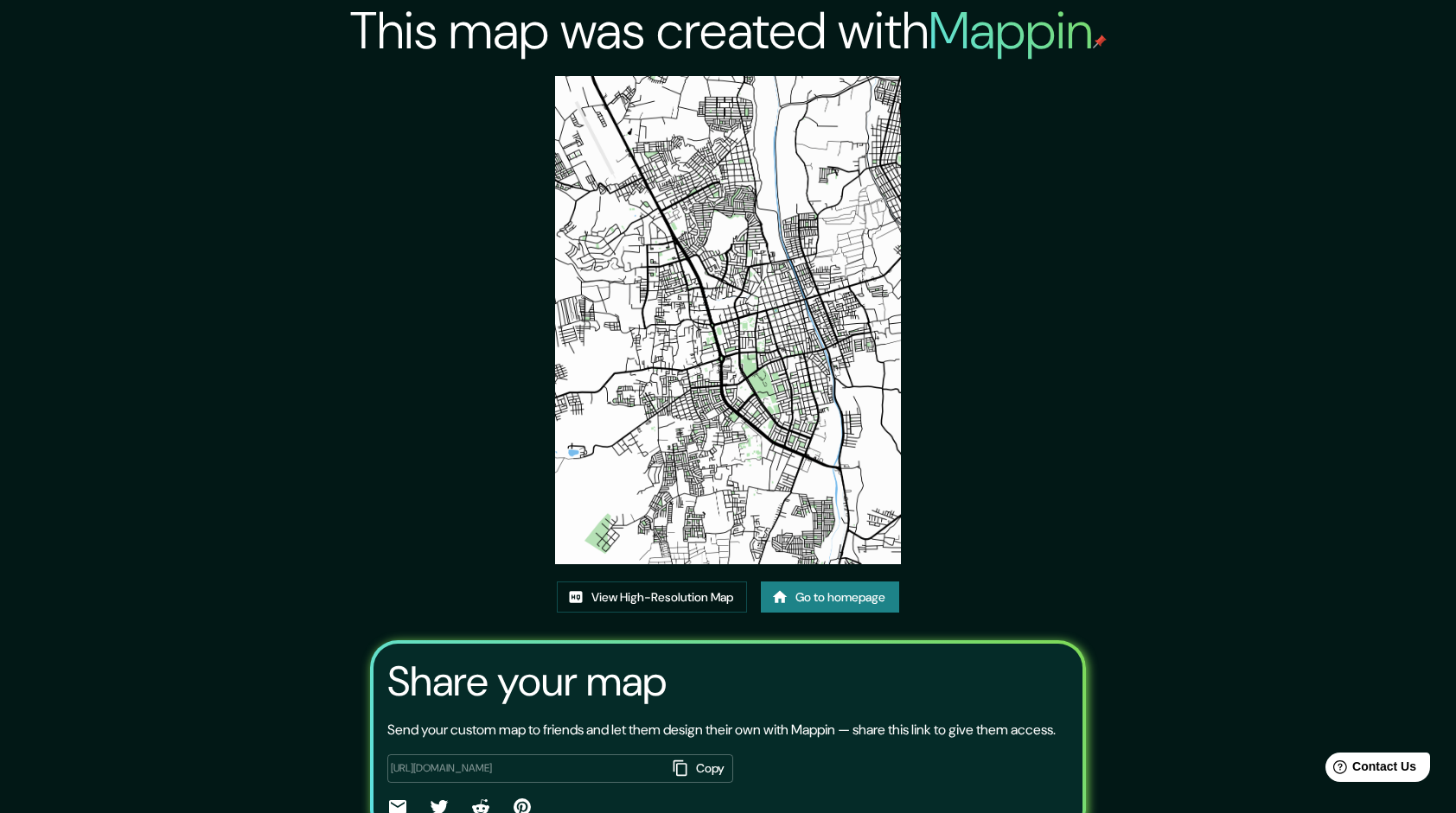
click at [712, 113] on img at bounding box center [727, 320] width 345 height 488
click at [667, 605] on link "View High-Resolution Map" at bounding box center [652, 597] width 190 height 32
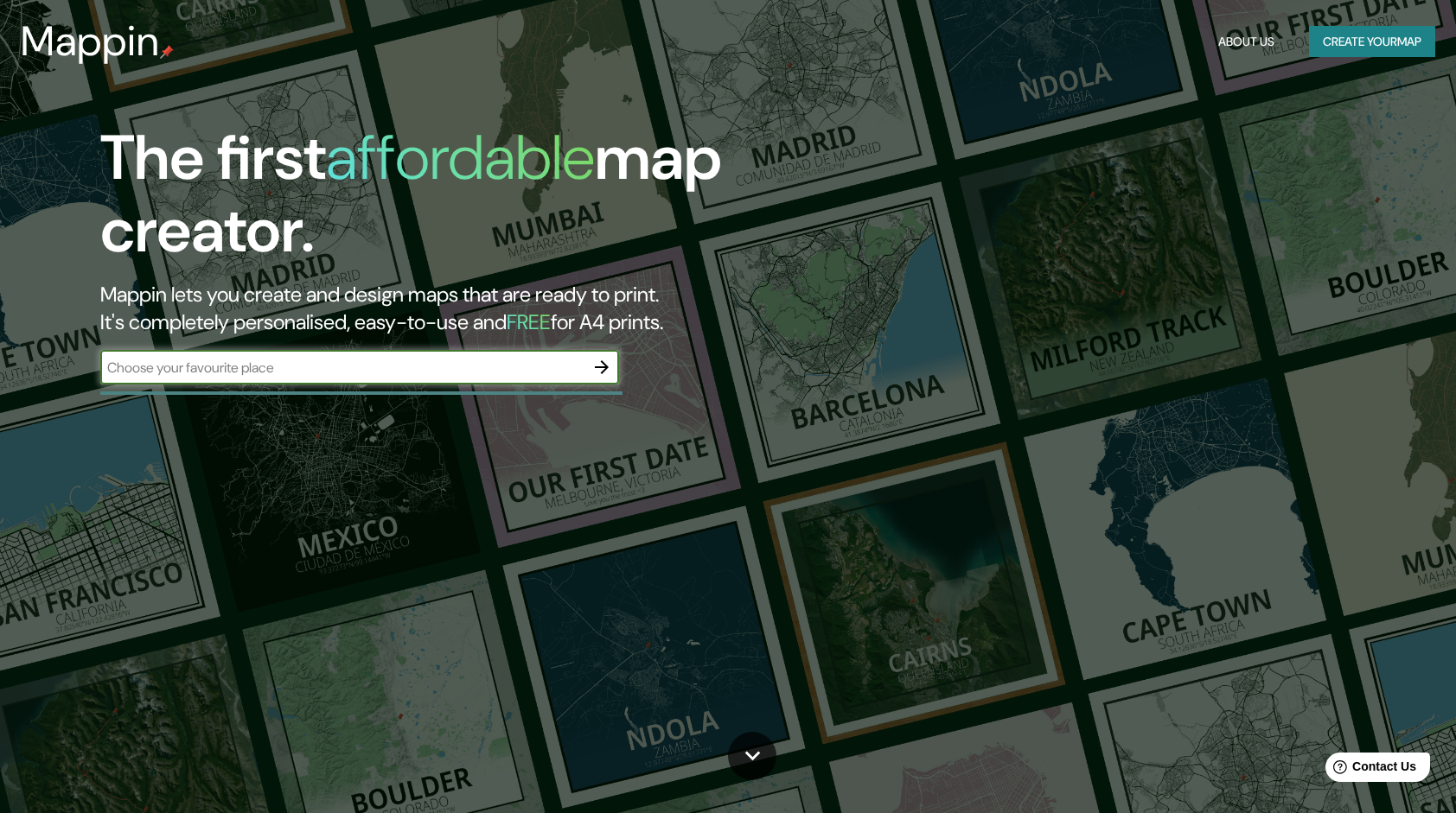
click at [595, 373] on icon "button" at bounding box center [602, 367] width 21 height 21
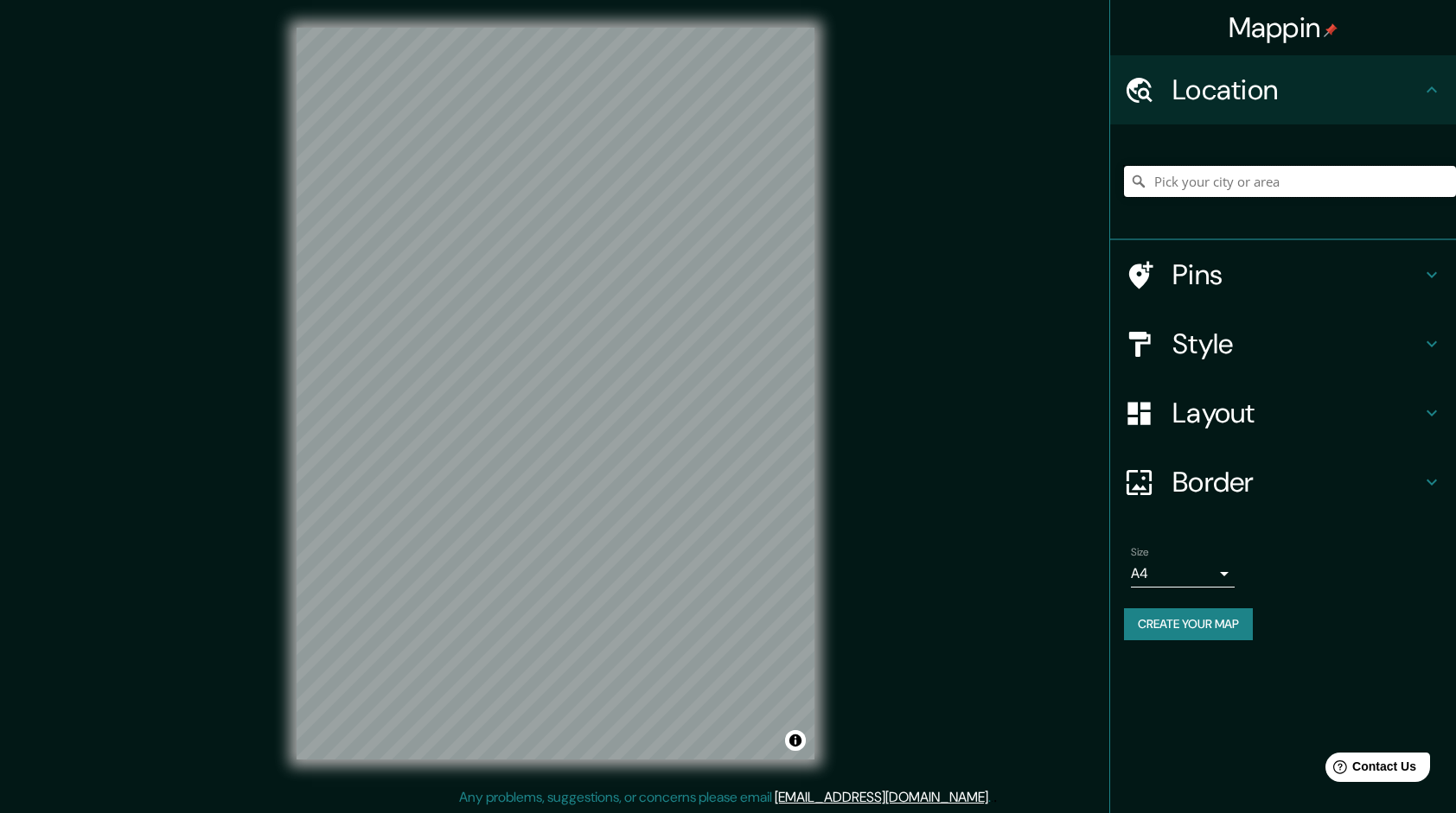
click at [1196, 191] on input "Pick your city or area" at bounding box center [1289, 181] width 332 height 31
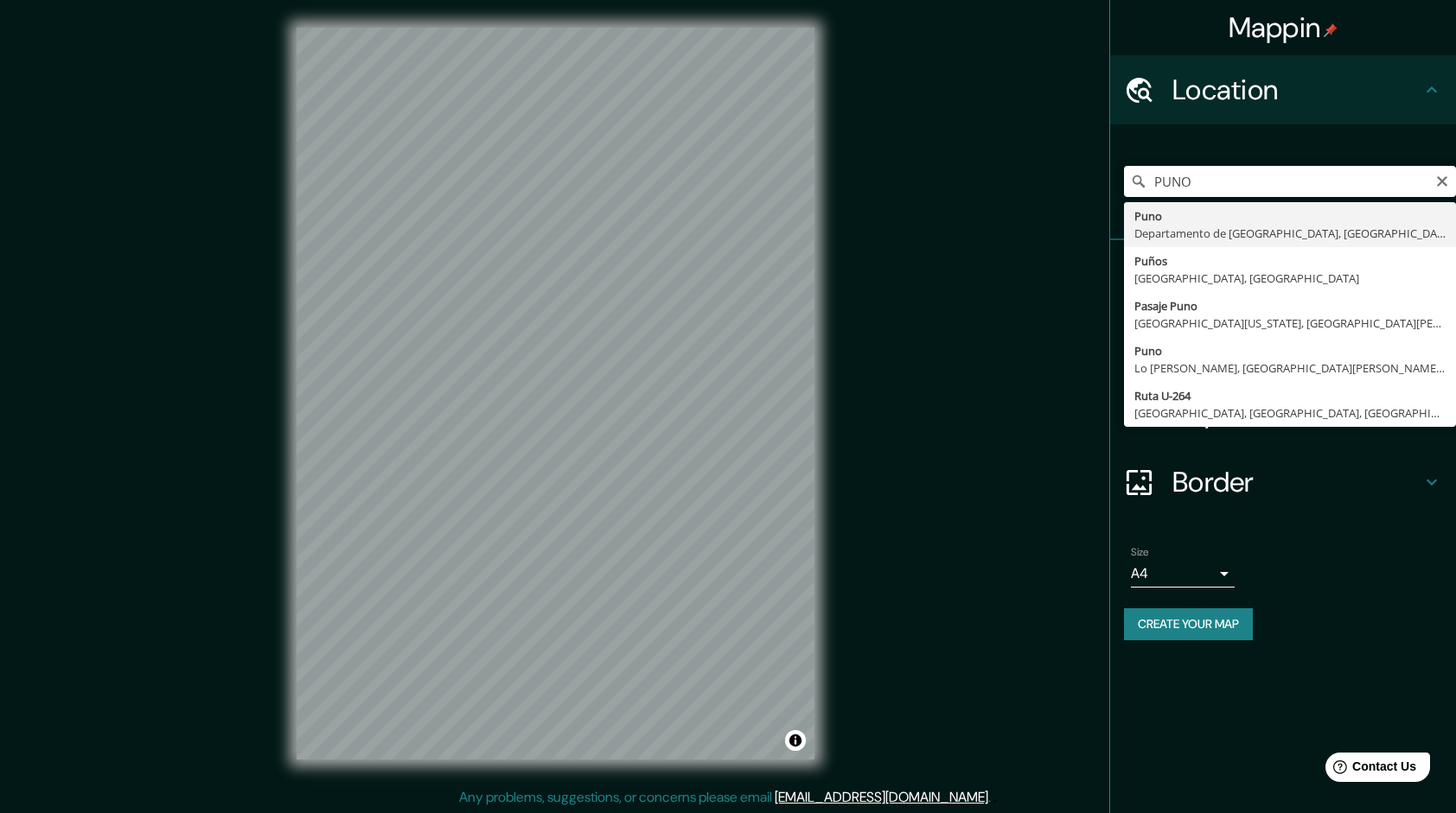
type input "Puno, [GEOGRAPHIC_DATA], [GEOGRAPHIC_DATA]"
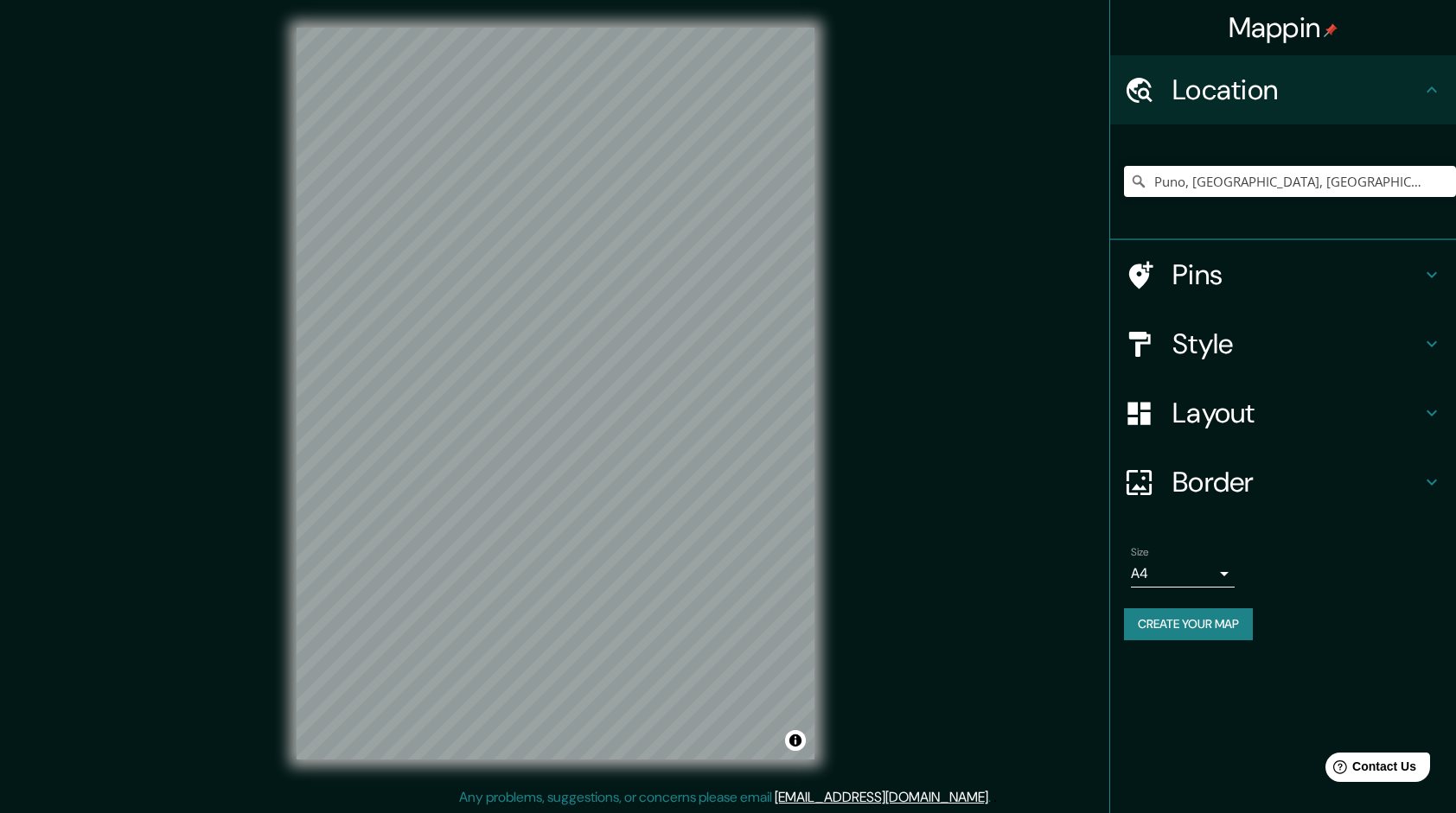
click at [1219, 327] on h4 "Style" at bounding box center [1296, 344] width 249 height 34
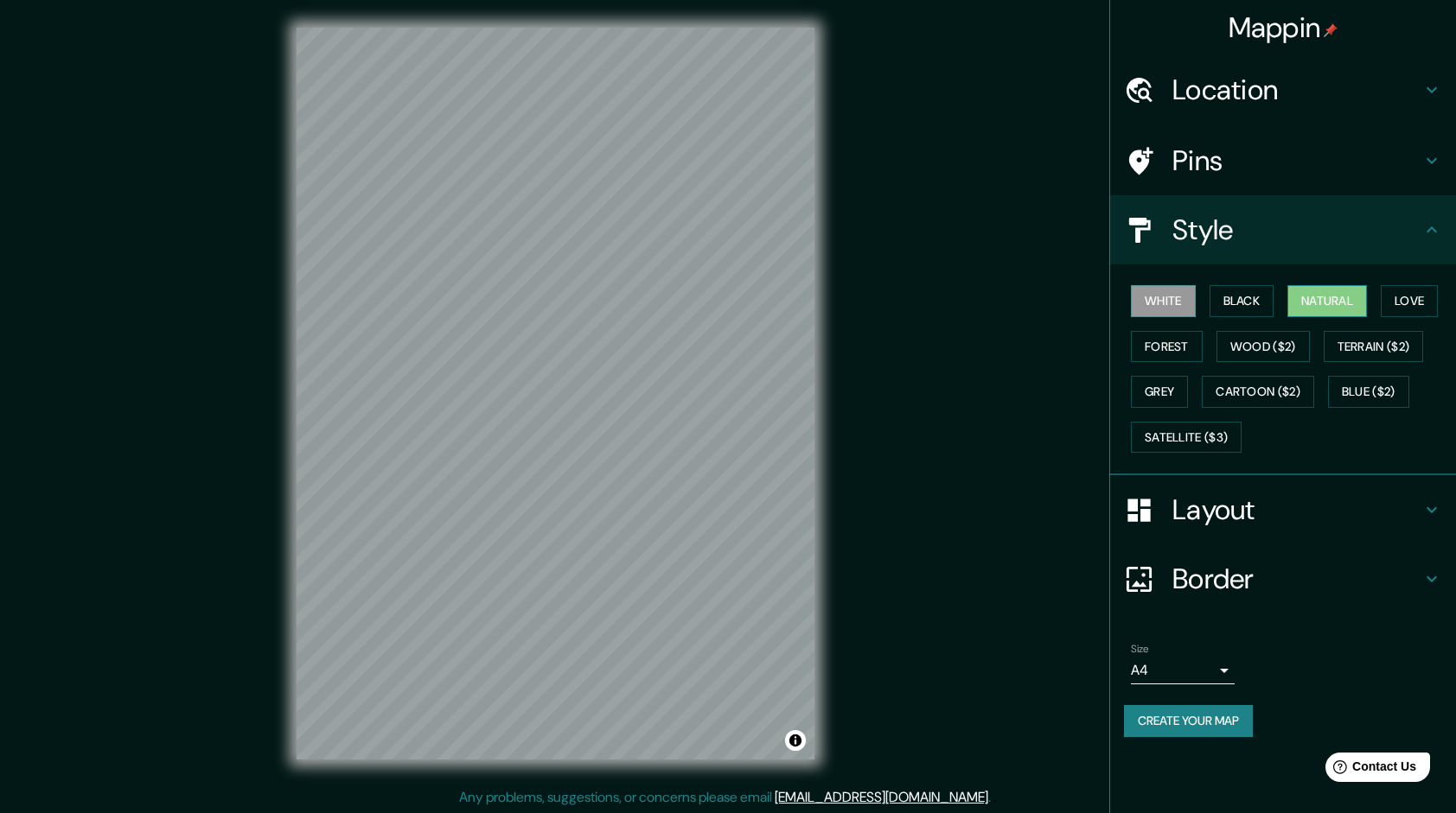
click at [1307, 304] on button "Natural" at bounding box center [1327, 301] width 79 height 32
click at [1188, 667] on body "Mappin Location [GEOGRAPHIC_DATA], [GEOGRAPHIC_DATA], [GEOGRAPHIC_DATA] Pins St…" at bounding box center [728, 406] width 1456 height 813
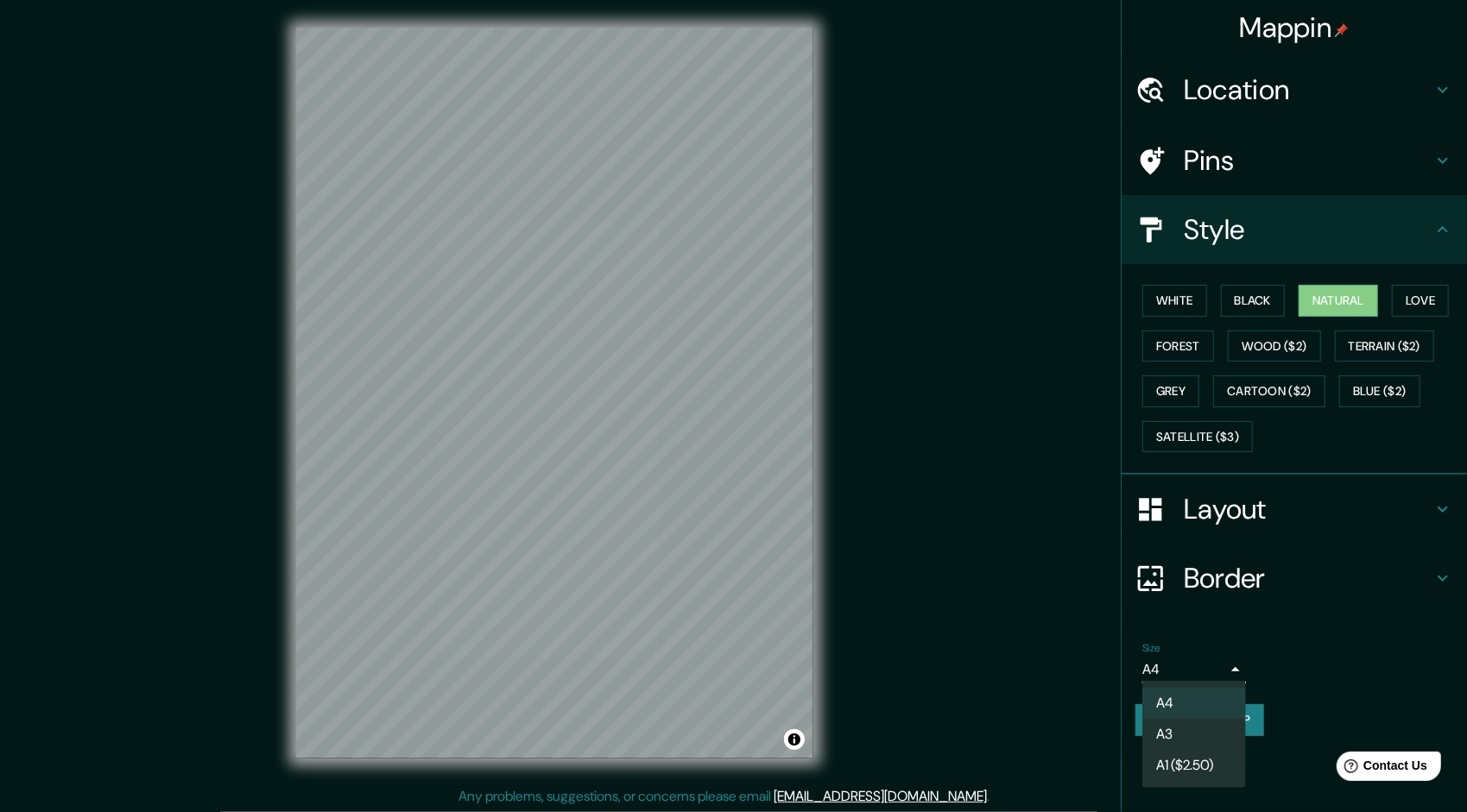
click at [1184, 729] on li "A3" at bounding box center [1194, 734] width 104 height 31
type input "a4"
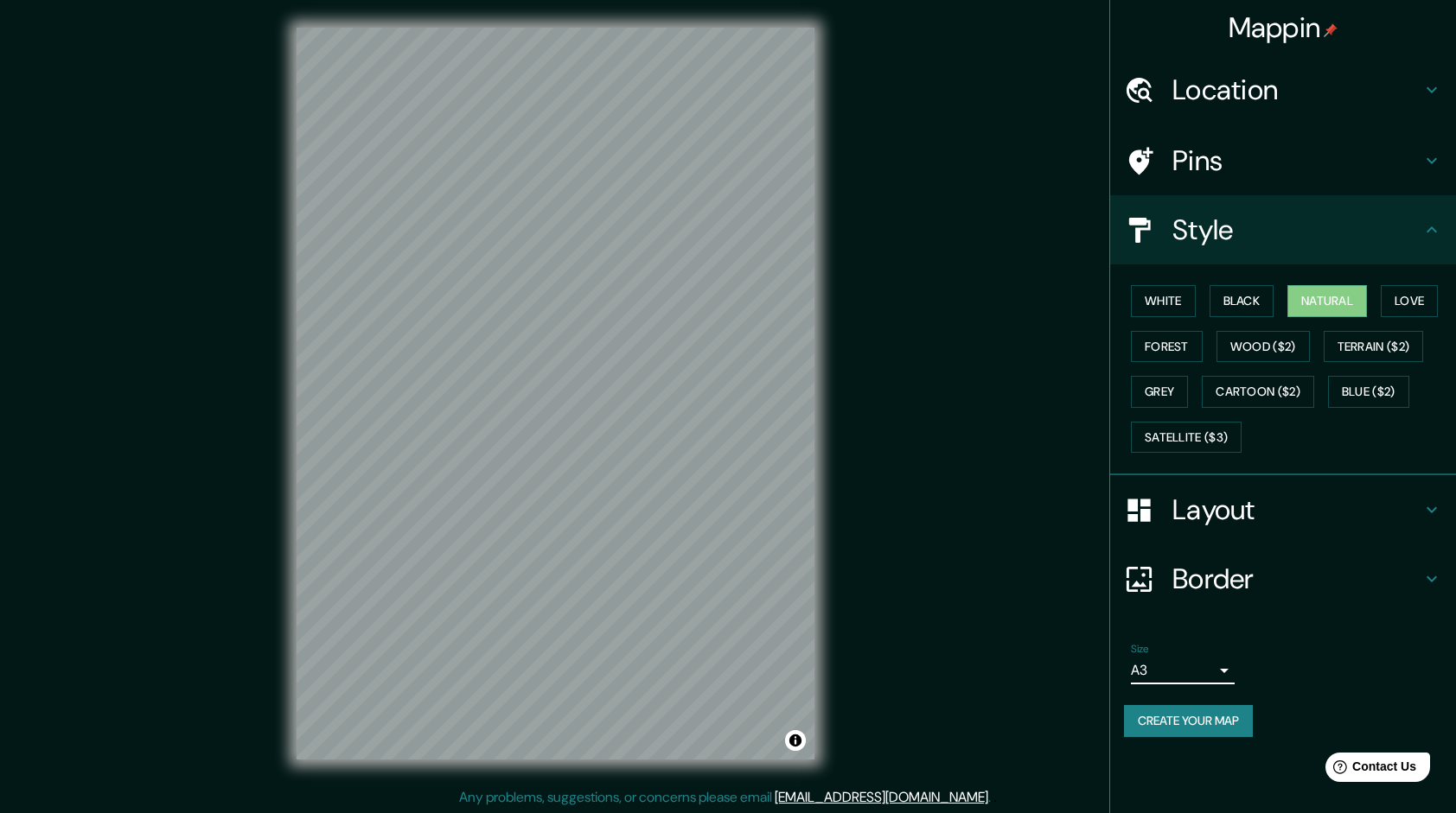
click at [1197, 713] on button "Create your map" at bounding box center [1188, 721] width 129 height 32
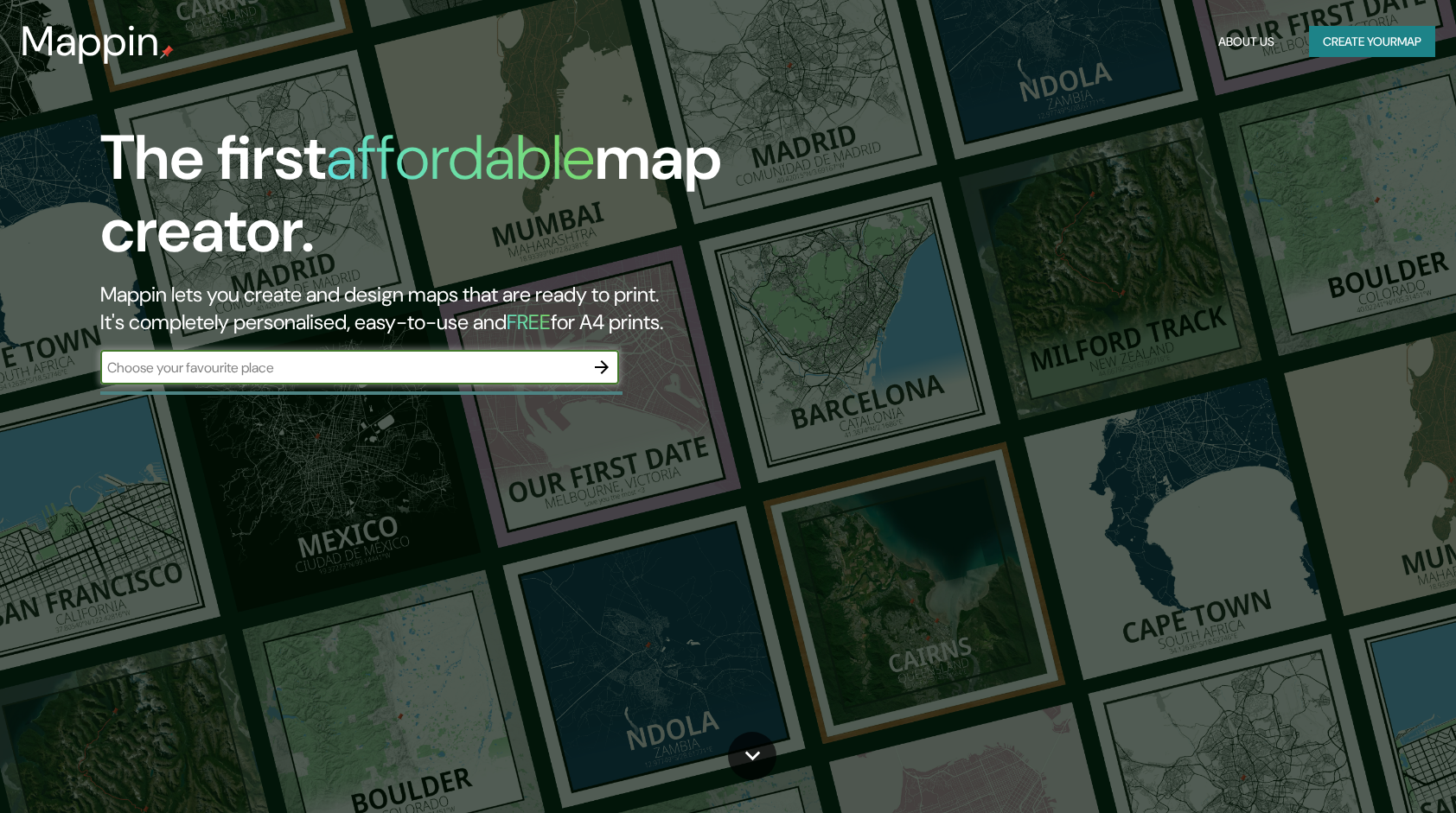
click at [608, 366] on icon "button" at bounding box center [602, 367] width 14 height 14
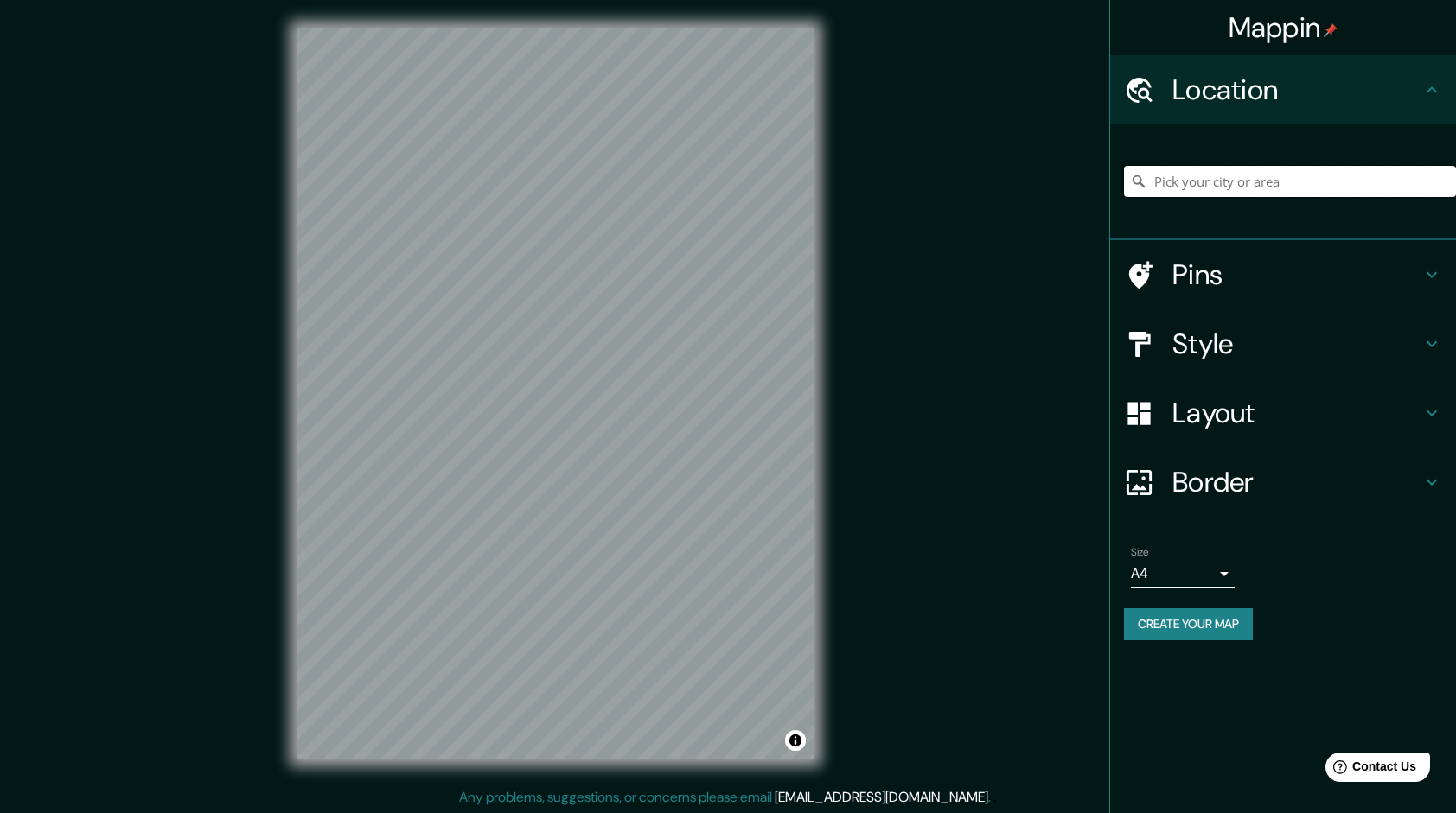
click at [1257, 187] on input "Pick your city or area" at bounding box center [1289, 181] width 332 height 31
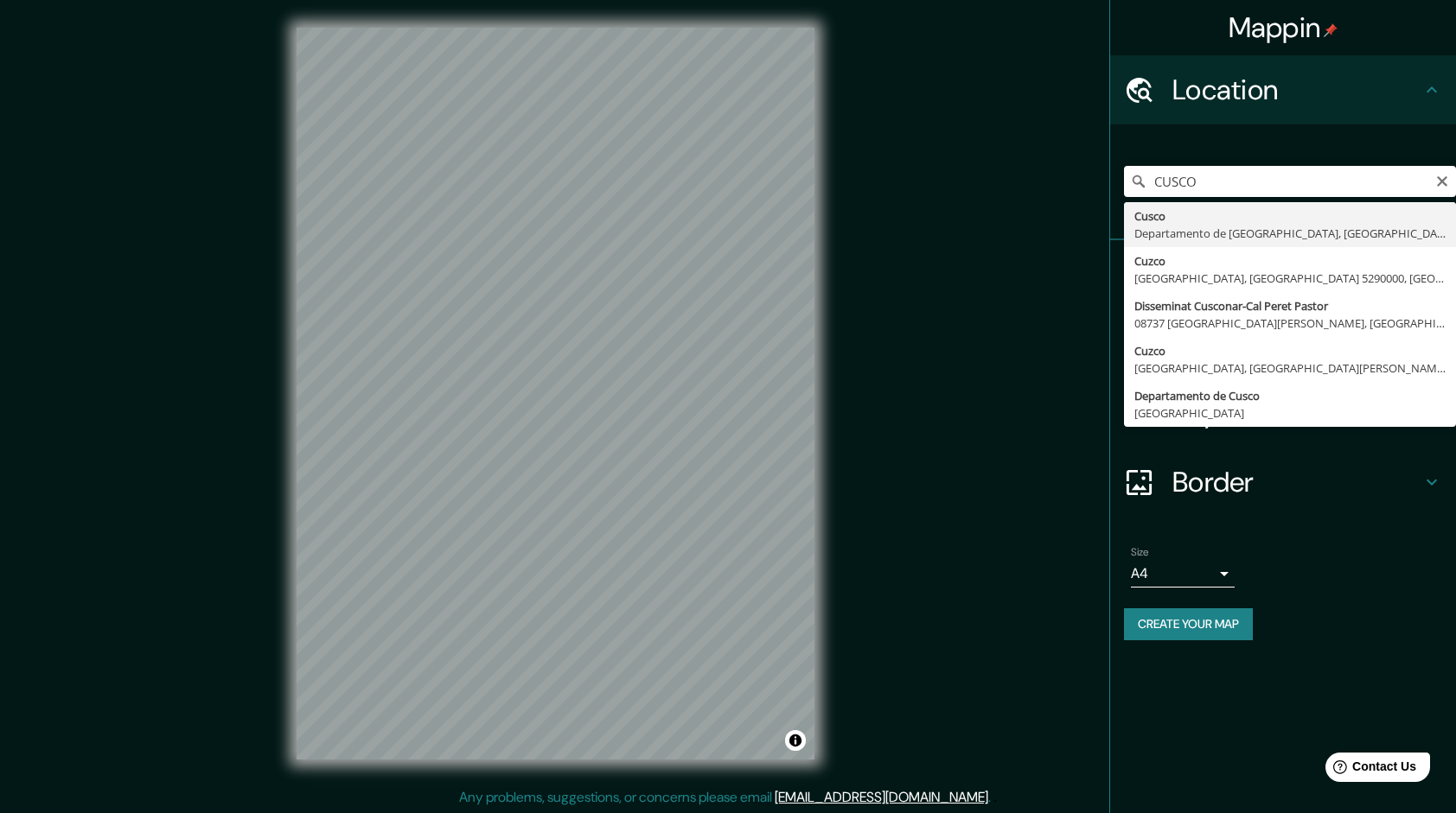
type input "Cusco, [GEOGRAPHIC_DATA], [GEOGRAPHIC_DATA]"
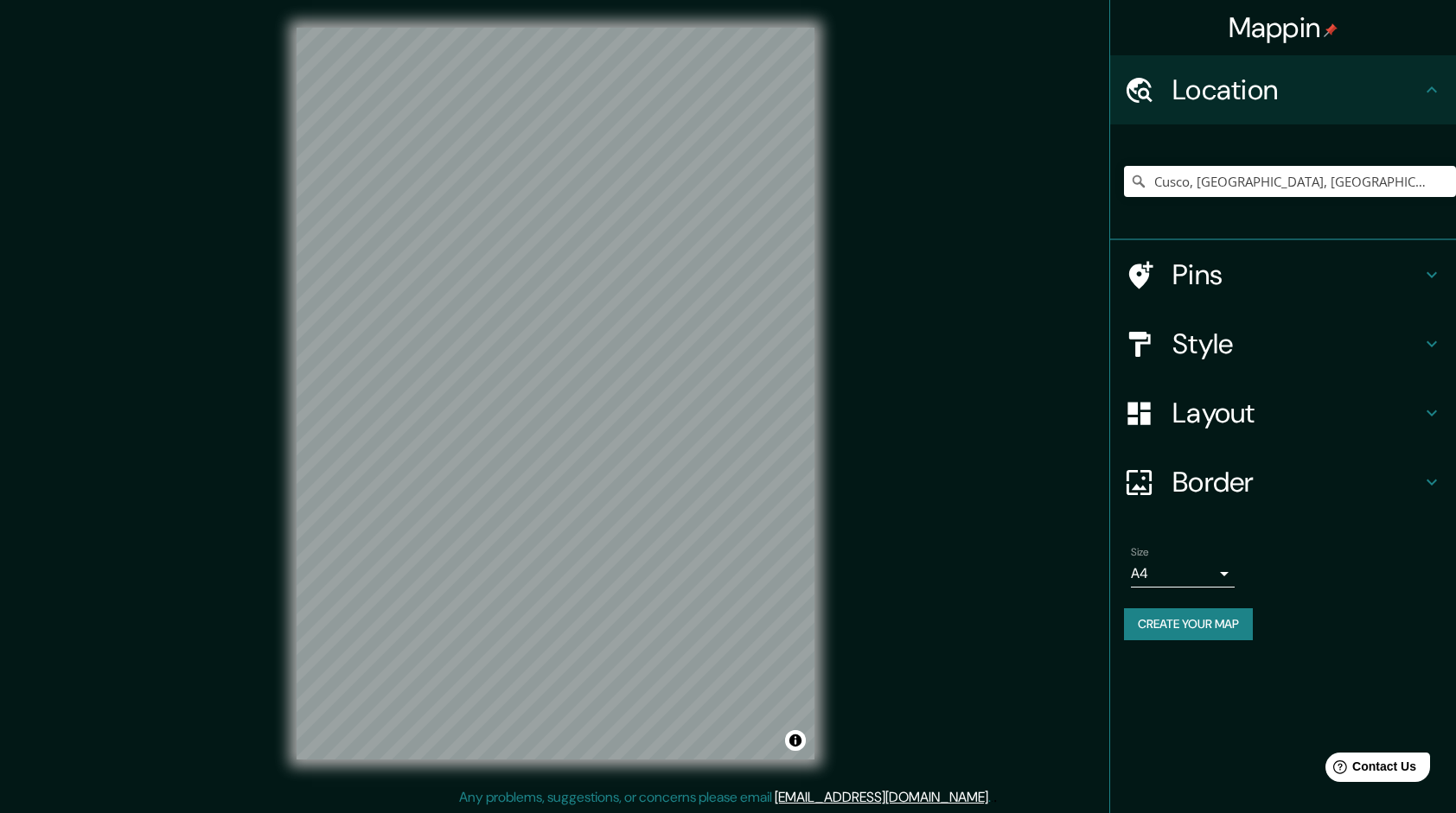
click at [1215, 340] on h4 "Style" at bounding box center [1296, 344] width 249 height 34
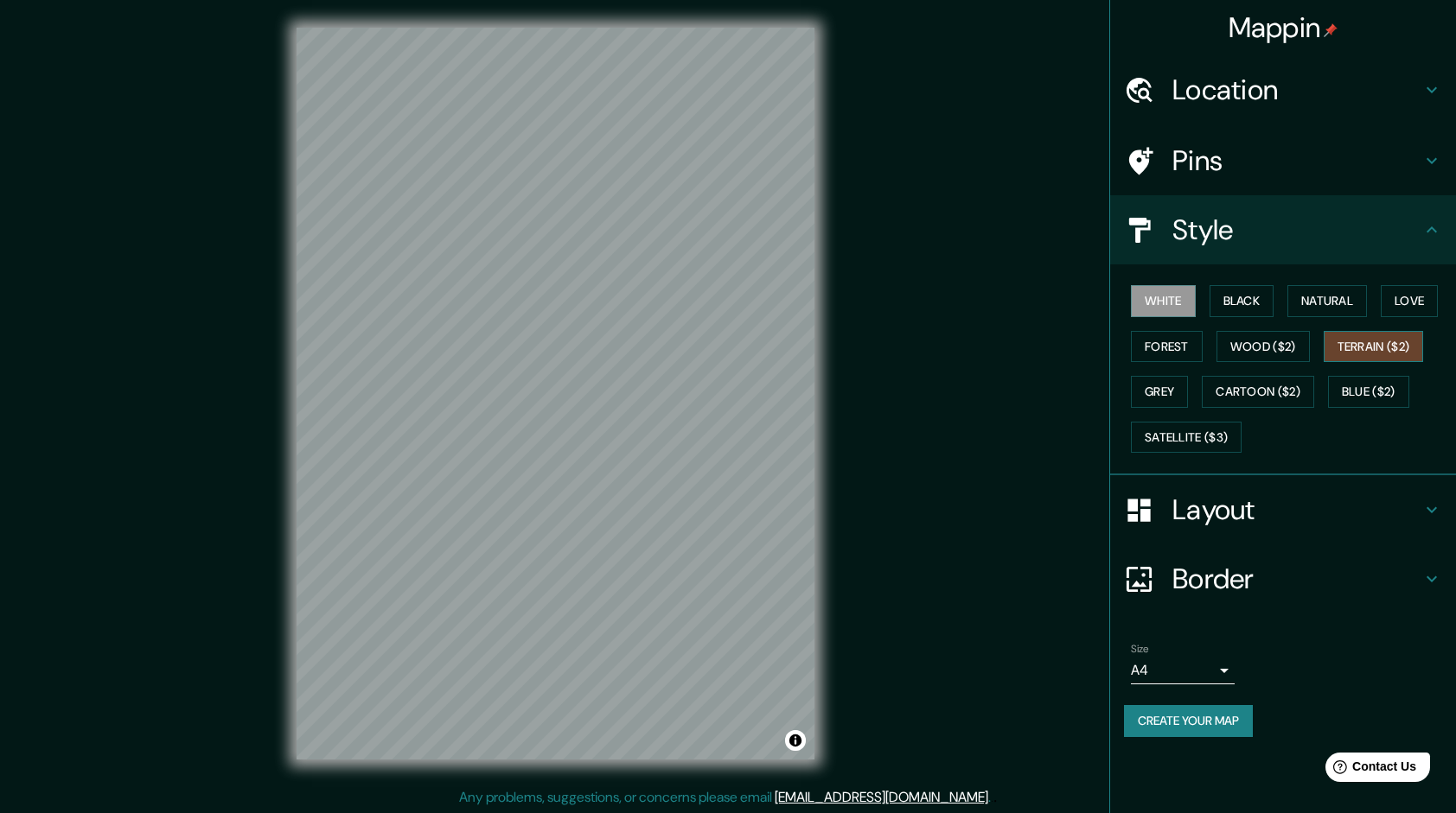
click at [1361, 340] on button "Terrain ($2)" at bounding box center [1374, 347] width 100 height 32
click at [1304, 306] on button "Natural" at bounding box center [1327, 301] width 79 height 32
click at [1346, 349] on button "Terrain ($2)" at bounding box center [1374, 347] width 100 height 32
click at [1321, 311] on button "Natural" at bounding box center [1327, 301] width 79 height 32
click at [1385, 343] on button "Terrain ($2)" at bounding box center [1374, 347] width 100 height 32
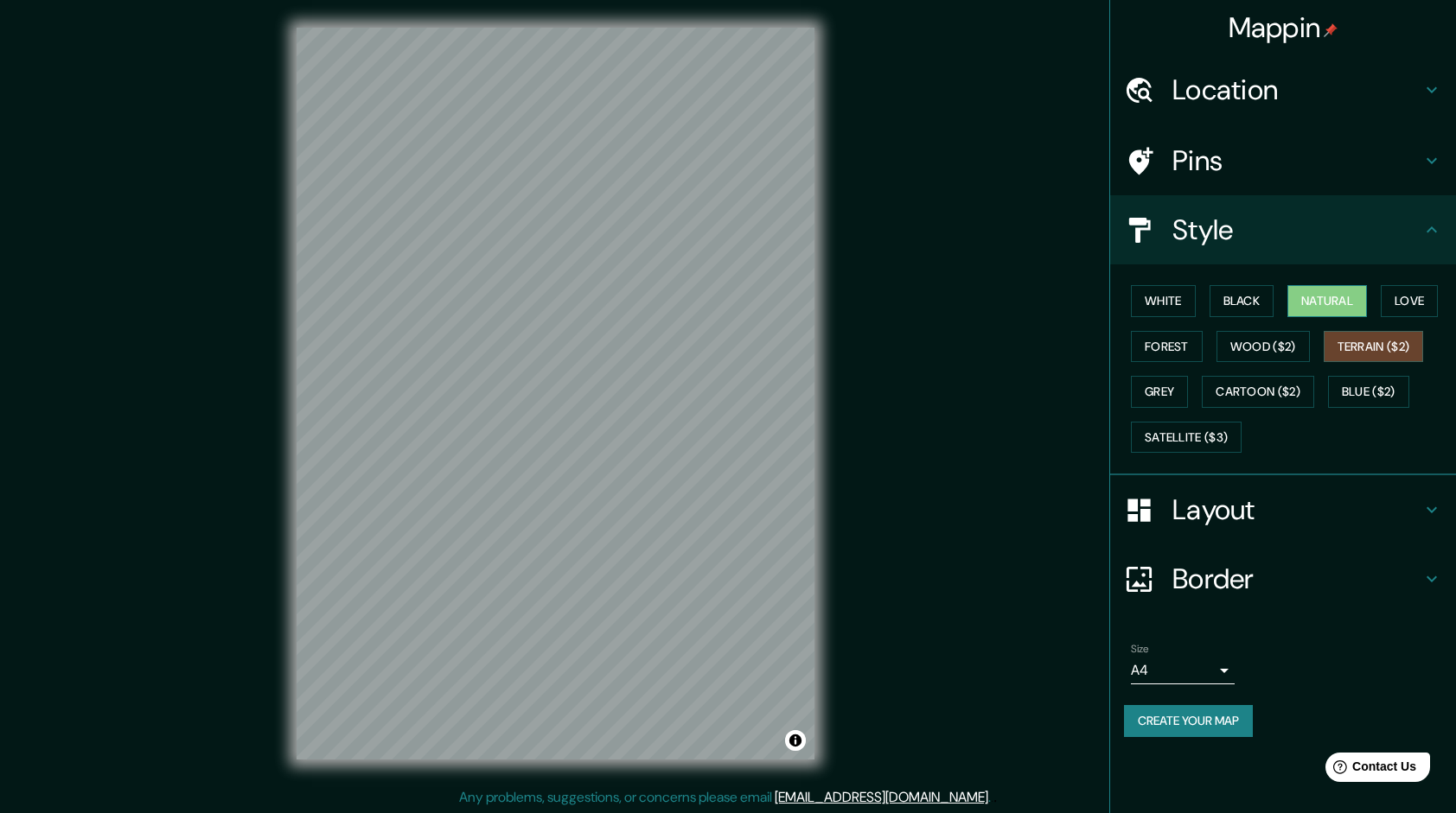
click at [1352, 306] on button "Natural" at bounding box center [1327, 301] width 79 height 32
click at [1357, 328] on div "White Black Natural Love Forest Wood ($2) Terrain ($2) Grey Cartoon ($2) Blue (…" at bounding box center [1289, 369] width 332 height 181
click at [1356, 334] on button "Terrain ($2)" at bounding box center [1374, 347] width 100 height 32
click at [1333, 306] on button "Natural" at bounding box center [1327, 301] width 79 height 32
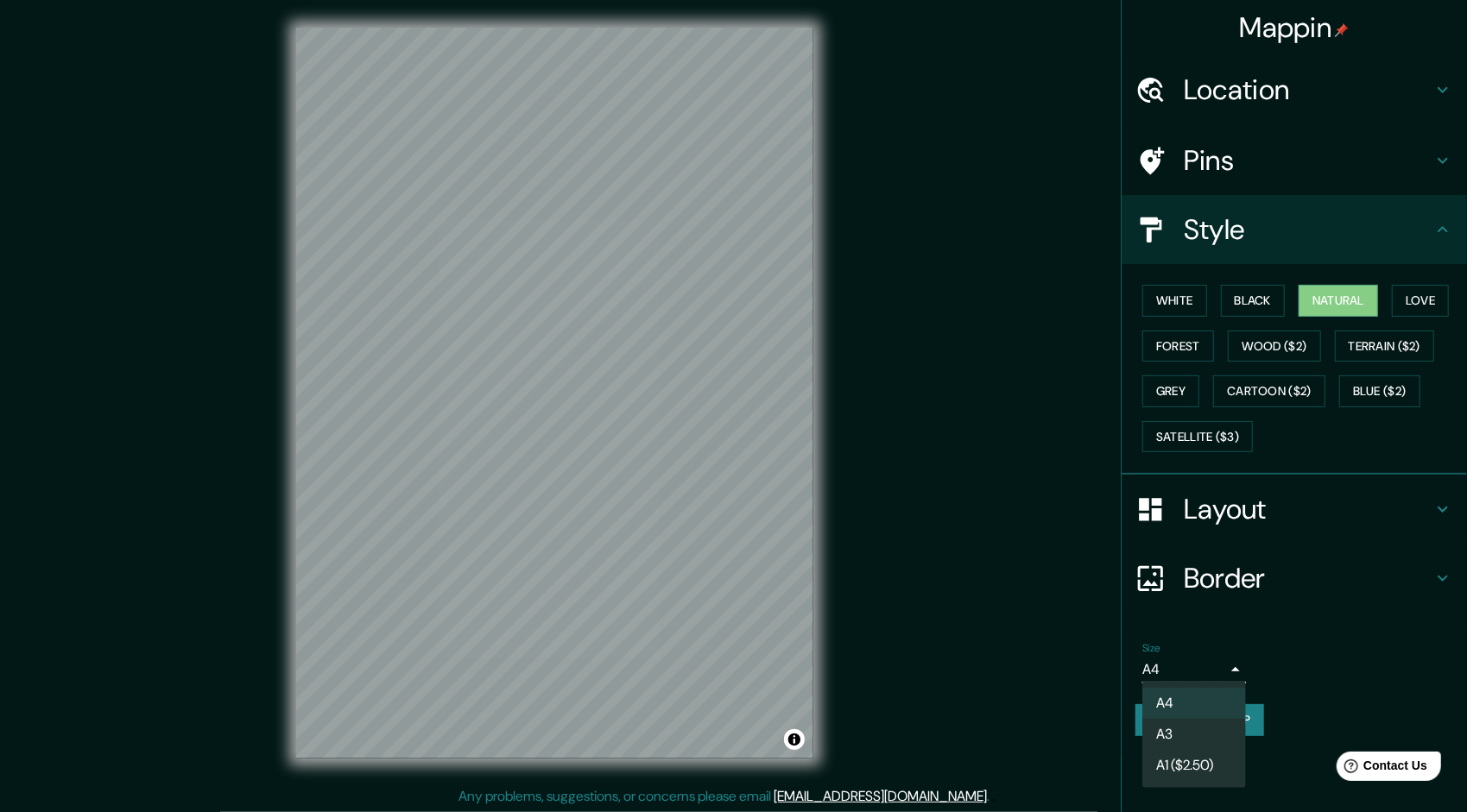
click at [1208, 675] on body "Mappin Location [GEOGRAPHIC_DATA], [GEOGRAPHIC_DATA], [GEOGRAPHIC_DATA] Pins St…" at bounding box center [733, 406] width 1467 height 812
click at [1201, 735] on li "A3" at bounding box center [1194, 734] width 104 height 31
type input "a4"
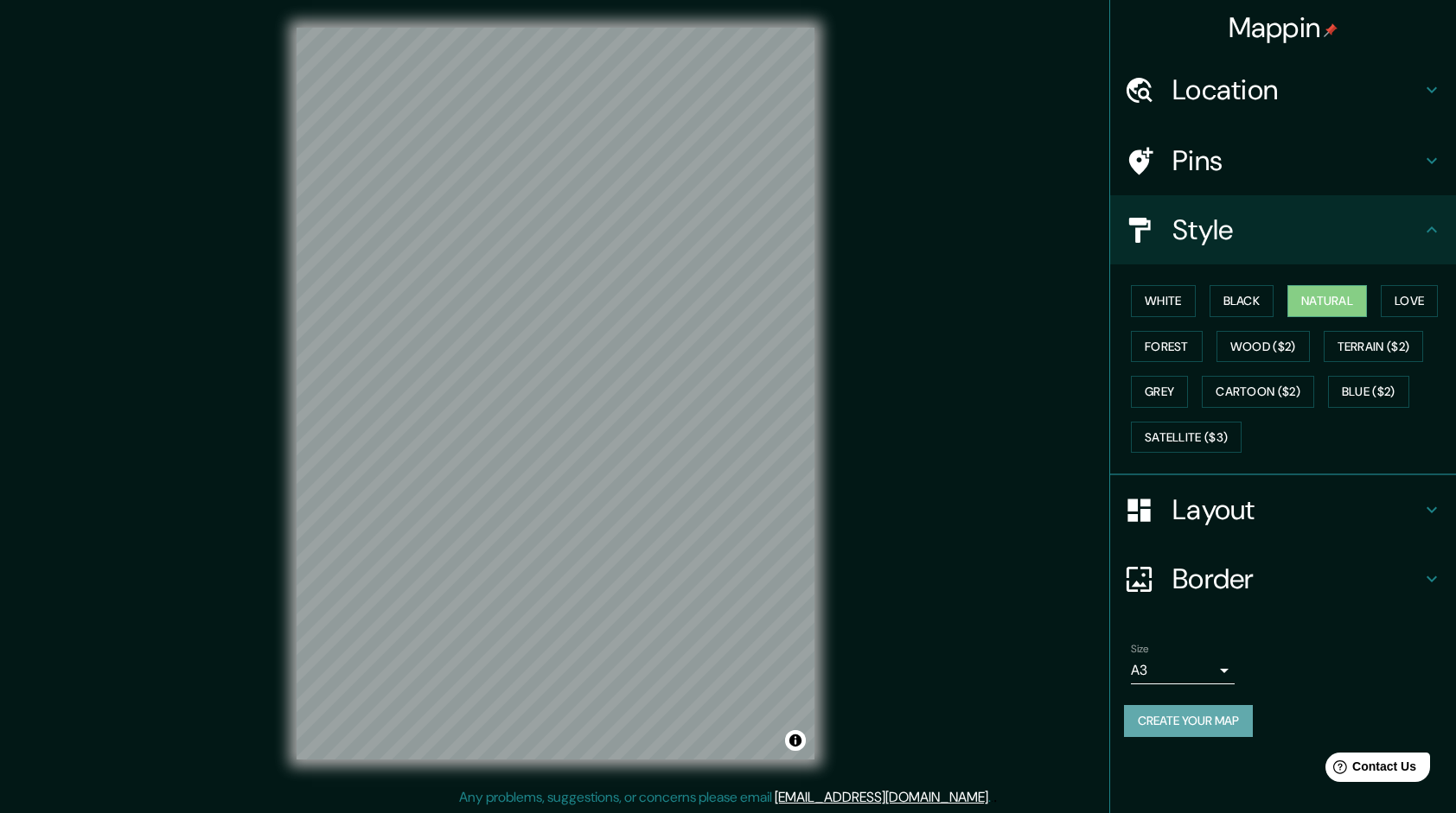
click at [1195, 722] on button "Create your map" at bounding box center [1188, 721] width 129 height 32
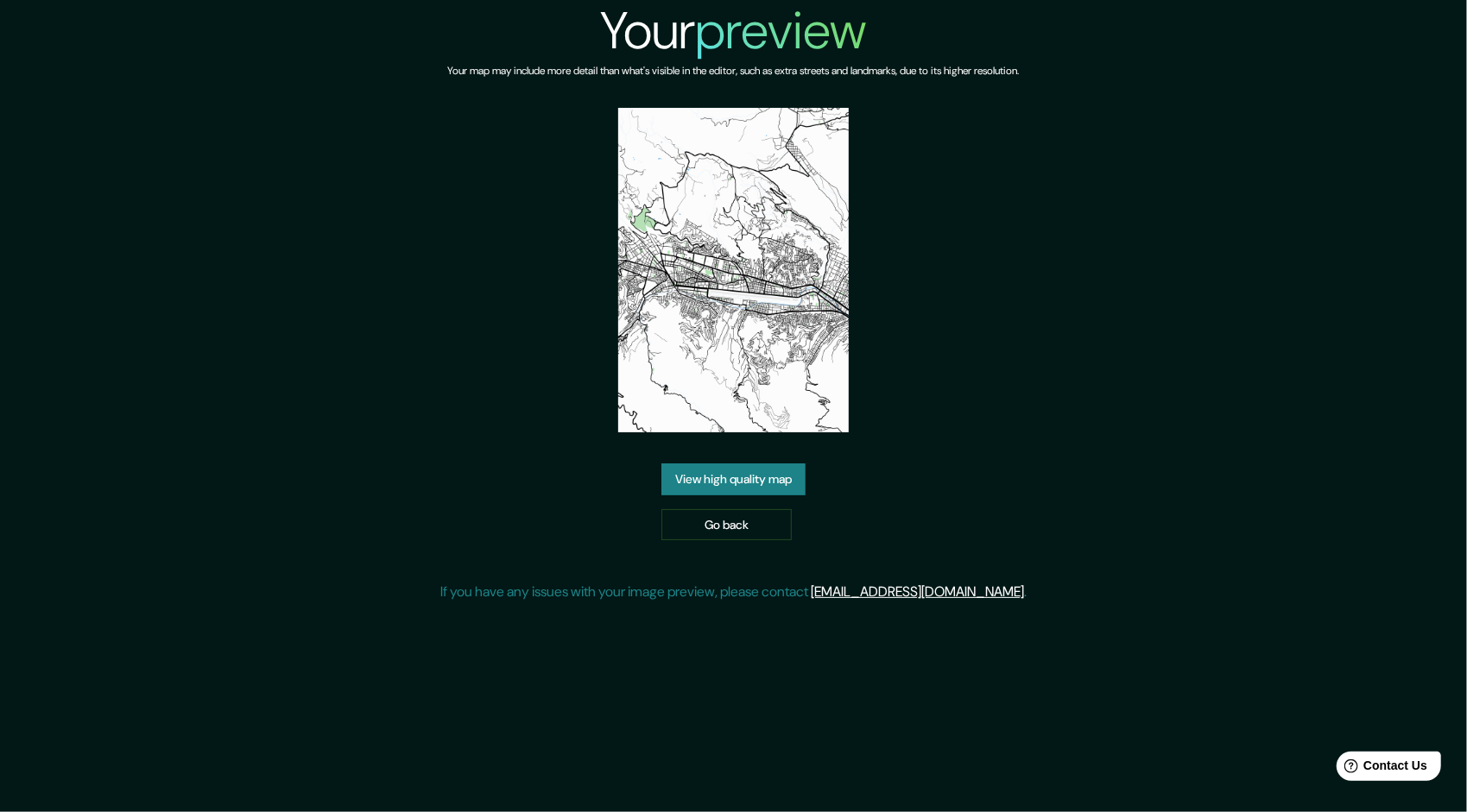
click at [719, 483] on link "View high quality map" at bounding box center [733, 479] width 144 height 32
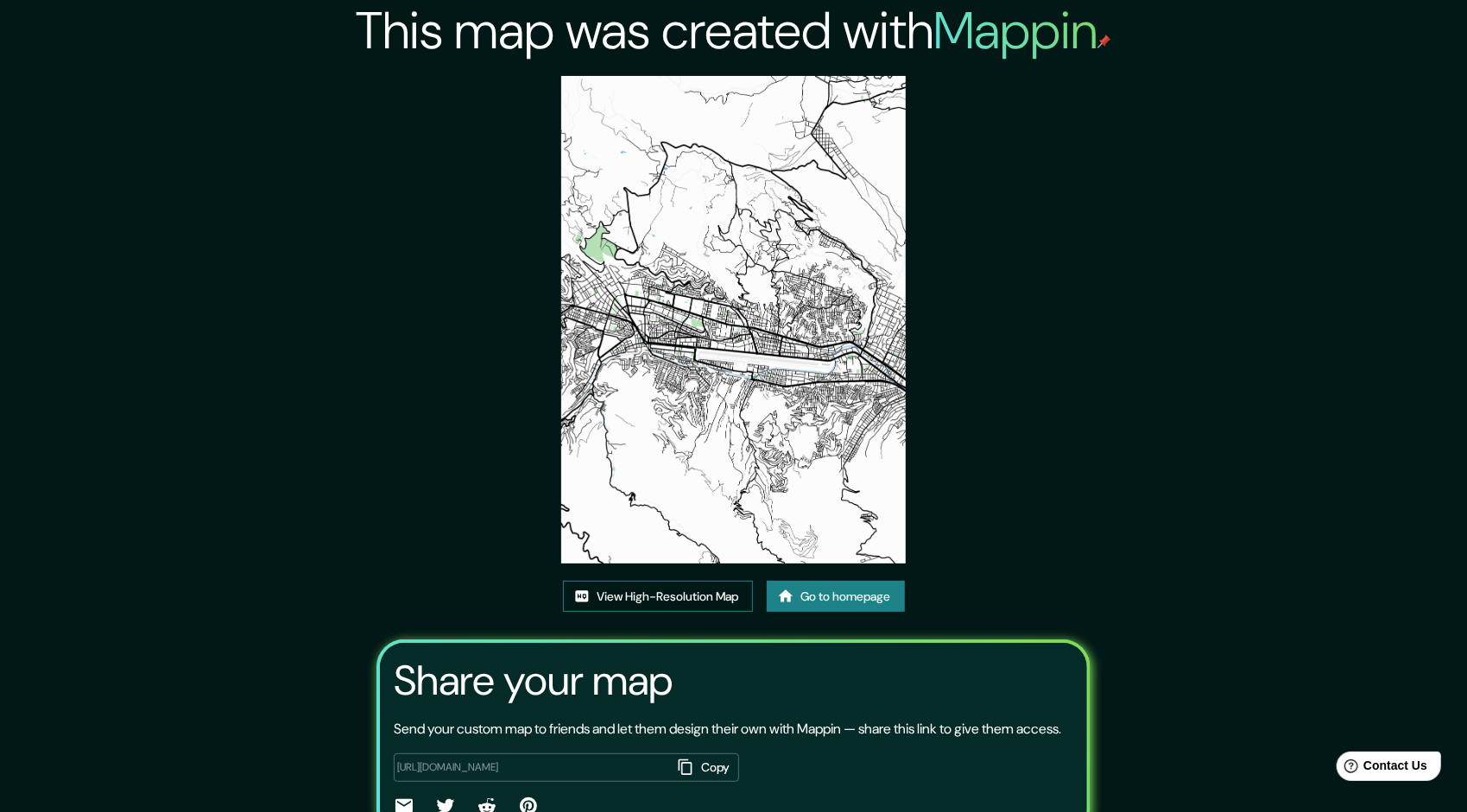
click at [676, 581] on link "View High-Resolution Map" at bounding box center [658, 596] width 190 height 32
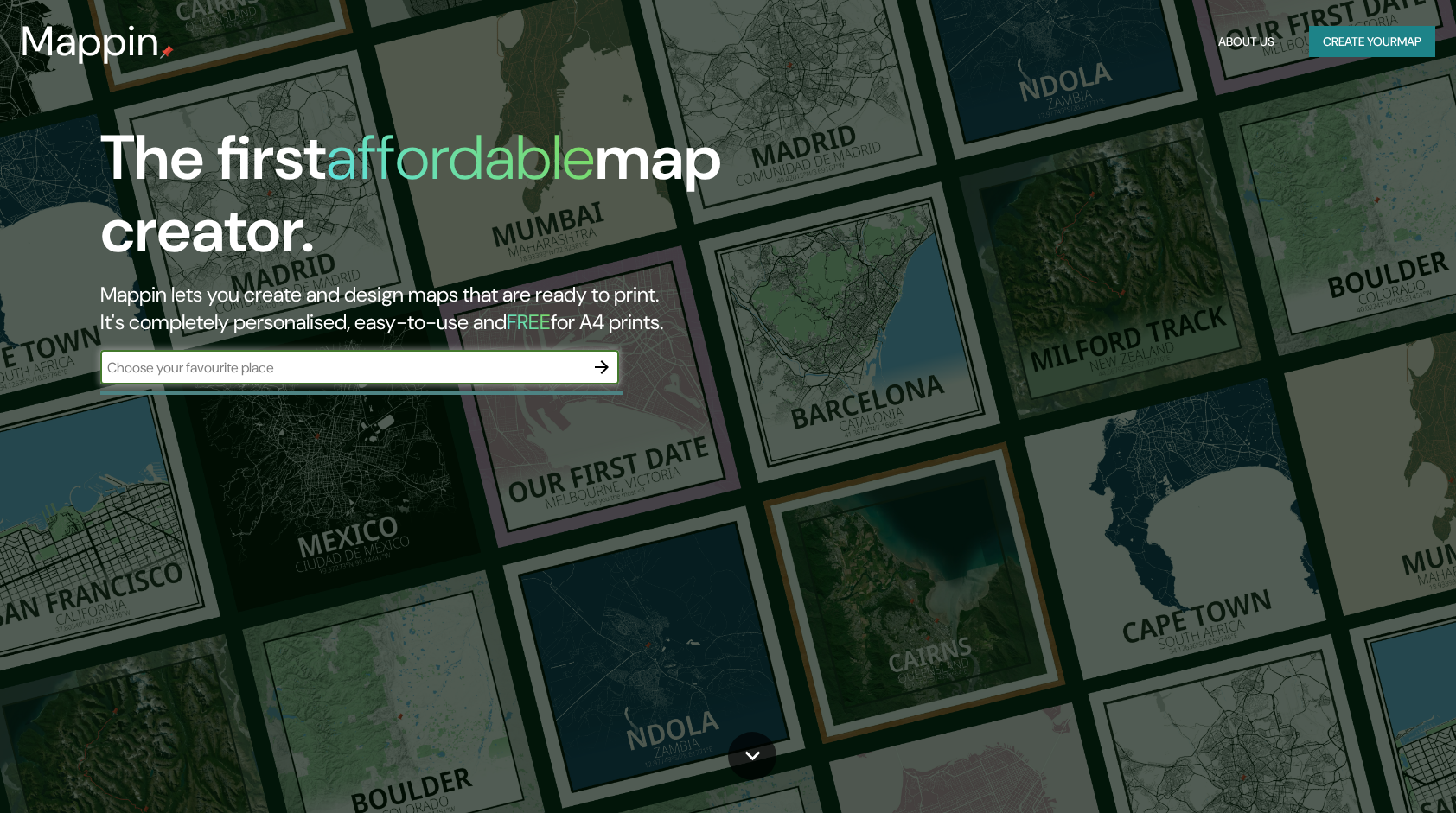
click at [606, 366] on icon "button" at bounding box center [602, 367] width 14 height 14
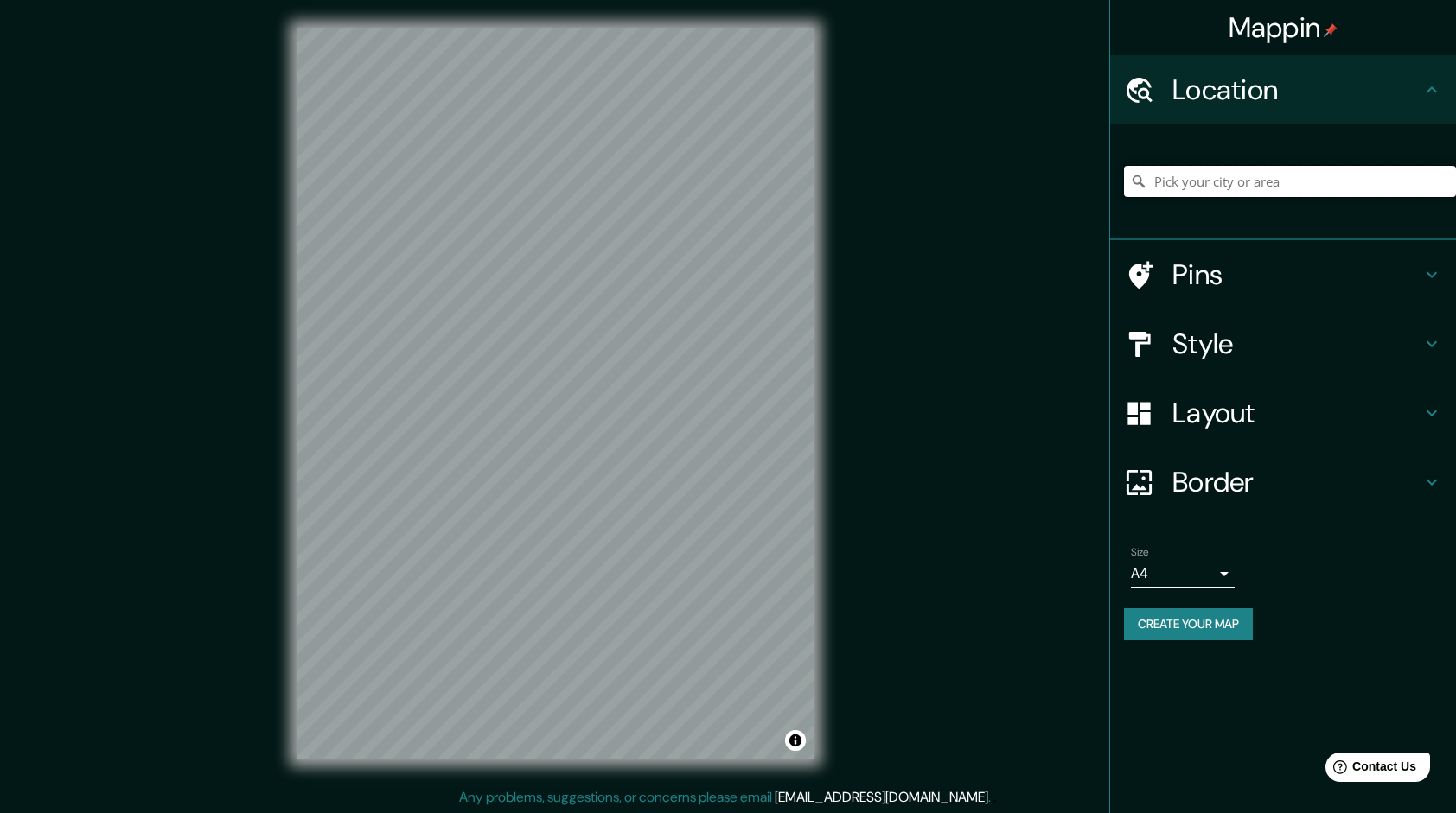
click at [1193, 180] on input "Pick your city or area" at bounding box center [1289, 181] width 332 height 31
click at [1192, 181] on input "Pick your city or area" at bounding box center [1289, 181] width 332 height 31
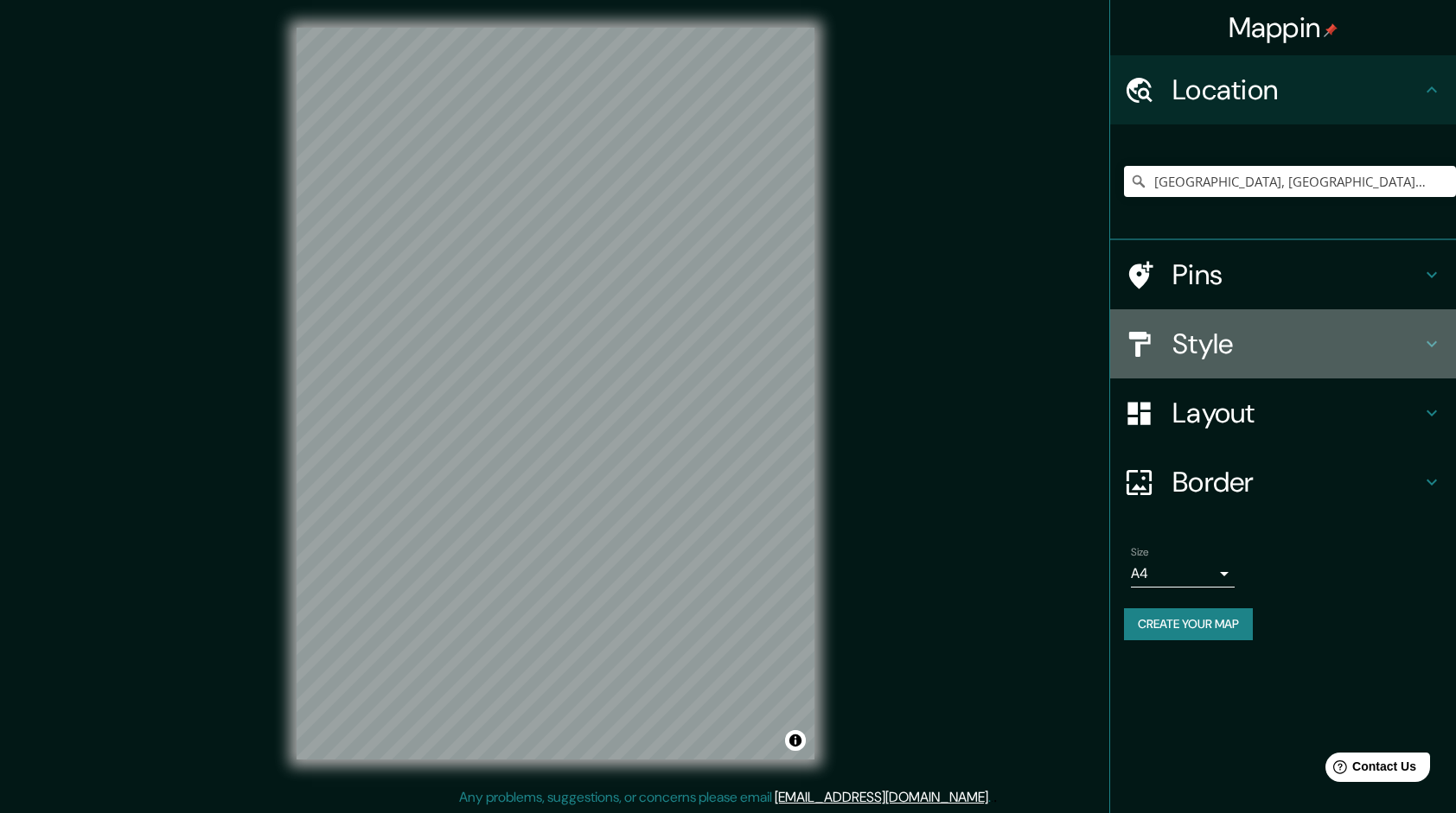
click at [1257, 347] on h4 "Style" at bounding box center [1296, 344] width 249 height 34
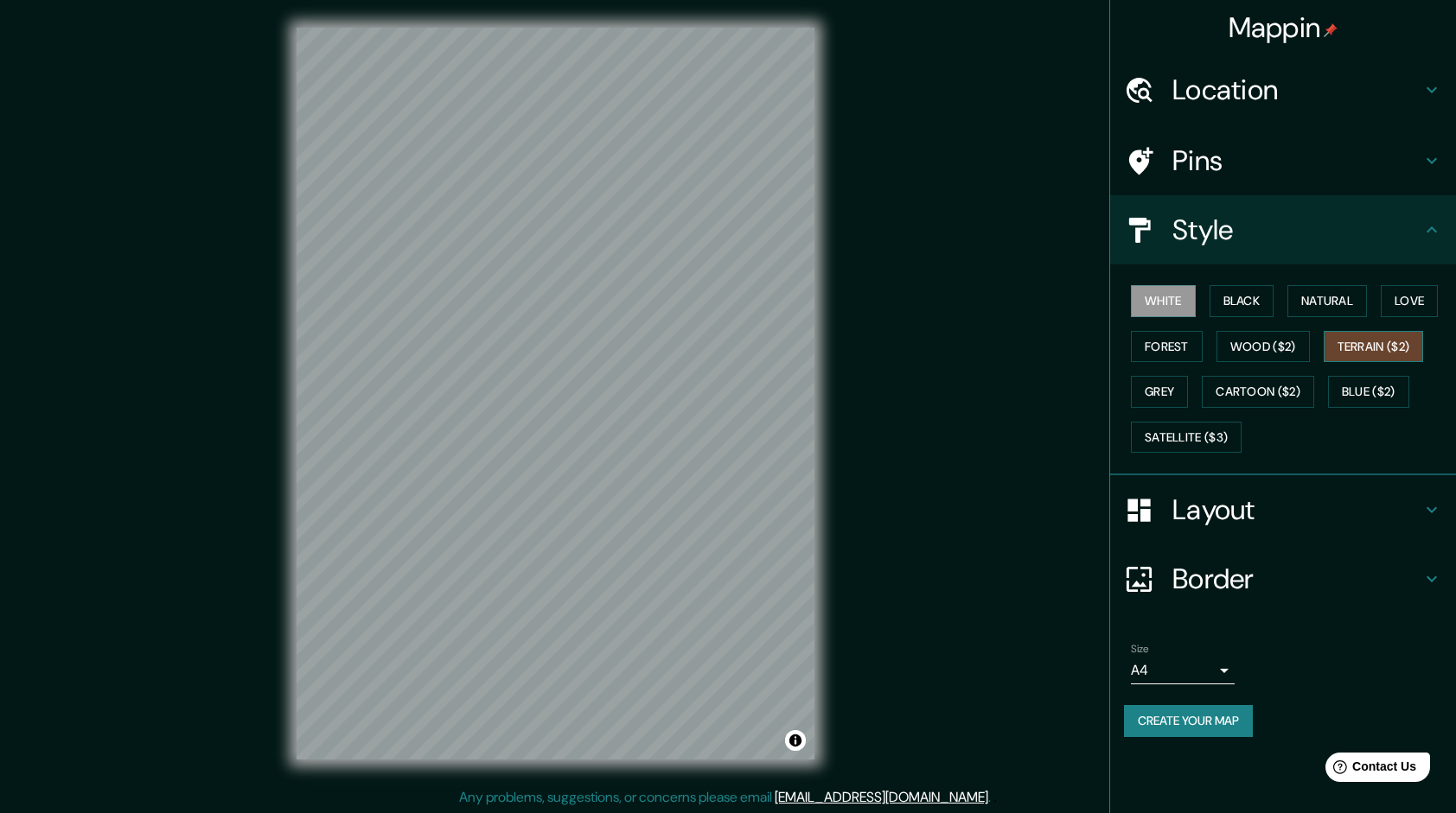
click at [1343, 336] on button "Terrain ($2)" at bounding box center [1374, 347] width 100 height 32
click at [1319, 304] on button "Natural" at bounding box center [1327, 301] width 79 height 32
click at [1382, 345] on button "Terrain ($2)" at bounding box center [1374, 347] width 100 height 32
click at [1335, 299] on button "Natural" at bounding box center [1327, 301] width 79 height 32
click at [1222, 107] on h4 "Location" at bounding box center [1296, 89] width 249 height 34
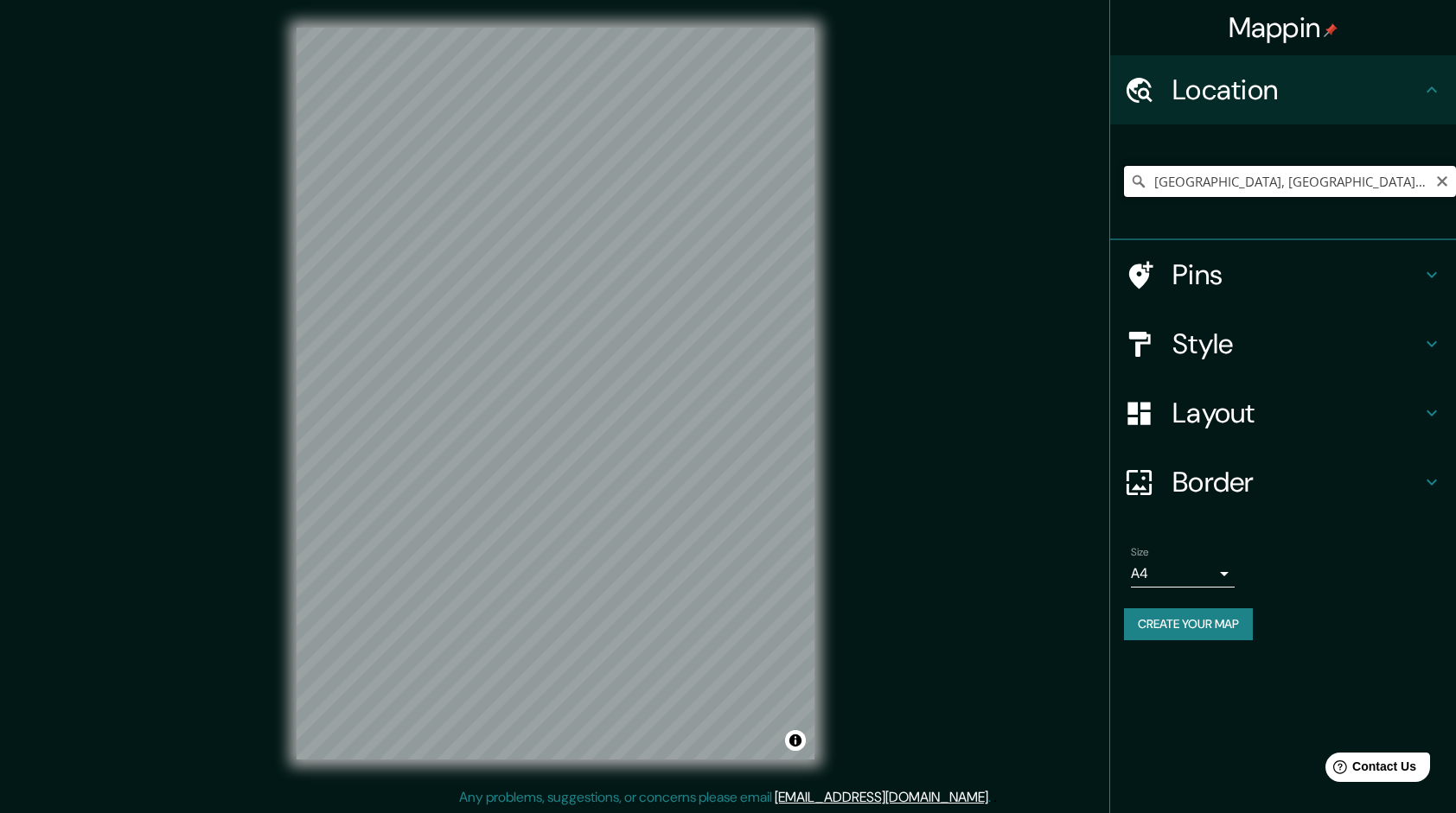
click at [1229, 185] on input "[GEOGRAPHIC_DATA], [GEOGRAPHIC_DATA], [GEOGRAPHIC_DATA]" at bounding box center [1289, 181] width 332 height 31
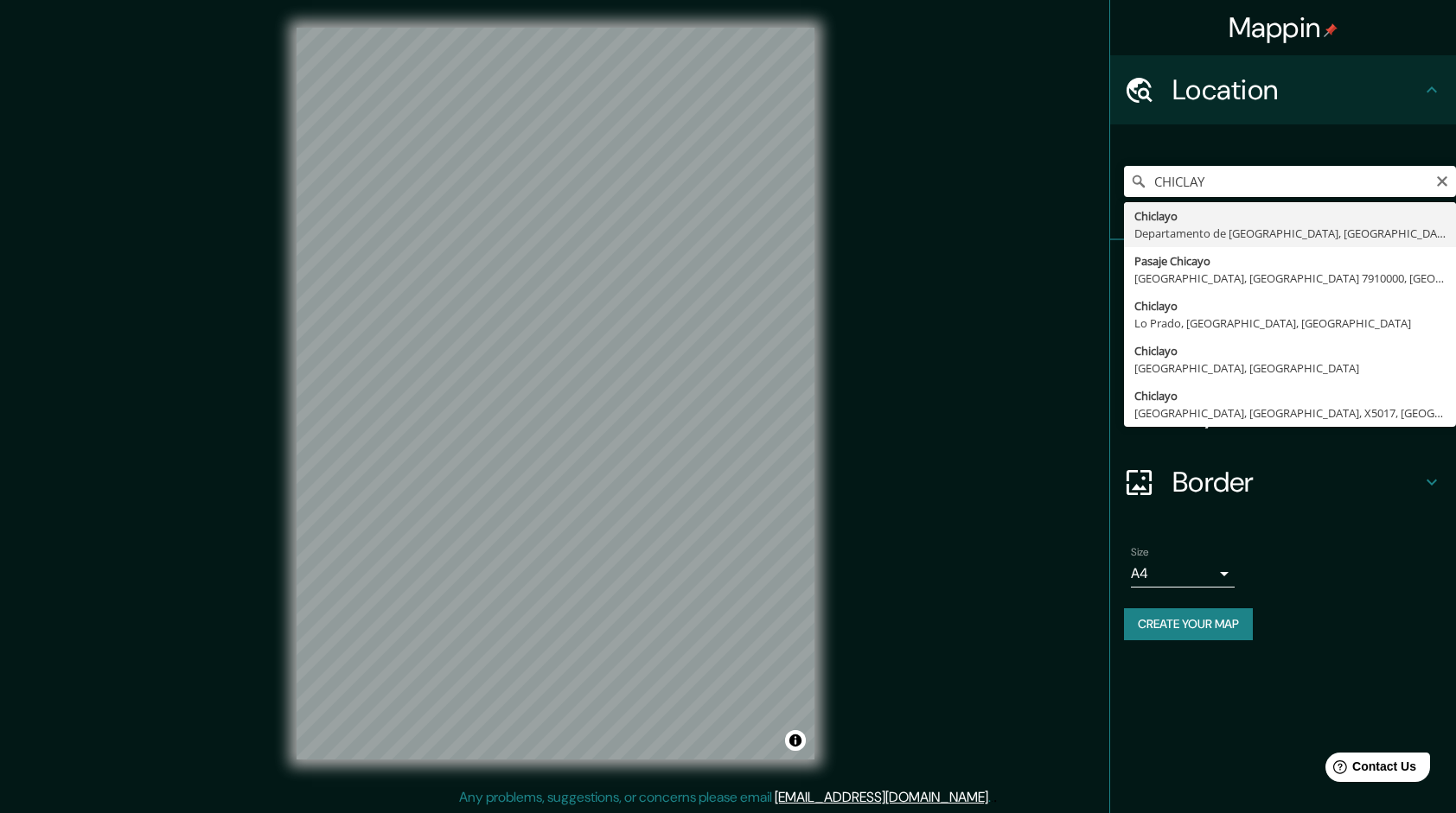
type input "Chiclayo, Departamento de [GEOGRAPHIC_DATA], [GEOGRAPHIC_DATA]"
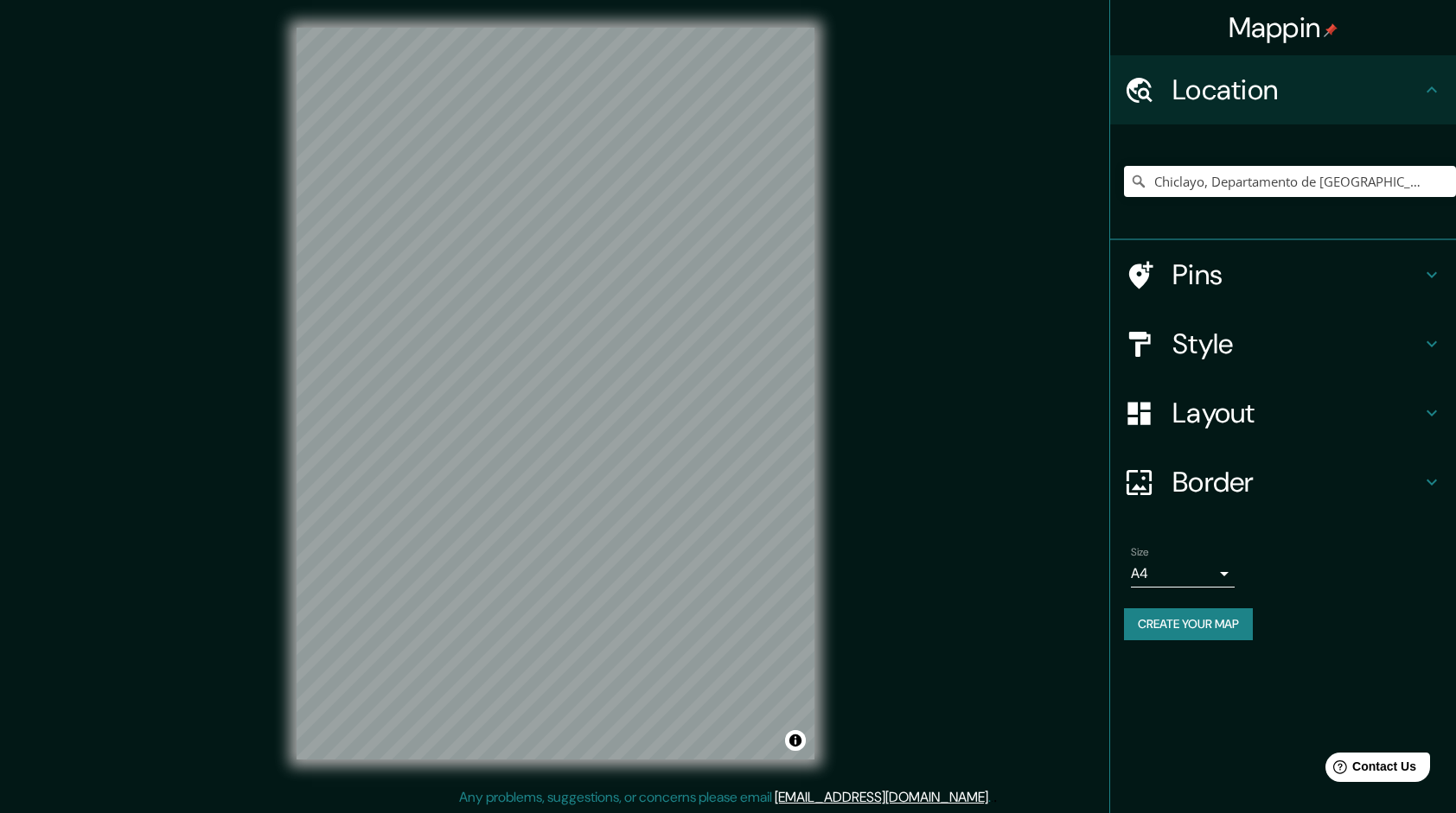
click at [1229, 324] on div "Style" at bounding box center [1283, 344] width 345 height 69
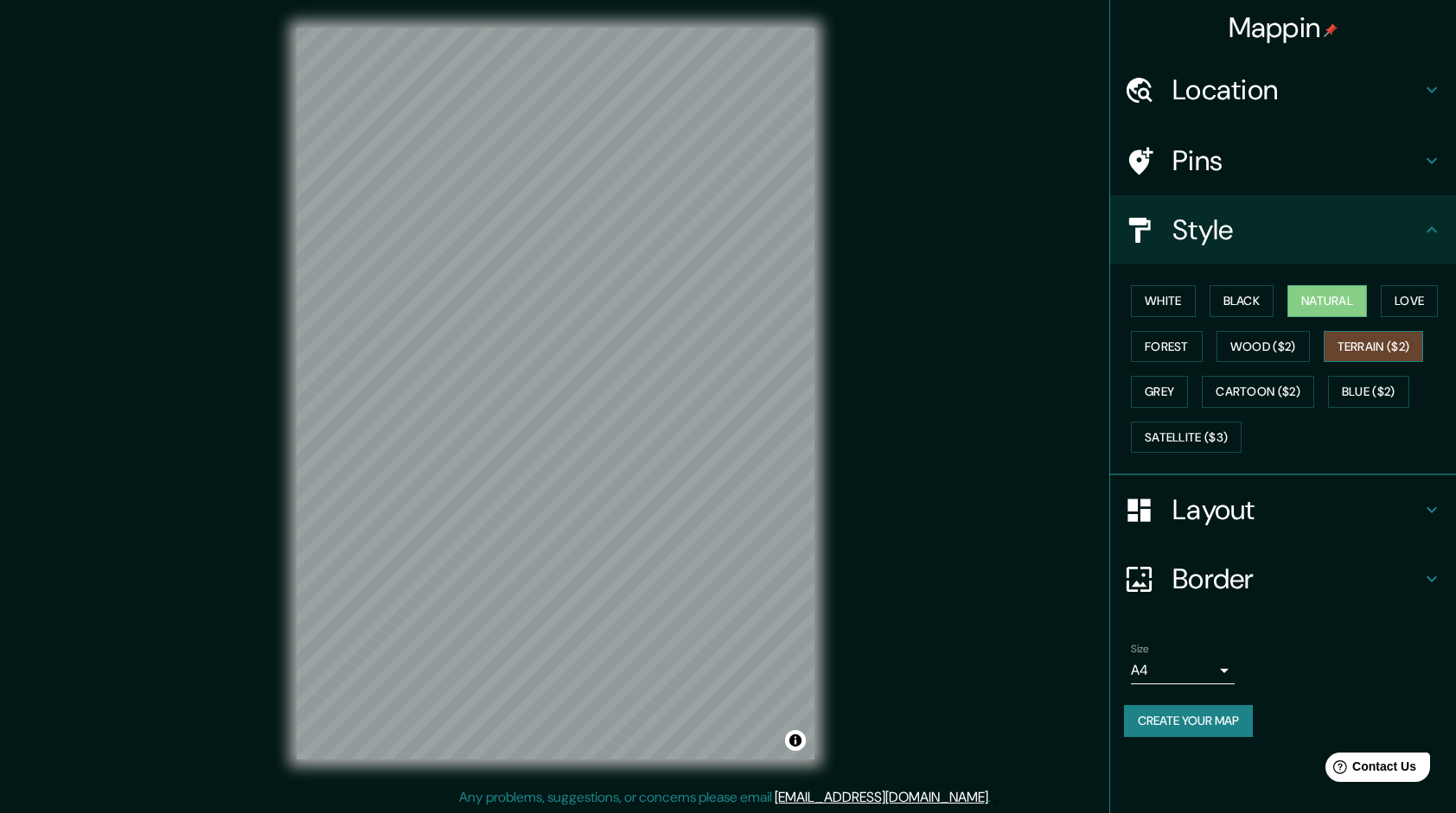
click at [1368, 337] on button "Terrain ($2)" at bounding box center [1374, 347] width 100 height 32
click at [1340, 301] on button "Natural" at bounding box center [1327, 301] width 79 height 32
click at [1346, 352] on button "Terrain ($2)" at bounding box center [1374, 347] width 100 height 32
click at [1316, 301] on button "Natural" at bounding box center [1327, 301] width 79 height 32
click at [1136, 668] on body "Mappin Location [GEOGRAPHIC_DATA], [GEOGRAPHIC_DATA], [GEOGRAPHIC_DATA] Pins St…" at bounding box center [728, 406] width 1456 height 813
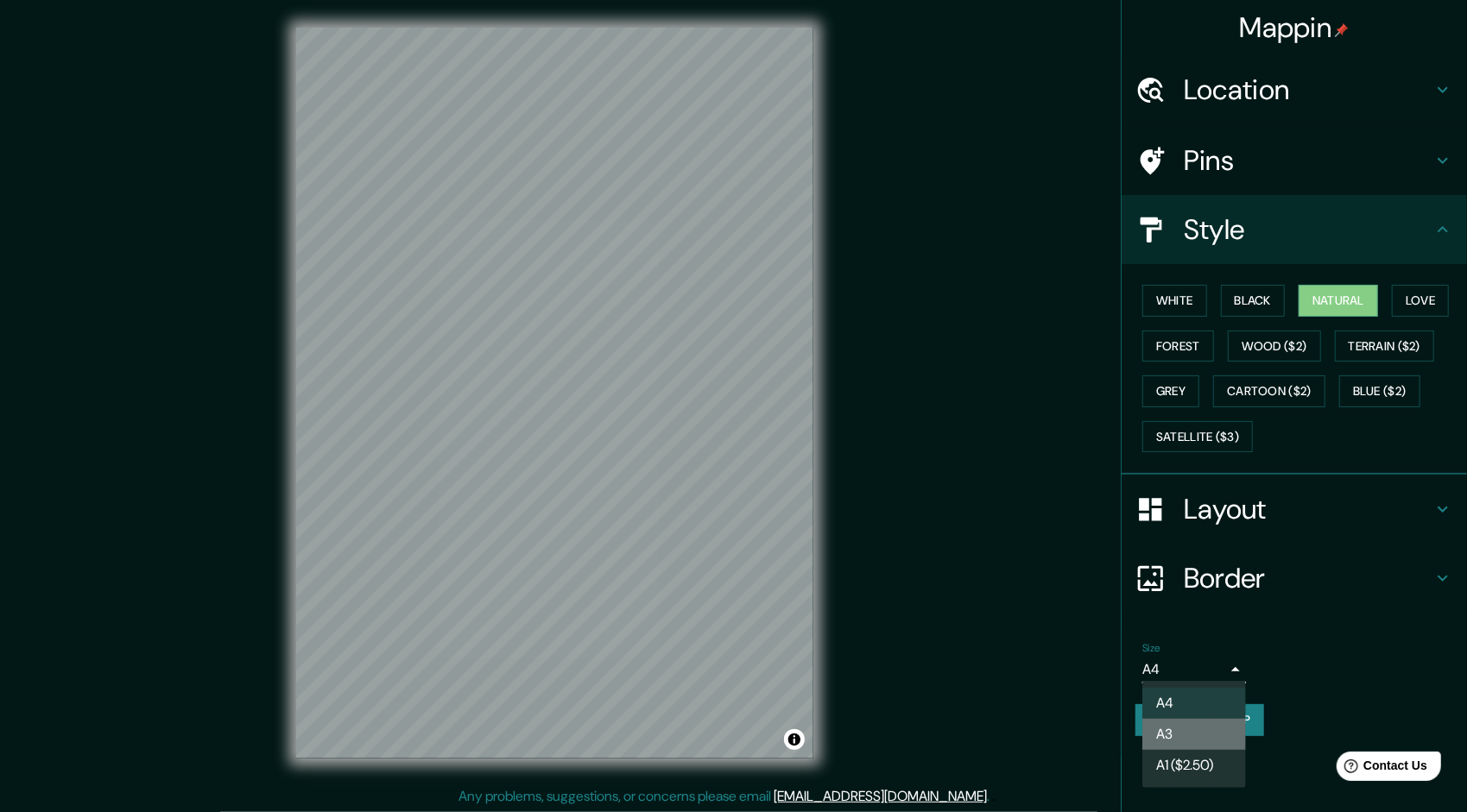
click at [1179, 721] on li "A3" at bounding box center [1194, 734] width 104 height 31
type input "a4"
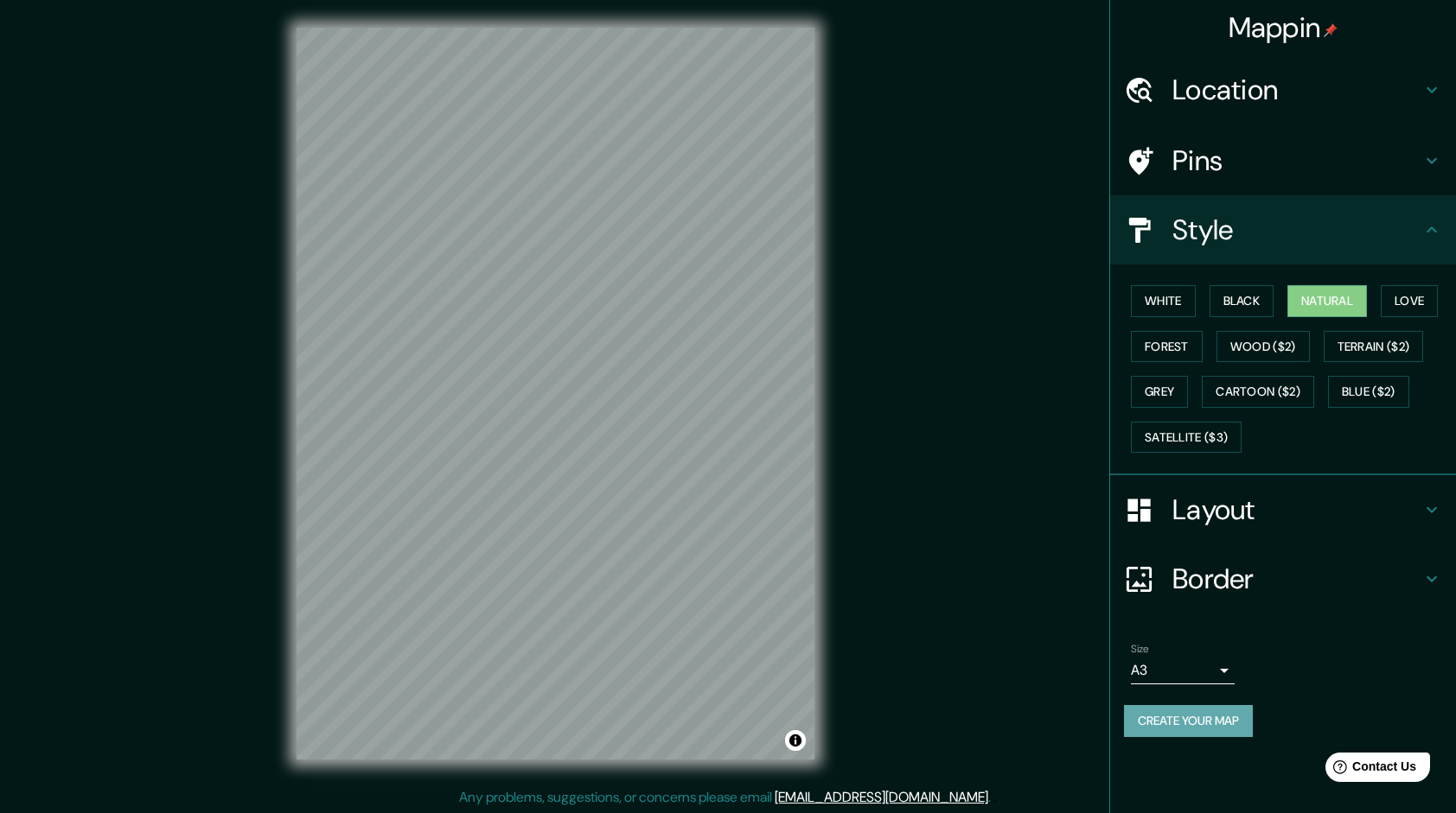
click at [1176, 718] on button "Create your map" at bounding box center [1188, 721] width 129 height 32
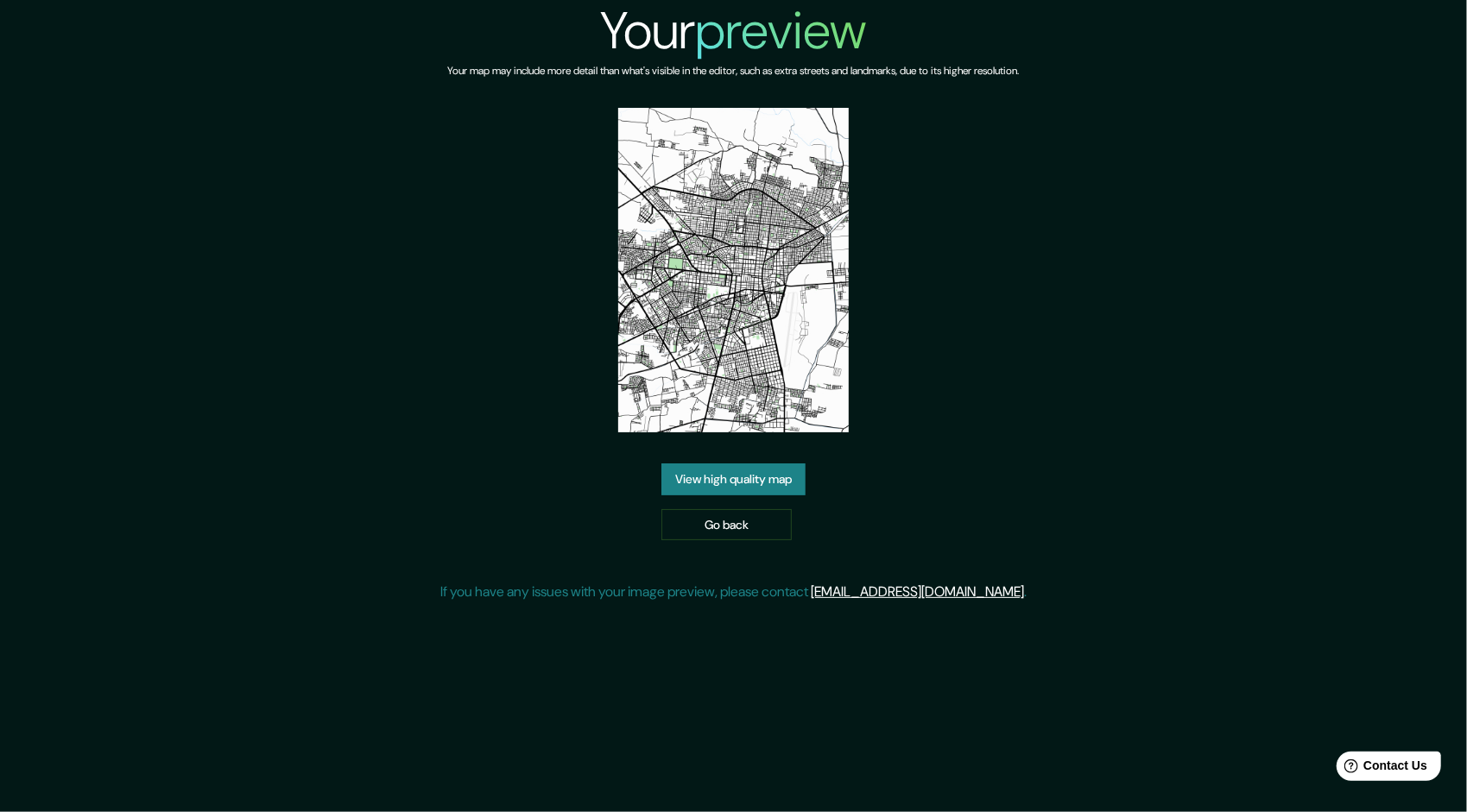
click at [720, 472] on link "View high quality map" at bounding box center [733, 479] width 144 height 32
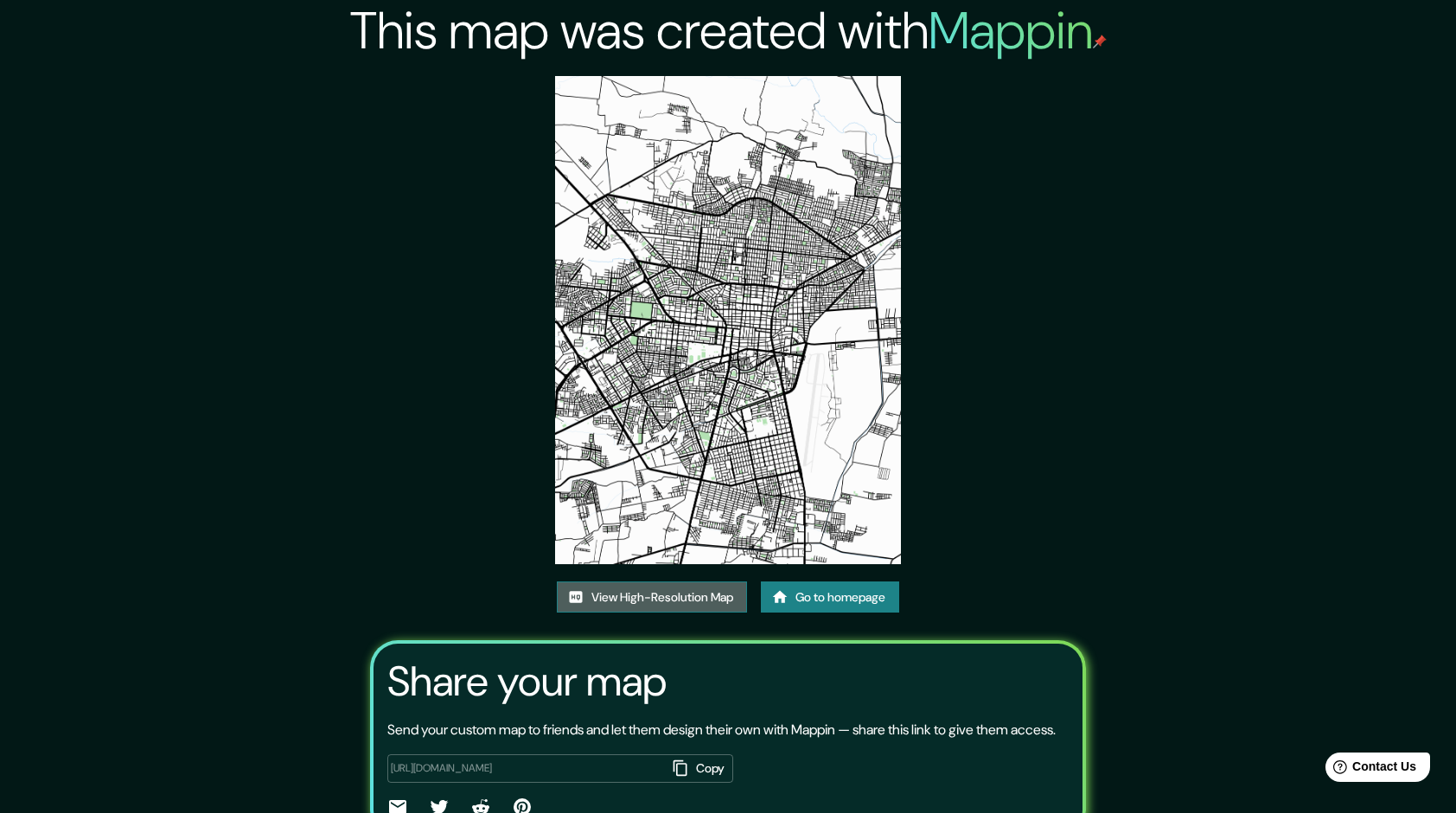
click at [678, 602] on link "View High-Resolution Map" at bounding box center [652, 597] width 190 height 32
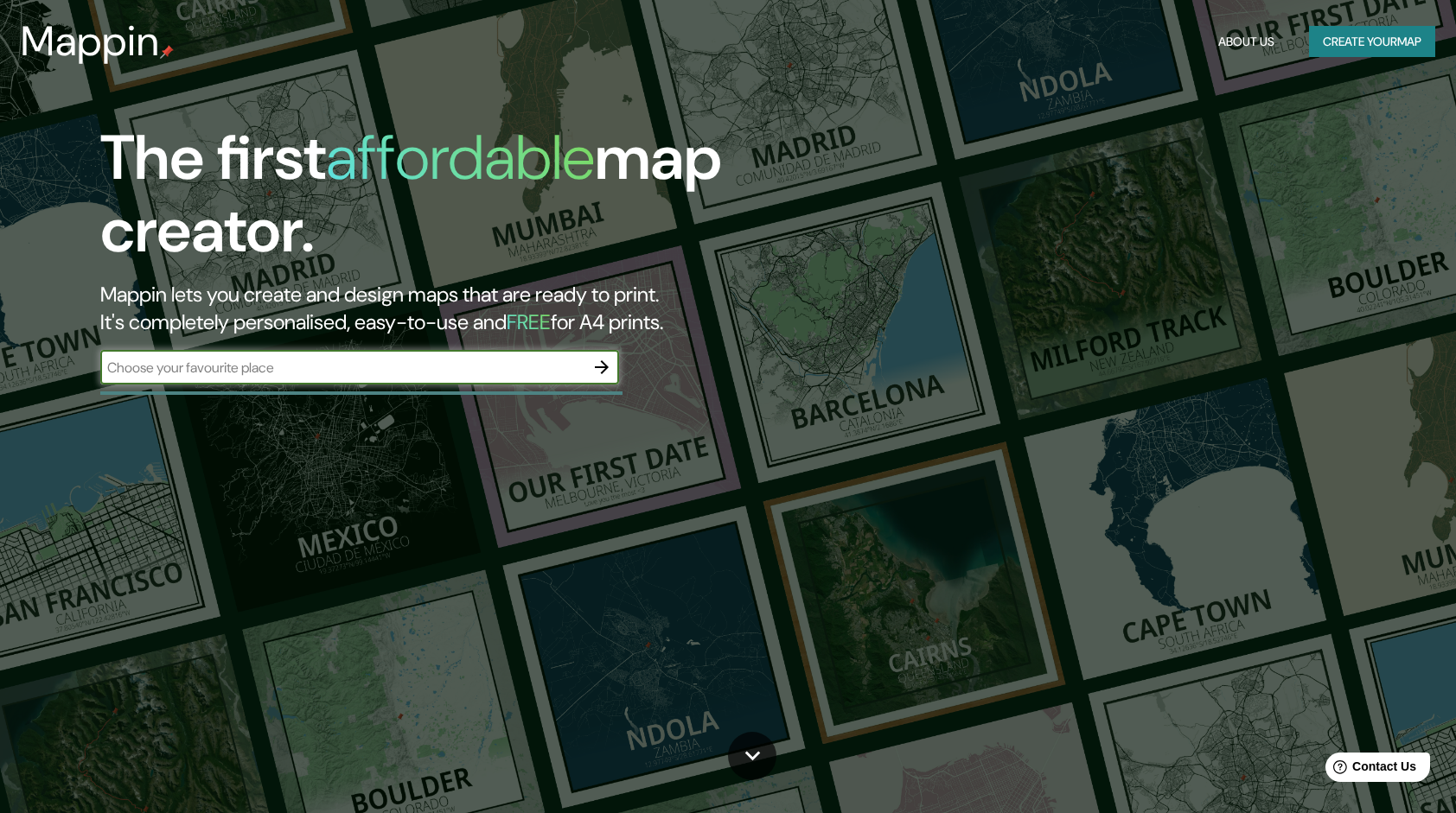
click at [605, 367] on icon "button" at bounding box center [602, 367] width 14 height 14
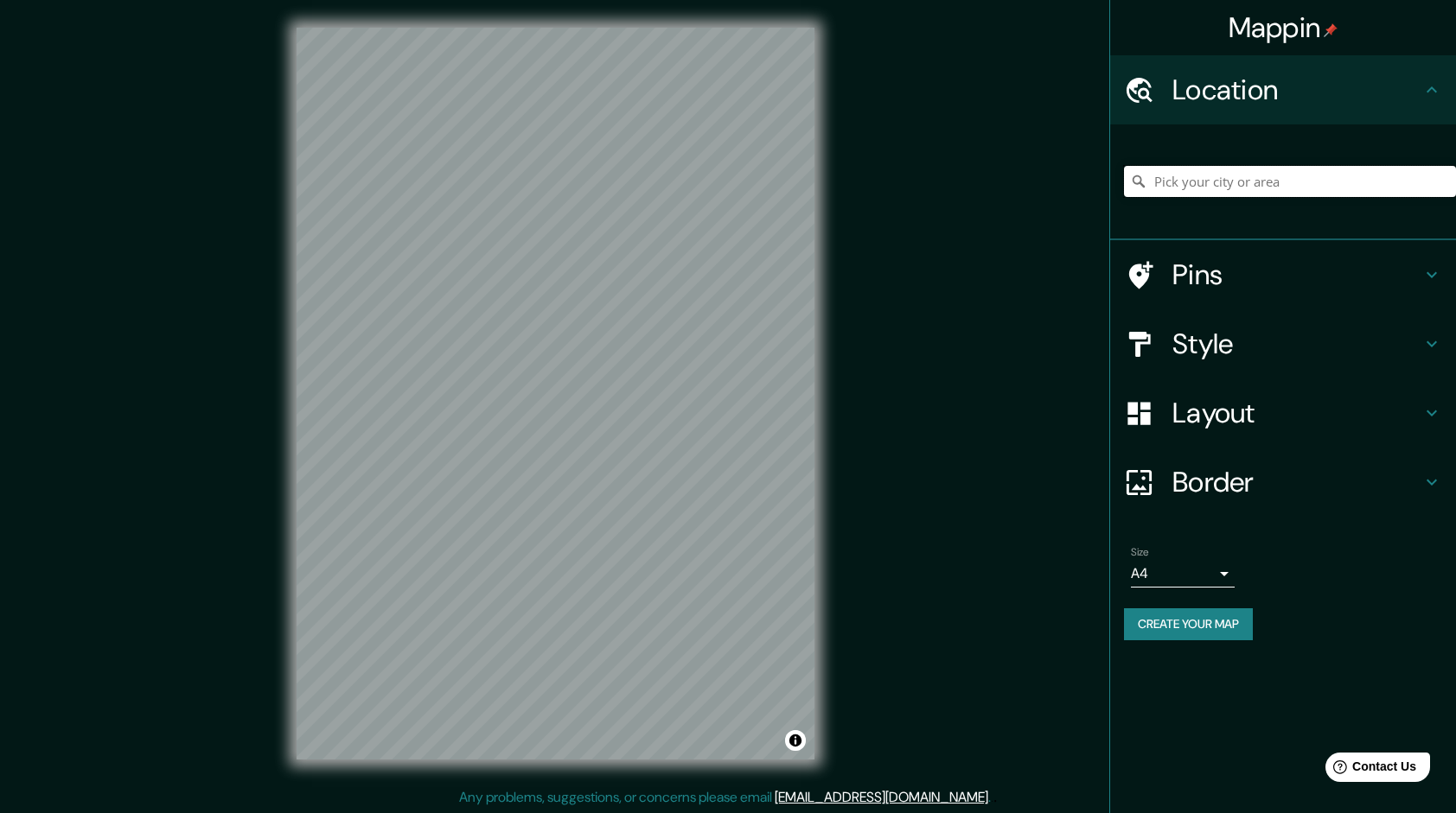
click at [1178, 174] on input "Pick your city or area" at bounding box center [1289, 181] width 332 height 31
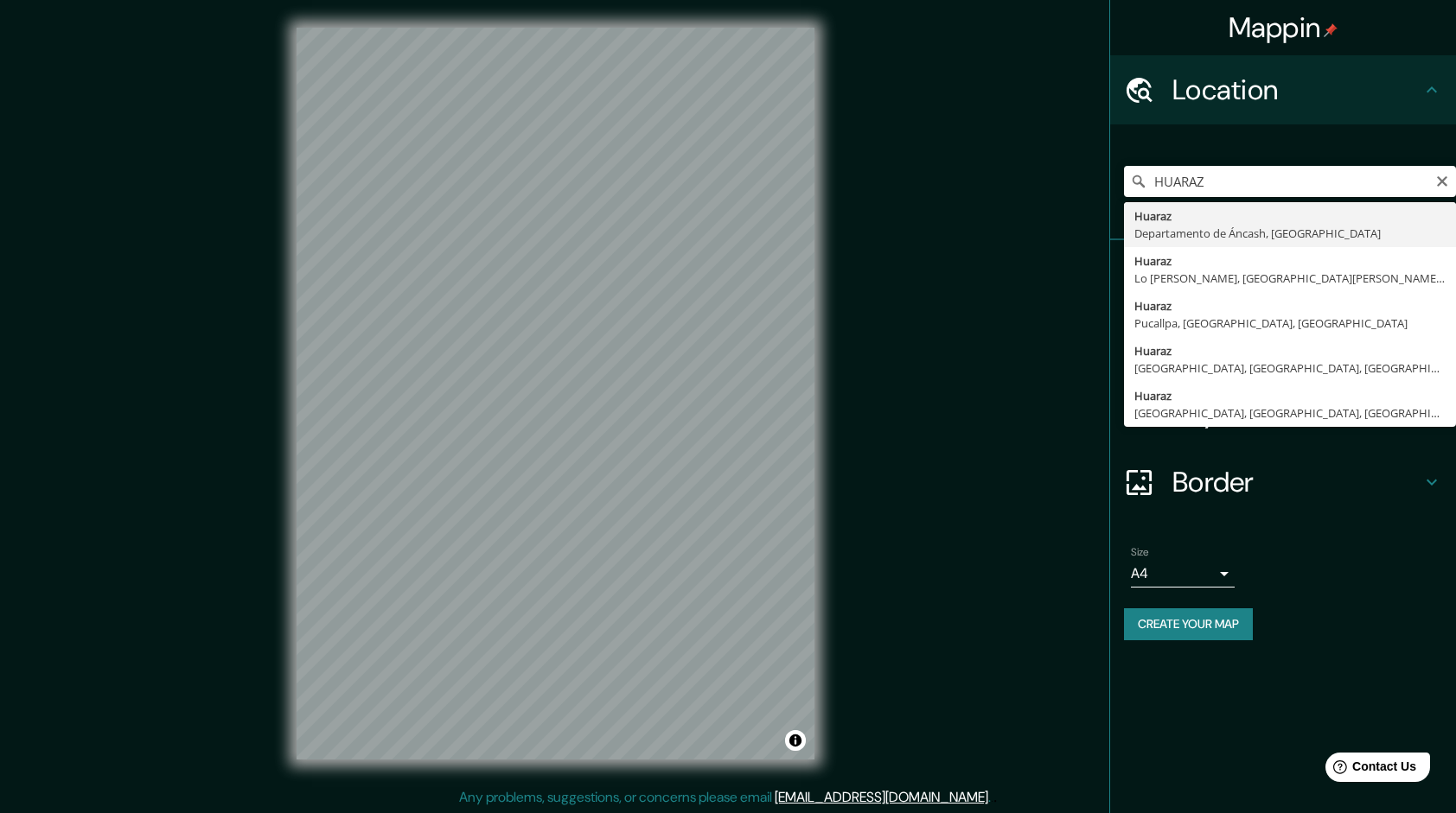
type input "Huaraz, [GEOGRAPHIC_DATA], [GEOGRAPHIC_DATA]"
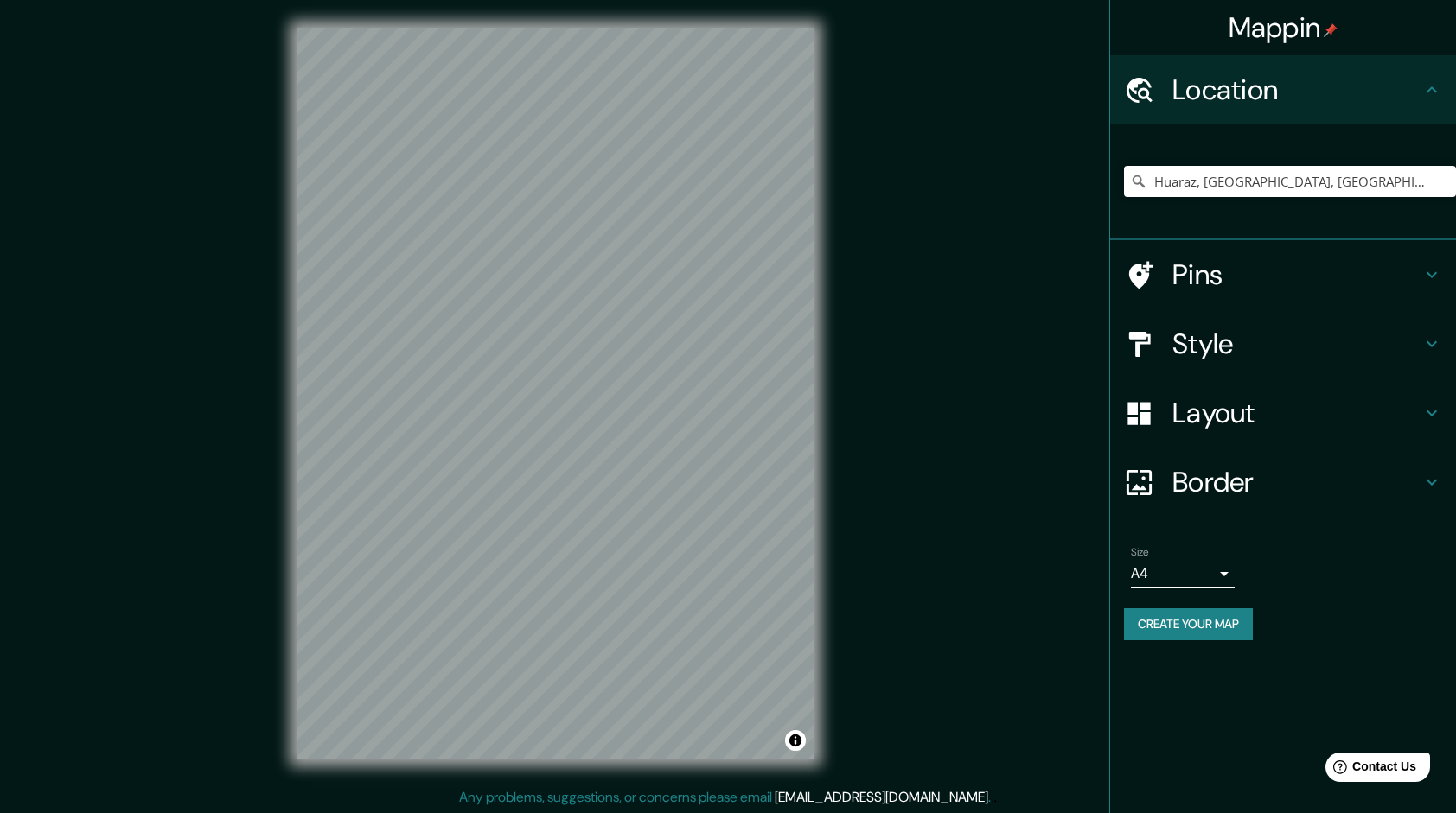
click at [1277, 334] on h4 "Style" at bounding box center [1296, 344] width 249 height 34
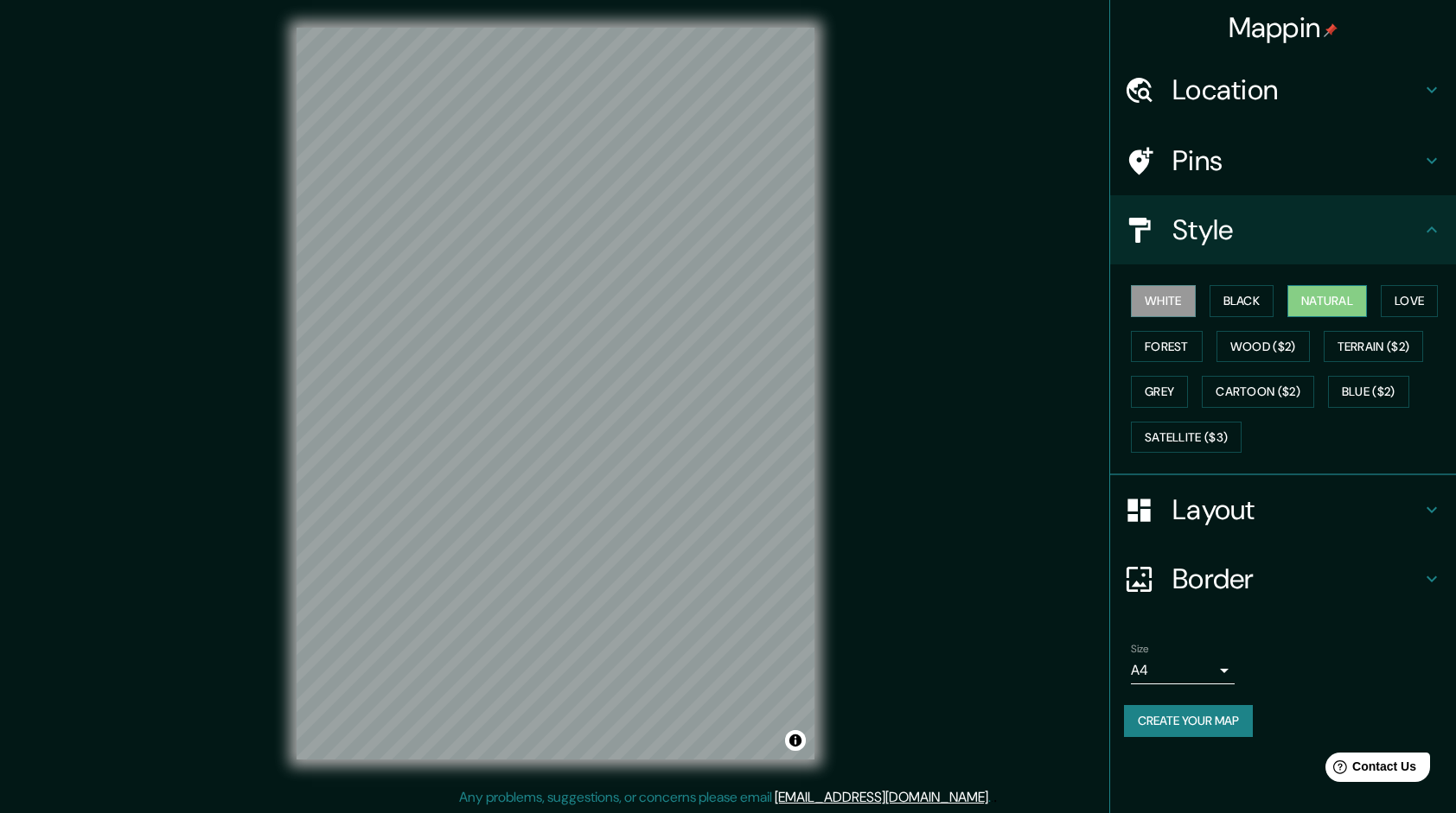
click at [1347, 300] on button "Natural" at bounding box center [1327, 301] width 79 height 32
click at [1197, 674] on body "Mappin Location Huaraz, Departamento de Áncash, Perú Pins Style White Black Nat…" at bounding box center [728, 406] width 1456 height 813
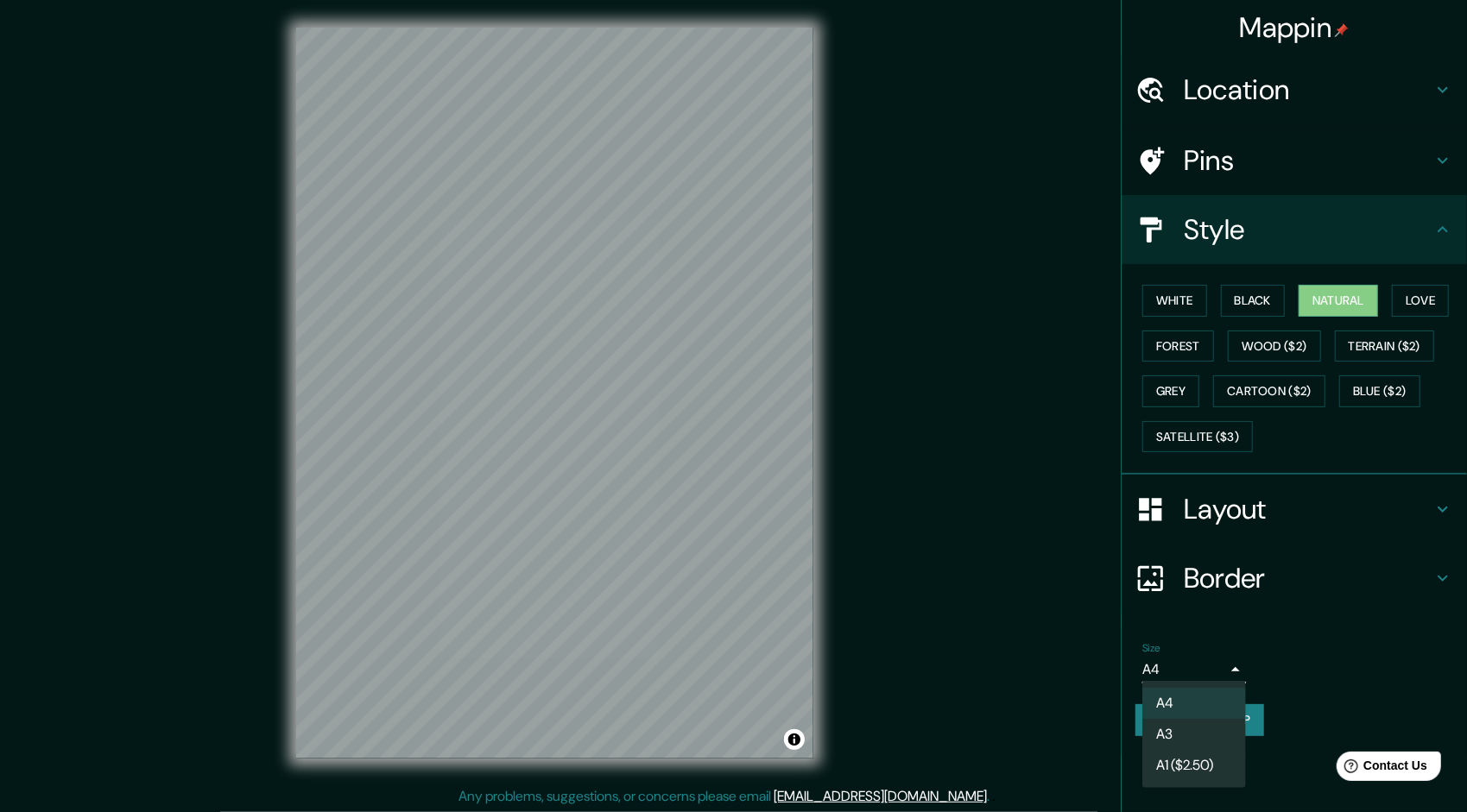
click at [1188, 727] on li "A3" at bounding box center [1194, 734] width 104 height 31
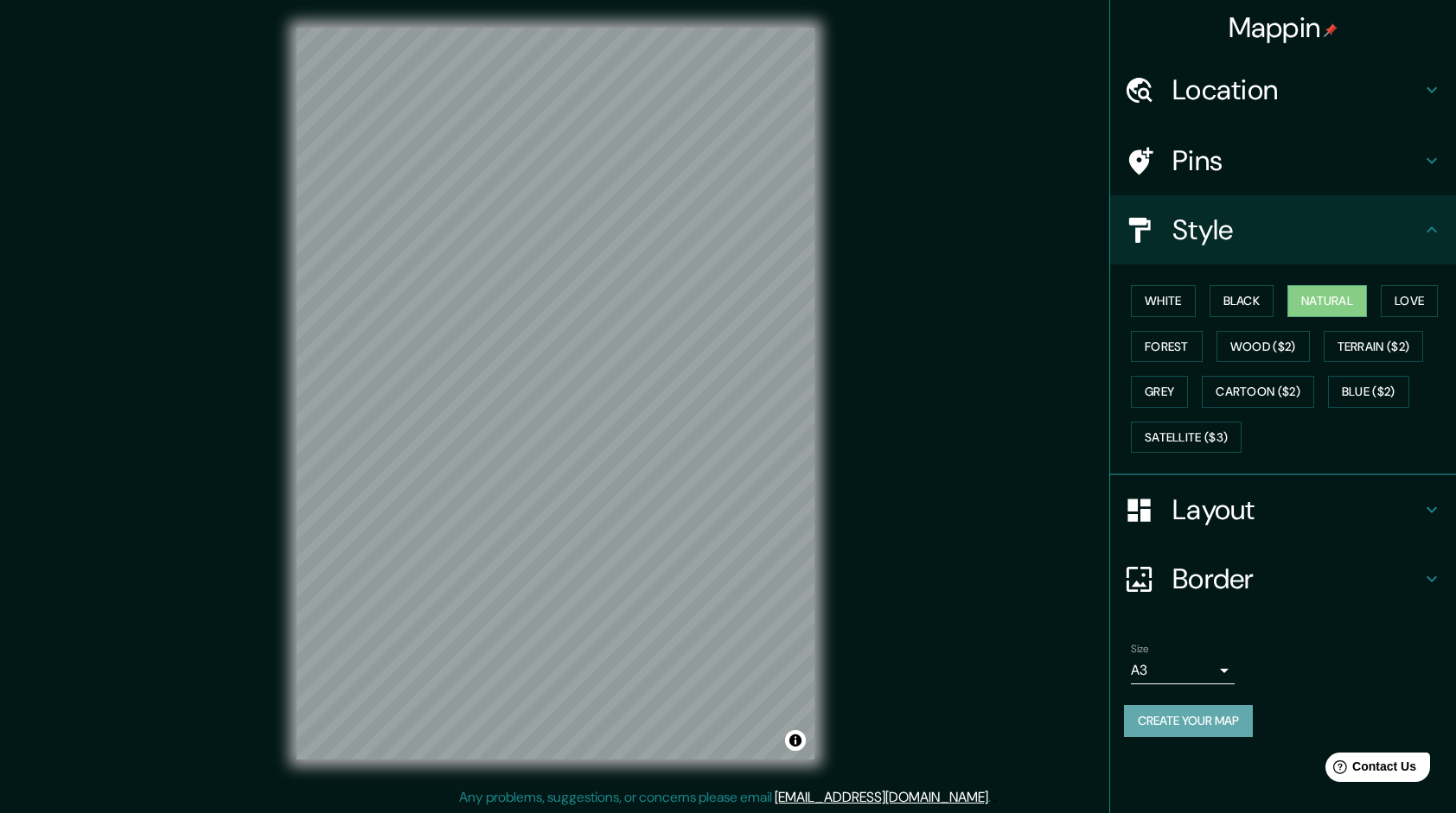
click at [1195, 720] on button "Create your map" at bounding box center [1188, 721] width 129 height 32
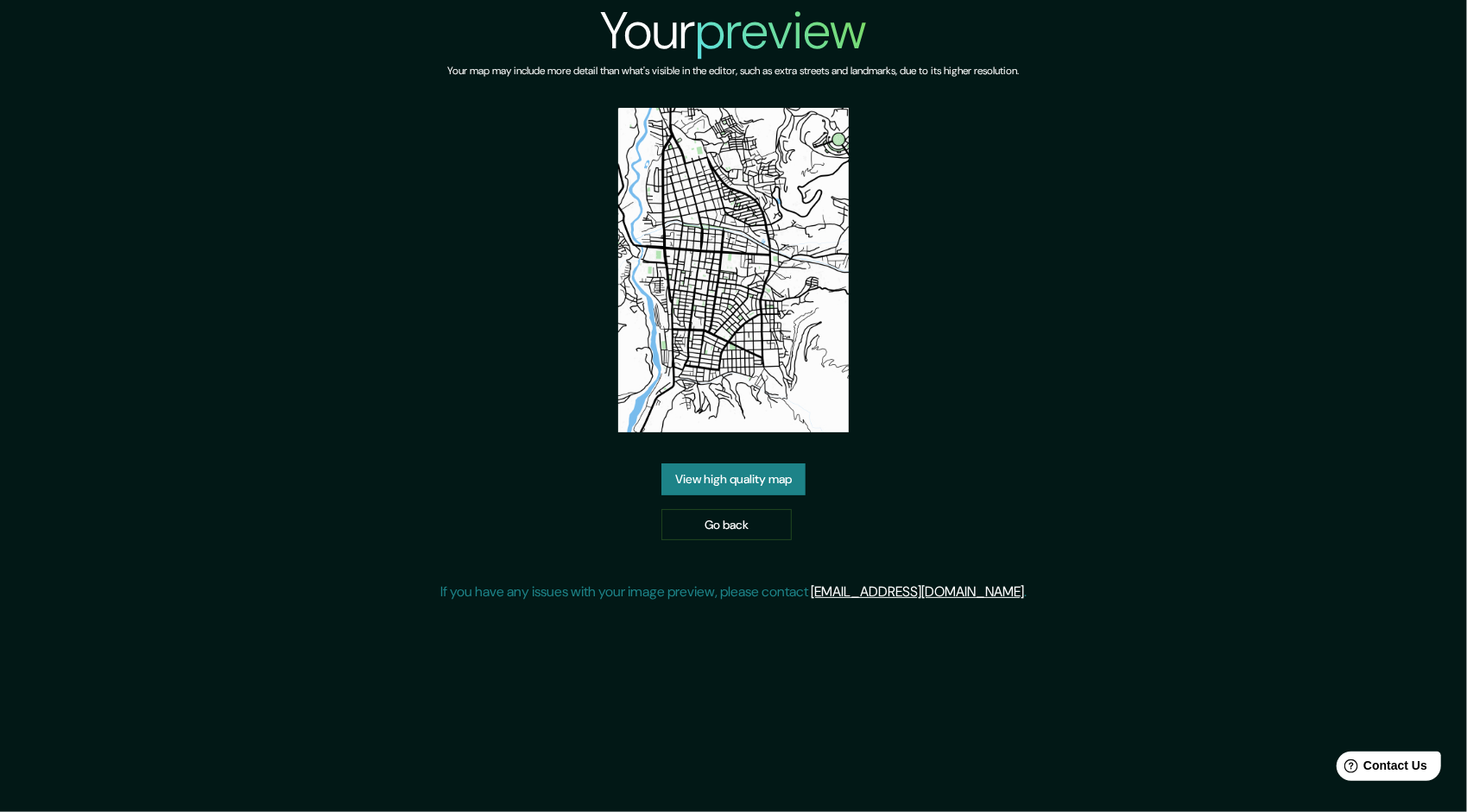
click at [693, 479] on link "View high quality map" at bounding box center [733, 479] width 144 height 32
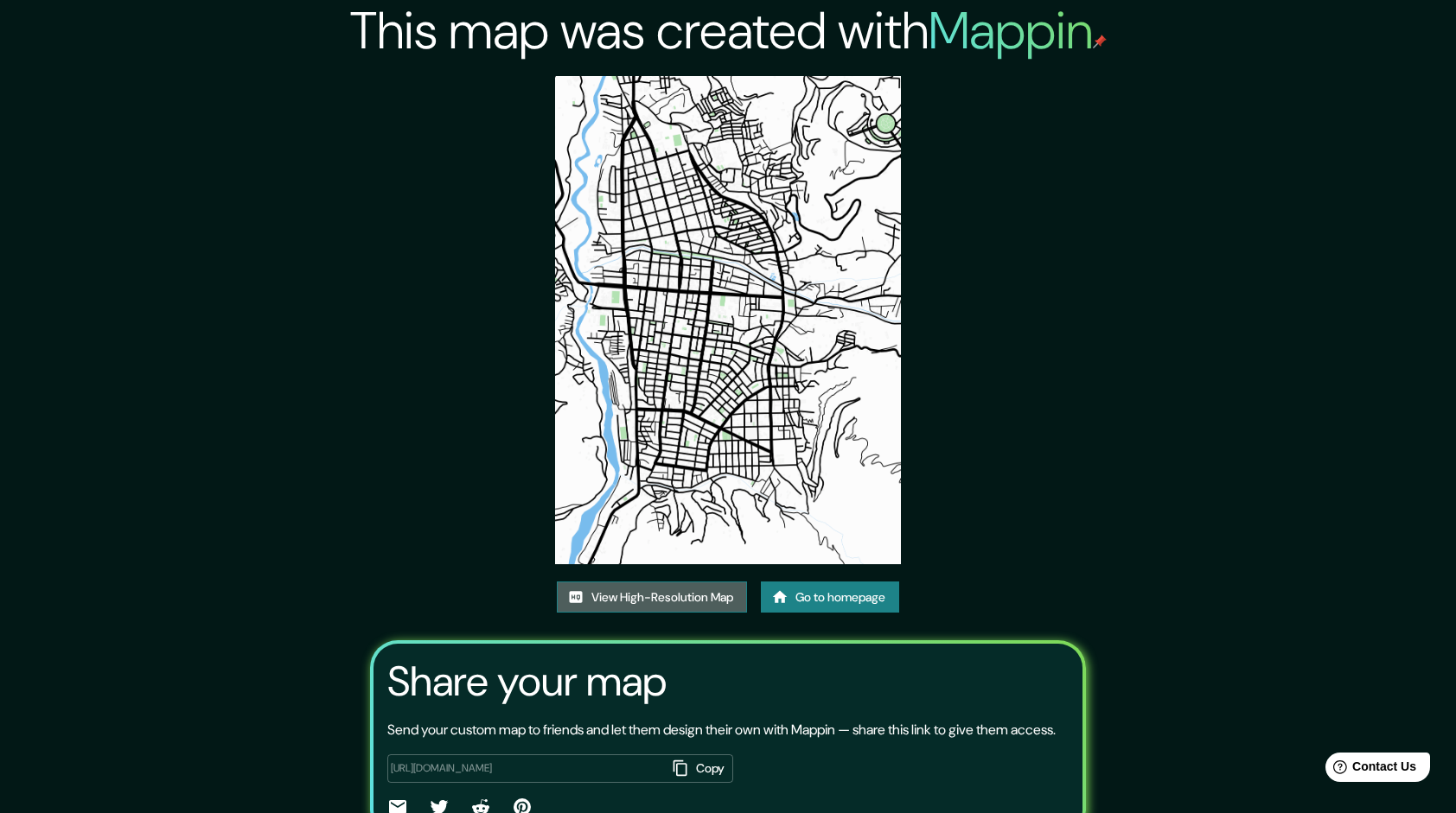
click at [680, 600] on link "View High-Resolution Map" at bounding box center [652, 597] width 190 height 32
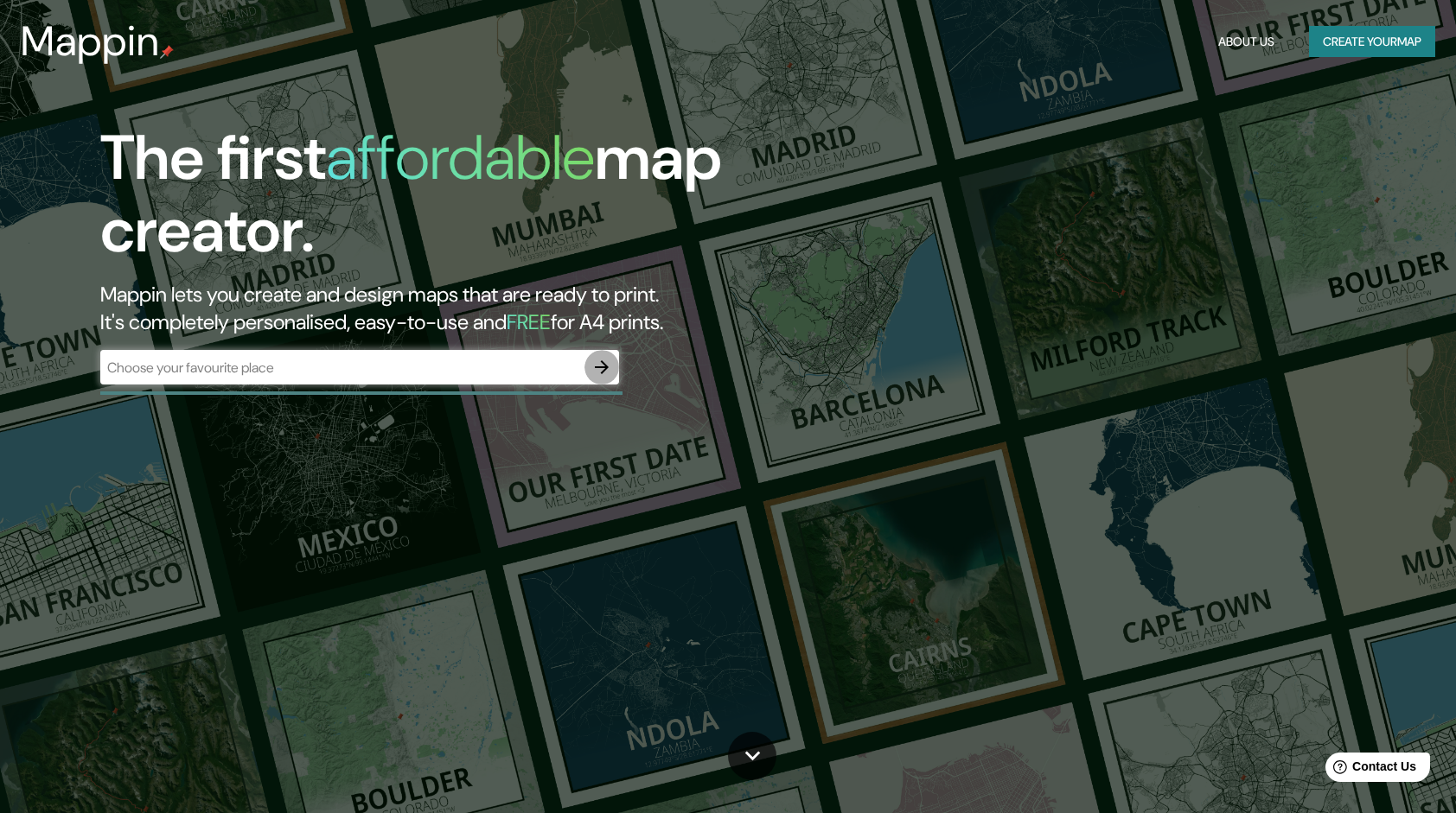
click at [609, 355] on button "button" at bounding box center [601, 366] width 34 height 34
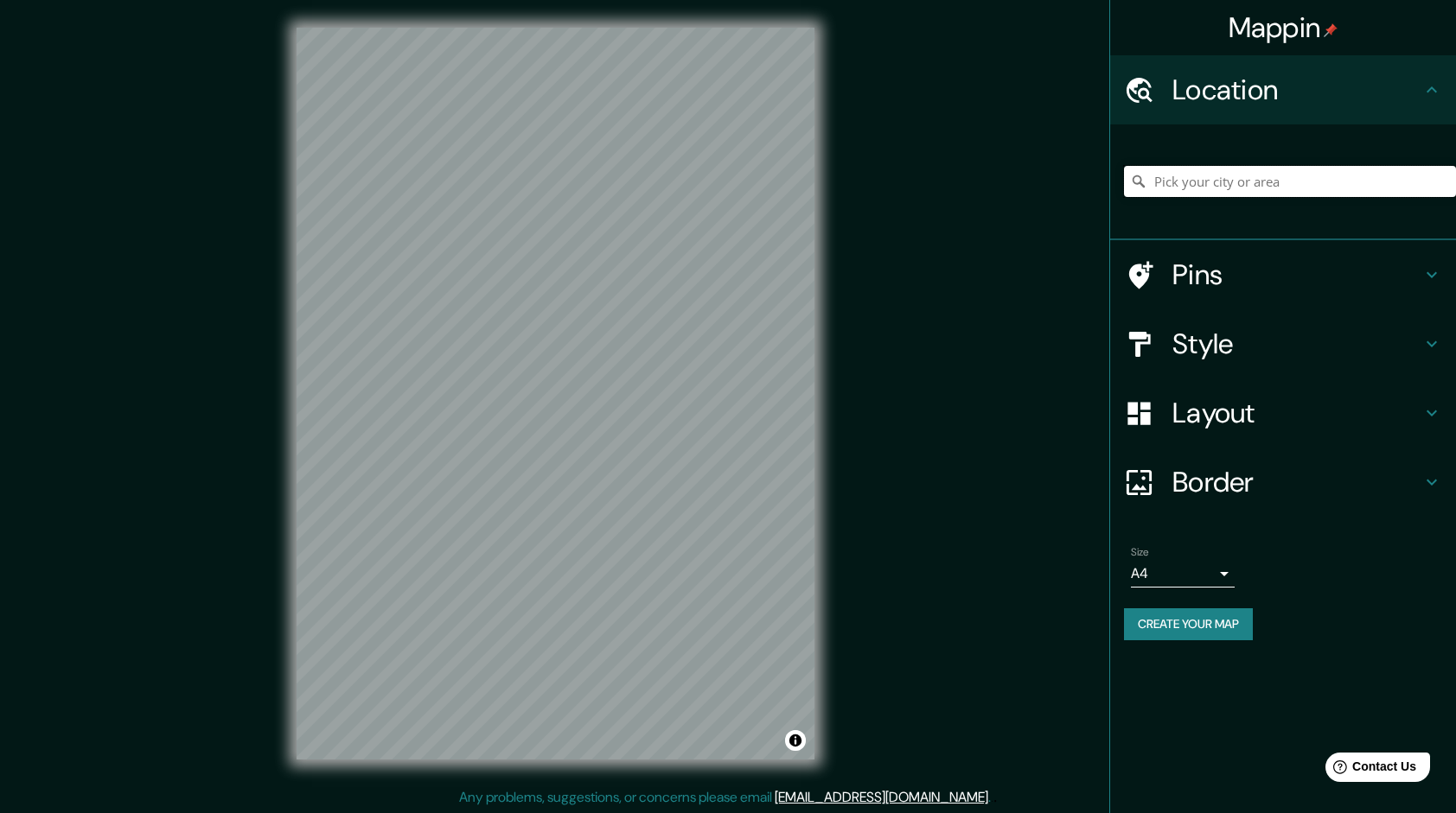
click at [1222, 196] on input "Pick your city or area" at bounding box center [1289, 181] width 332 height 31
click at [1278, 178] on input "Departamento de Amazonas, Perú" at bounding box center [1289, 181] width 332 height 31
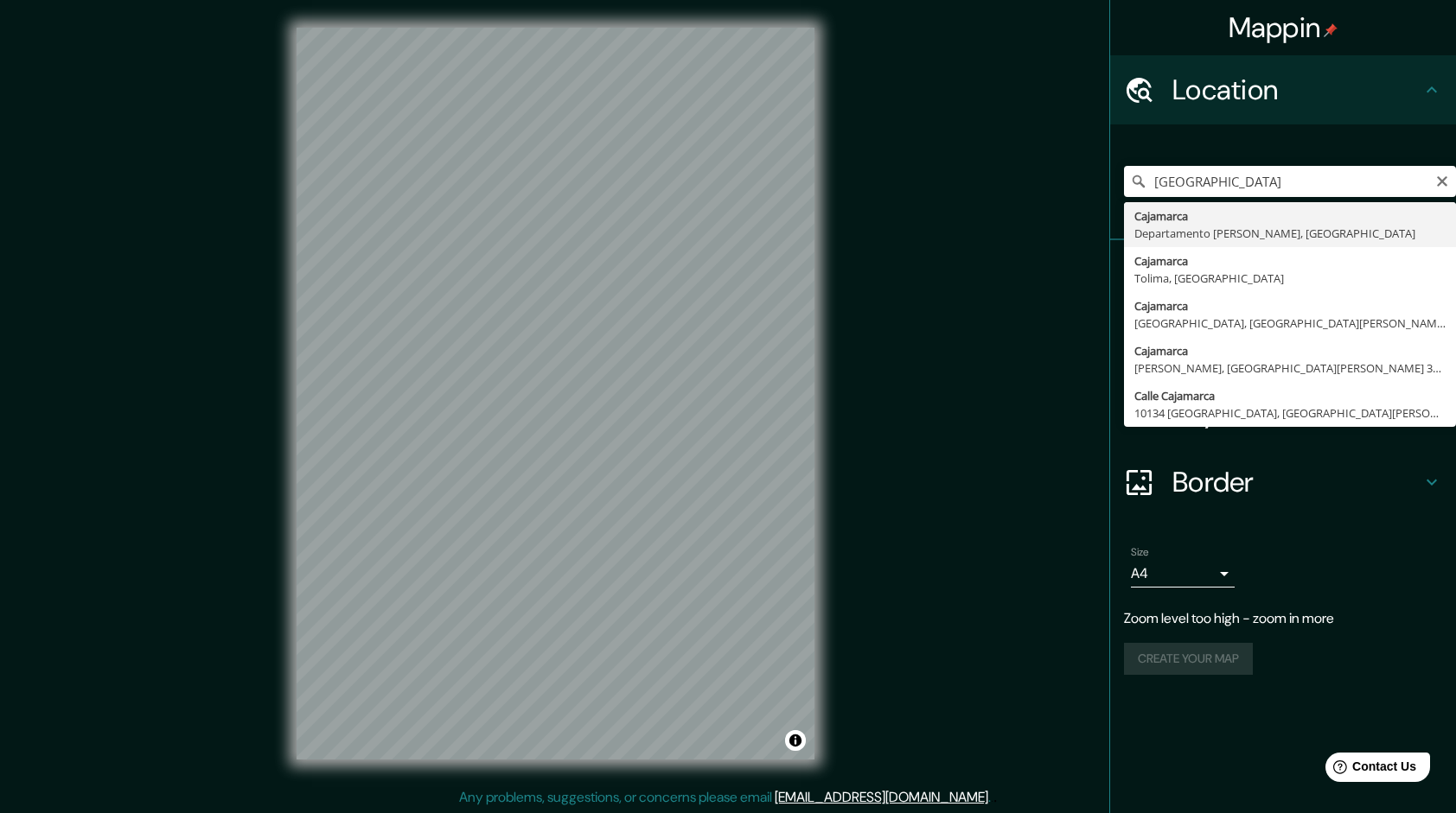
type input "Cajamarca, Departamento de Cajamarca, Perú"
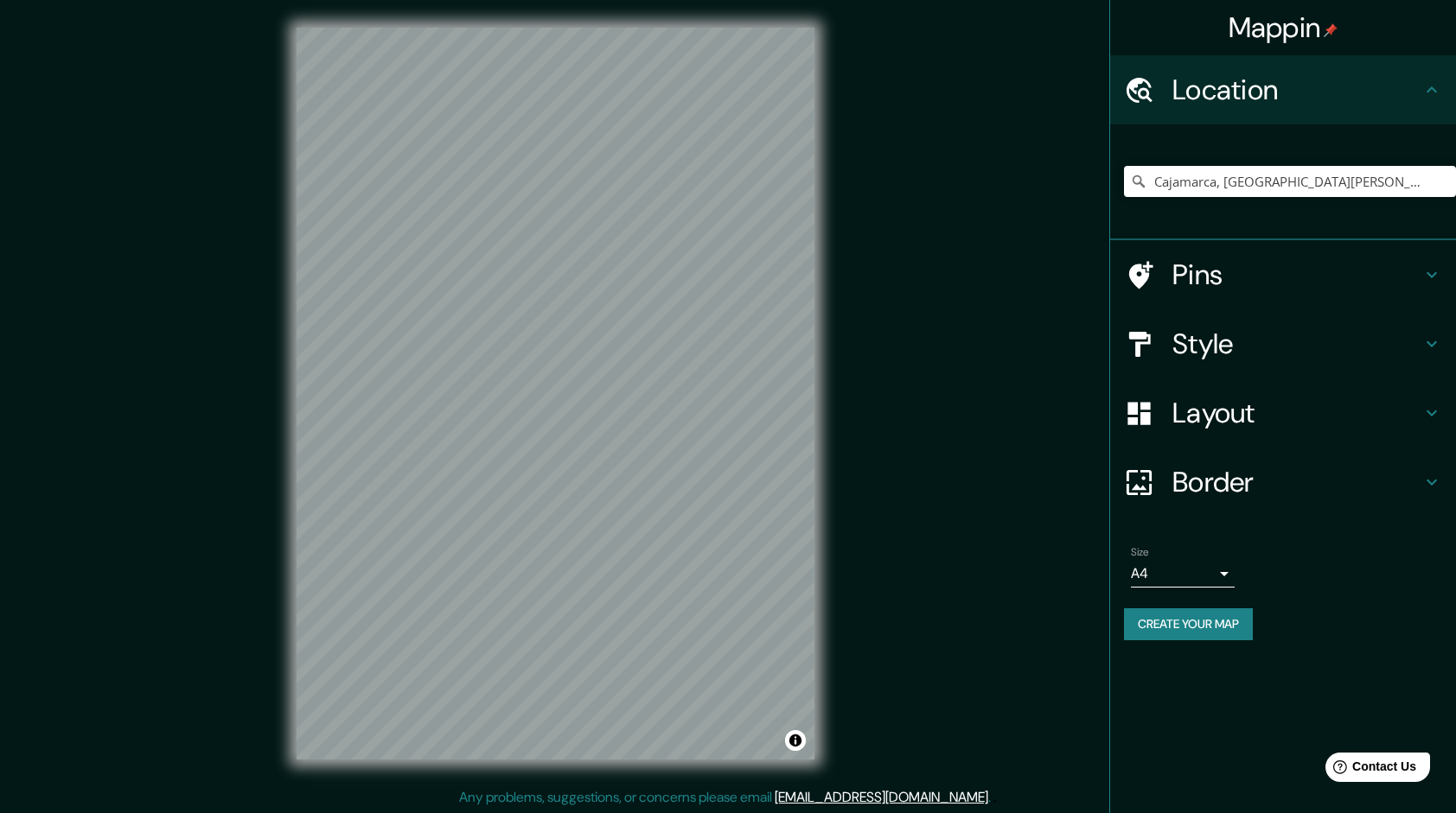
click at [1217, 332] on h4 "Style" at bounding box center [1296, 344] width 249 height 34
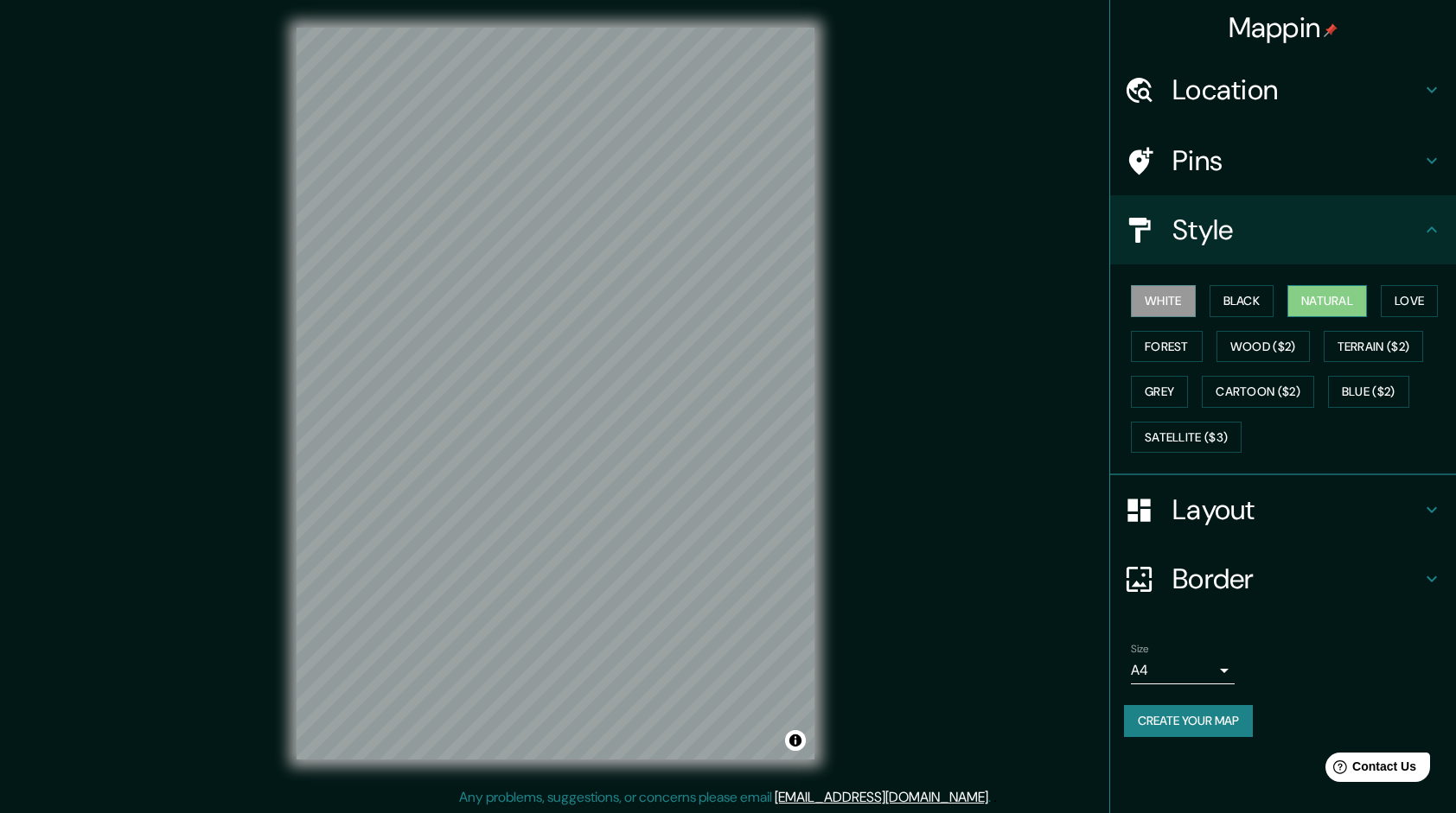
click at [1338, 311] on button "Natural" at bounding box center [1327, 301] width 79 height 32
click at [1204, 669] on body "Mappin Location Cajamarca, Departamento de Cajamarca, Perú Pins Style White Bla…" at bounding box center [728, 406] width 1456 height 813
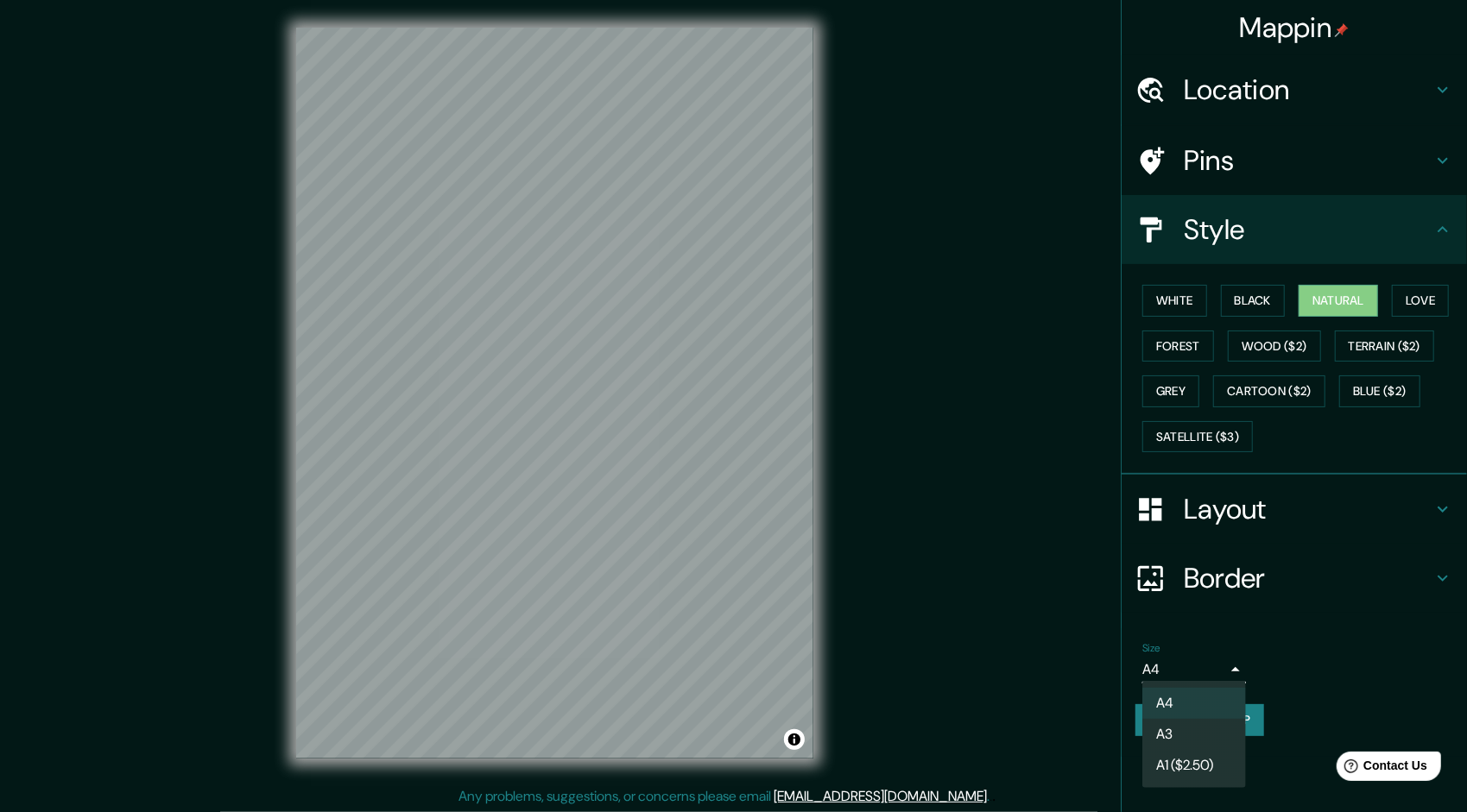
click at [1180, 727] on li "A3" at bounding box center [1194, 734] width 104 height 31
type input "a4"
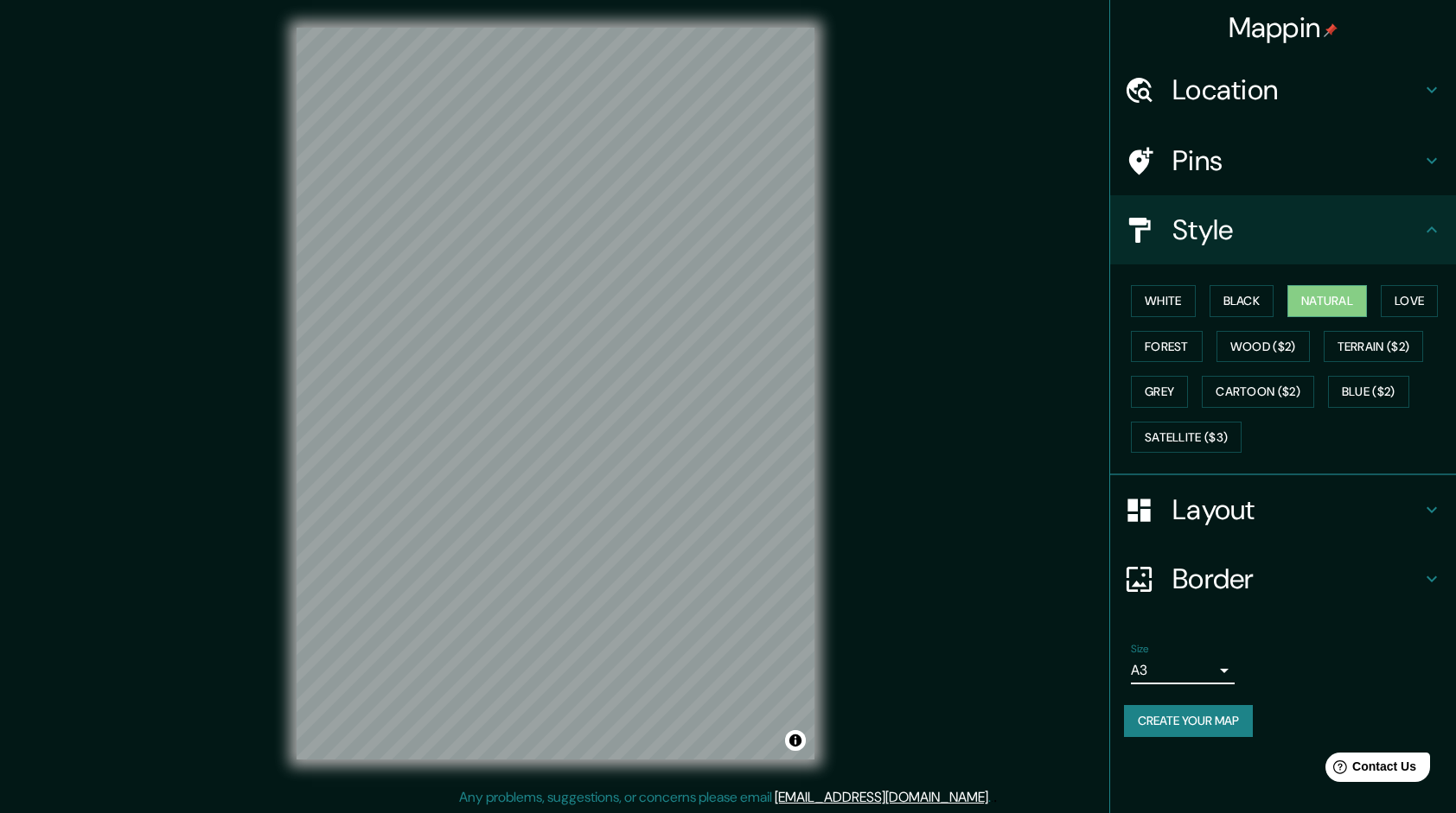
click at [1192, 710] on button "Create your map" at bounding box center [1188, 721] width 129 height 32
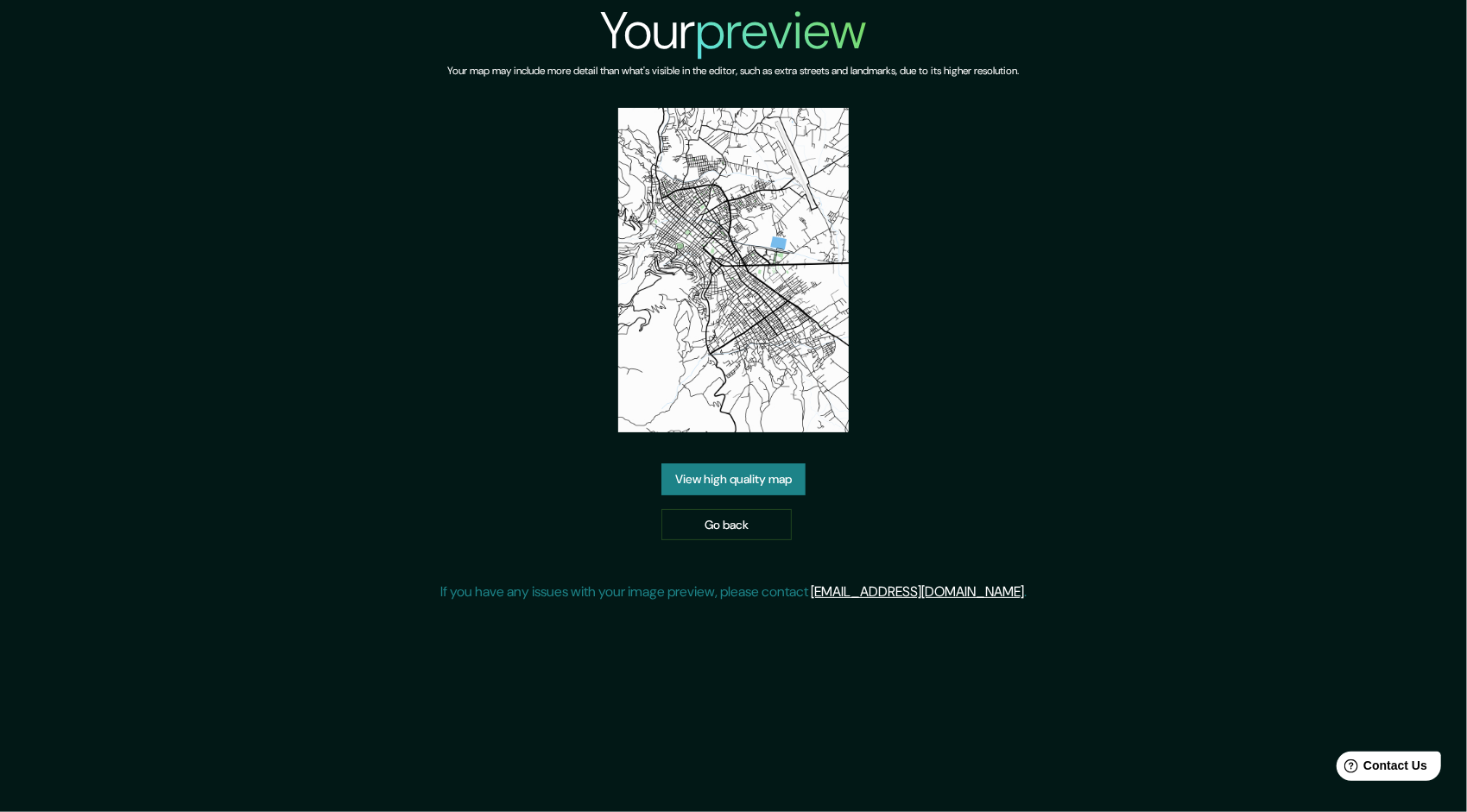
click at [717, 466] on link "View high quality map" at bounding box center [733, 479] width 144 height 32
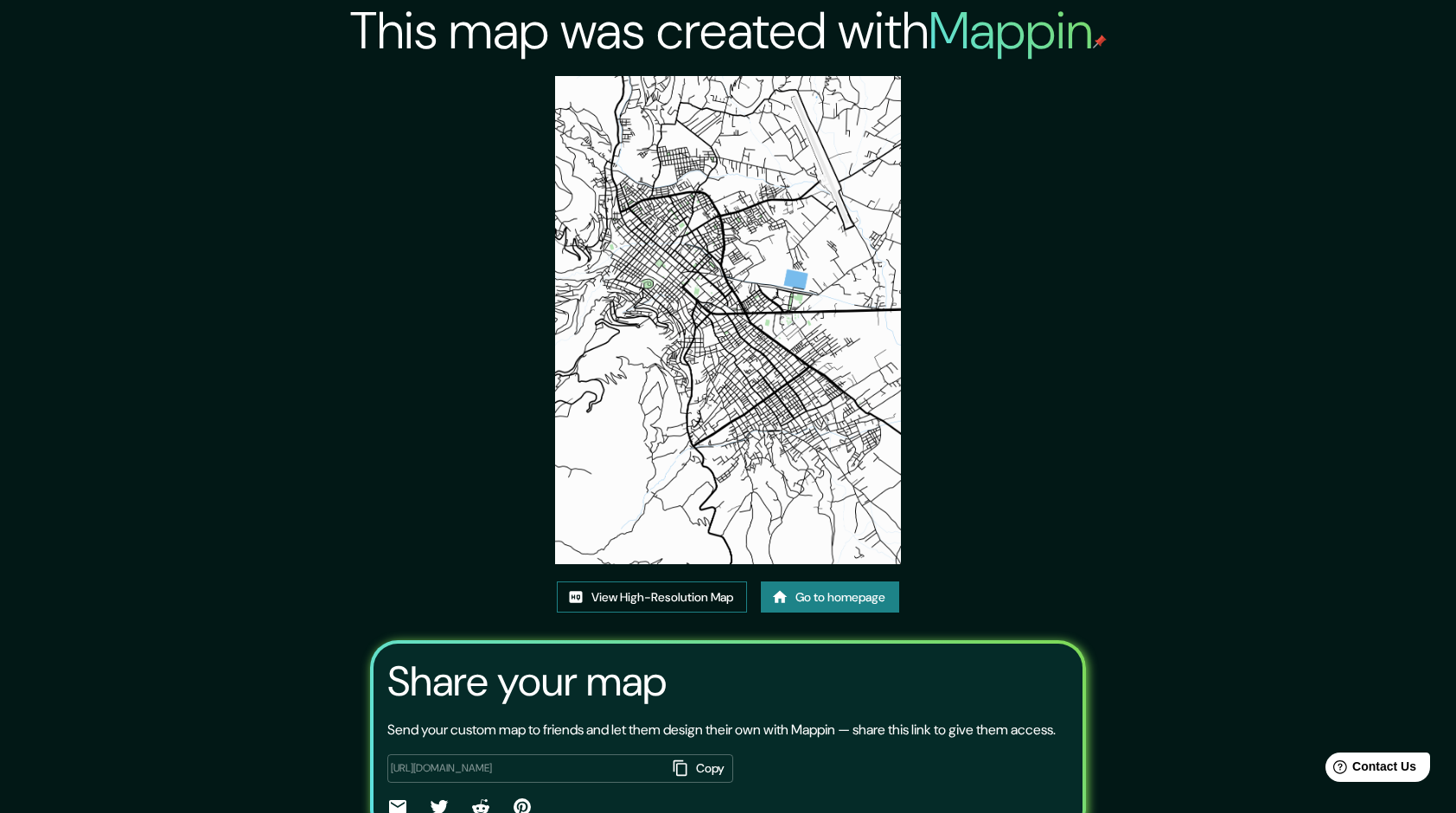
click at [708, 113] on img at bounding box center [727, 320] width 345 height 488
click at [692, 599] on link "View High-Resolution Map" at bounding box center [652, 597] width 190 height 32
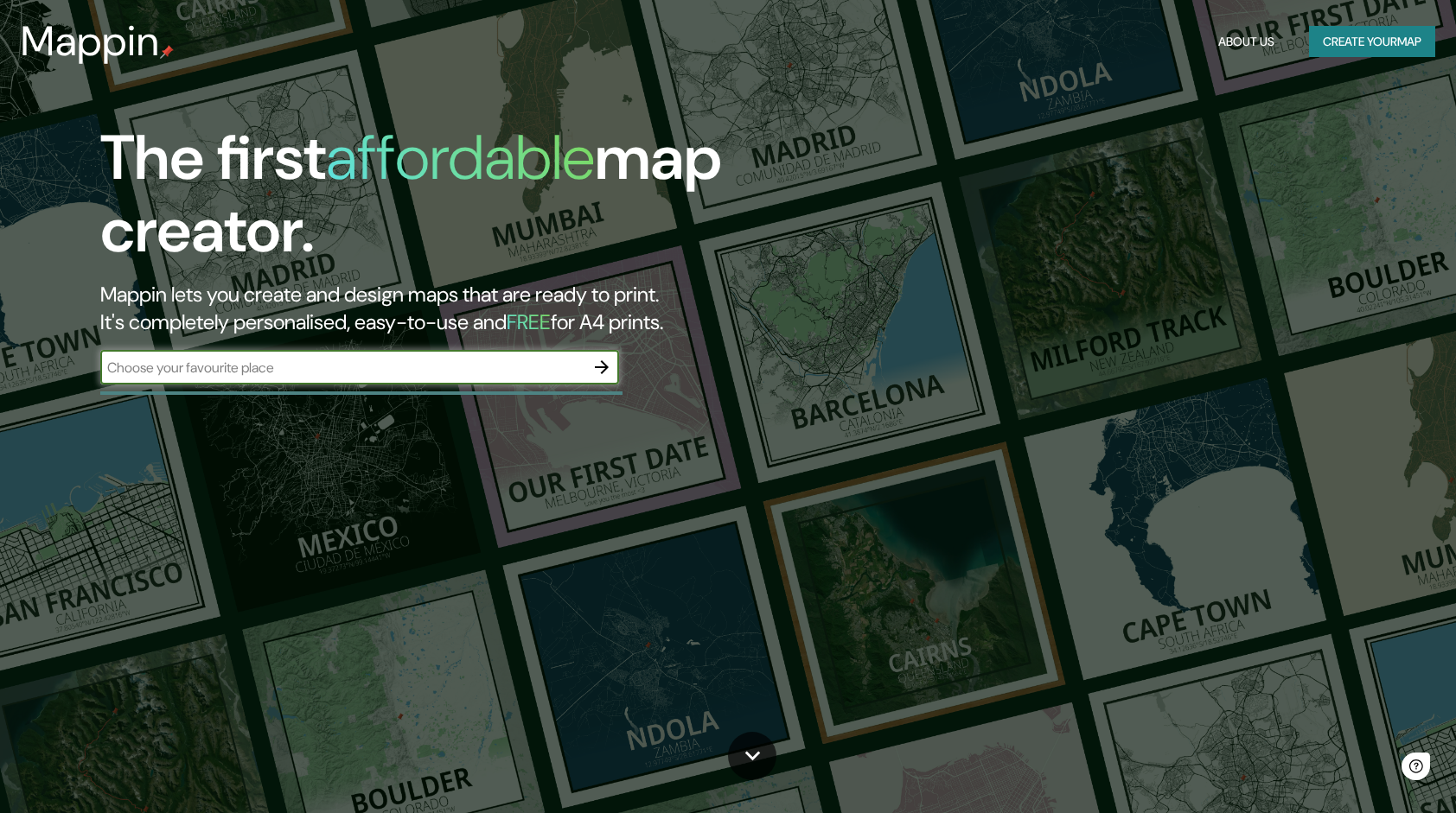
click at [603, 374] on icon "button" at bounding box center [602, 367] width 21 height 21
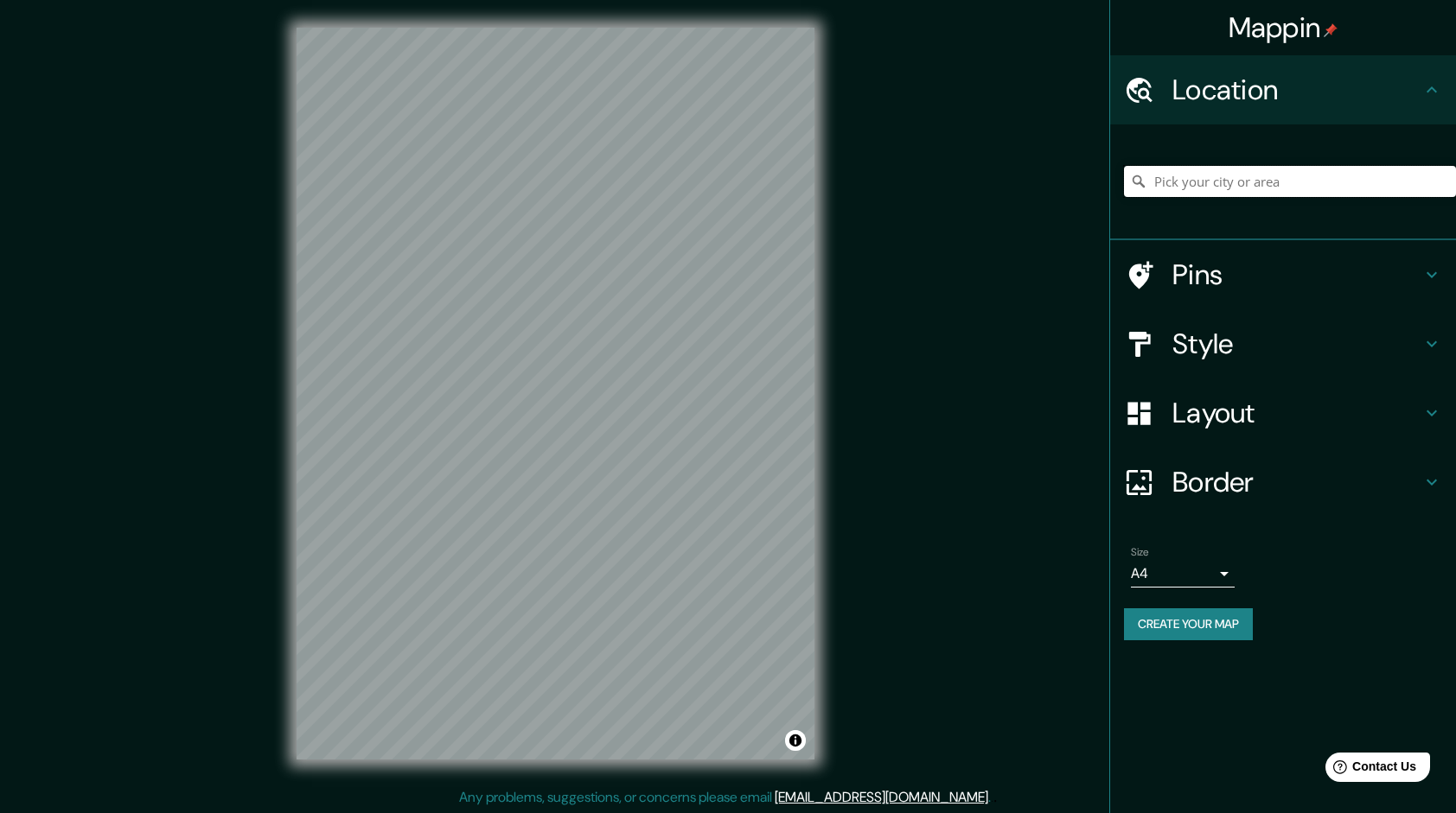
click at [1249, 174] on input "Pick your city or area" at bounding box center [1289, 181] width 332 height 31
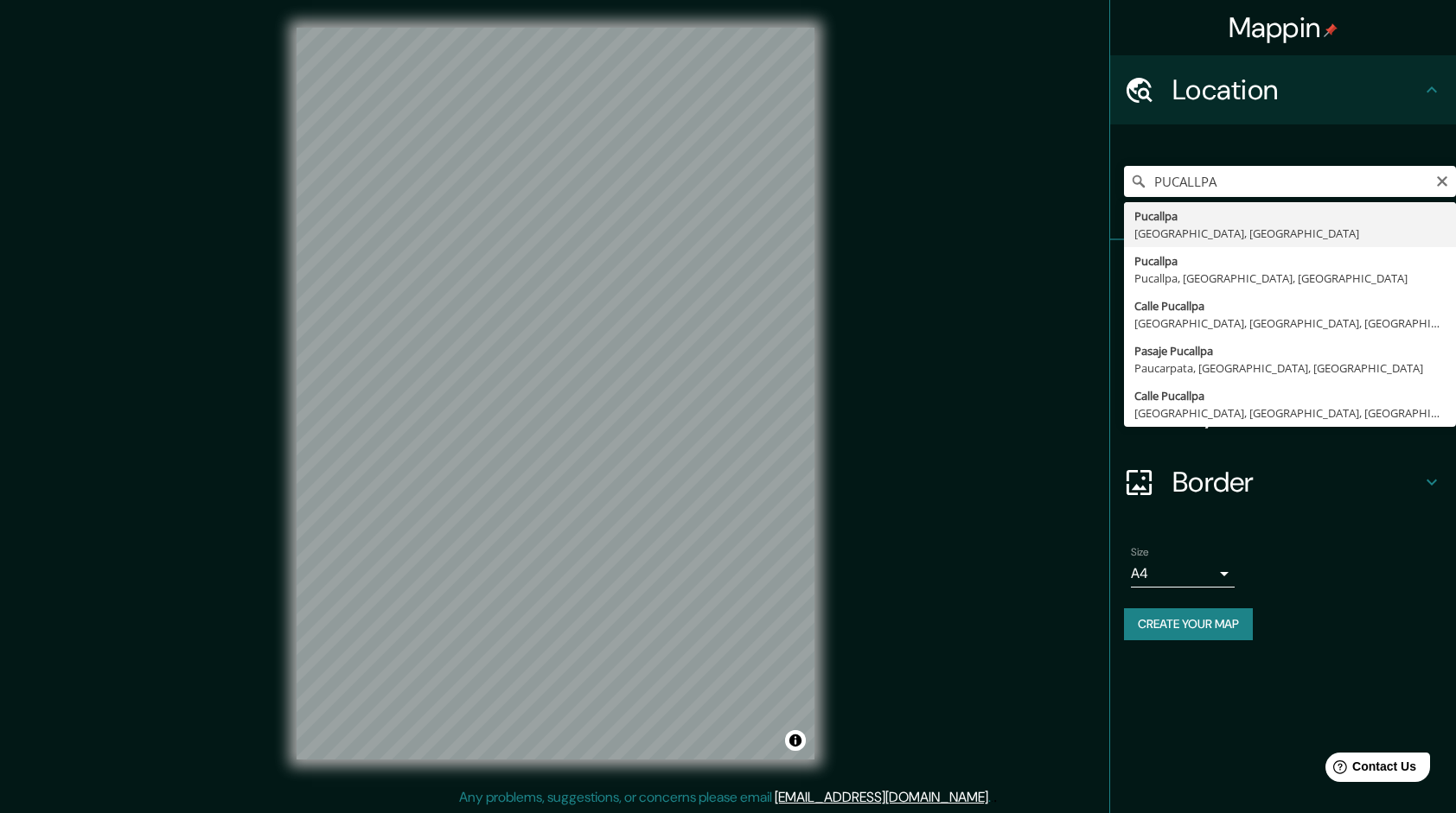
type input "Pucallpa, [GEOGRAPHIC_DATA], [GEOGRAPHIC_DATA]"
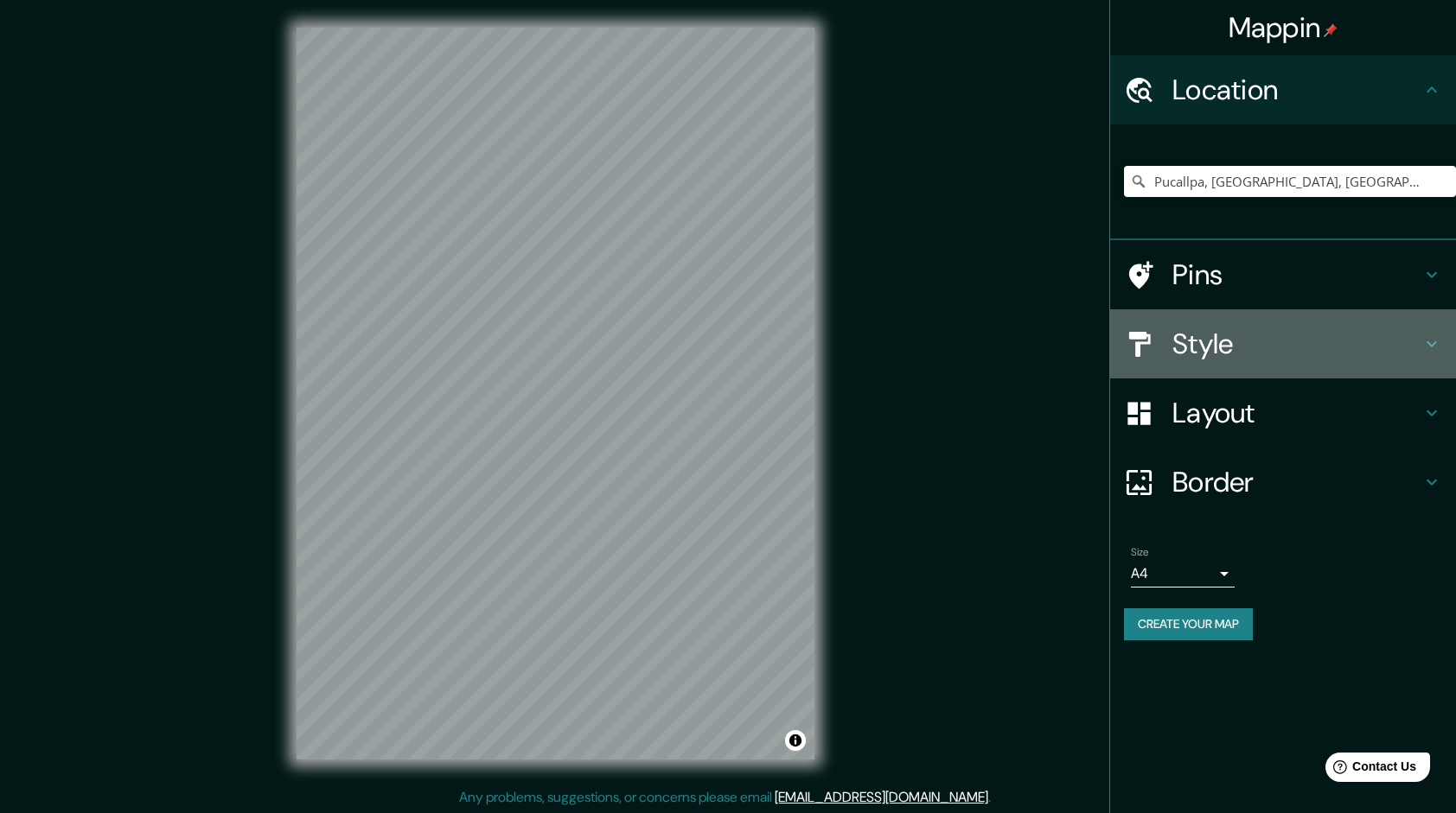
click at [1223, 342] on h4 "Style" at bounding box center [1296, 344] width 249 height 34
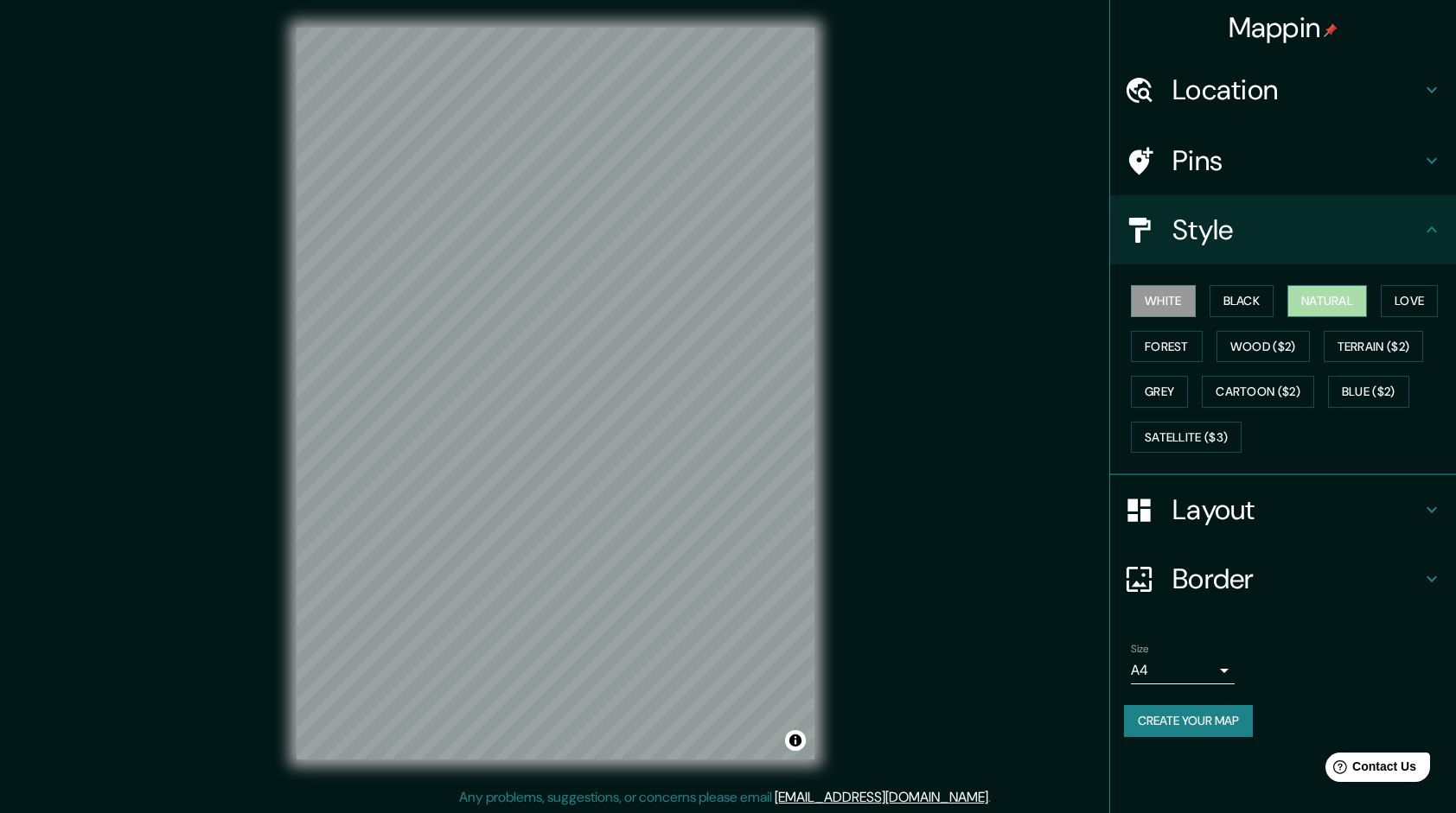
click at [1330, 305] on button "Natural" at bounding box center [1327, 301] width 79 height 32
click at [1353, 347] on button "Terrain ($2)" at bounding box center [1374, 347] width 100 height 32
click at [1340, 299] on button "Natural" at bounding box center [1327, 301] width 79 height 32
click at [1387, 349] on button "Terrain ($2)" at bounding box center [1374, 347] width 100 height 32
click at [1331, 307] on button "Natural" at bounding box center [1327, 301] width 79 height 32
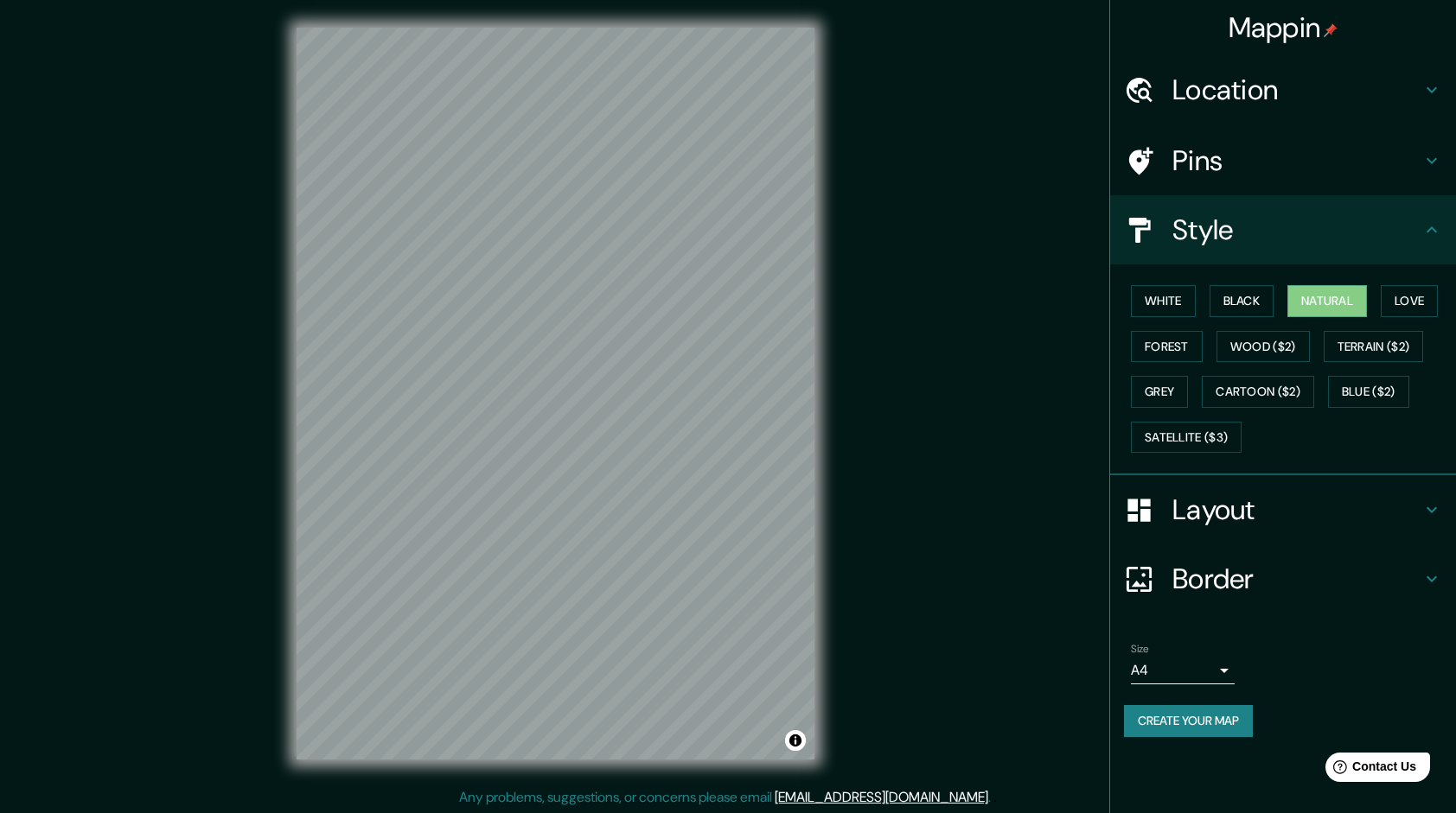
click at [1359, 328] on div "White Black Natural Love Forest Wood ($2) Terrain ($2) Grey Cartoon ($2) Blue (…" at bounding box center [1289, 369] width 332 height 181
click at [1369, 340] on button "Terrain ($2)" at bounding box center [1374, 347] width 100 height 32
click at [1303, 306] on button "Natural" at bounding box center [1327, 301] width 79 height 32
click at [1389, 340] on button "Terrain ($2)" at bounding box center [1374, 347] width 100 height 32
click at [1342, 301] on button "Natural" at bounding box center [1327, 301] width 79 height 32
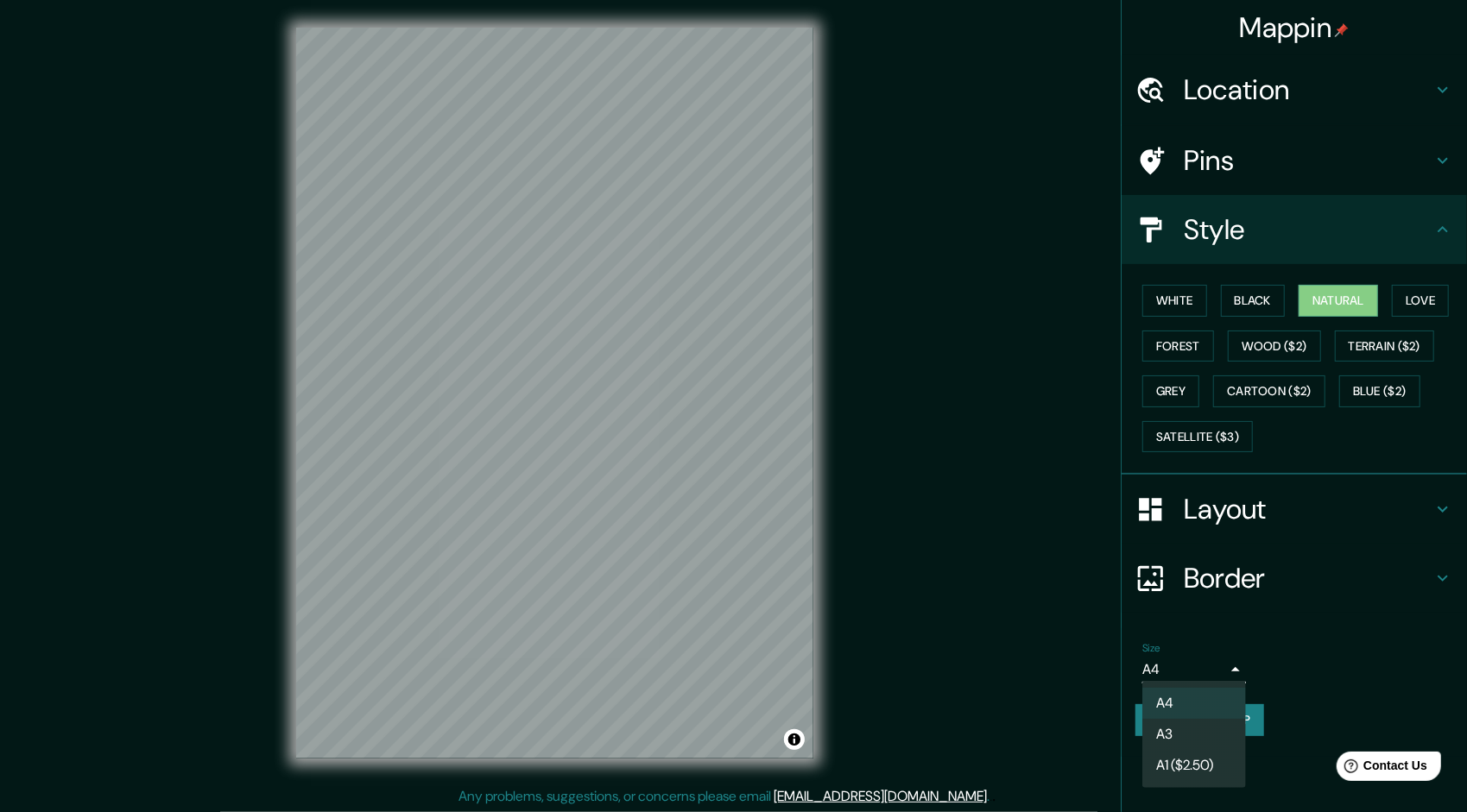
drag, startPoint x: 1152, startPoint y: 661, endPoint x: 1162, endPoint y: 675, distance: 17.2
click at [1153, 661] on body "Mappin Location Pucallpa, Departamento de Ucayali, Perú Pins Style White Black …" at bounding box center [733, 406] width 1467 height 812
click at [1176, 720] on li "A3" at bounding box center [1194, 734] width 104 height 31
type input "a4"
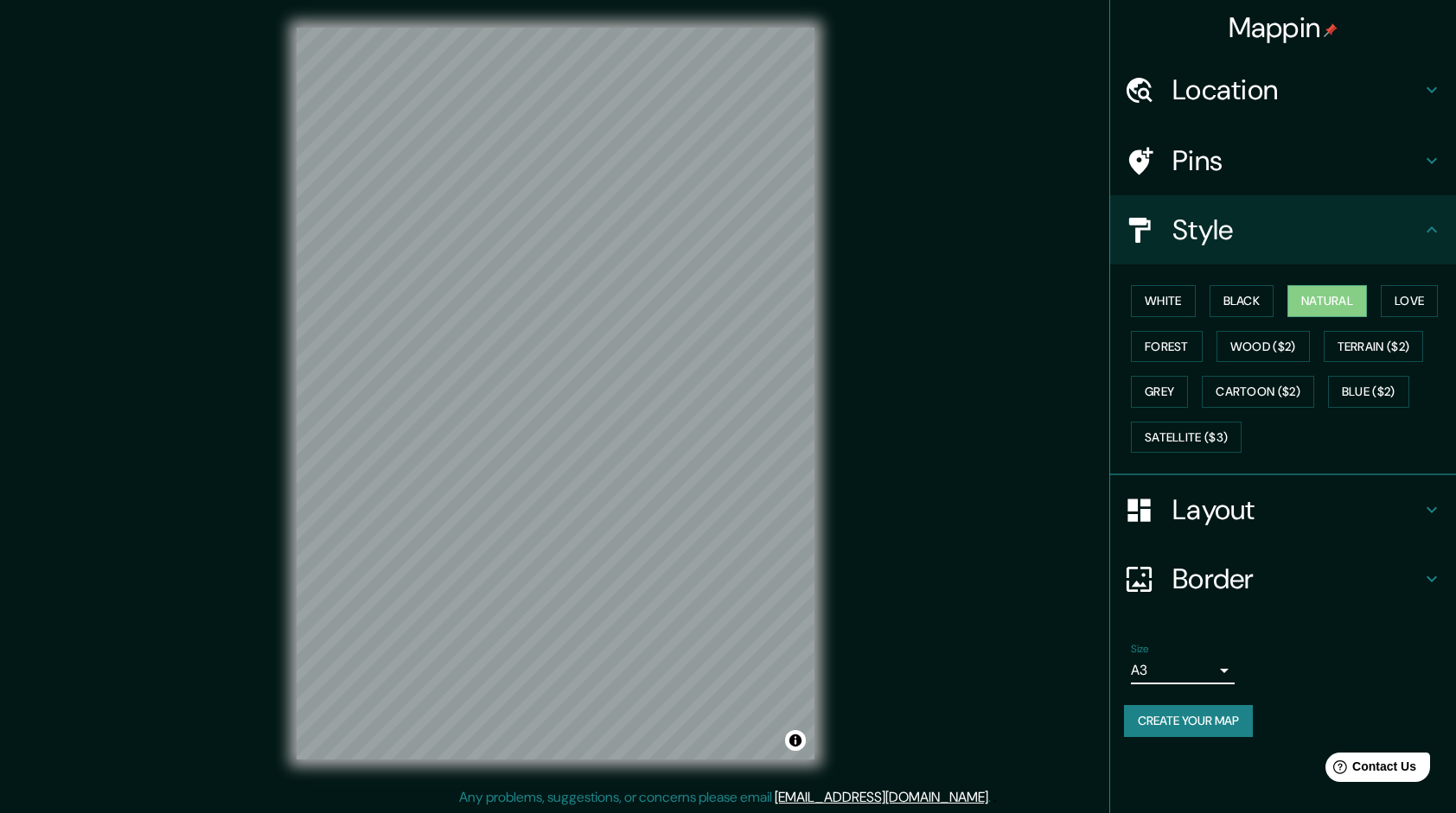
click at [1183, 717] on button "Create your map" at bounding box center [1188, 721] width 129 height 32
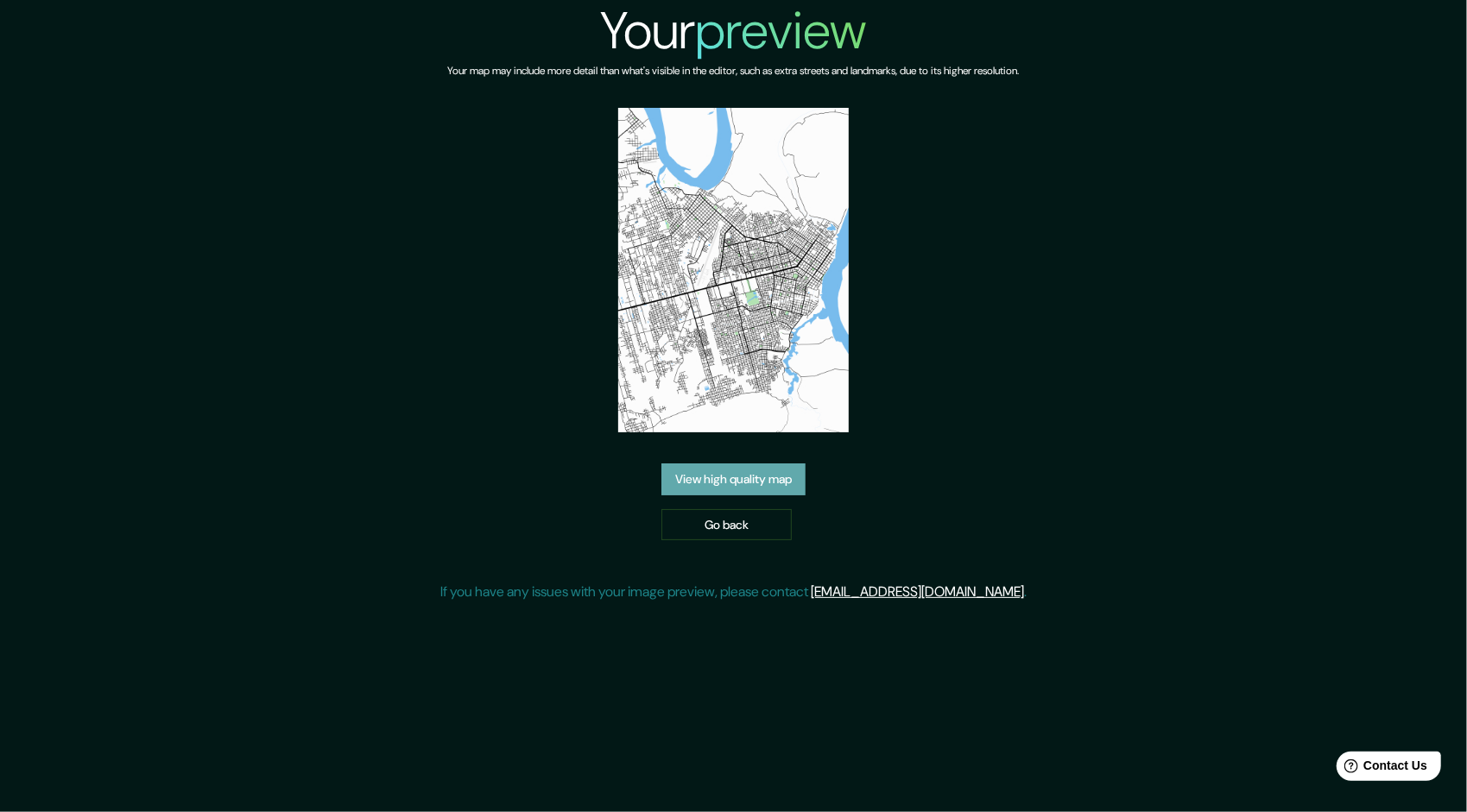
click at [726, 486] on link "View high quality map" at bounding box center [733, 479] width 144 height 32
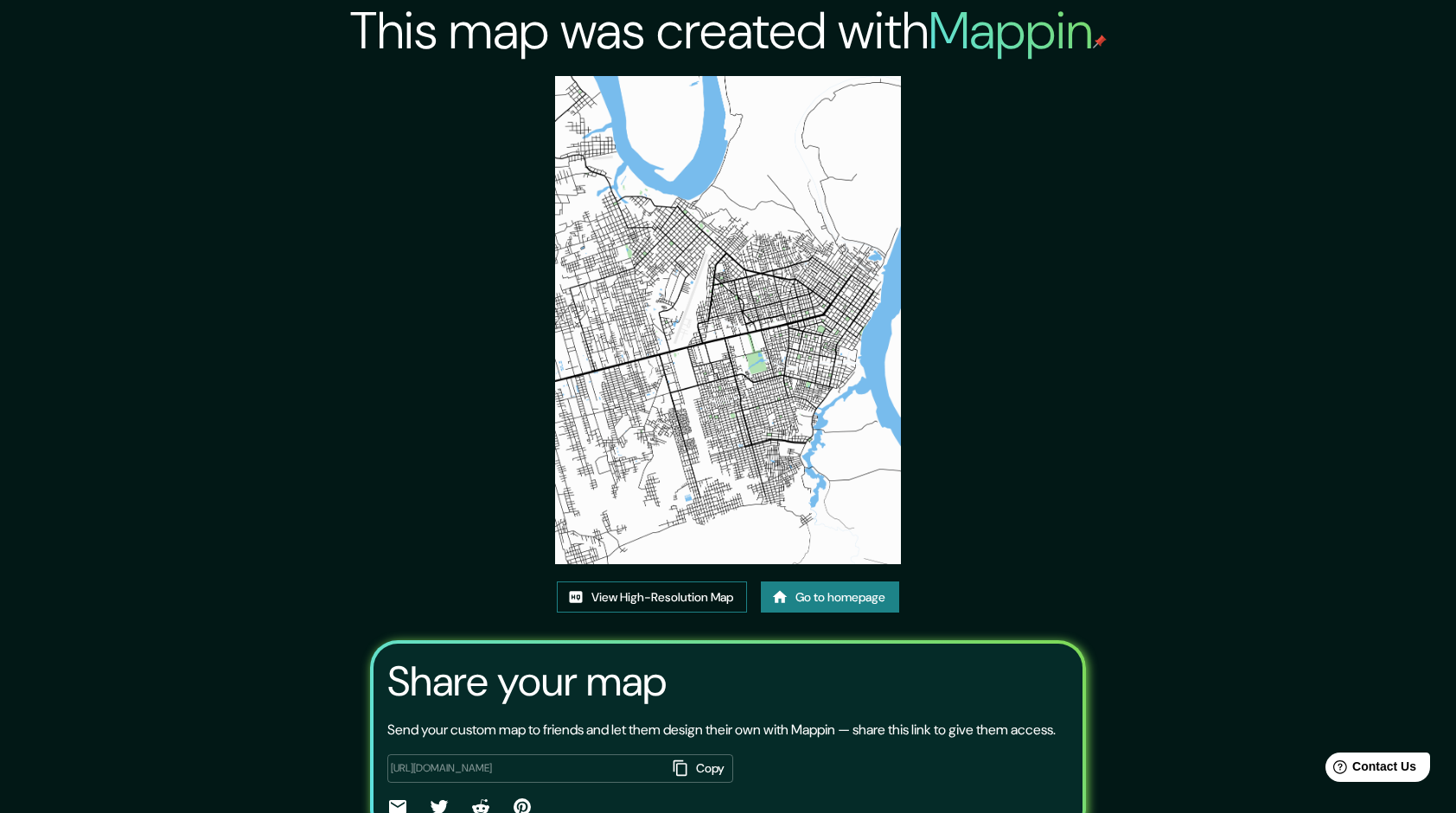
click at [650, 607] on link "View High-Resolution Map" at bounding box center [652, 597] width 190 height 32
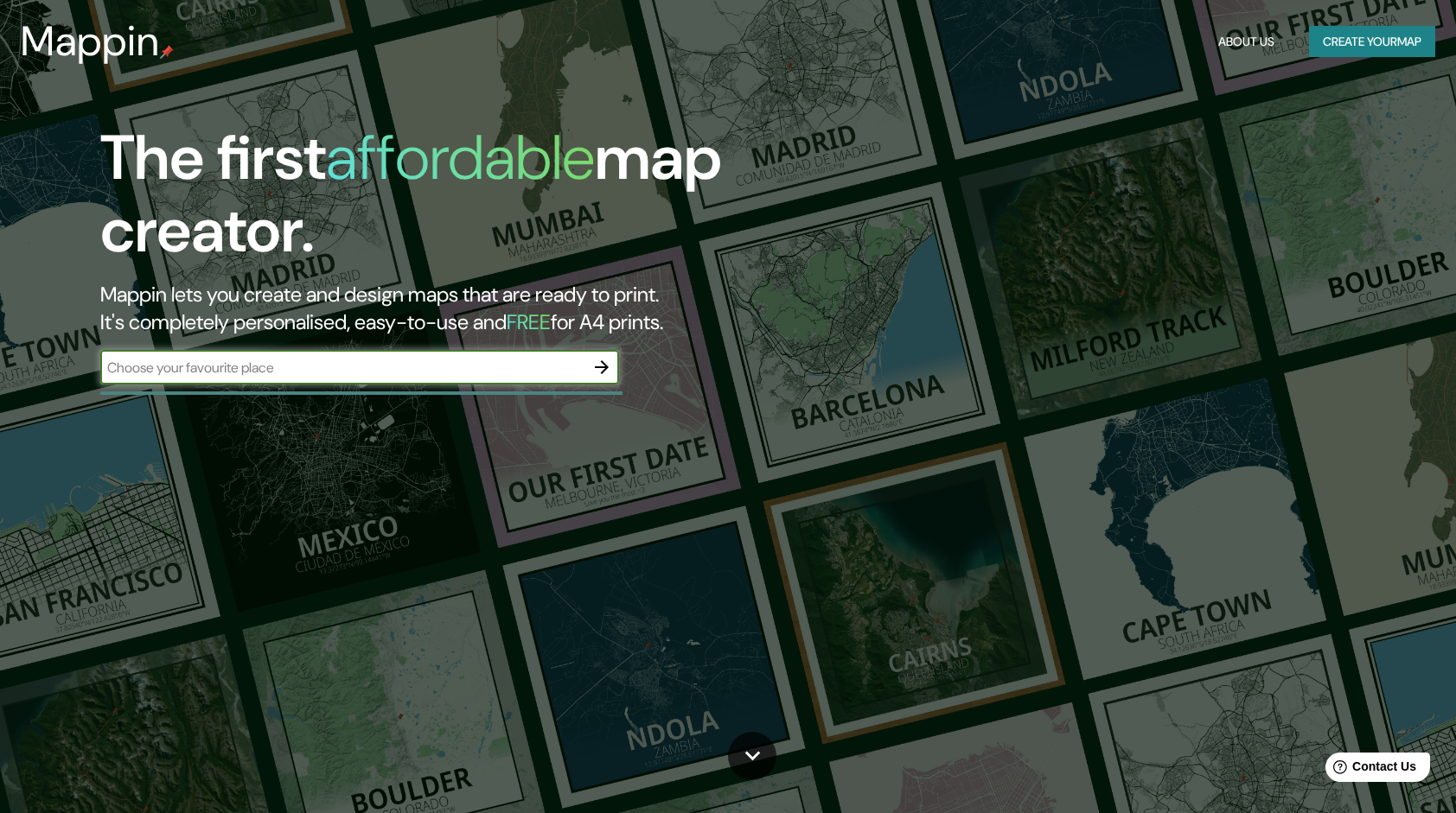
click at [603, 370] on icon "button" at bounding box center [602, 367] width 21 height 21
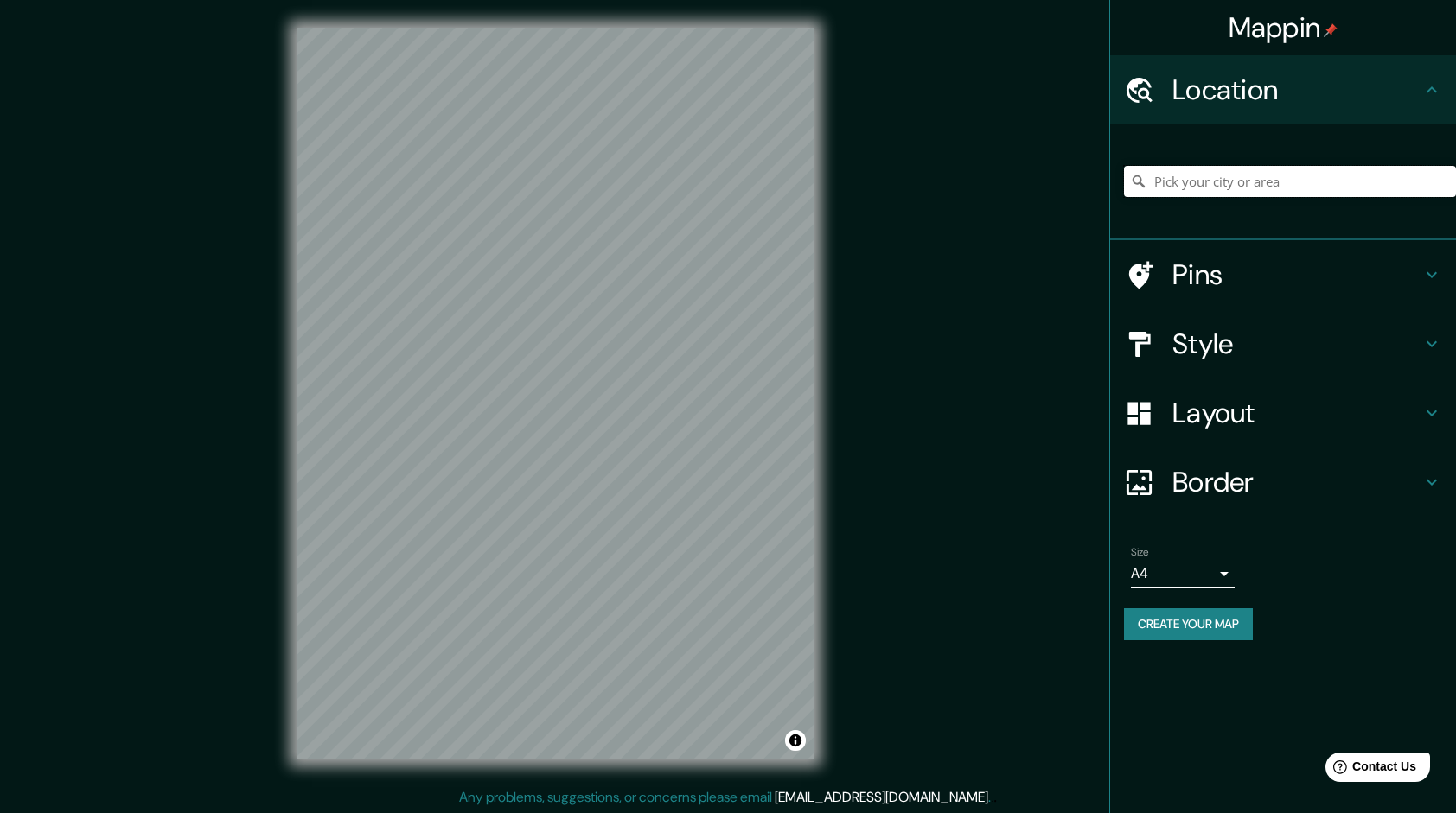
click at [1193, 193] on input "Pick your city or area" at bounding box center [1289, 181] width 332 height 31
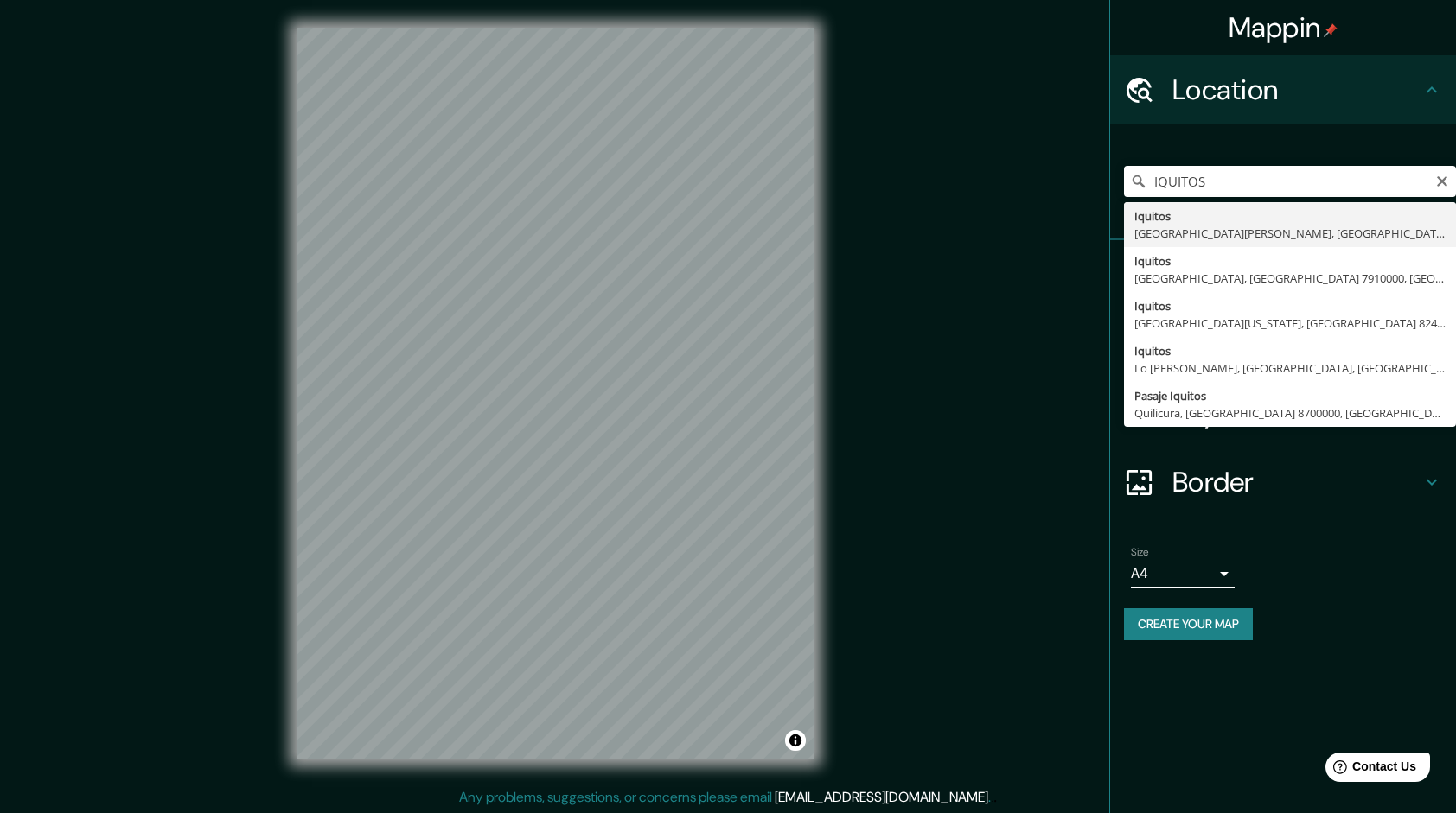
type input "Iquitos, Departamento de Loreto, Perú"
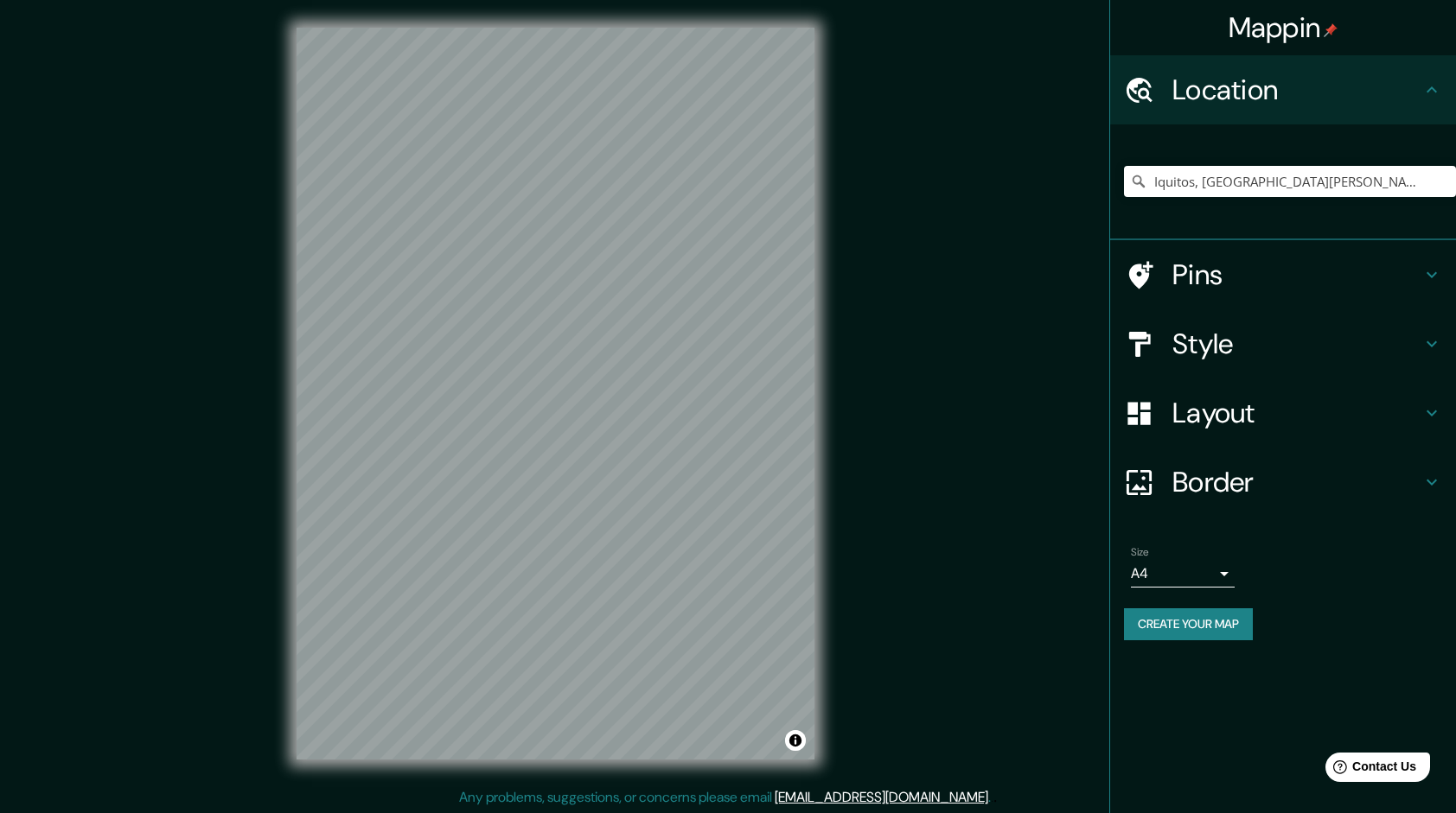
click at [1217, 372] on div "Style" at bounding box center [1283, 344] width 345 height 69
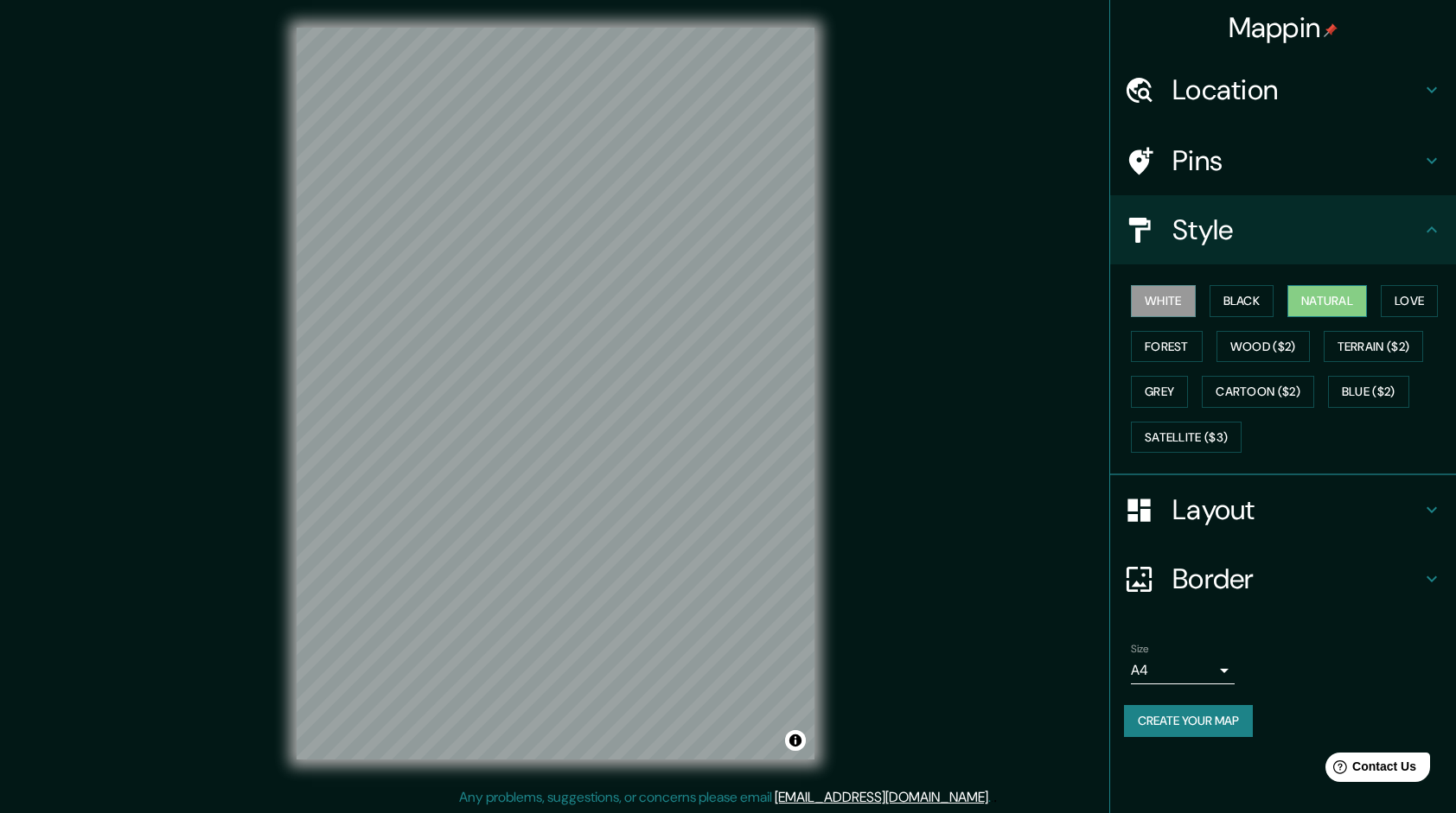
click at [1314, 306] on button "Natural" at bounding box center [1327, 301] width 79 height 32
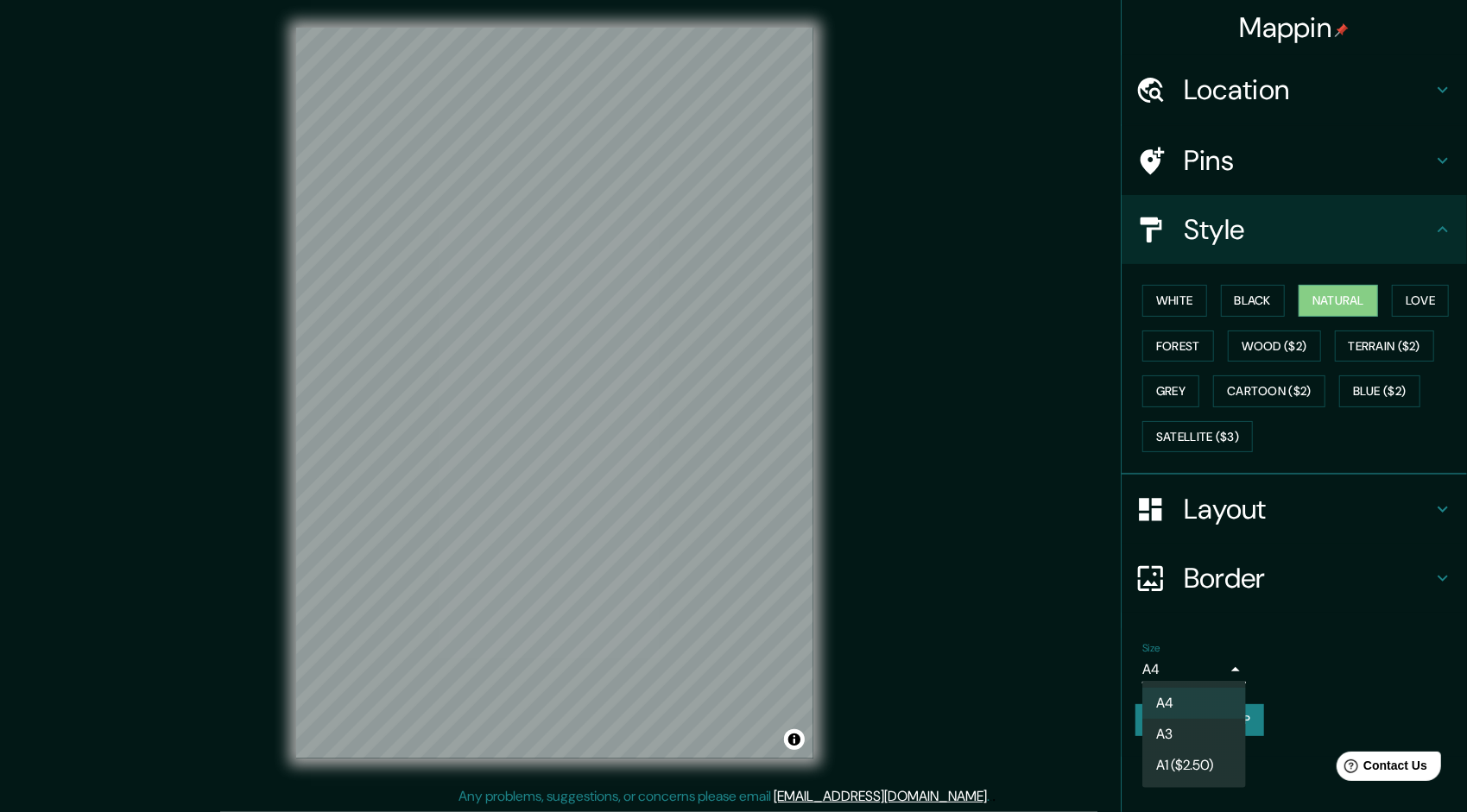
click at [1204, 669] on body "Mappin Location Iquitos, Departamento de Loreto, Perú Pins Style White Black Na…" at bounding box center [733, 406] width 1467 height 812
click at [1193, 728] on li "A3" at bounding box center [1194, 734] width 104 height 31
type input "a4"
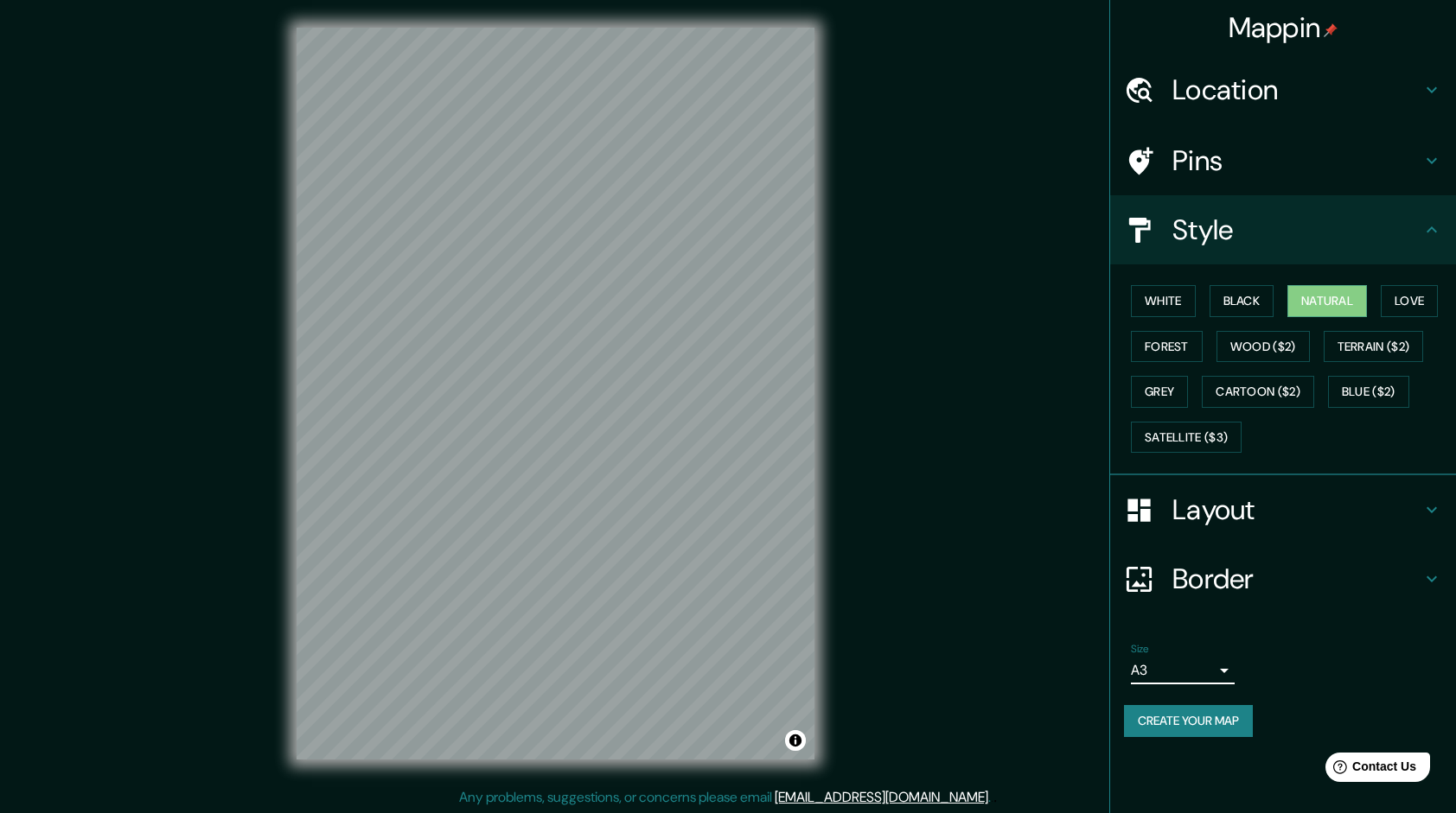
click at [1209, 726] on button "Create your map" at bounding box center [1188, 721] width 129 height 32
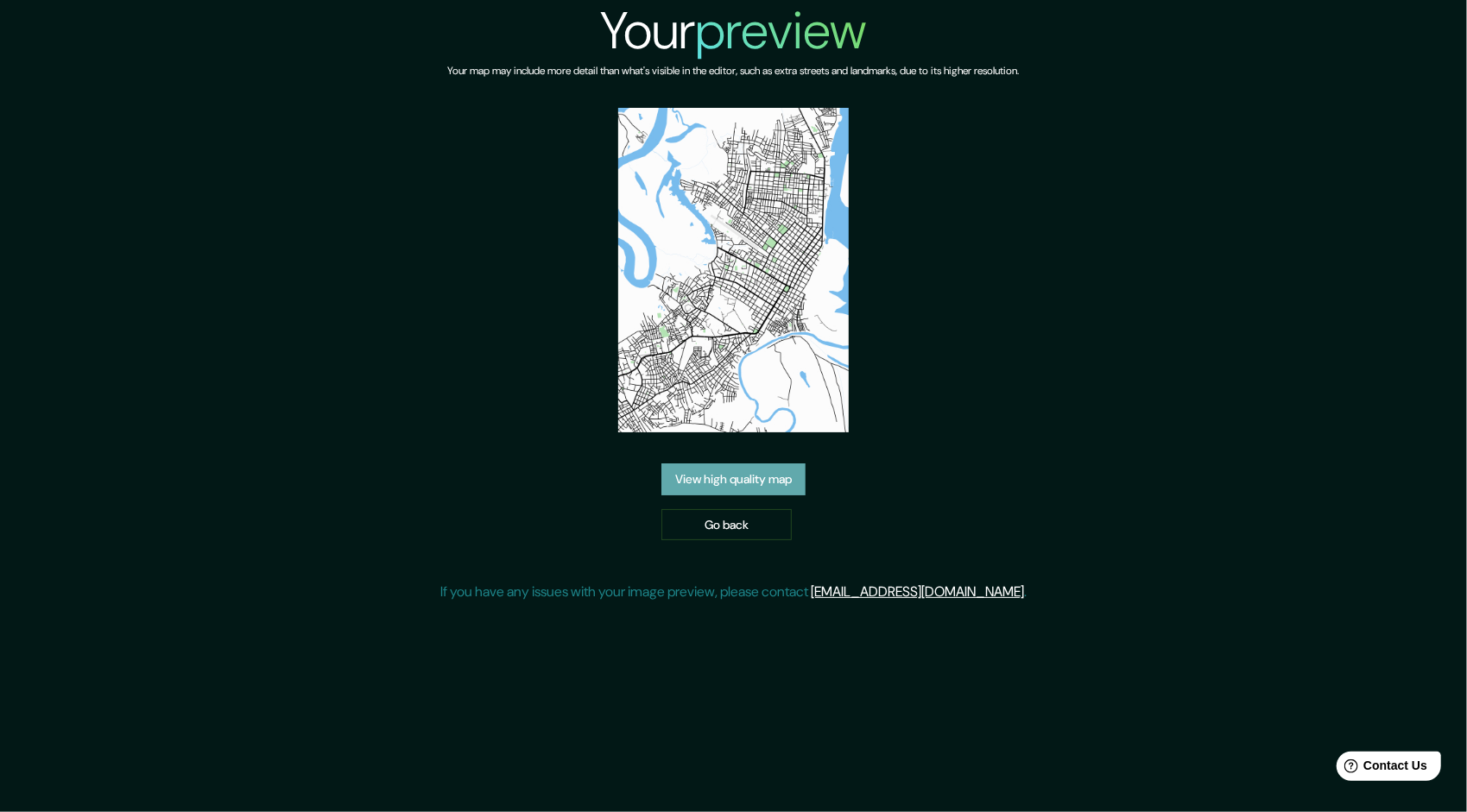
click at [782, 481] on link "View high quality map" at bounding box center [733, 479] width 144 height 32
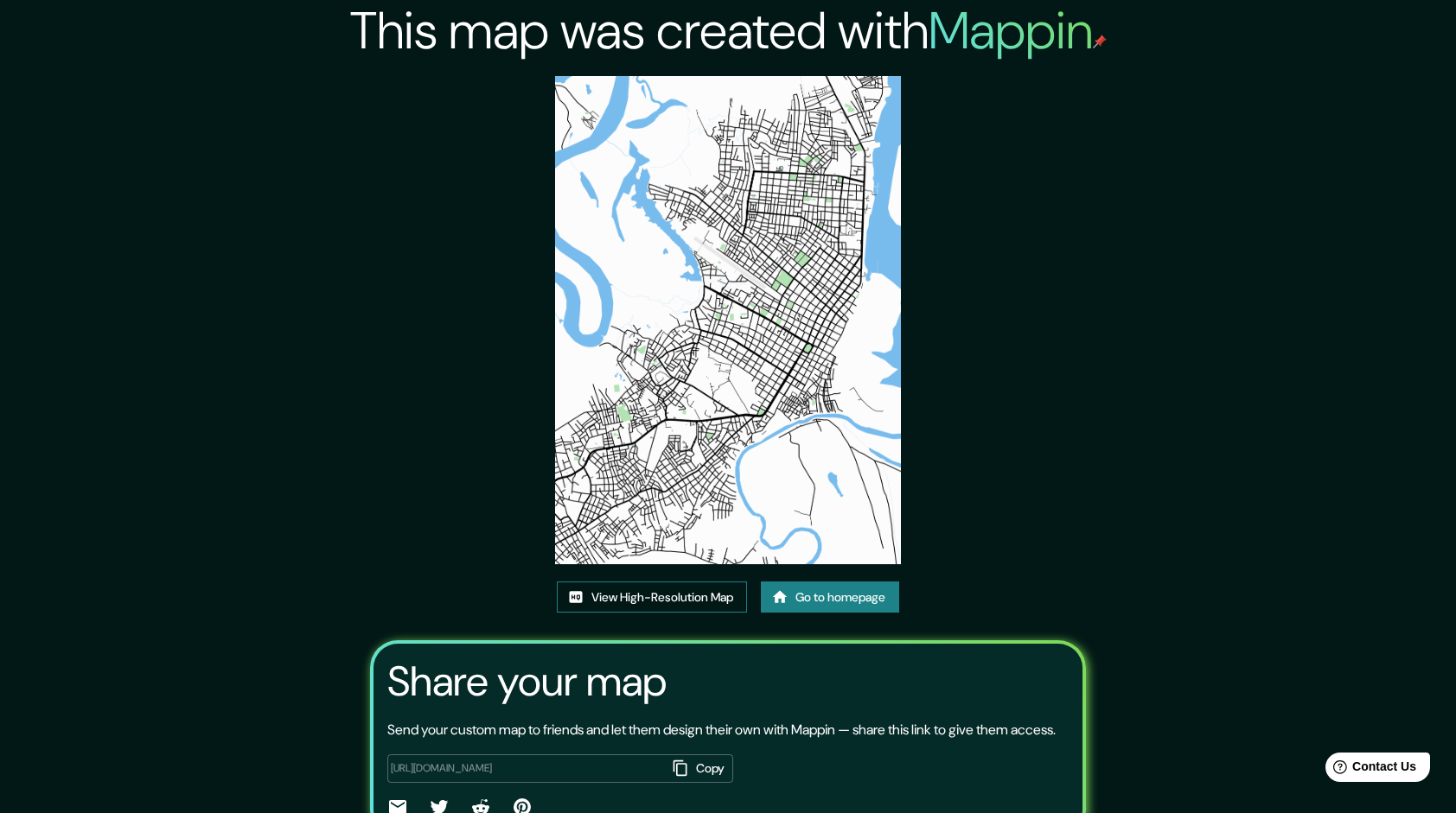
click at [703, 108] on img at bounding box center [727, 320] width 345 height 488
click at [687, 588] on link "View High-Resolution Map" at bounding box center [652, 597] width 190 height 32
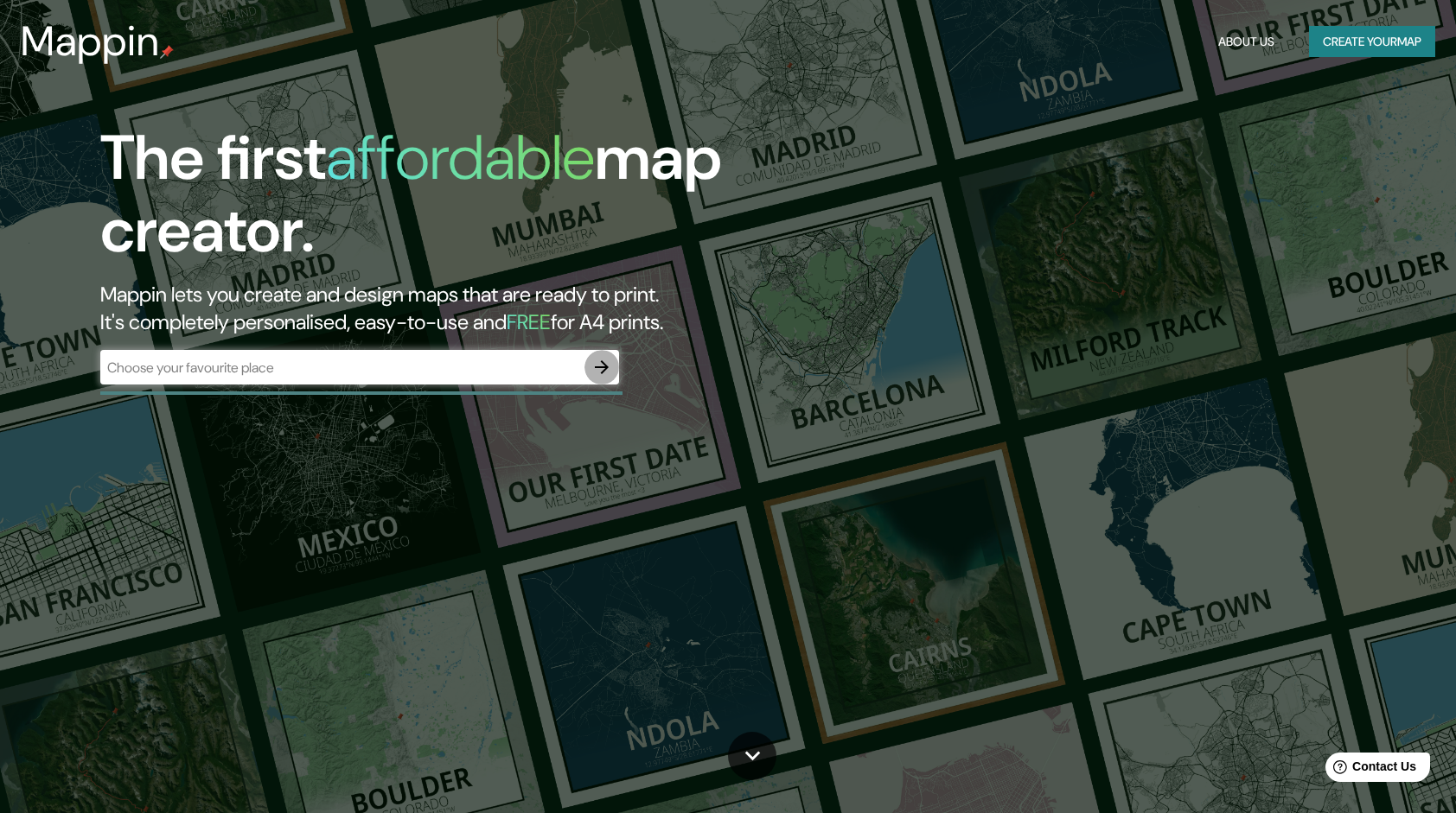
click at [605, 370] on icon "button" at bounding box center [602, 367] width 14 height 14
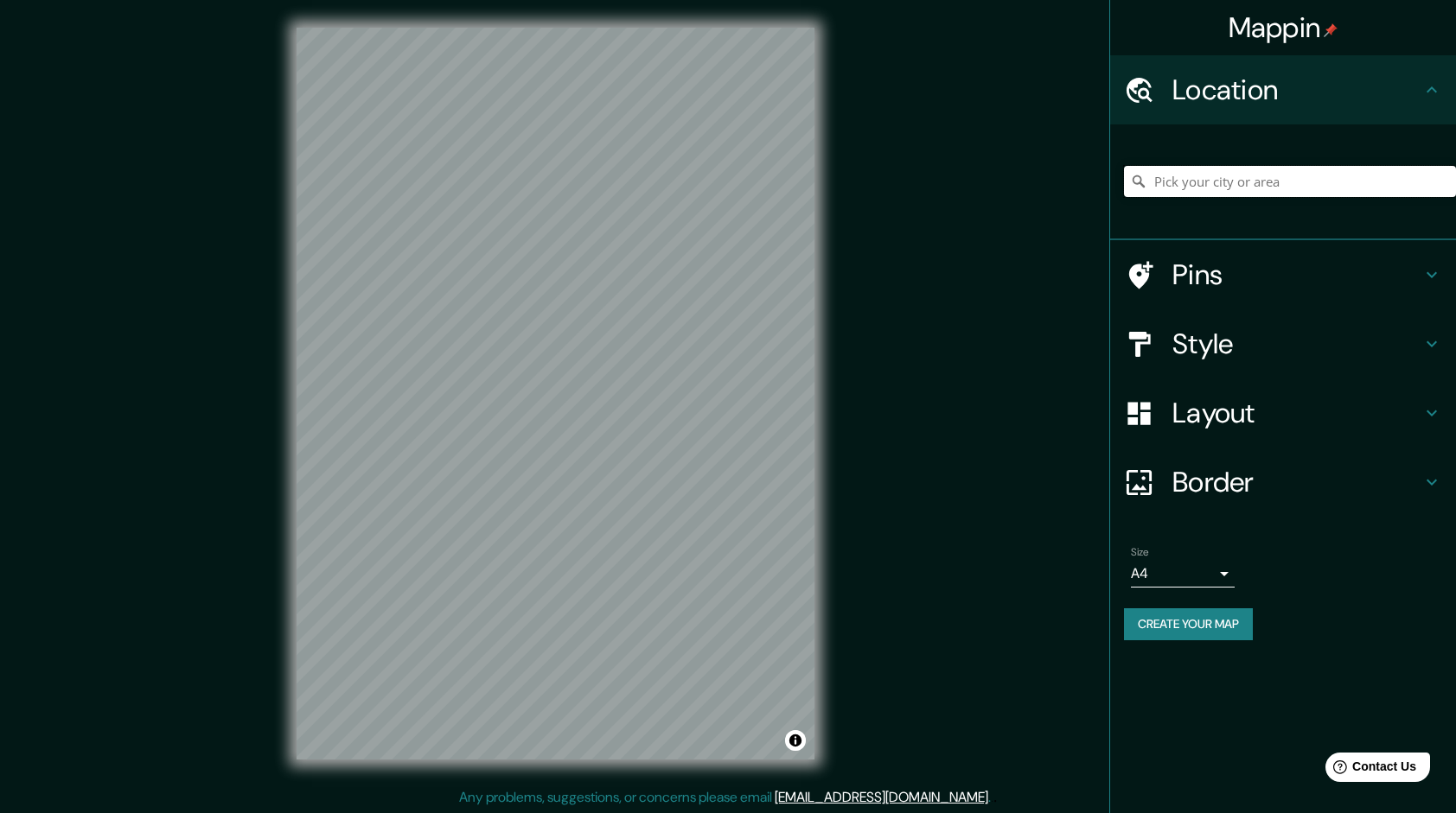
click at [1238, 184] on input "Pick your city or area" at bounding box center [1289, 181] width 332 height 31
click at [1207, 186] on input "Pick your city or area" at bounding box center [1289, 181] width 332 height 31
click at [1229, 167] on input "Pick your city or area" at bounding box center [1289, 181] width 332 height 31
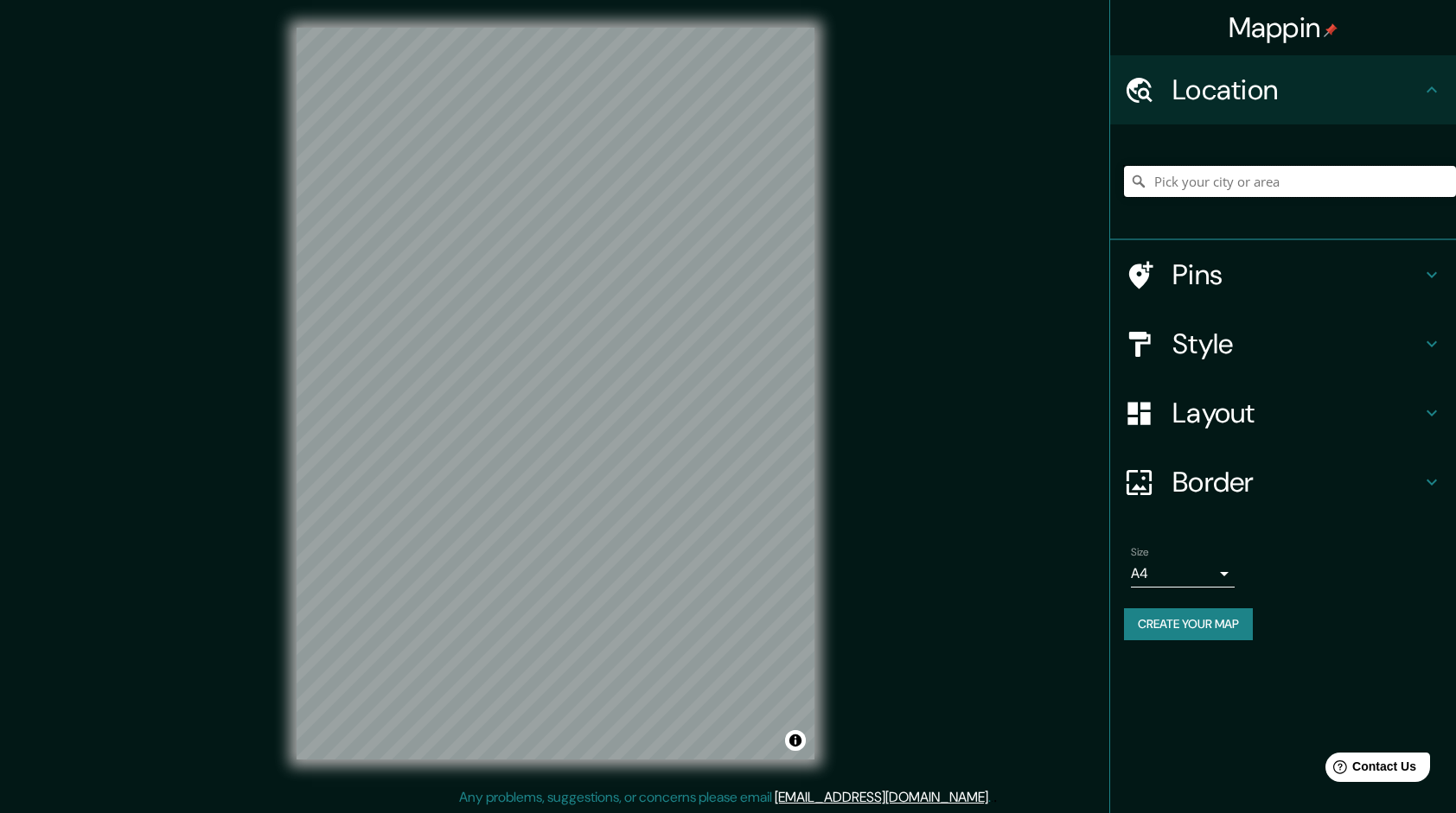
click at [1222, 169] on input "Pick your city or area" at bounding box center [1289, 181] width 332 height 31
drag, startPoint x: 1205, startPoint y: 176, endPoint x: 1194, endPoint y: 181, distance: 12.1
click at [1200, 180] on input "Pick your city or area" at bounding box center [1289, 181] width 332 height 31
